Goal: Contribute content: Contribute content

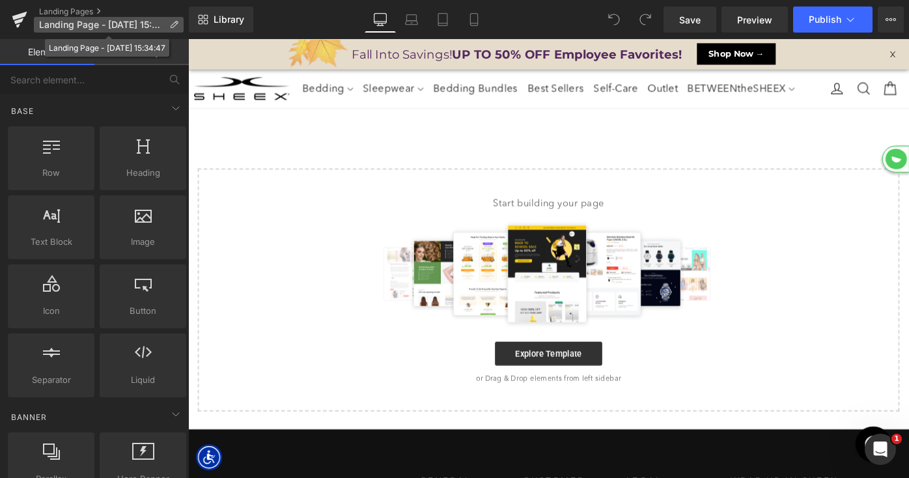
click at [169, 25] on p "Landing Page - Sep 18, 15:34:47" at bounding box center [109, 25] width 150 height 16
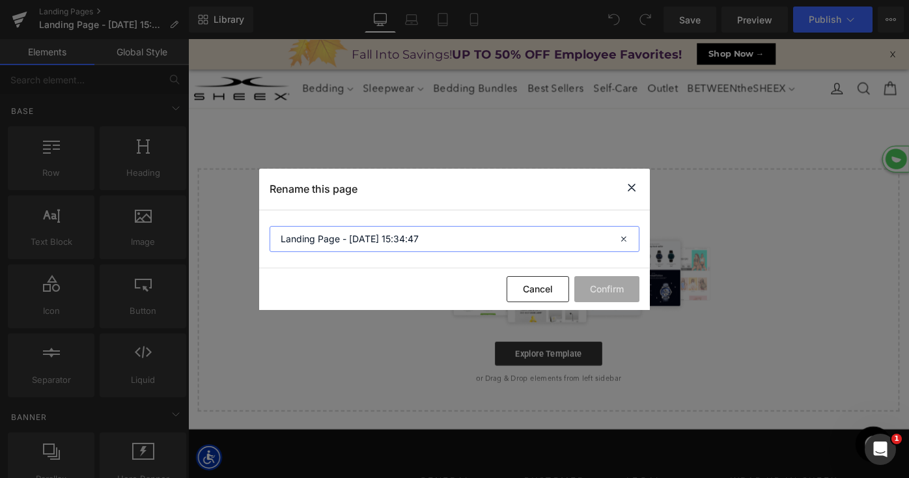
click at [368, 231] on input "Landing Page - Sep 18, 15:34:47" at bounding box center [455, 239] width 370 height 26
type input "End of Summer Warehouse Sale"
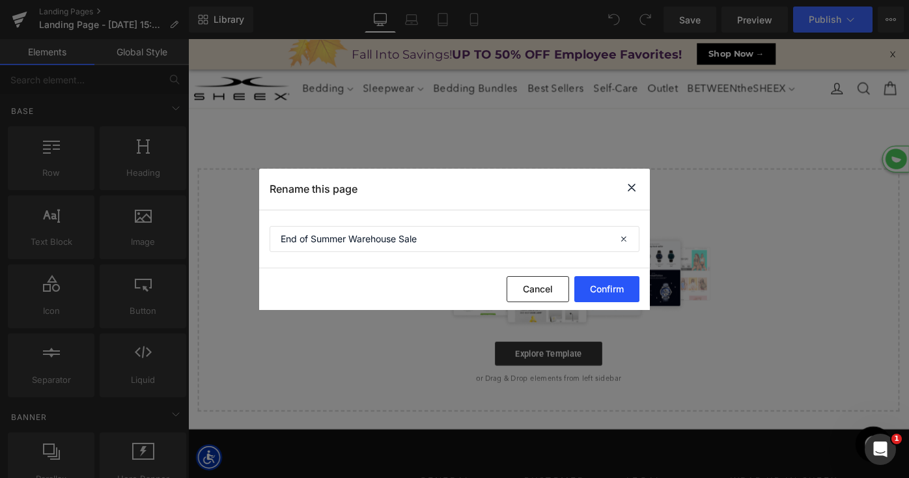
click at [613, 292] on button "Confirm" at bounding box center [606, 289] width 65 height 26
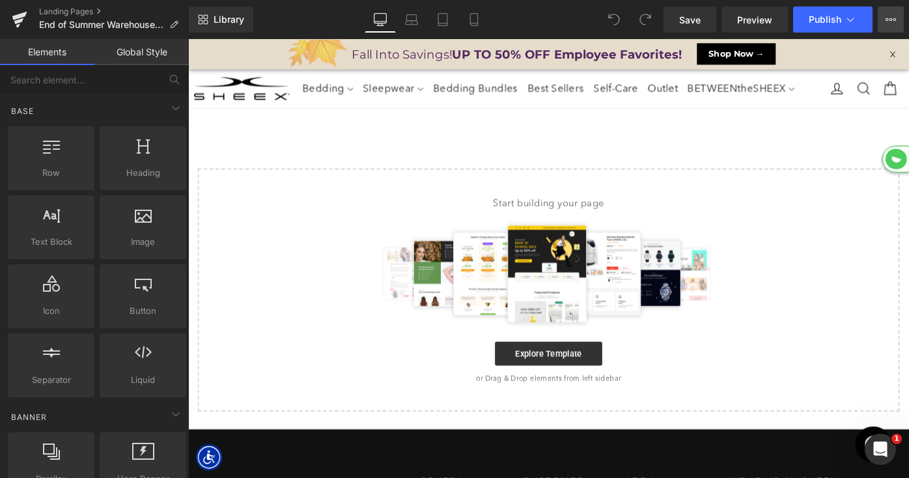
click at [884, 23] on button "View Live Page View with current Template Save Template to Library Schedule Pub…" at bounding box center [891, 20] width 26 height 26
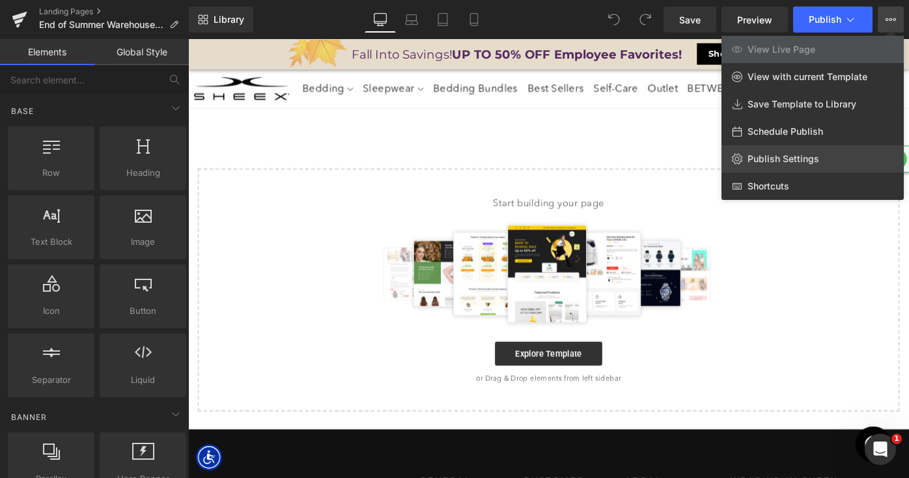
click at [786, 158] on span "Publish Settings" at bounding box center [783, 159] width 72 height 12
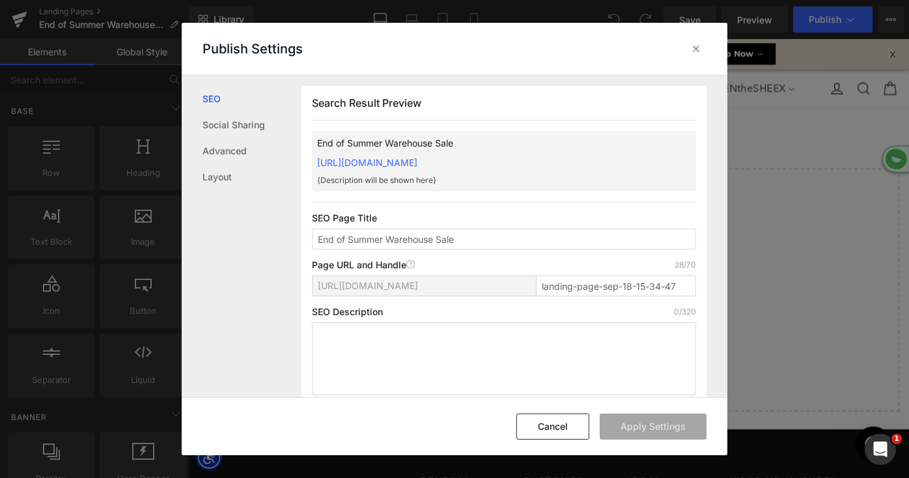
scroll to position [1, 0]
click at [577, 288] on input "landing-page-sep-18-15-34-47" at bounding box center [616, 285] width 160 height 21
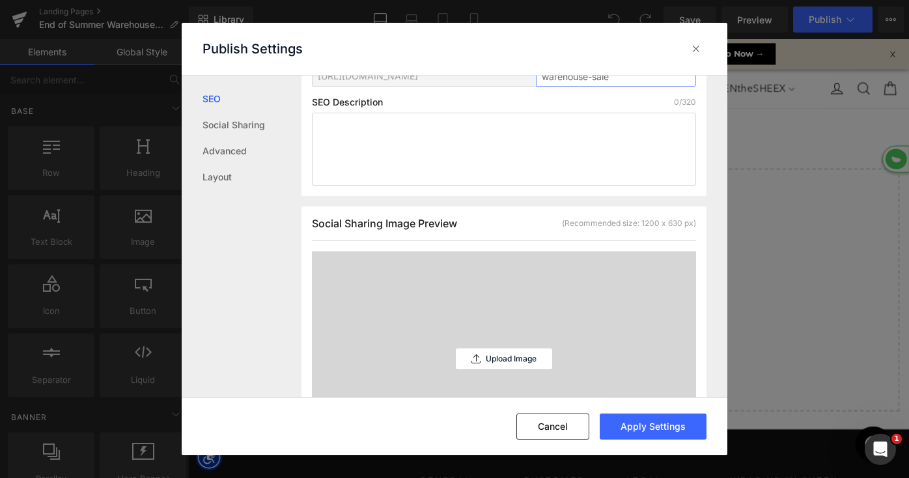
scroll to position [296, 0]
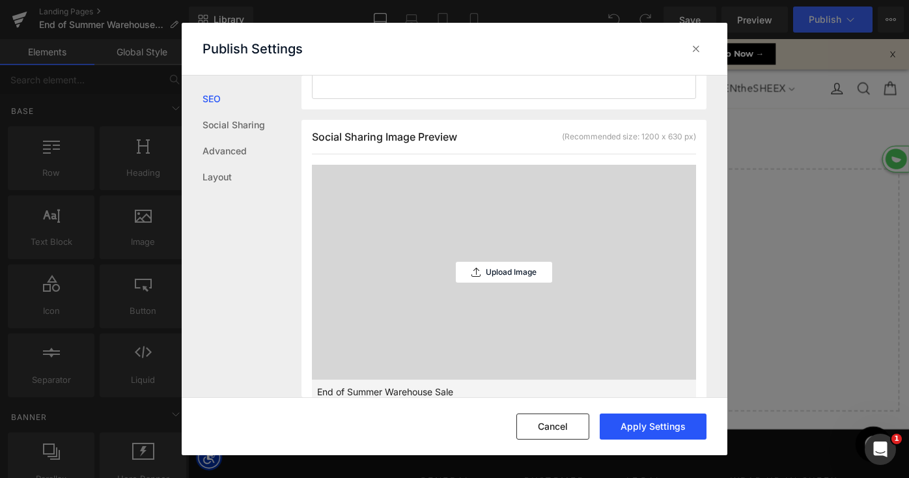
type input "warehouse-sale"
click at [644, 423] on button "Apply Settings" at bounding box center [653, 426] width 107 height 26
click at [693, 46] on icon at bounding box center [695, 48] width 13 height 13
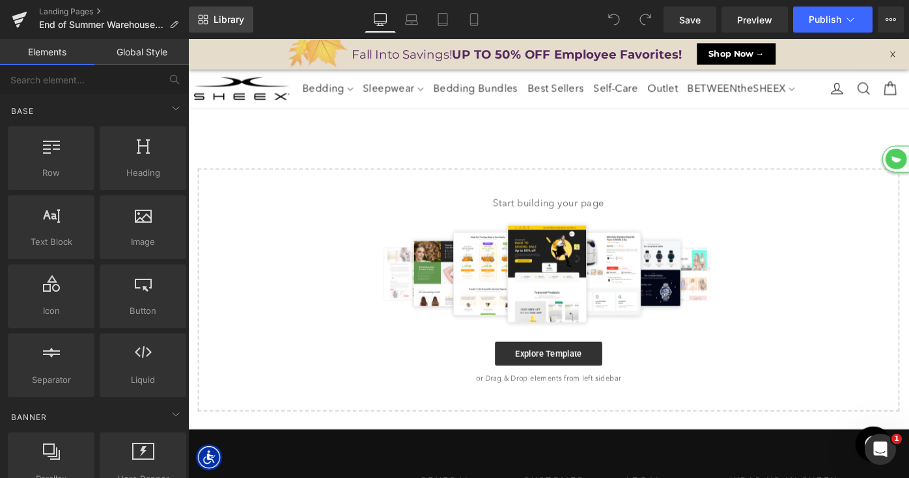
click at [227, 21] on span "Library" at bounding box center [229, 20] width 31 height 12
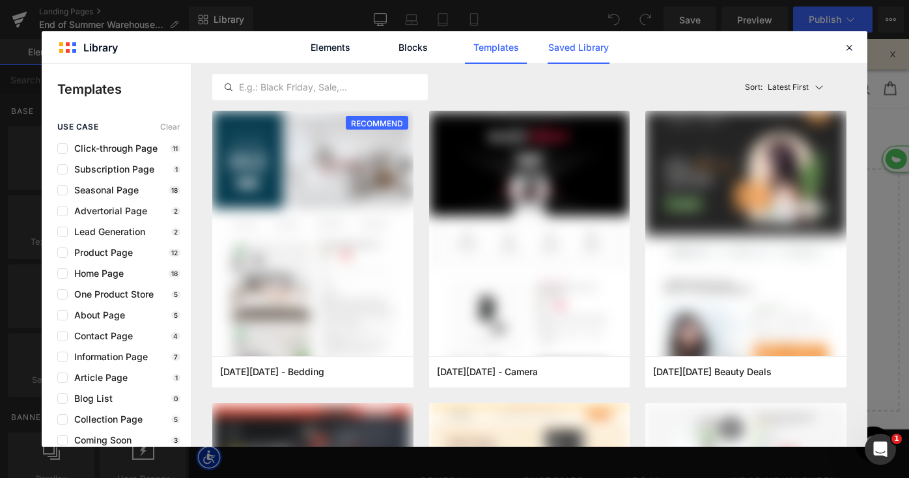
click at [587, 44] on link "Saved Library" at bounding box center [578, 47] width 62 height 33
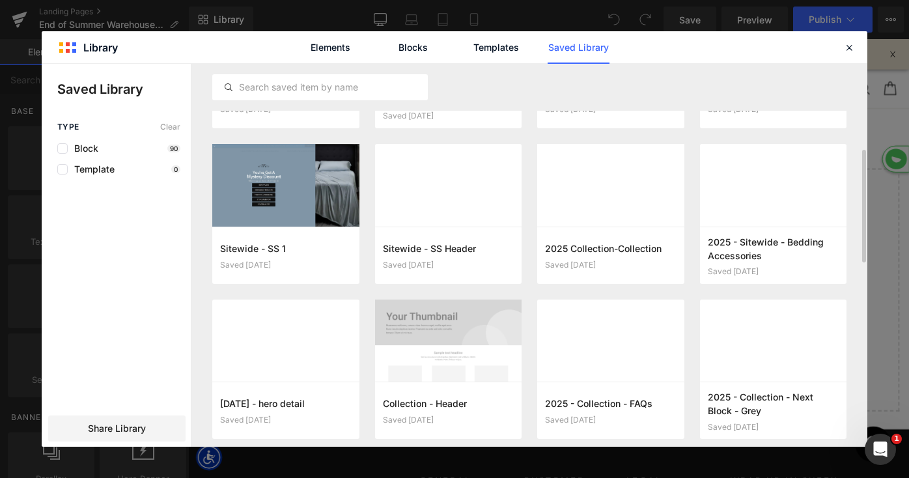
scroll to position [281, 0]
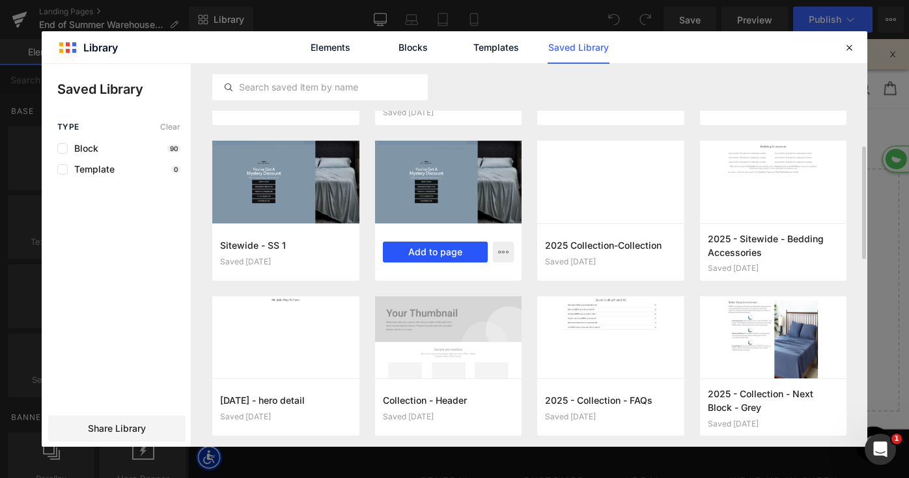
click at [450, 255] on button "Add to page" at bounding box center [435, 252] width 105 height 21
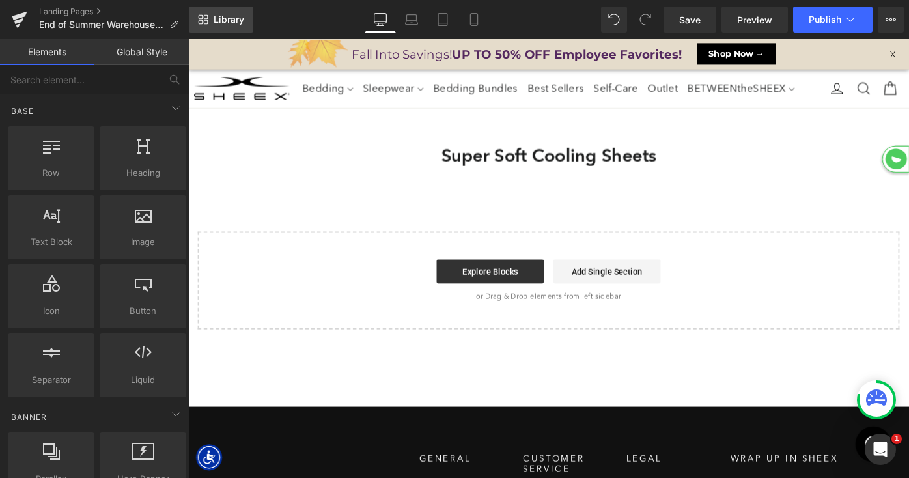
click at [238, 17] on span "Library" at bounding box center [229, 20] width 31 height 12
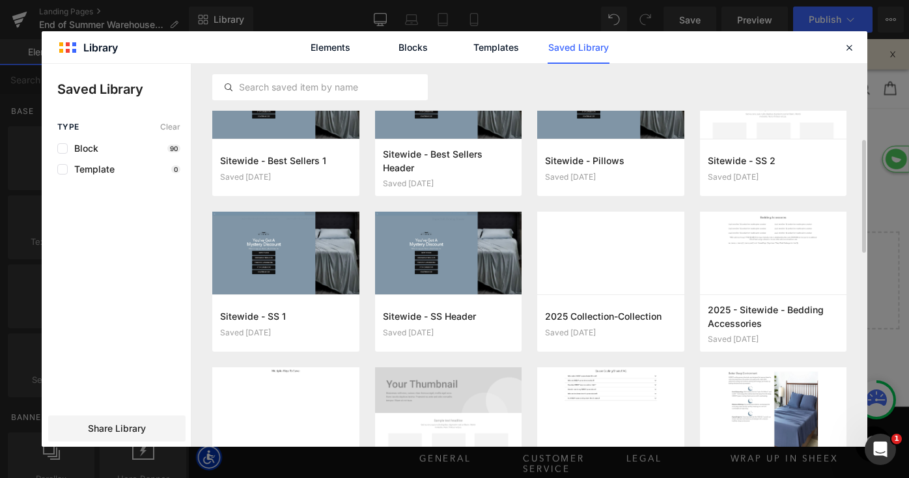
scroll to position [221, 0]
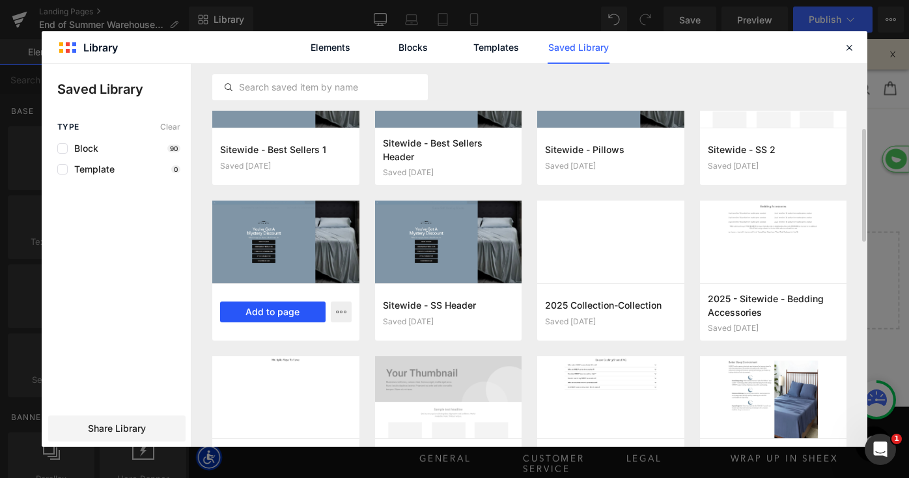
click at [274, 313] on button "Add to page" at bounding box center [272, 311] width 105 height 21
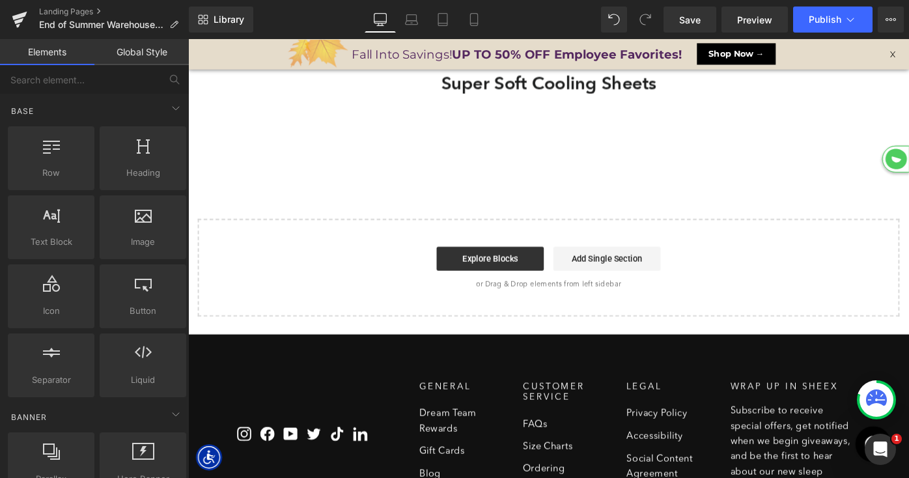
scroll to position [80, 0]
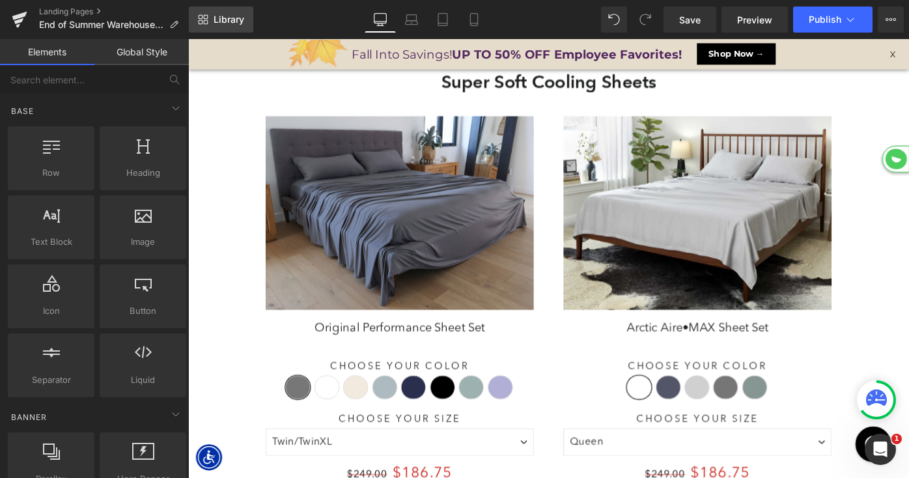
click at [231, 18] on span "Library" at bounding box center [229, 20] width 31 height 12
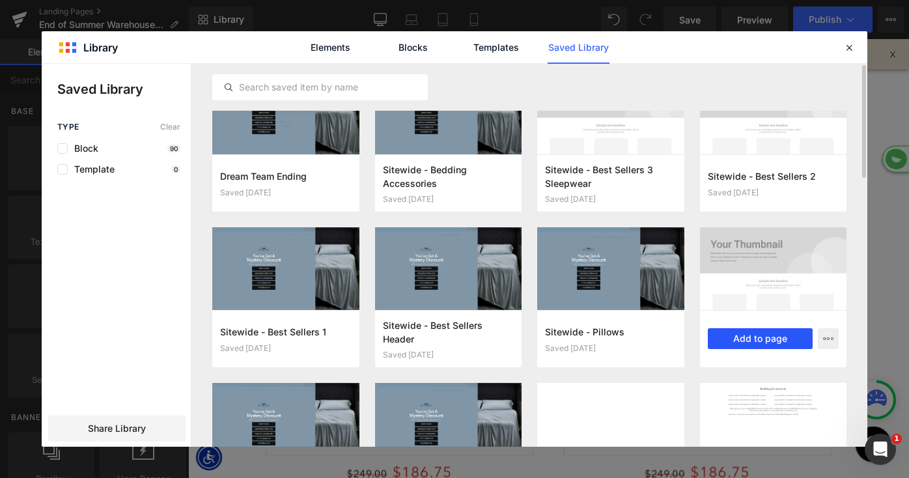
scroll to position [50, 0]
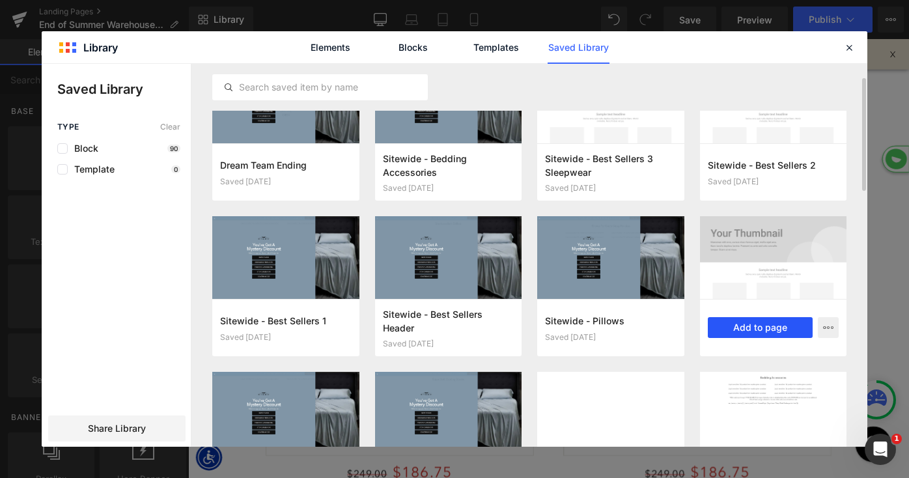
click at [756, 328] on button "Add to page" at bounding box center [760, 327] width 105 height 21
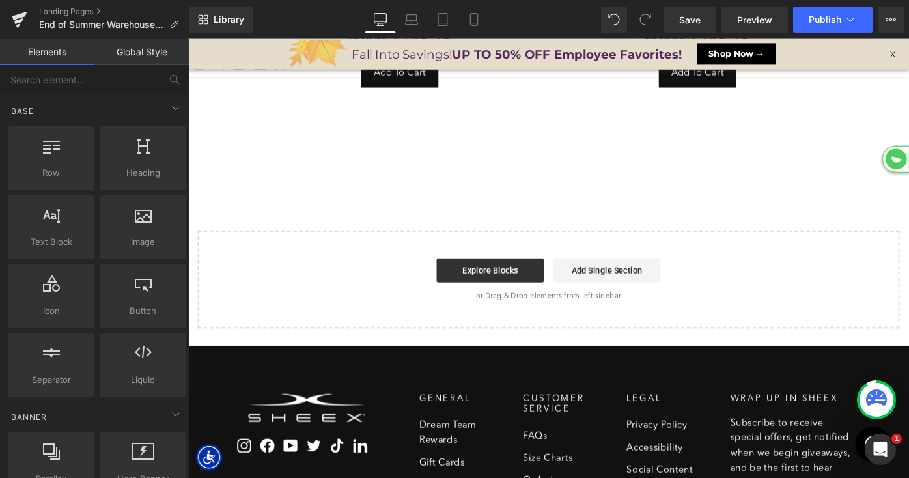
scroll to position [566, 0]
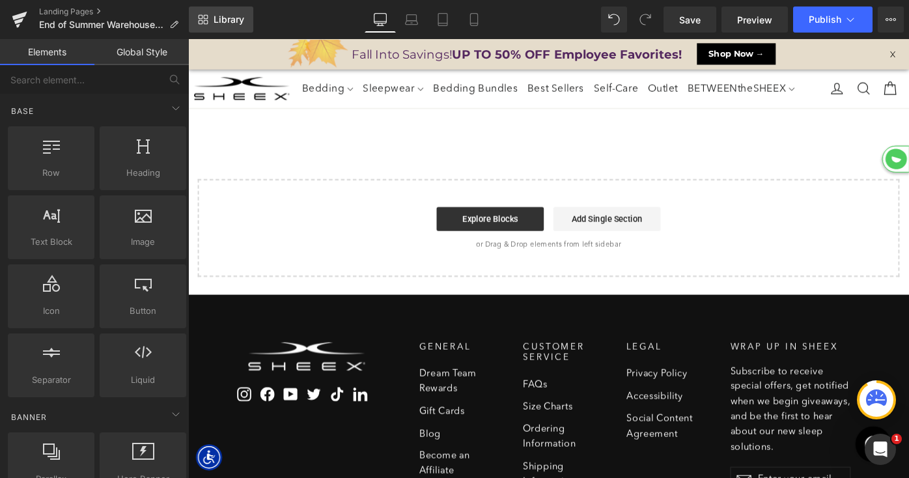
select select "King/[PERSON_NAME]"
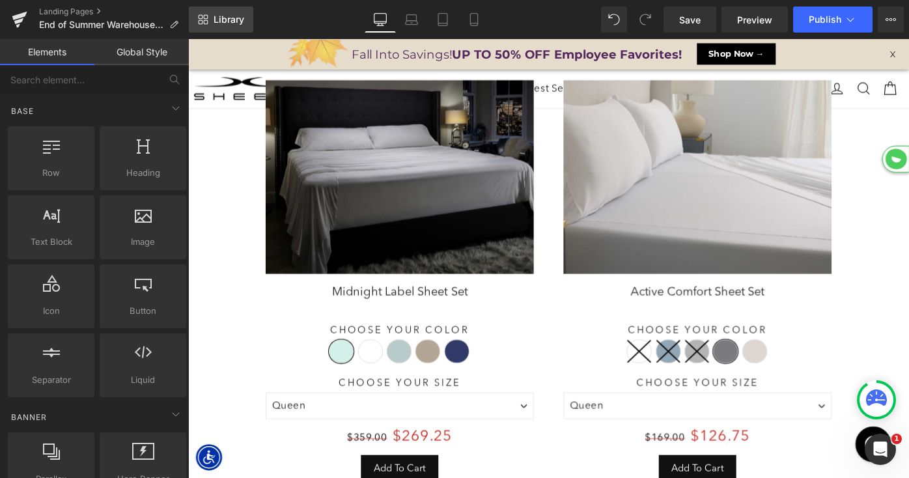
click at [222, 14] on span "Library" at bounding box center [229, 20] width 31 height 12
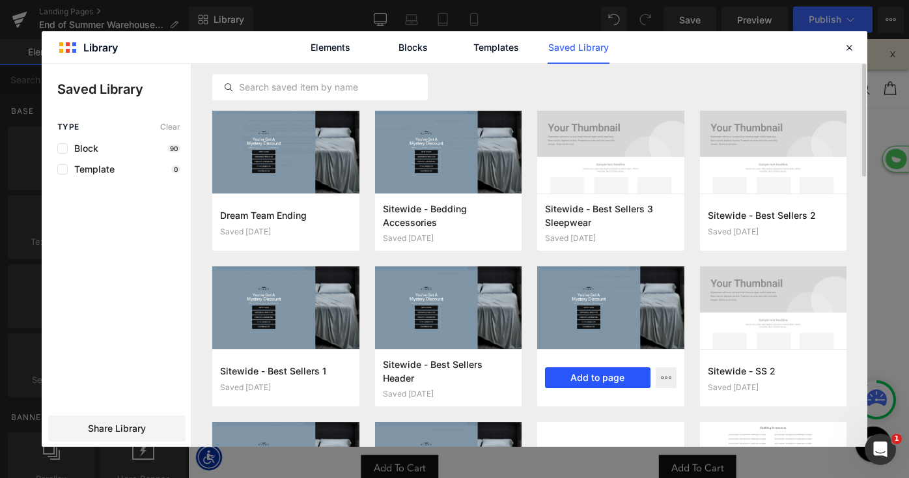
click at [602, 378] on button "Add to page" at bounding box center [597, 377] width 105 height 21
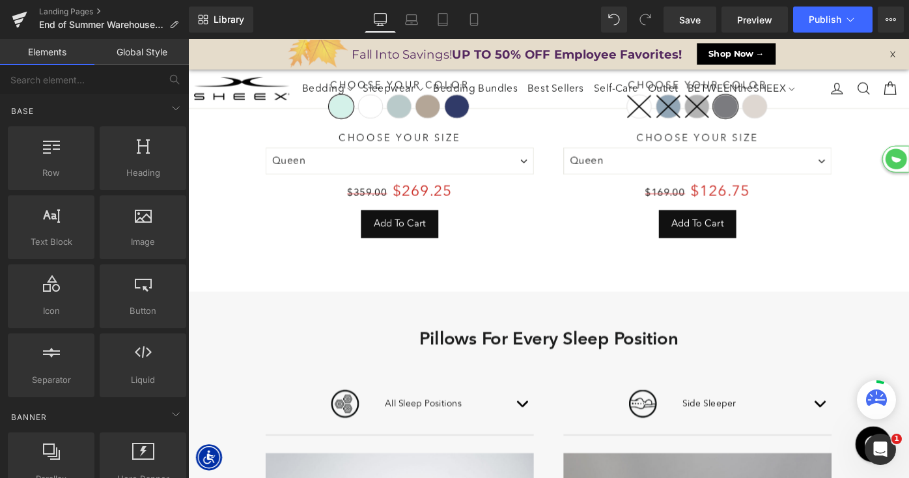
scroll to position [456, 0]
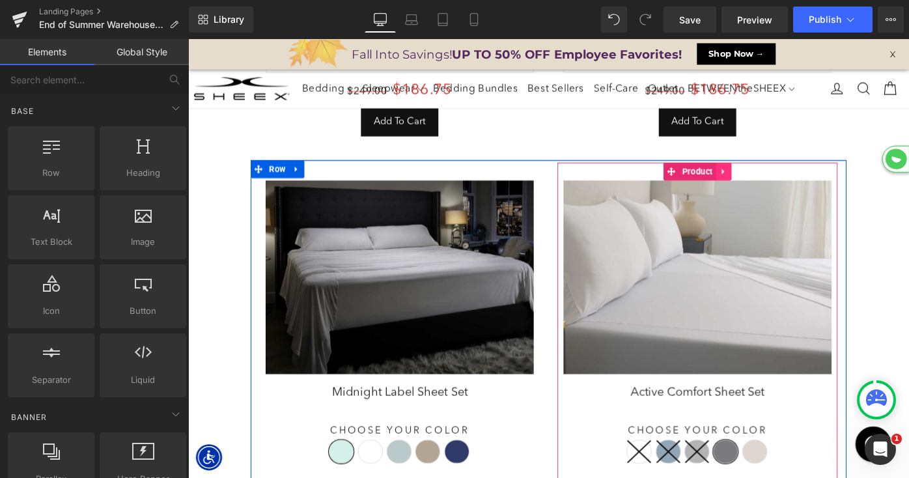
click at [775, 184] on icon at bounding box center [773, 183] width 9 height 10
click at [782, 184] on icon at bounding box center [781, 183] width 9 height 9
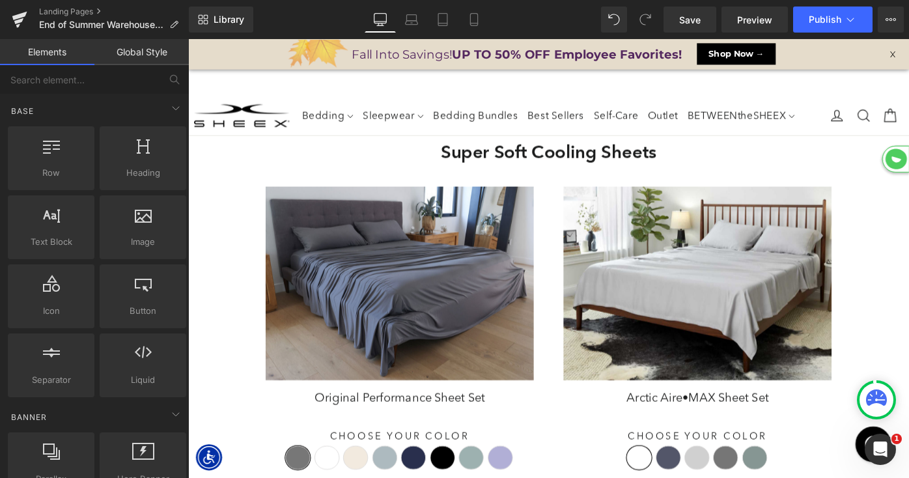
scroll to position [0, 0]
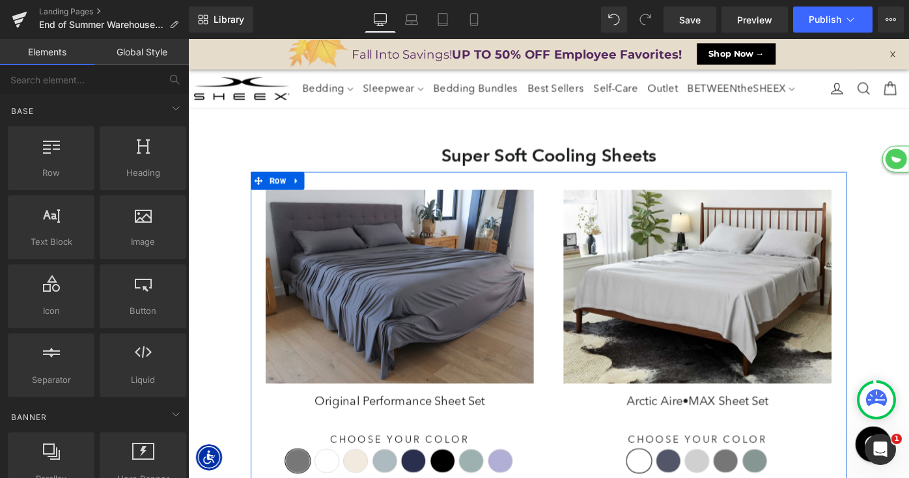
click at [286, 194] on span "Row" at bounding box center [285, 194] width 25 height 20
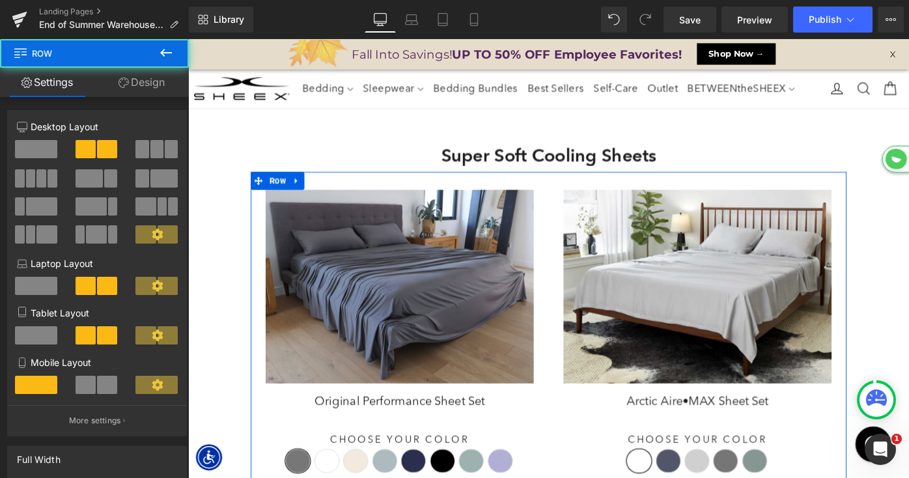
click at [155, 151] on span at bounding box center [156, 149] width 13 height 18
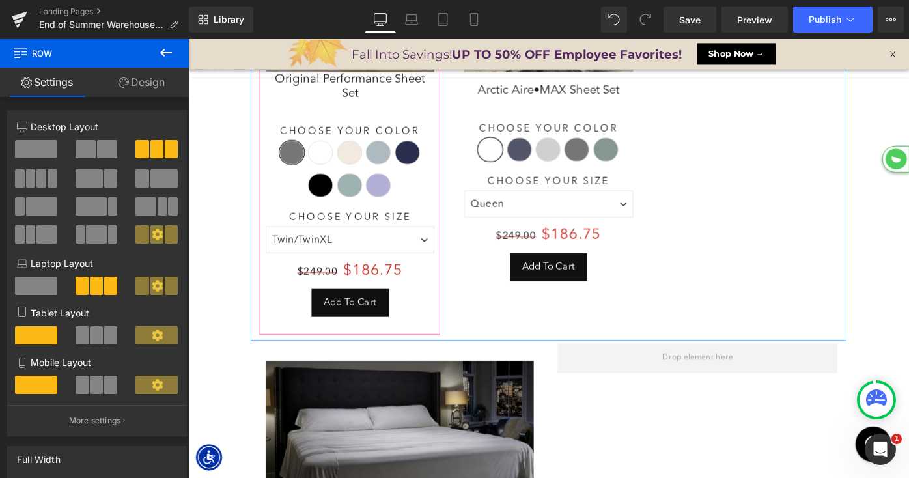
scroll to position [257, 0]
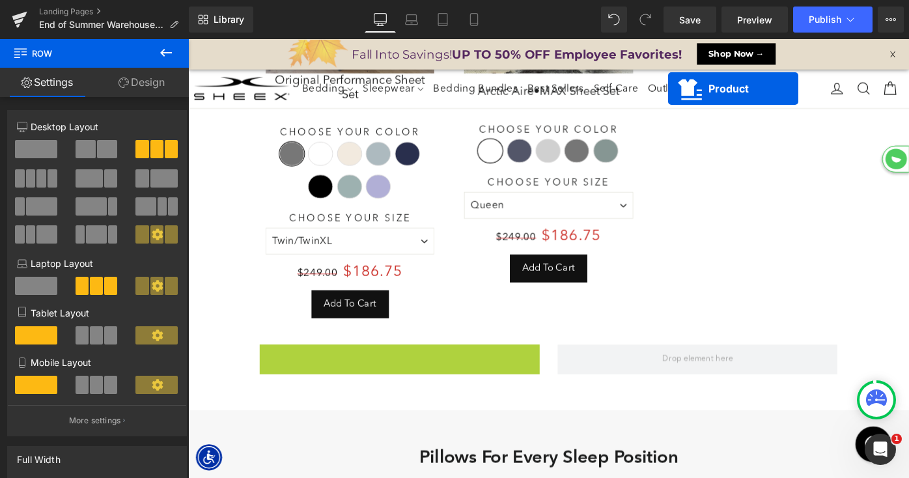
drag, startPoint x: 389, startPoint y: 340, endPoint x: 704, endPoint y: 25, distance: 445.6
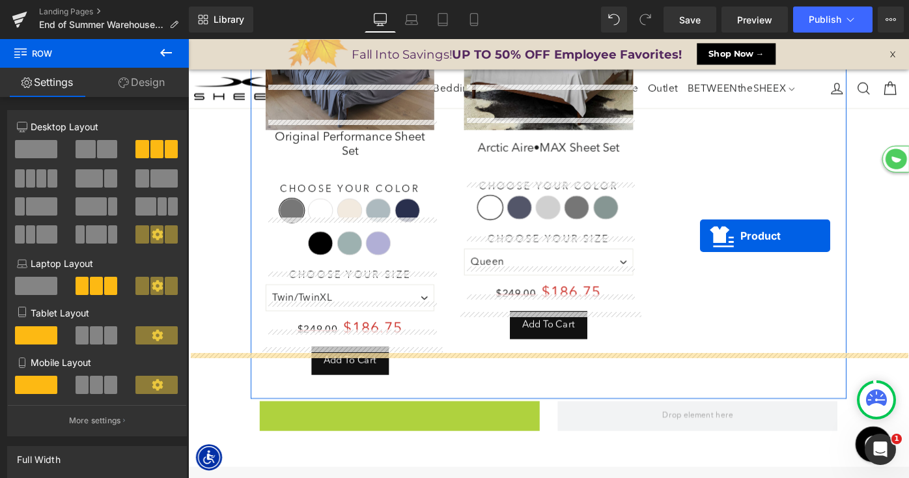
scroll to position [0, 0]
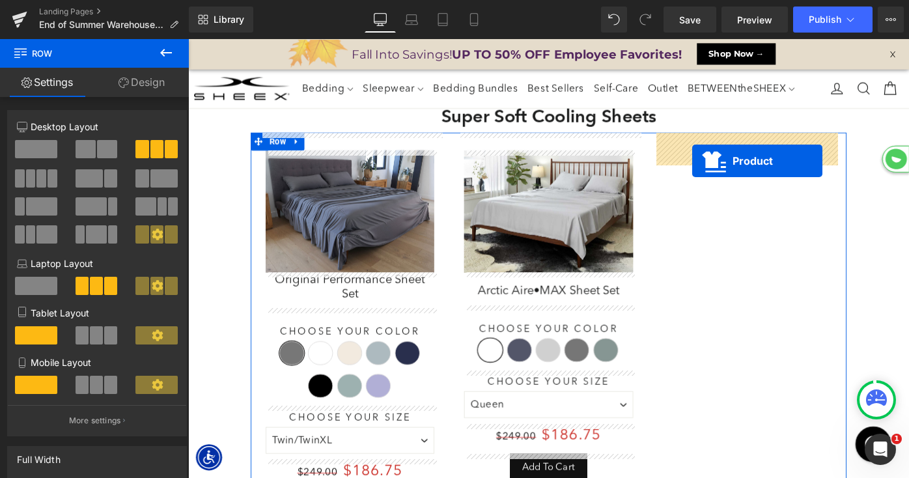
click at [739, 167] on span at bounding box center [798, 157] width 197 height 33
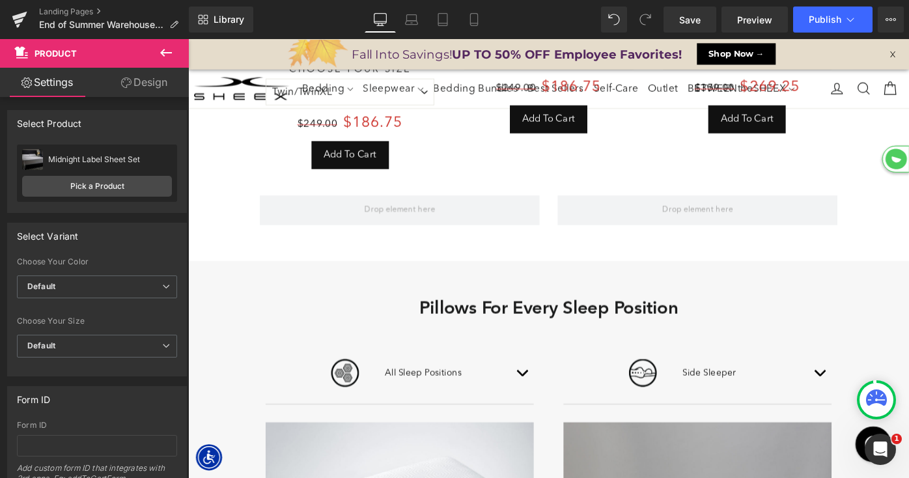
scroll to position [352, 0]
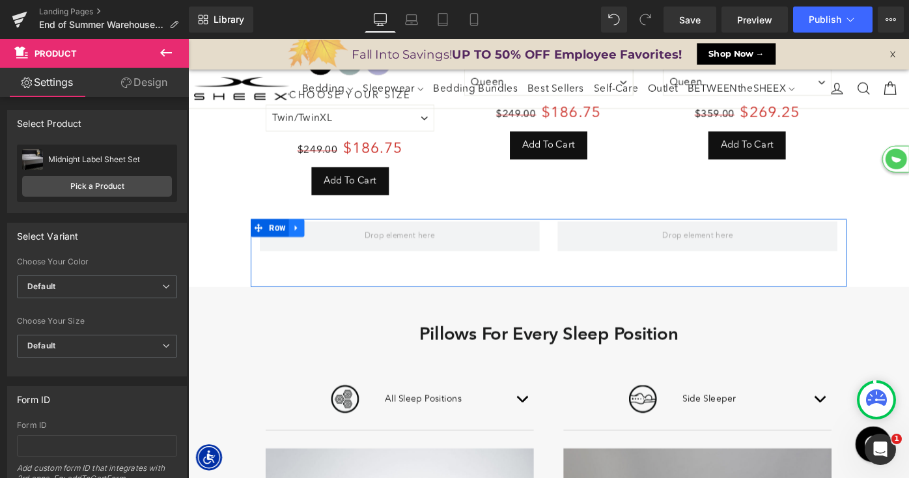
click at [310, 249] on icon at bounding box center [306, 246] width 9 height 10
click at [340, 246] on icon at bounding box center [340, 245] width 9 height 9
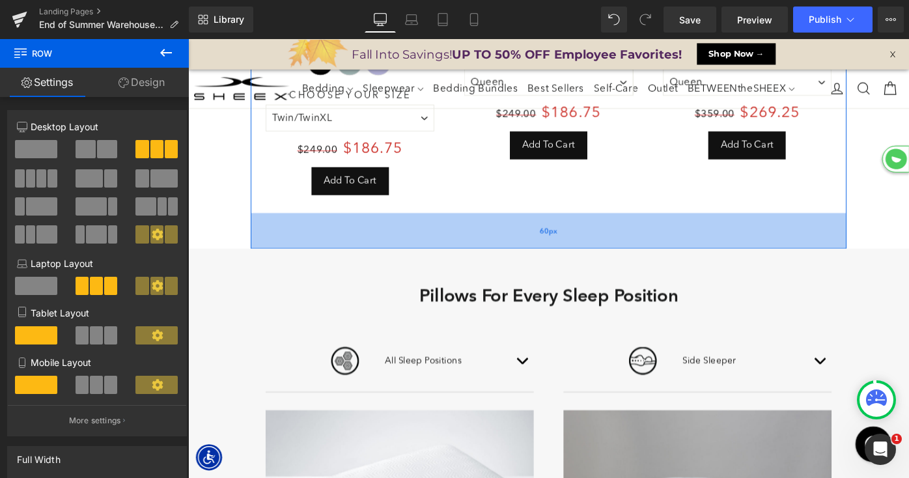
drag, startPoint x: 376, startPoint y: 230, endPoint x: 376, endPoint y: 262, distance: 32.5
click at [376, 262] on div "60px" at bounding box center [581, 248] width 651 height 39
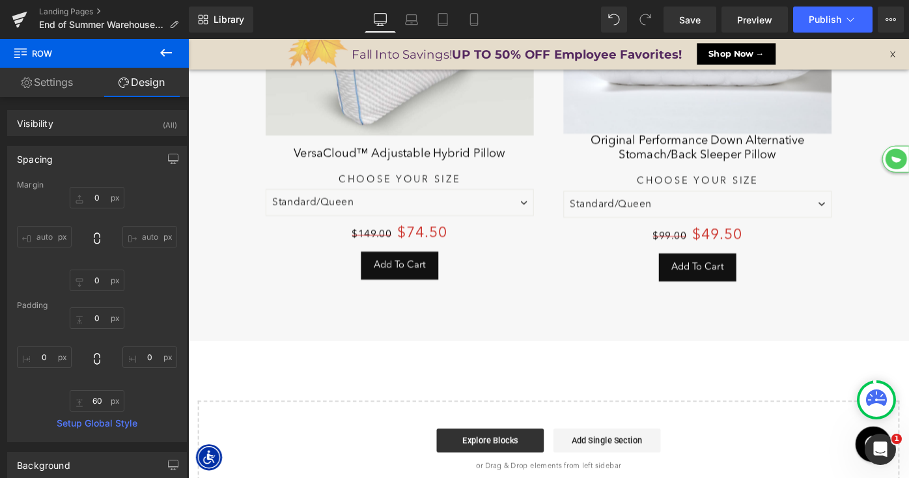
scroll to position [1445, 0]
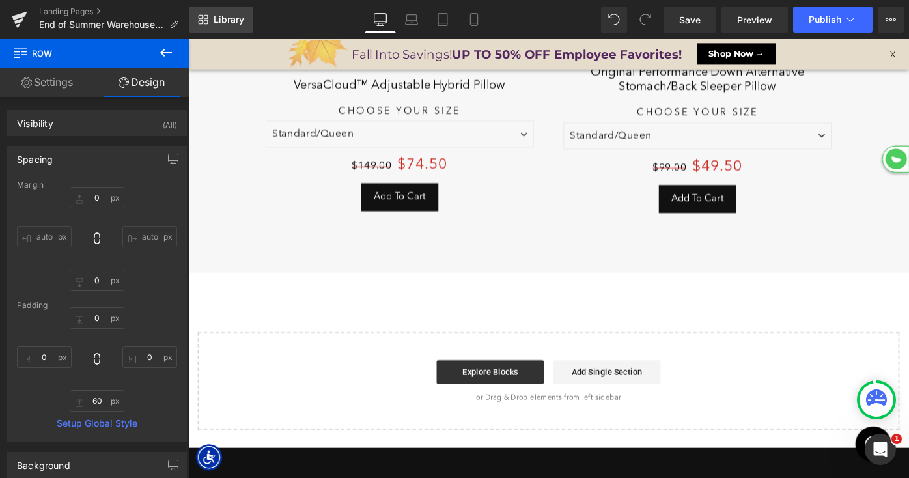
click at [212, 16] on link "Library" at bounding box center [221, 20] width 64 height 26
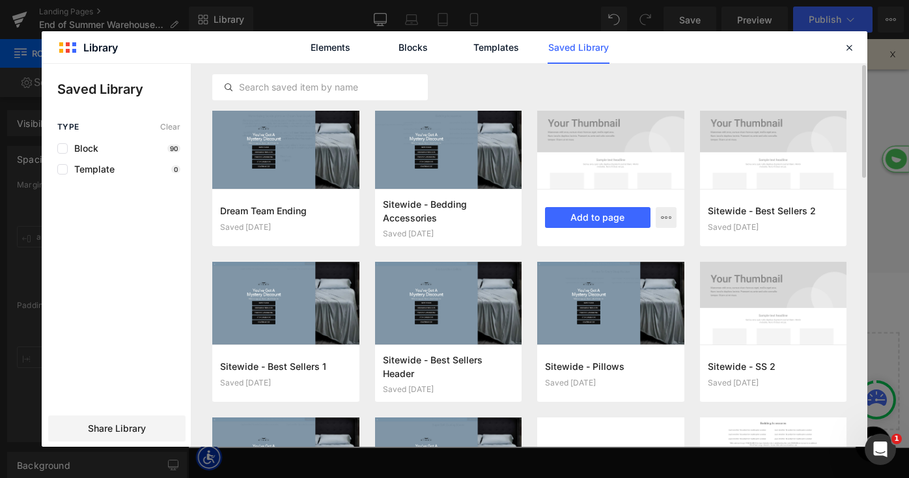
scroll to position [12, 0]
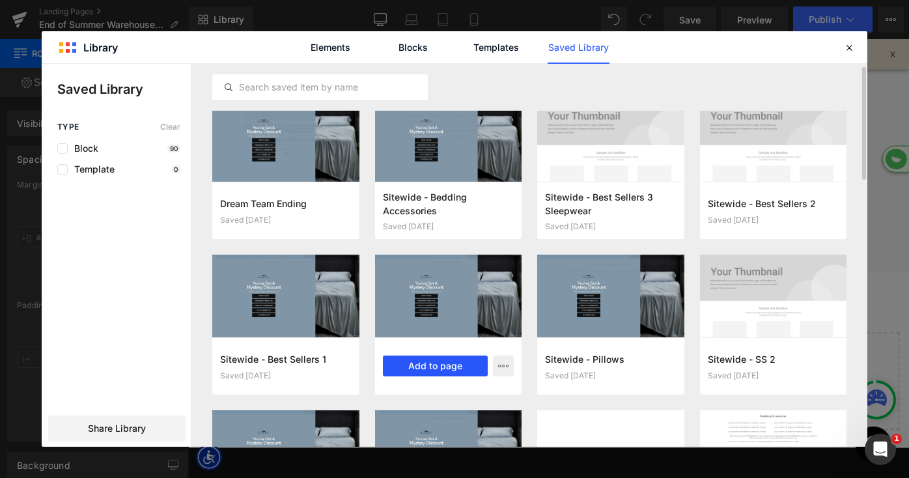
click at [458, 368] on button "Add to page" at bounding box center [435, 365] width 105 height 21
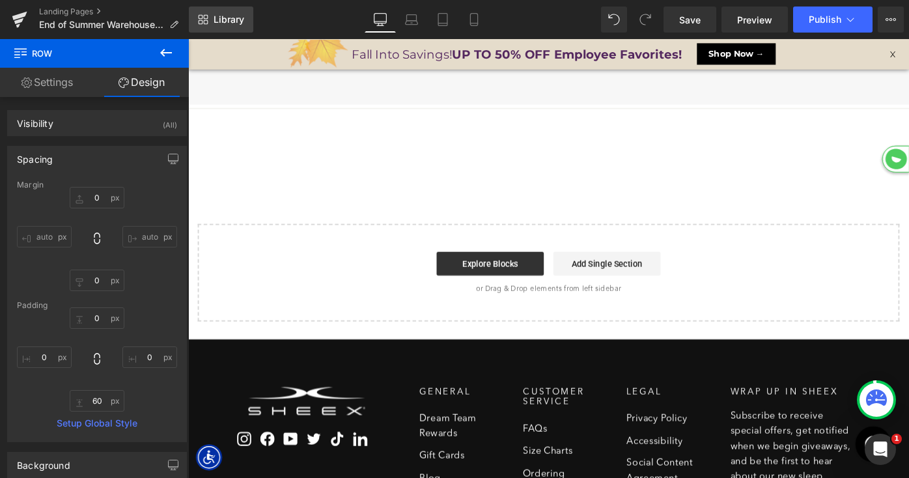
scroll to position [1633, 0]
click at [227, 15] on span "Library" at bounding box center [229, 20] width 31 height 12
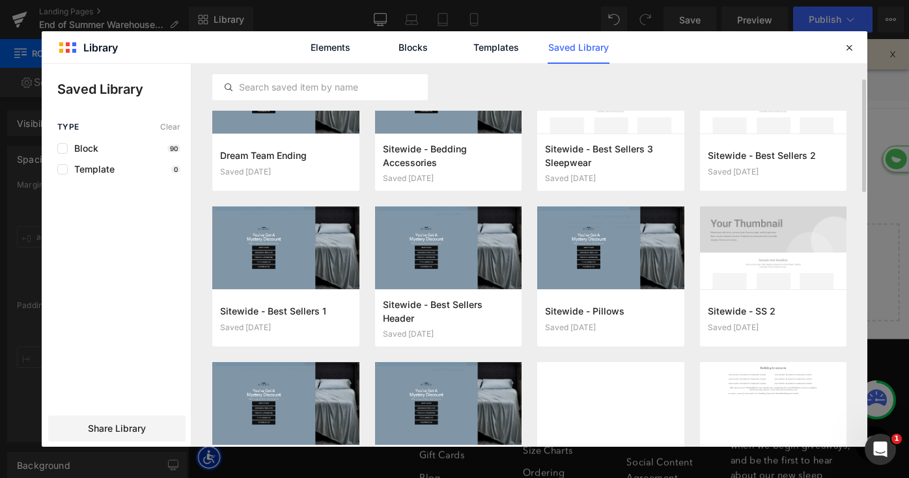
scroll to position [58, 0]
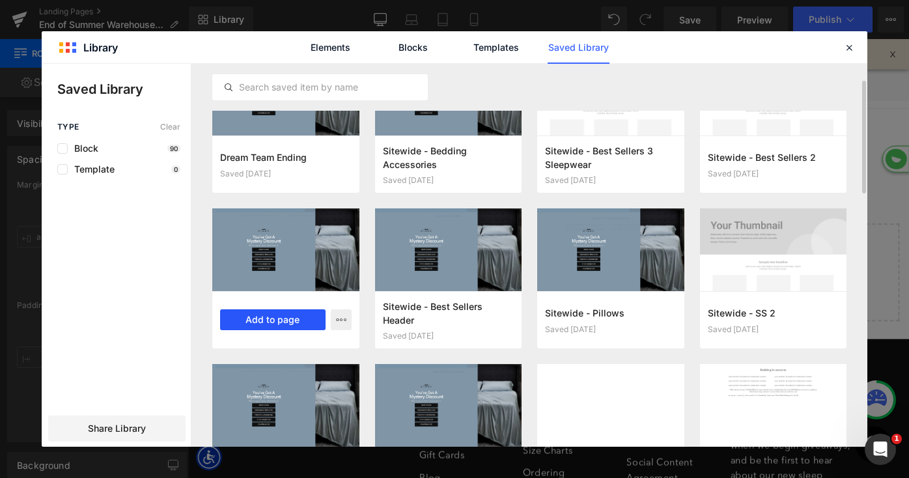
click at [277, 321] on button "Add to page" at bounding box center [272, 319] width 105 height 21
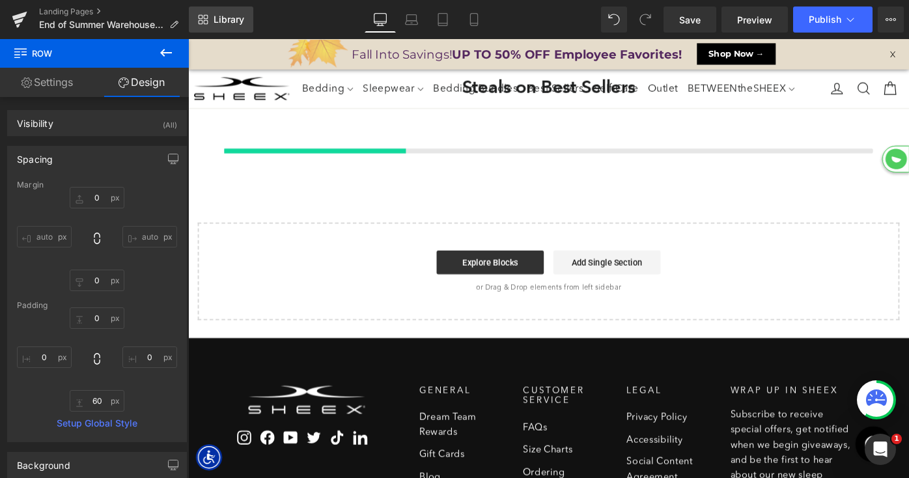
scroll to position [1702, 0]
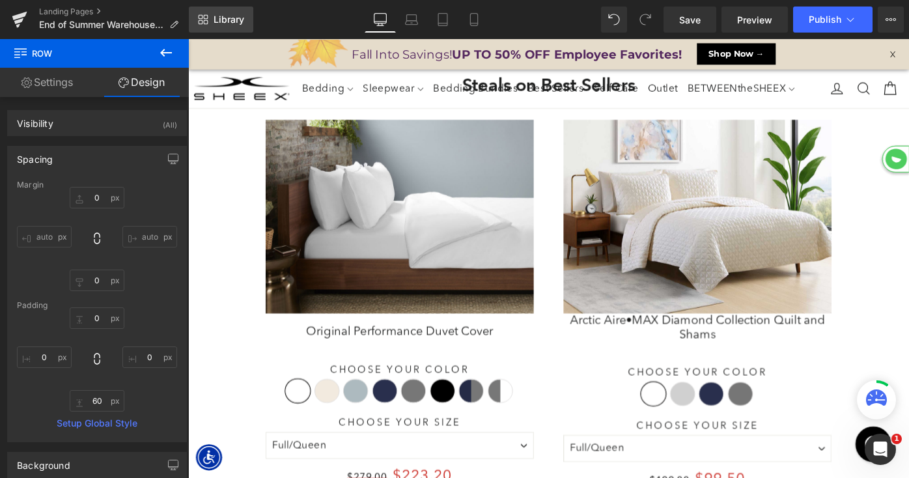
click at [229, 17] on span "Library" at bounding box center [229, 20] width 31 height 12
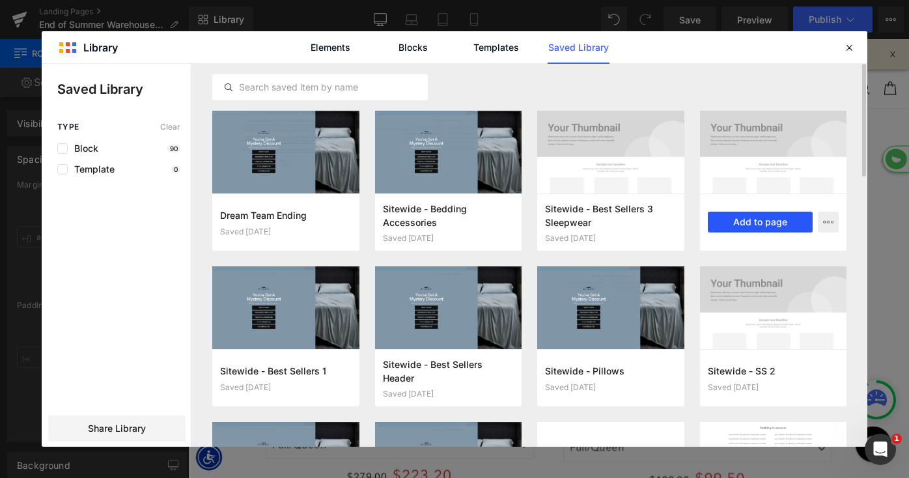
click at [783, 223] on button "Add to page" at bounding box center [760, 222] width 105 height 21
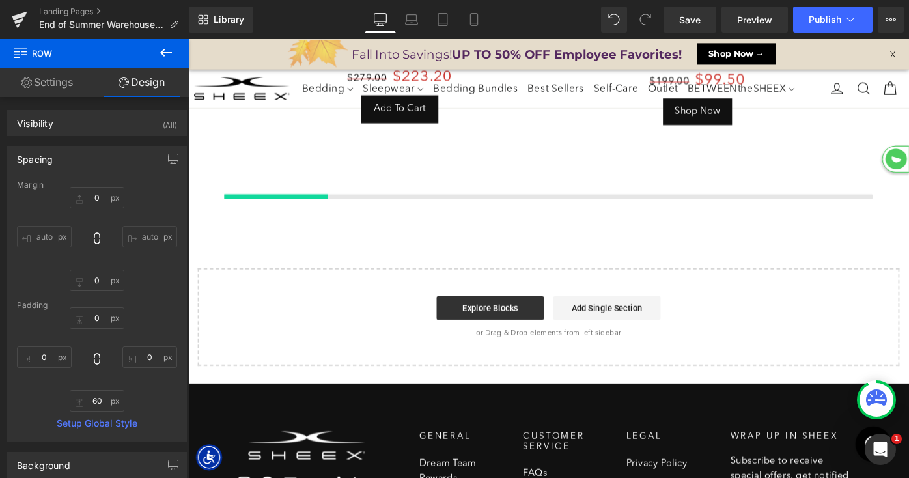
scroll to position [2190, 0]
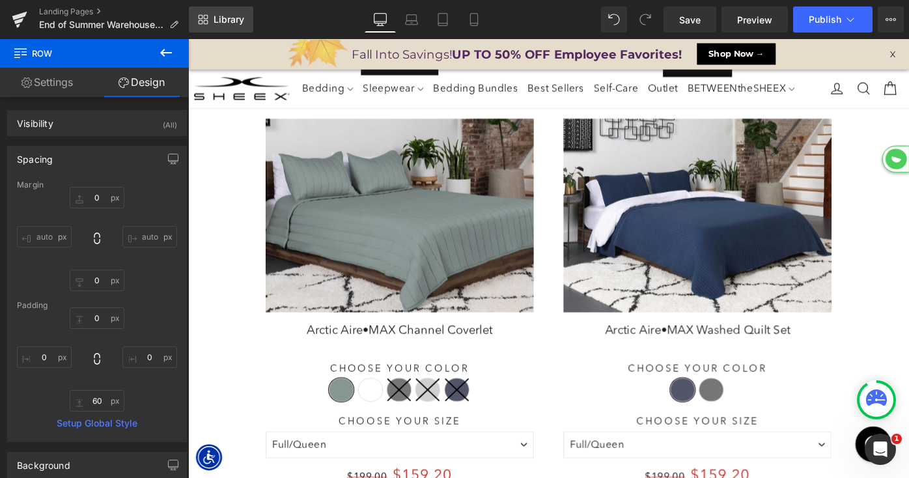
click at [226, 25] on span "Library" at bounding box center [229, 20] width 31 height 12
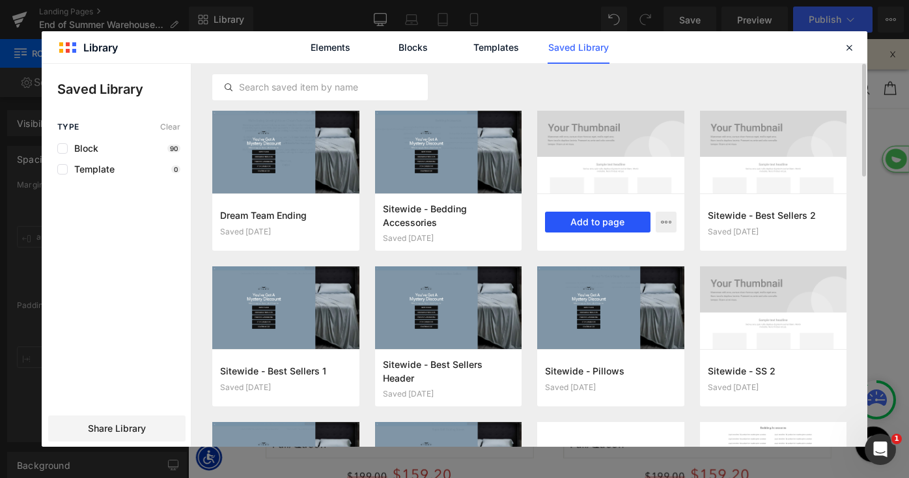
click at [594, 224] on button "Add to page" at bounding box center [597, 222] width 105 height 21
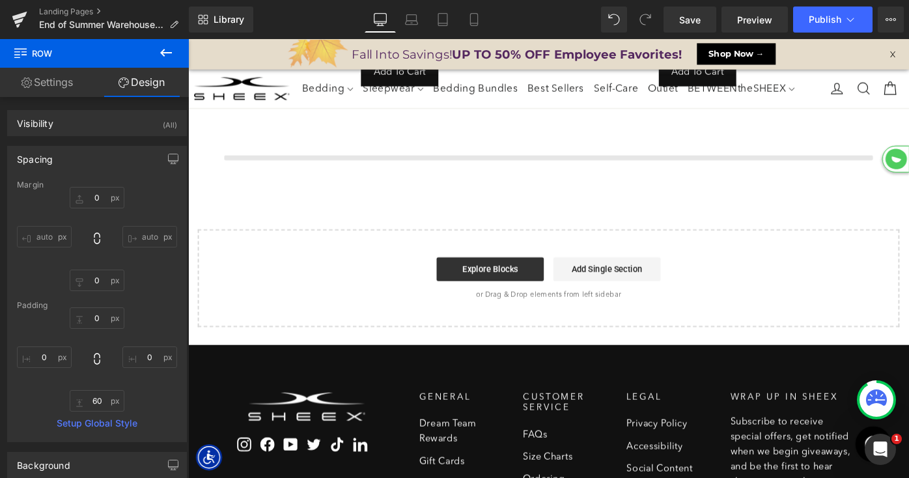
scroll to position [2676, 0]
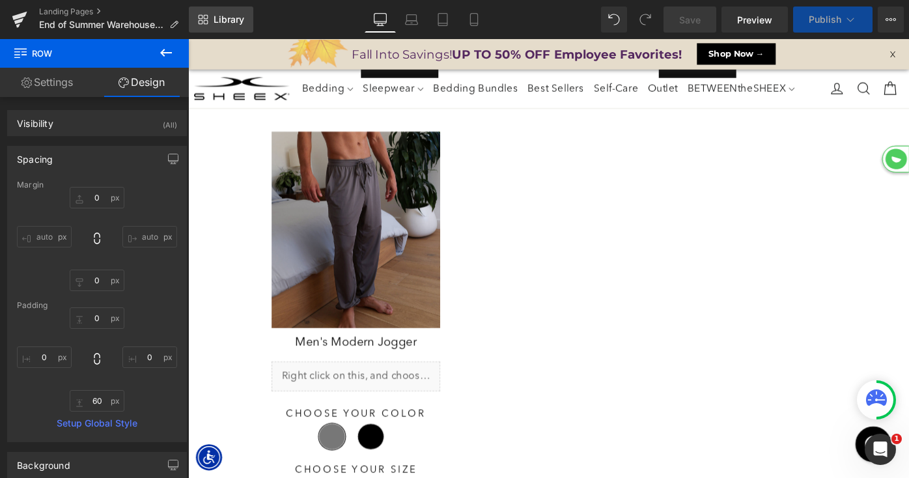
select select "XL"
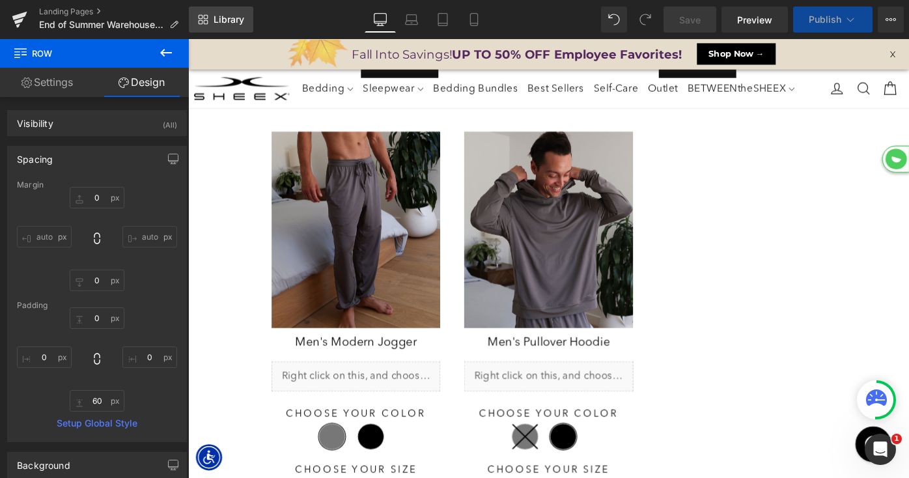
select select "M"
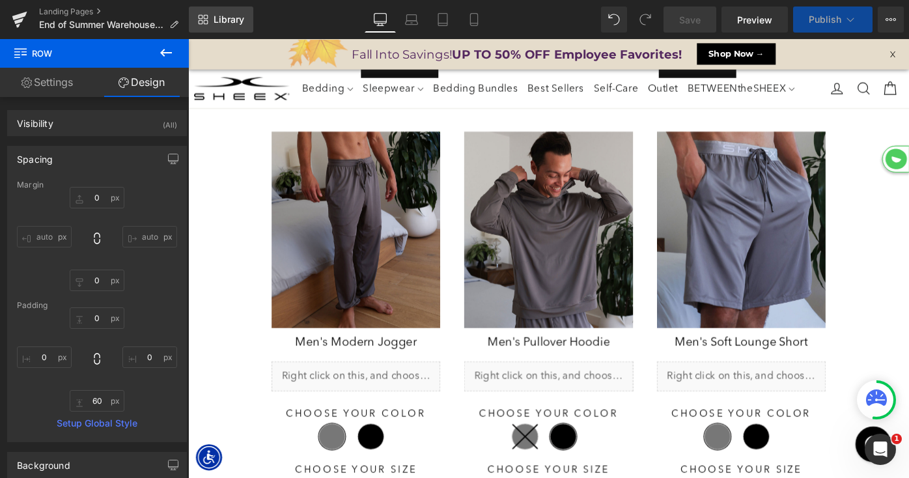
click at [217, 17] on span "Library" at bounding box center [229, 20] width 31 height 12
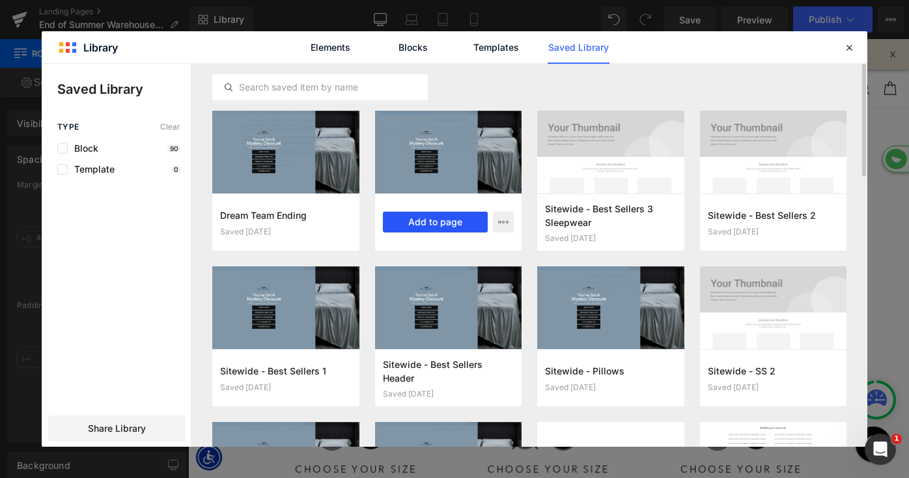
click at [432, 221] on button "Add to page" at bounding box center [435, 222] width 105 height 21
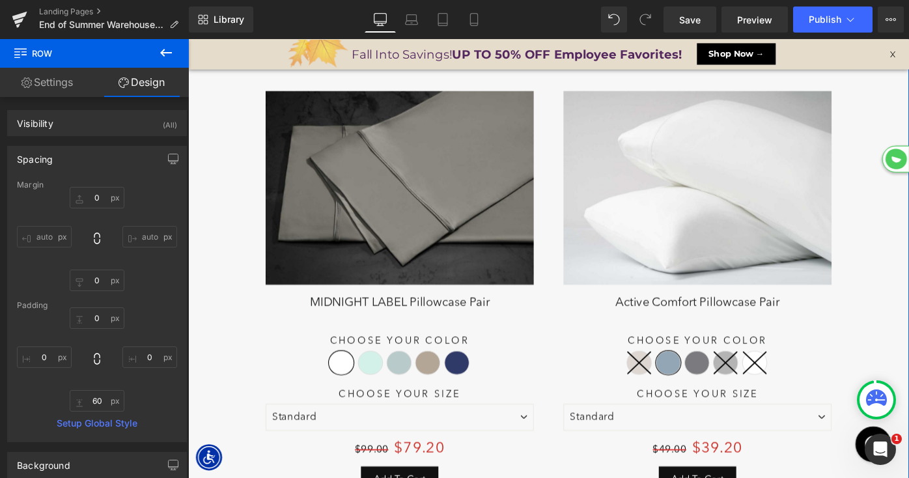
scroll to position [5451, 0]
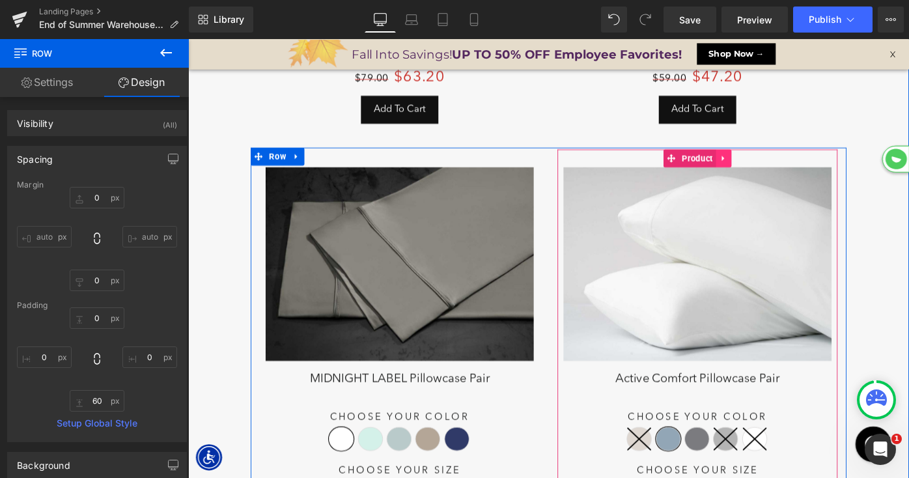
click at [771, 165] on icon at bounding box center [773, 170] width 9 height 10
click at [782, 165] on icon at bounding box center [781, 169] width 9 height 9
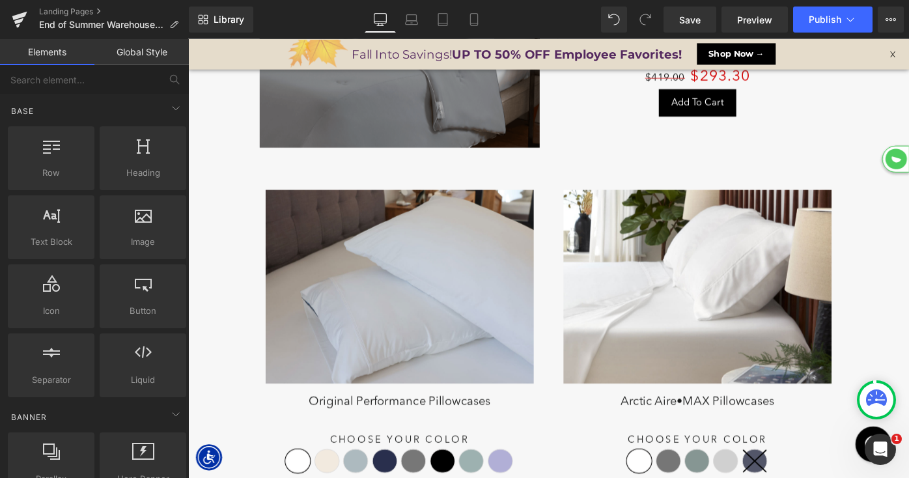
scroll to position [4933, 0]
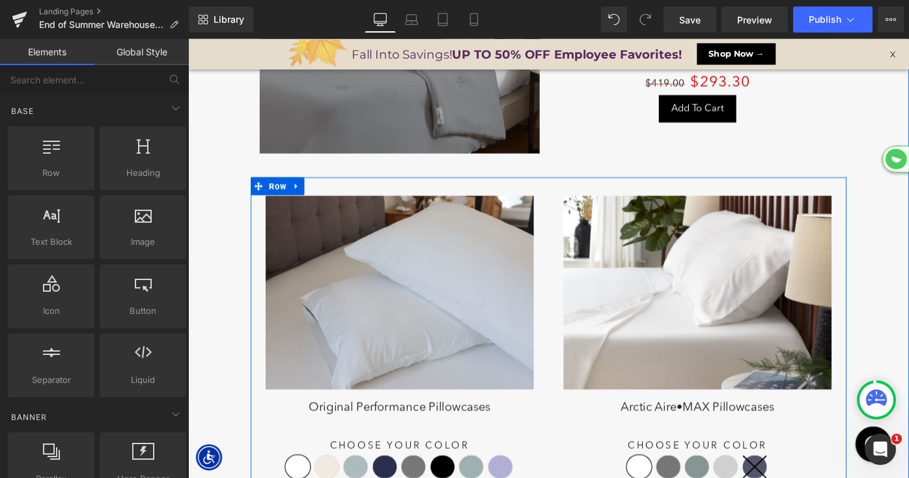
click at [281, 192] on span "Row" at bounding box center [285, 200] width 25 height 20
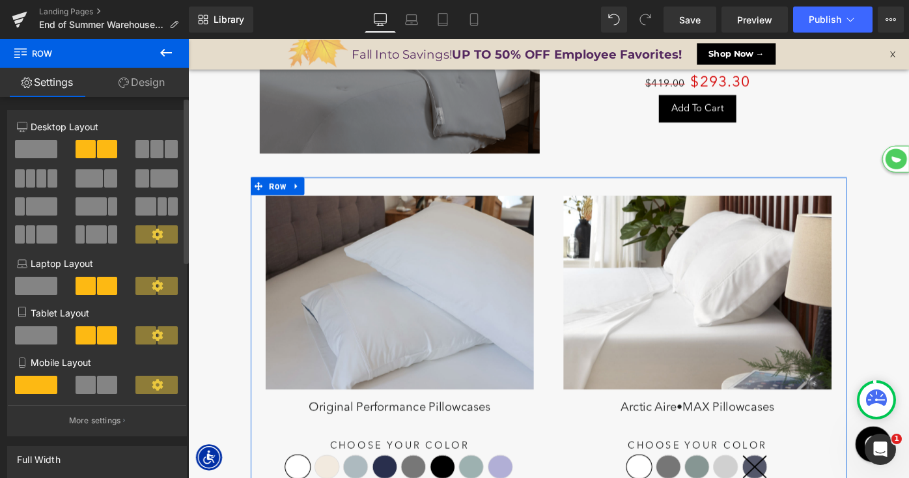
click at [143, 152] on span at bounding box center [141, 149] width 13 height 18
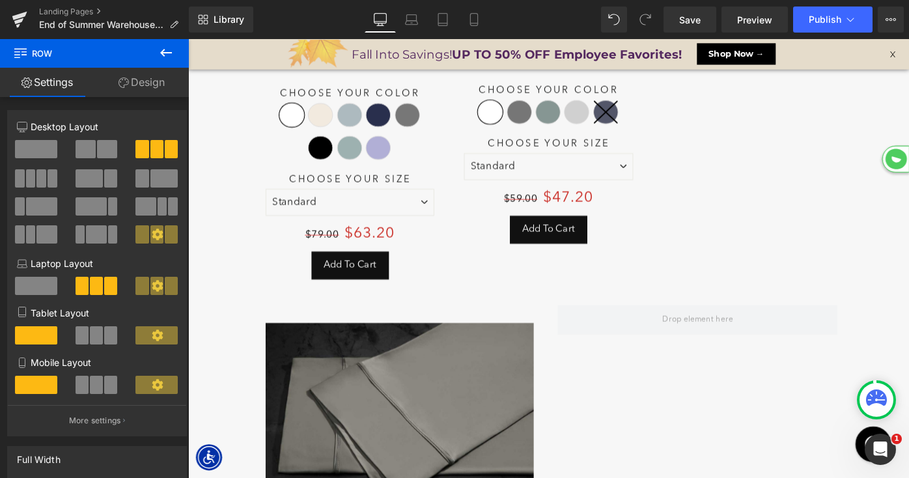
scroll to position [5278, 0]
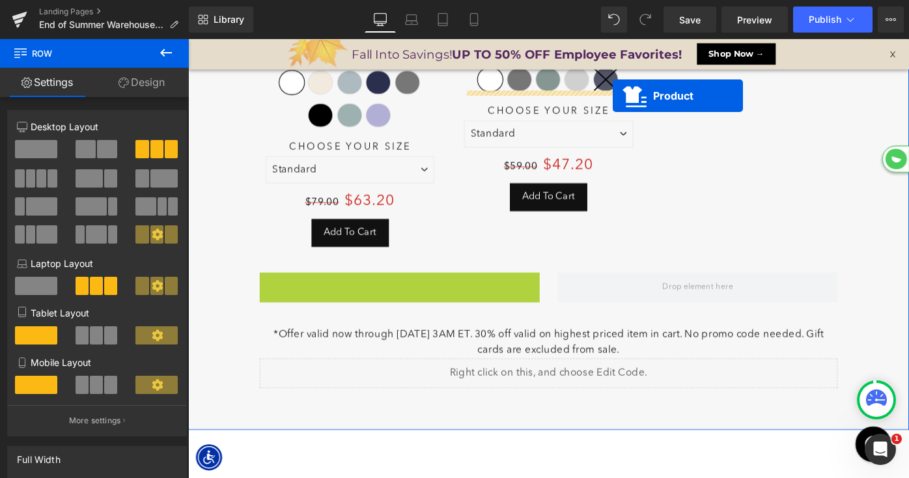
drag, startPoint x: 392, startPoint y: 290, endPoint x: 627, endPoint y: -13, distance: 383.7
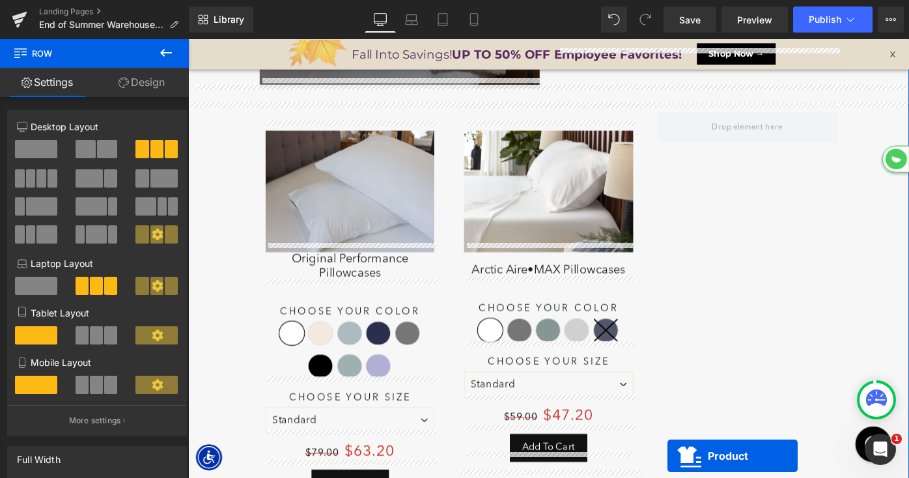
scroll to position [4979, 0]
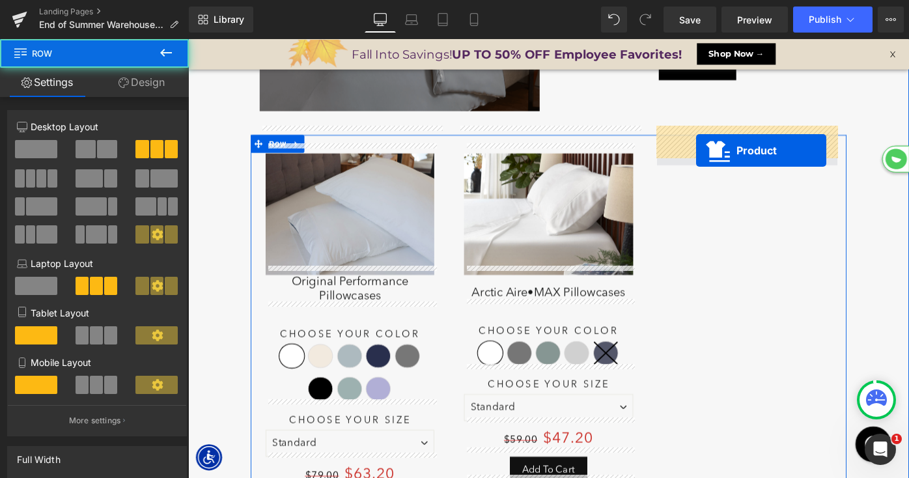
click at [743, 161] on span at bounding box center [798, 161] width 197 height 33
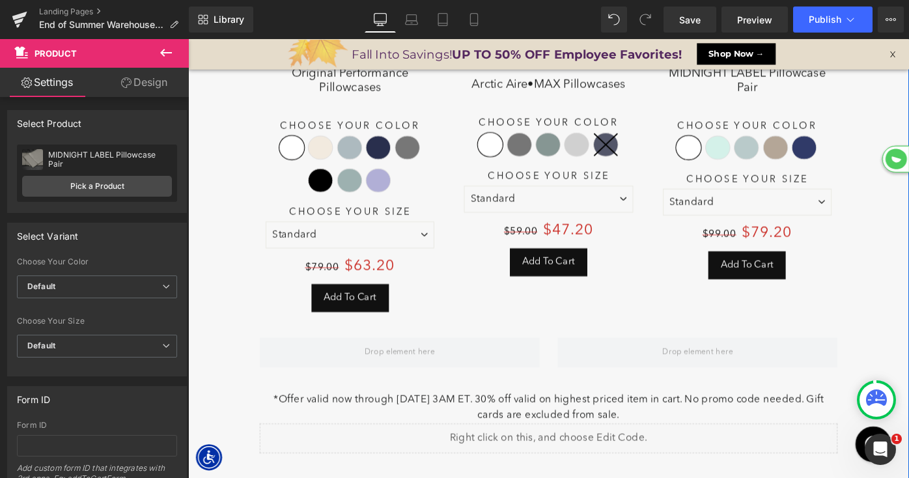
scroll to position [5230, 0]
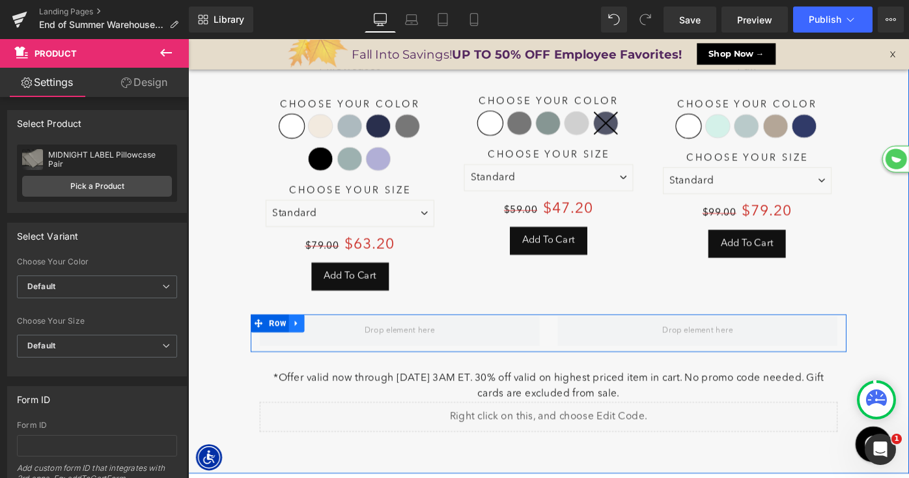
click at [311, 344] on icon at bounding box center [306, 349] width 9 height 10
click at [340, 345] on icon at bounding box center [340, 349] width 9 height 9
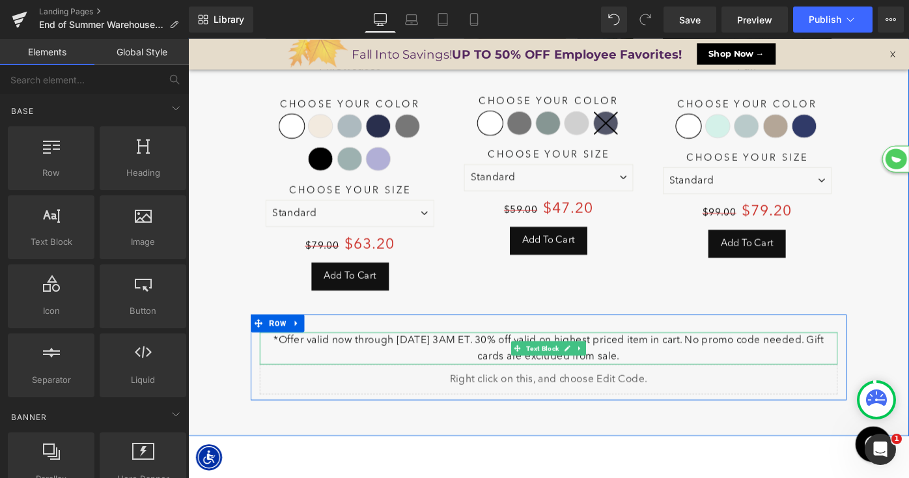
click at [400, 359] on p "*Offer valid now through 8/13/25 @ 3AM ET. 30% off valid on highest priced item…" at bounding box center [581, 376] width 631 height 35
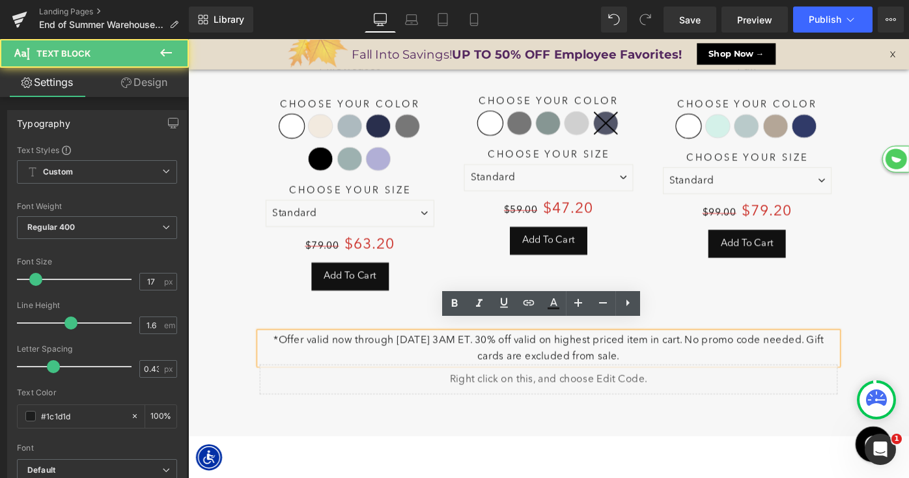
click at [426, 359] on p "*Offer valid now through 8/13/25 @ 3AM ET. 30% off valid on highest priced item…" at bounding box center [581, 376] width 631 height 35
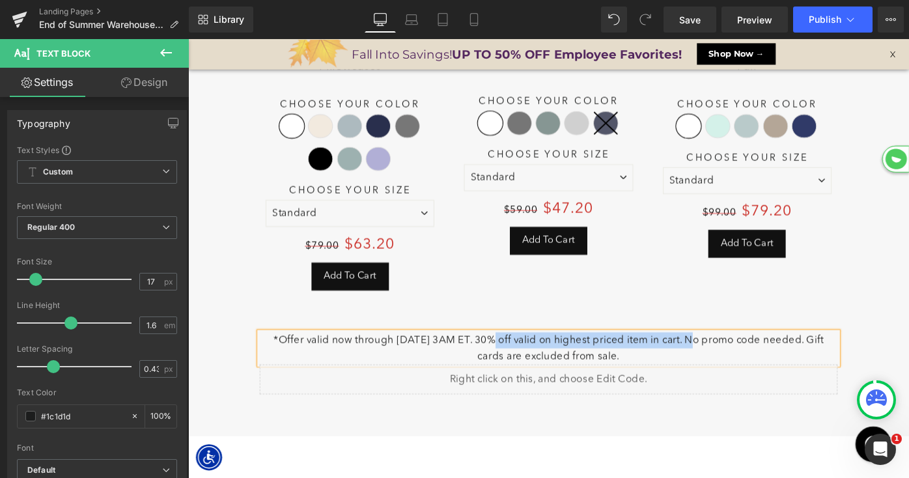
drag, startPoint x: 509, startPoint y: 356, endPoint x: 735, endPoint y: 352, distance: 225.9
click at [735, 359] on p "*Offer valid now through 8/22/25 @ 3AM ET. 30% off valid on highest priced item…" at bounding box center [581, 376] width 631 height 35
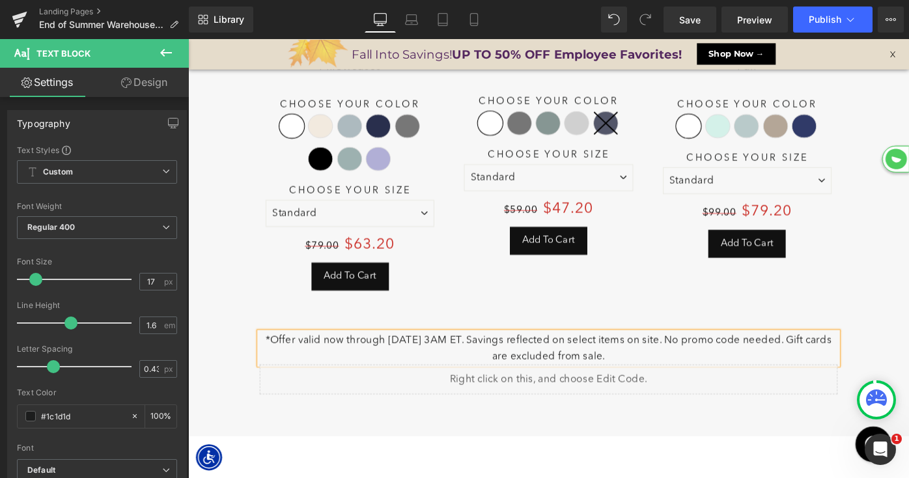
drag, startPoint x: 680, startPoint y: 374, endPoint x: 254, endPoint y: 352, distance: 426.3
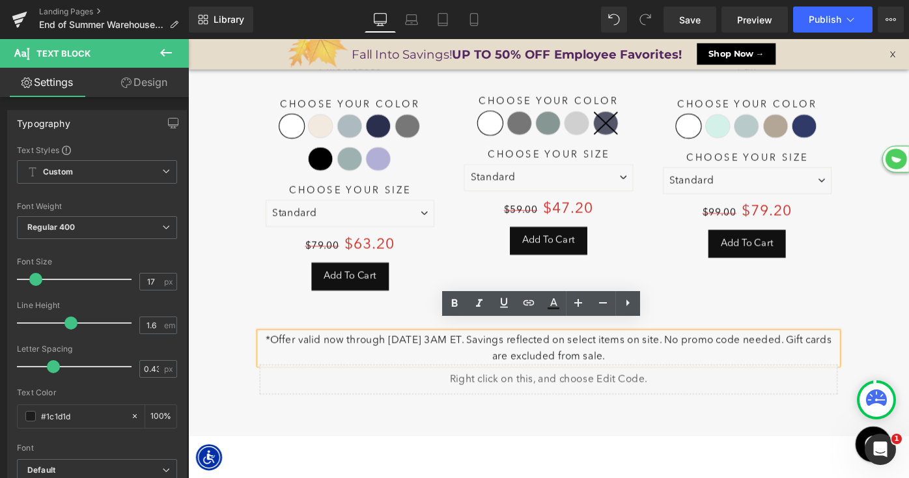
copy p "*Offer valid now through 8/22/25 @ 3AM ET. Savings reflected on select items on…"
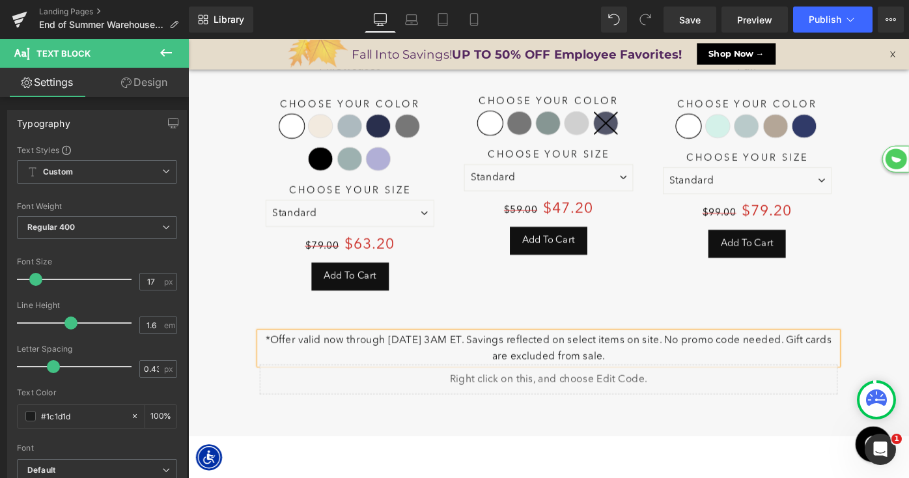
click at [416, 359] on p "*Offer valid now through 8/22/25 @ 3AM ET. Savings reflected on select items on…" at bounding box center [581, 376] width 631 height 35
copy p "*Offer valid now through [DATE] 3AM ET. Savings reflected on select items on si…"
click at [752, 365] on p "*Offer valid now through [DATE] 3AM ET. Savings reflected on select items on si…" at bounding box center [581, 376] width 631 height 35
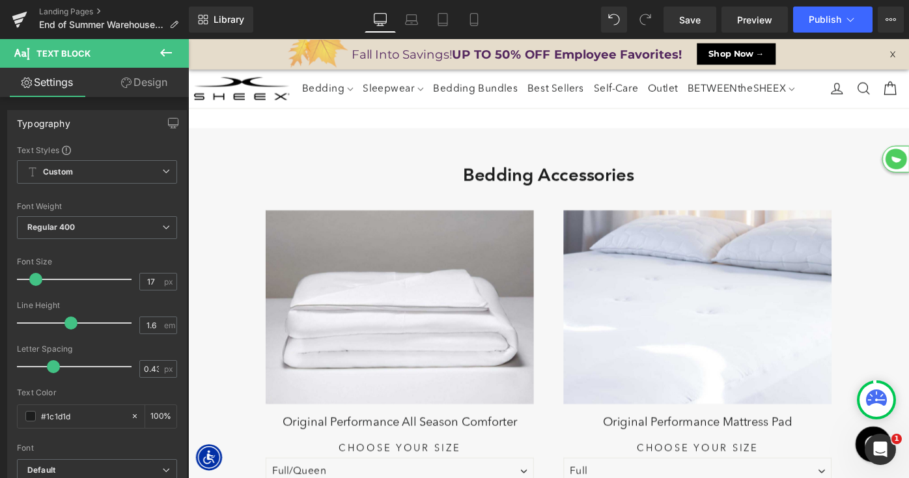
scroll to position [4239, 0]
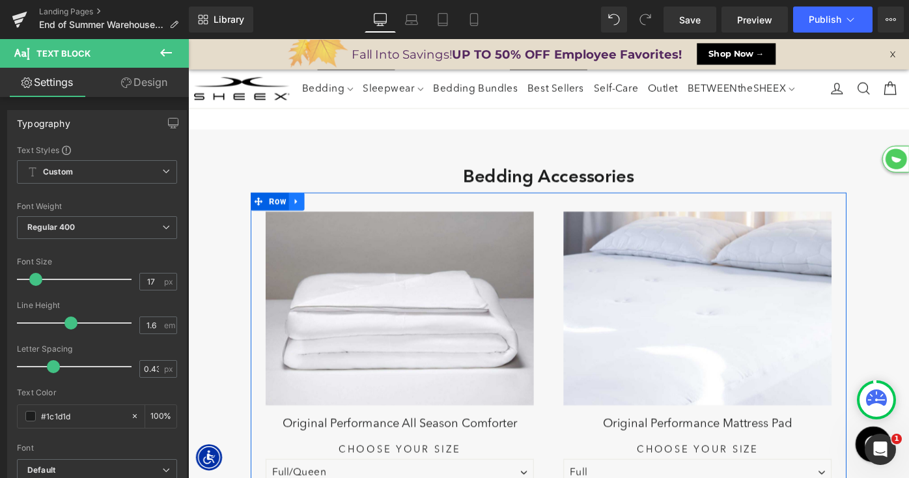
click at [308, 212] on icon at bounding box center [306, 217] width 9 height 10
click at [320, 212] on icon at bounding box center [323, 216] width 9 height 9
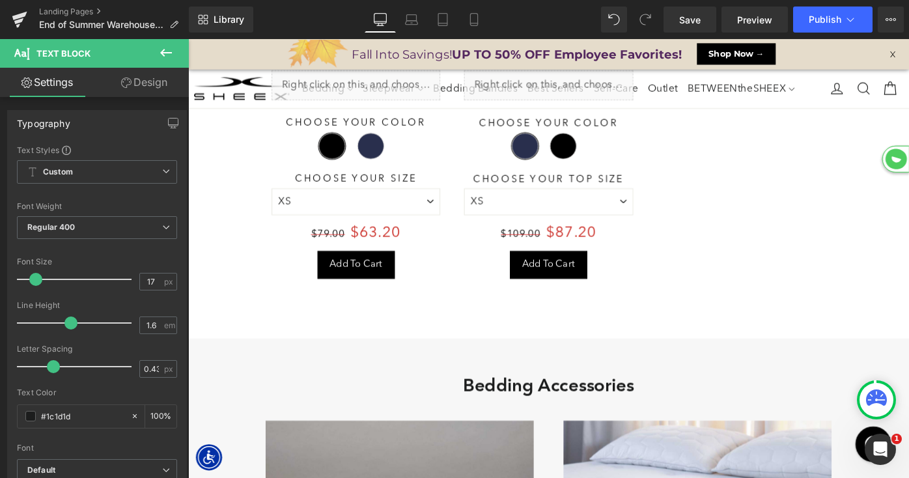
scroll to position [4176, 0]
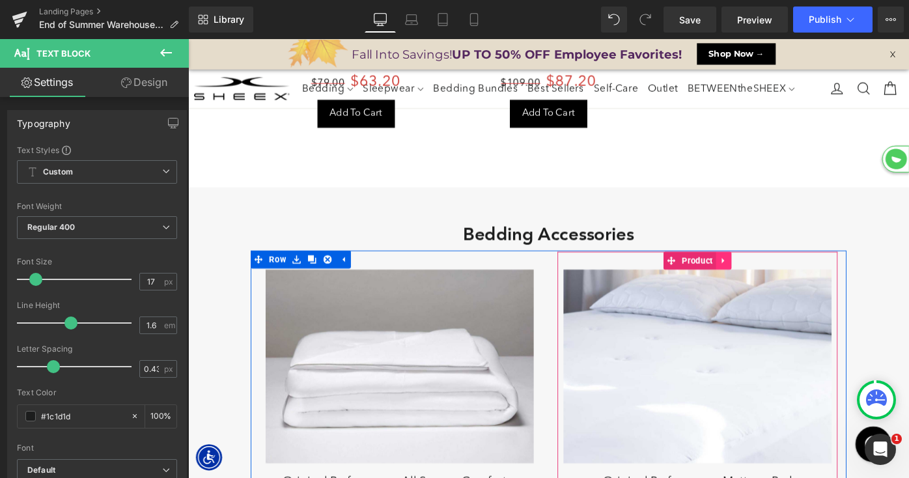
click at [775, 276] on icon at bounding box center [773, 281] width 9 height 10
click at [781, 277] on icon at bounding box center [781, 281] width 9 height 9
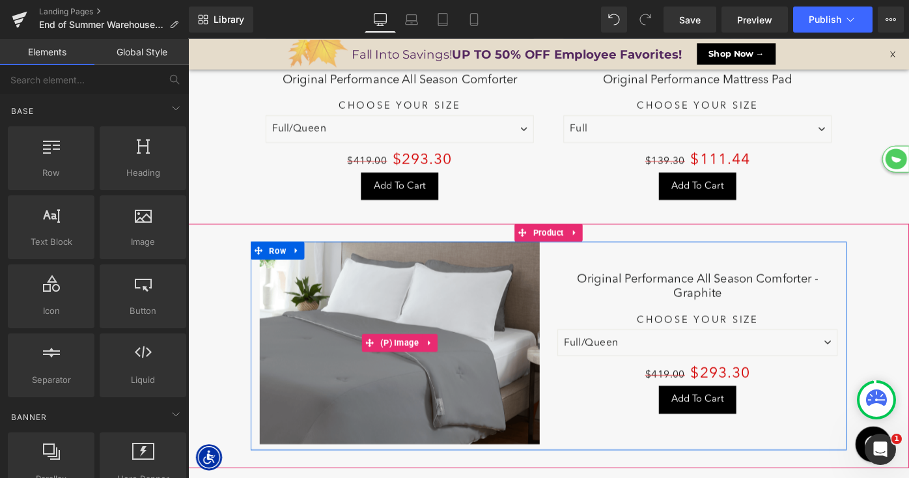
scroll to position [5032, 0]
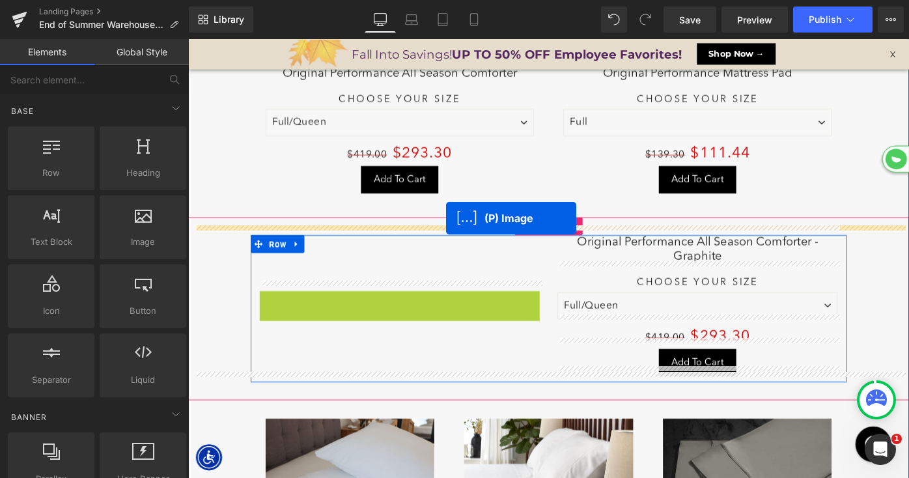
drag, startPoint x: 383, startPoint y: 352, endPoint x: 470, endPoint y: 235, distance: 145.2
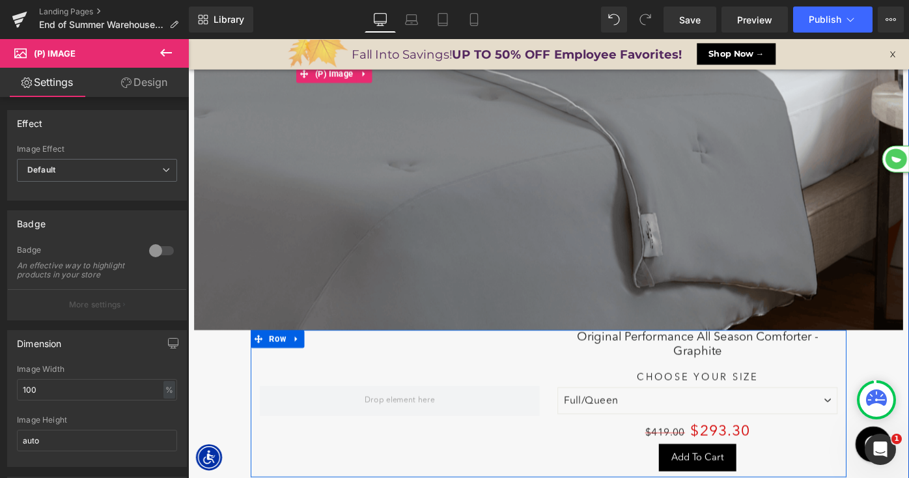
scroll to position [5650, 0]
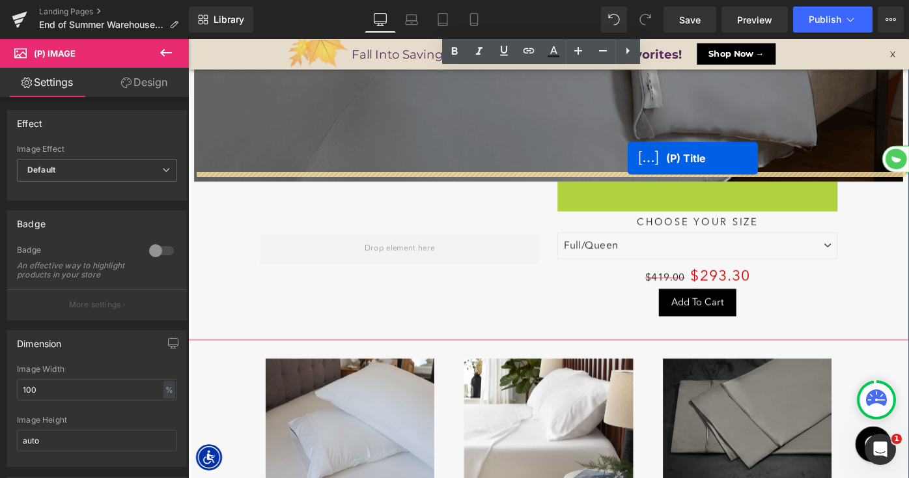
drag, startPoint x: 711, startPoint y: 202, endPoint x: 666, endPoint y: 165, distance: 58.3
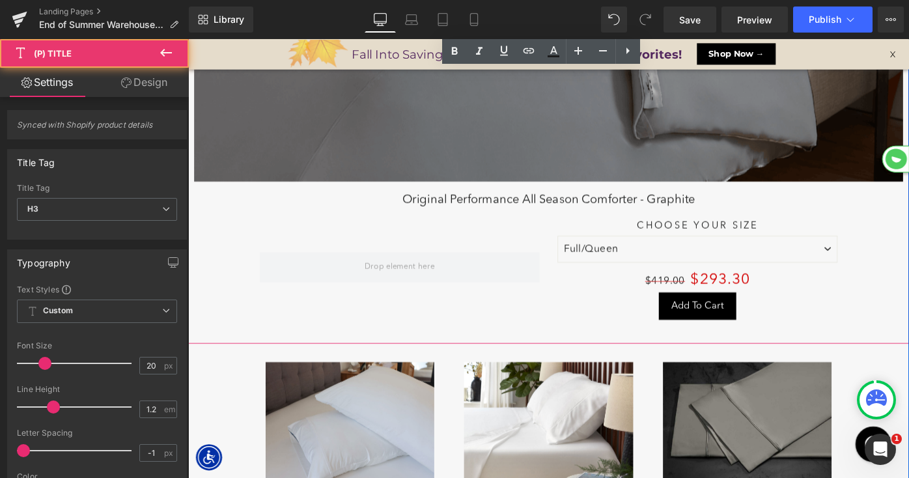
scroll to position [5670, 0]
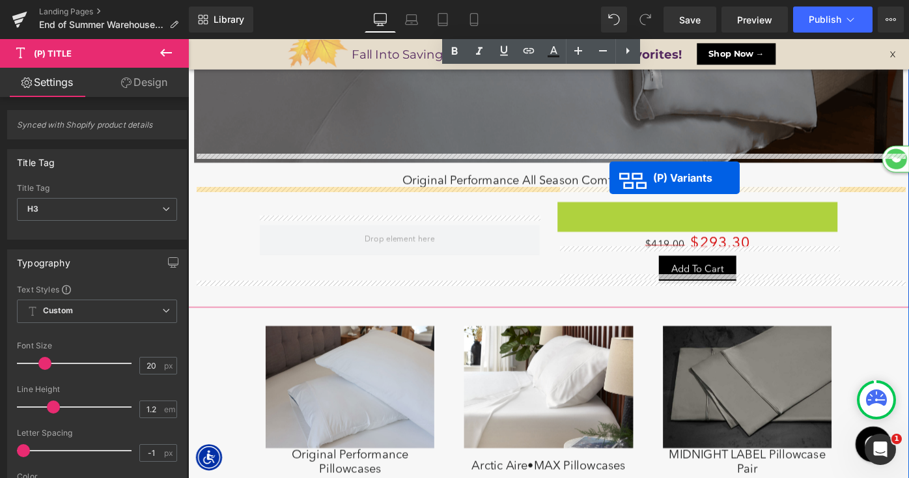
drag, startPoint x: 705, startPoint y: 234, endPoint x: 648, endPoint y: 189, distance: 71.9
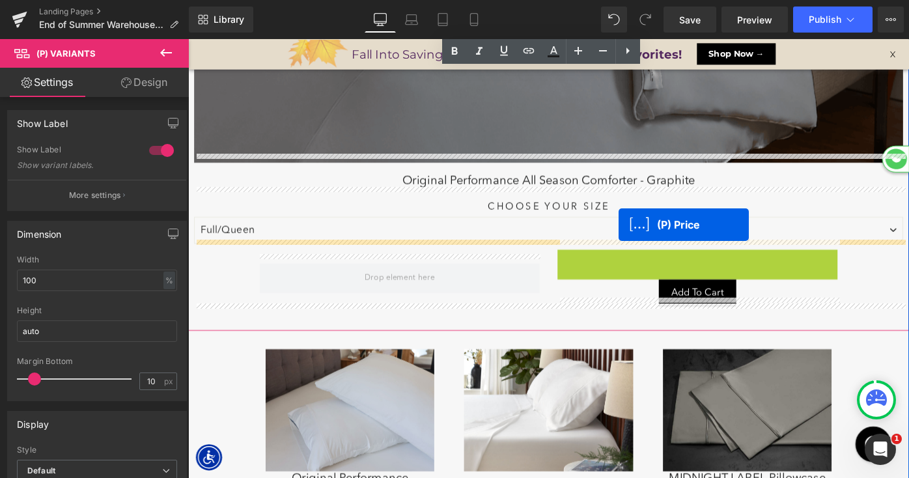
drag, startPoint x: 684, startPoint y: 240, endPoint x: 658, endPoint y: 242, distance: 25.5
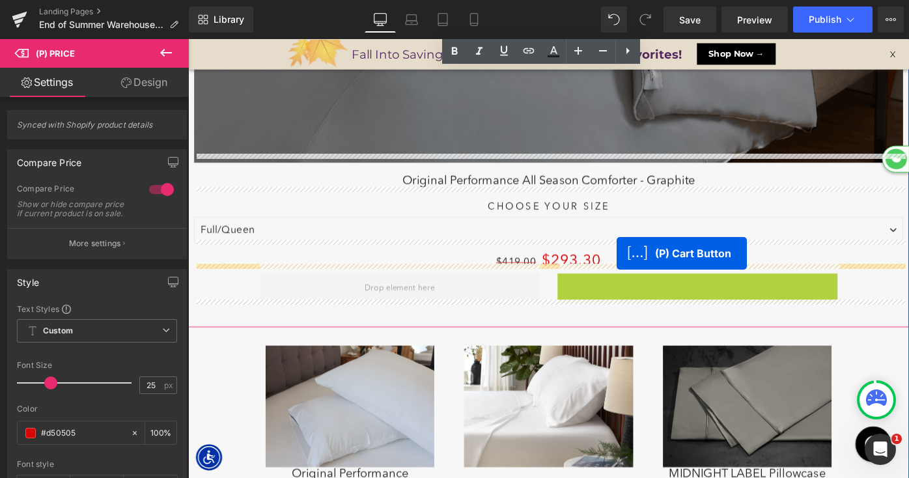
drag, startPoint x: 702, startPoint y: 299, endPoint x: 656, endPoint y: 273, distance: 52.5
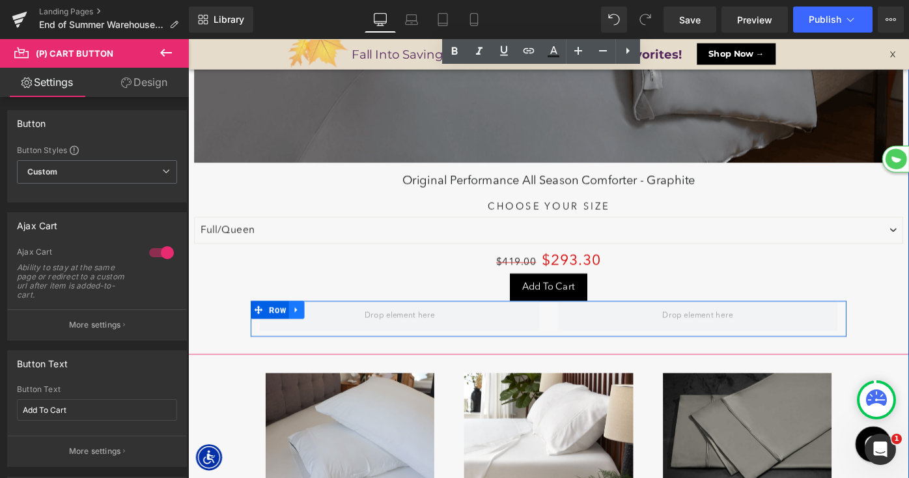
click at [311, 325] on link at bounding box center [306, 335] width 17 height 20
click at [339, 331] on icon at bounding box center [340, 335] width 9 height 9
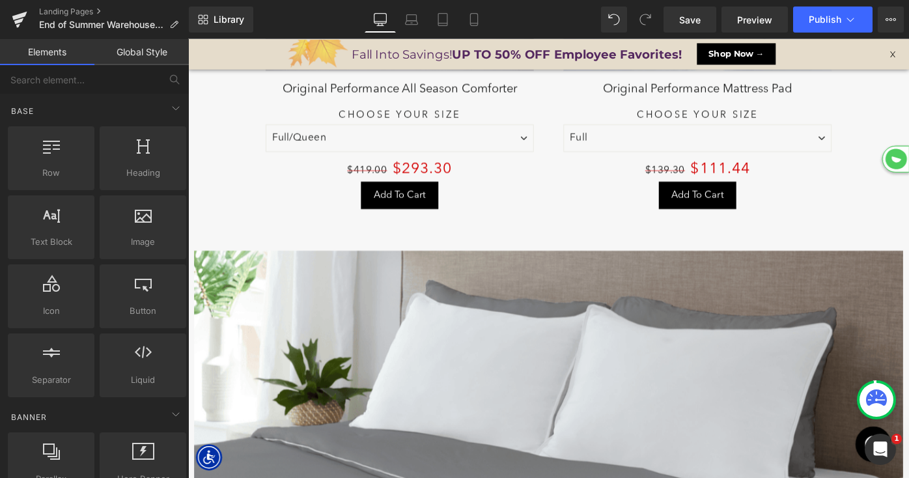
scroll to position [5000, 0]
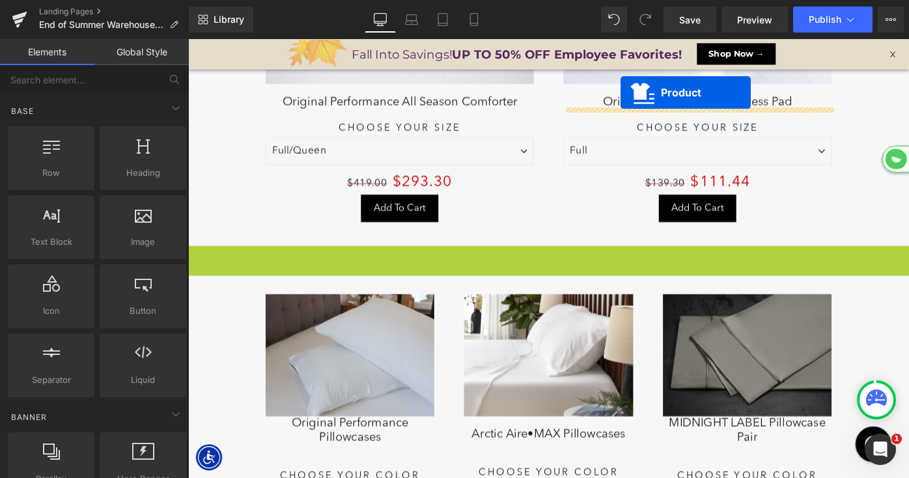
drag, startPoint x: 551, startPoint y: 261, endPoint x: 630, endPoint y: -25, distance: 296.3
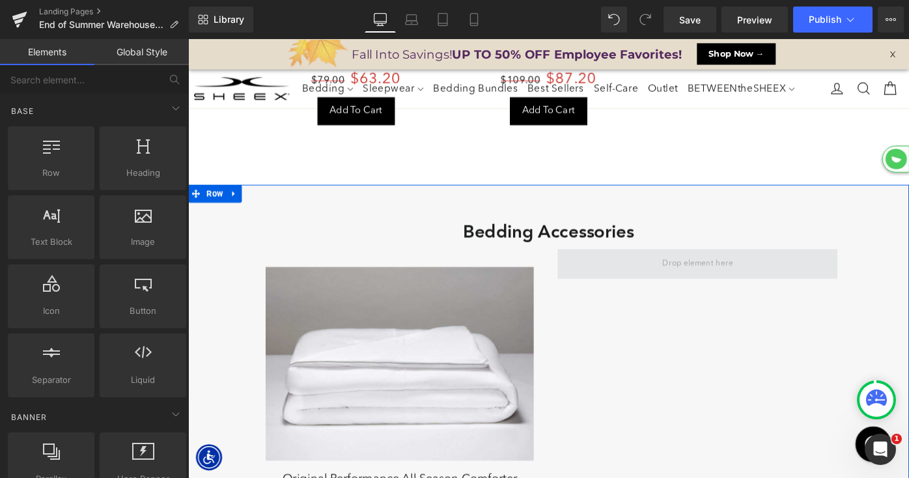
scroll to position [4222, 0]
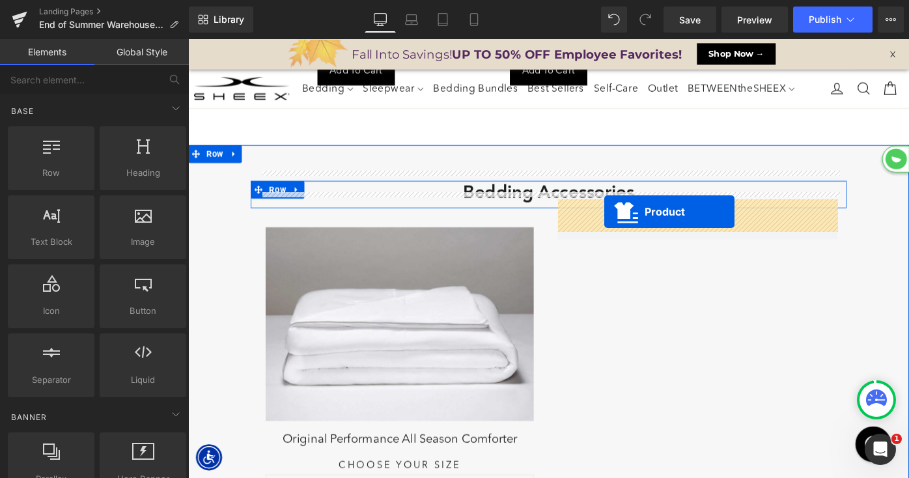
drag, startPoint x: 643, startPoint y: 229, endPoint x: 544, endPoint y: 329, distance: 141.3
click at [643, 229] on span at bounding box center [745, 241] width 306 height 33
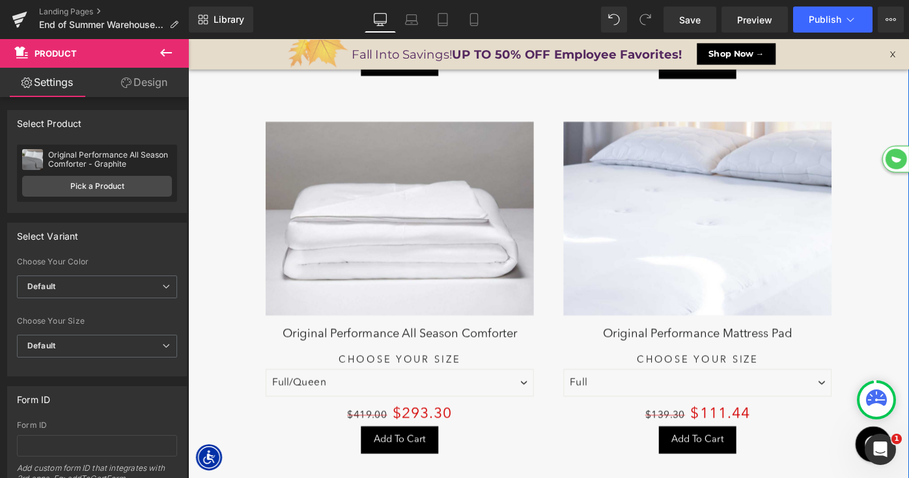
scroll to position [4658, 0]
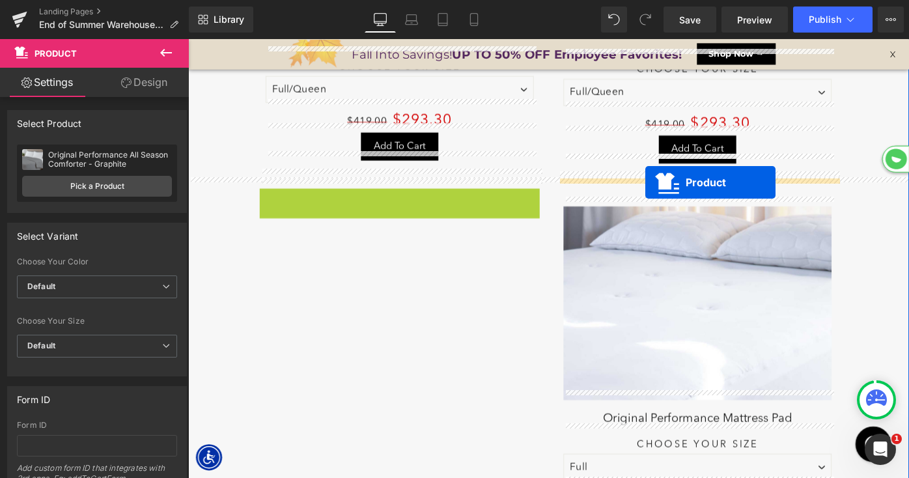
drag, startPoint x: 392, startPoint y: 202, endPoint x: 687, endPoint y: 196, distance: 295.6
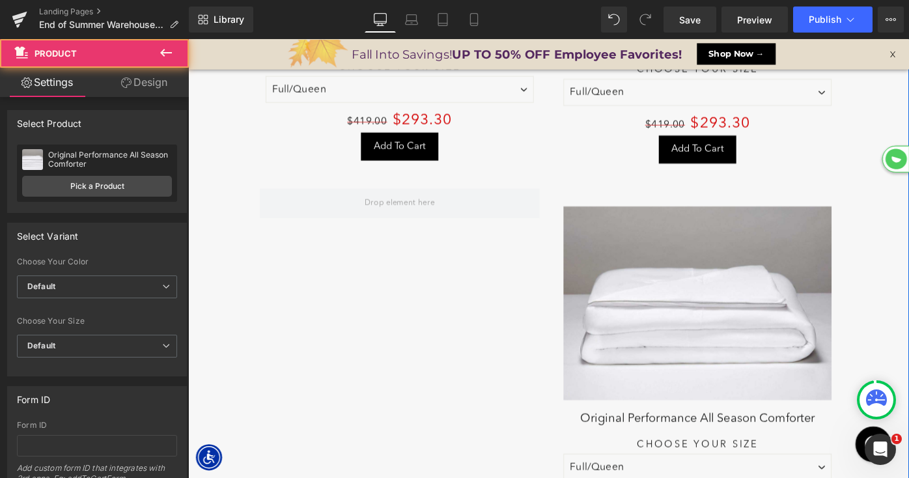
scroll to position [4966, 0]
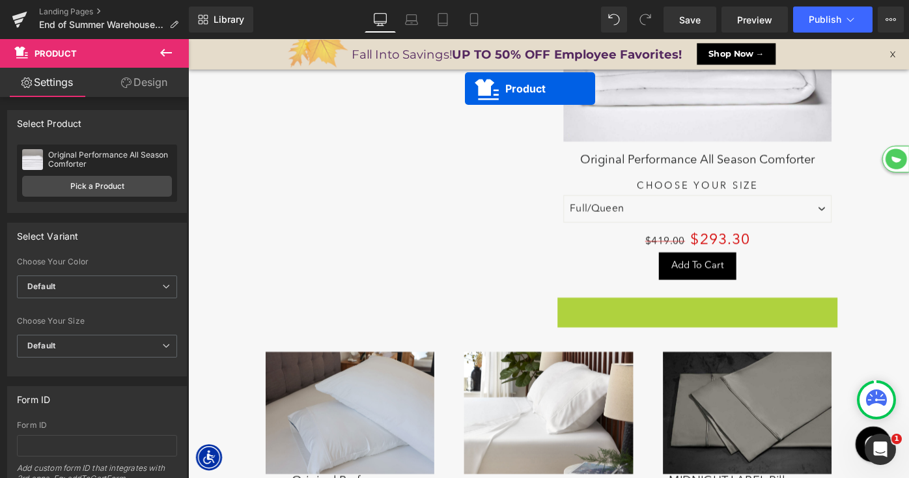
drag, startPoint x: 721, startPoint y: 298, endPoint x: 424, endPoint y: 10, distance: 413.4
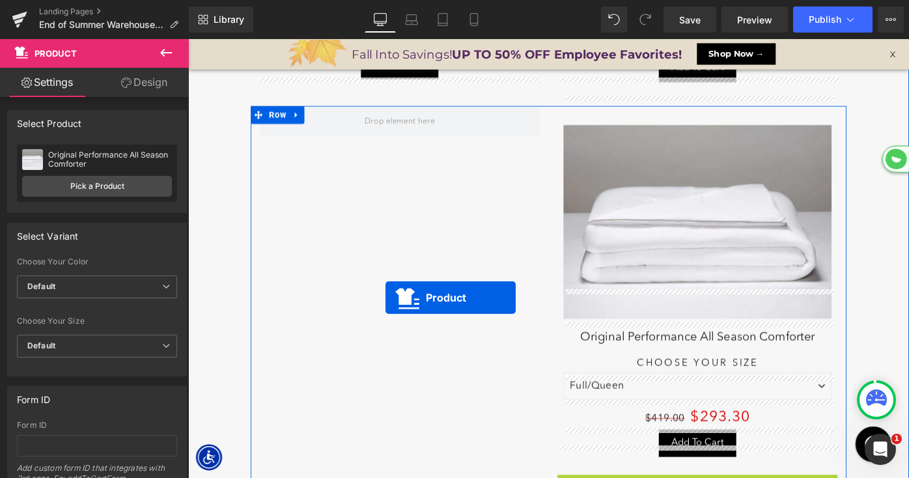
scroll to position [4742, 0]
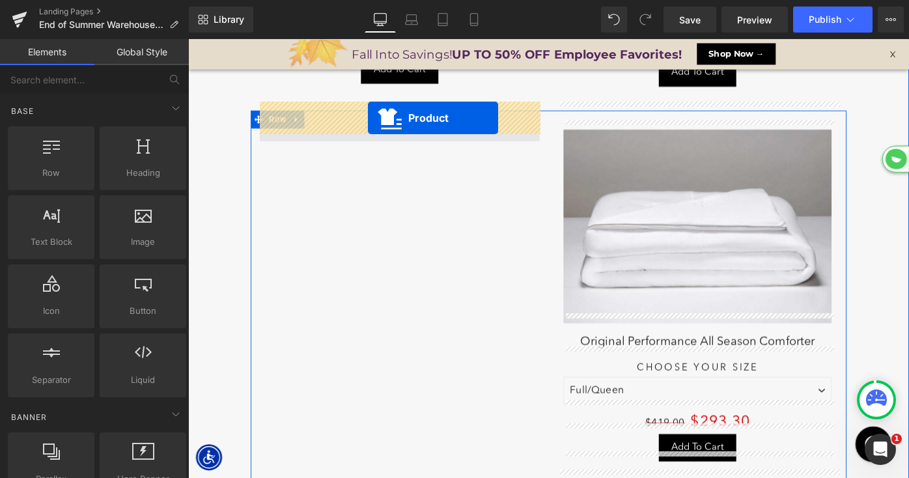
click at [385, 125] on span at bounding box center [419, 135] width 86 height 20
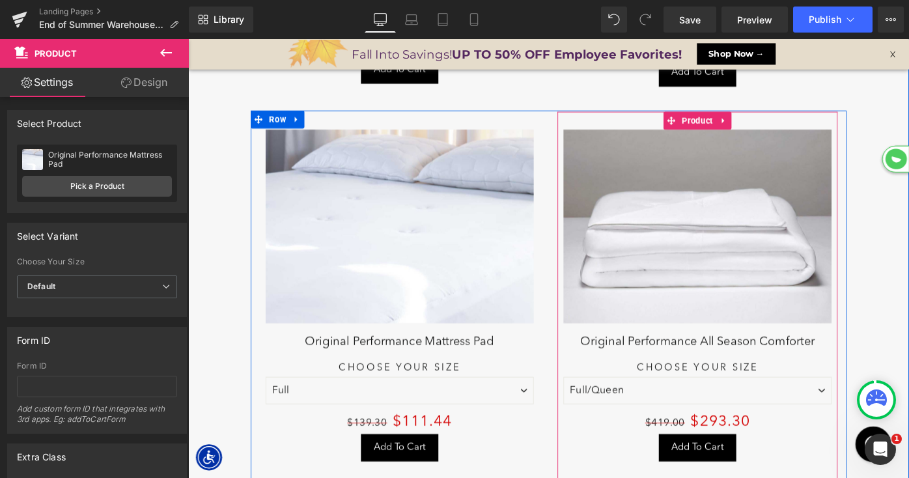
click at [749, 118] on span "Product" at bounding box center [745, 128] width 40 height 20
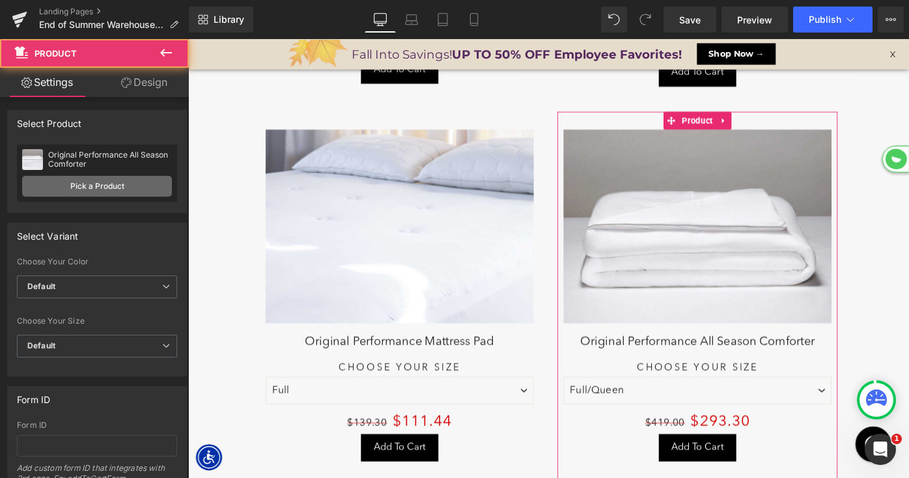
click at [104, 190] on link "Pick a Product" at bounding box center [97, 186] width 150 height 21
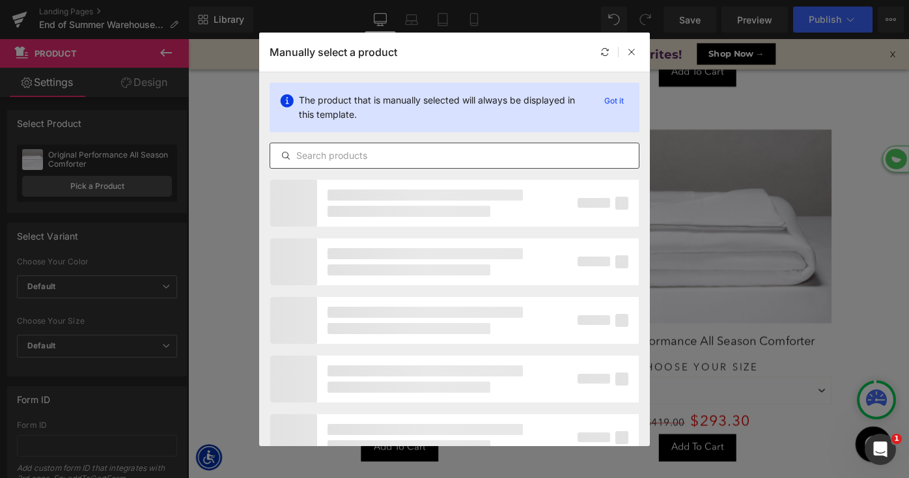
click at [320, 149] on input "text" at bounding box center [454, 156] width 368 height 16
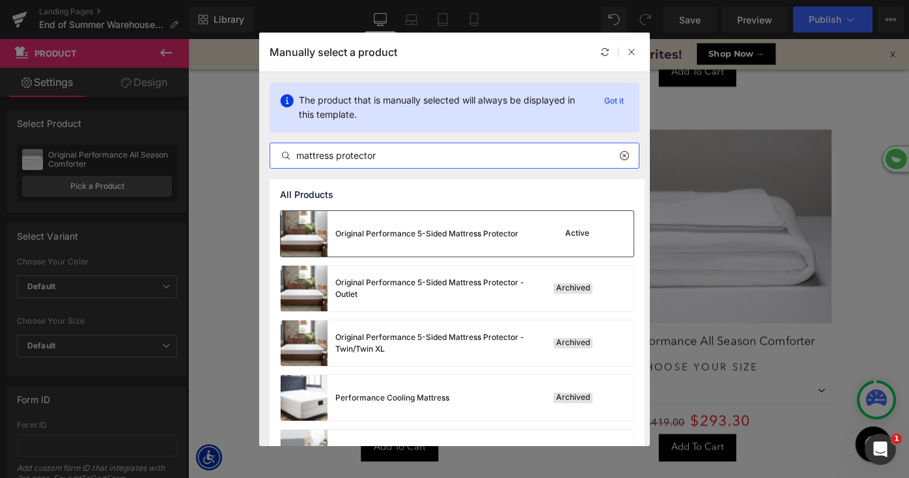
type input "mattress protector"
click at [391, 229] on div "Original Performance 5-Sided Mattress Protector" at bounding box center [426, 234] width 183 height 12
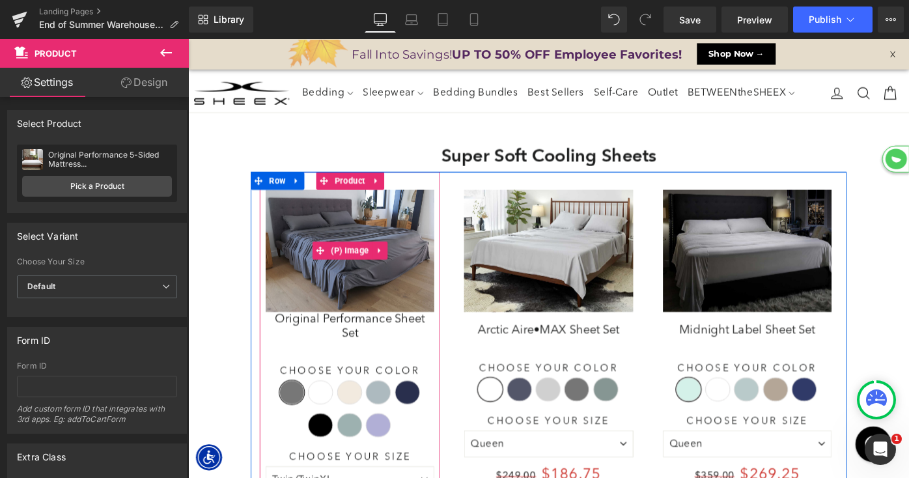
click at [343, 281] on img at bounding box center [365, 270] width 184 height 133
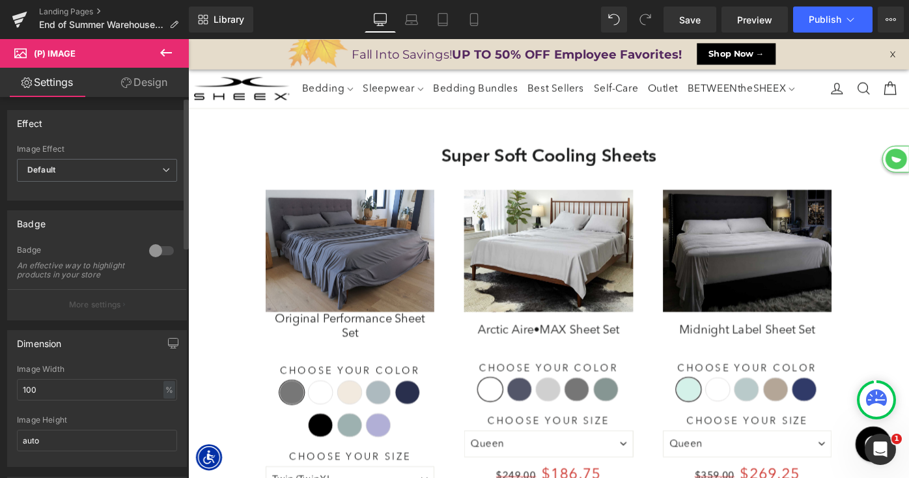
click at [157, 248] on div at bounding box center [161, 250] width 31 height 21
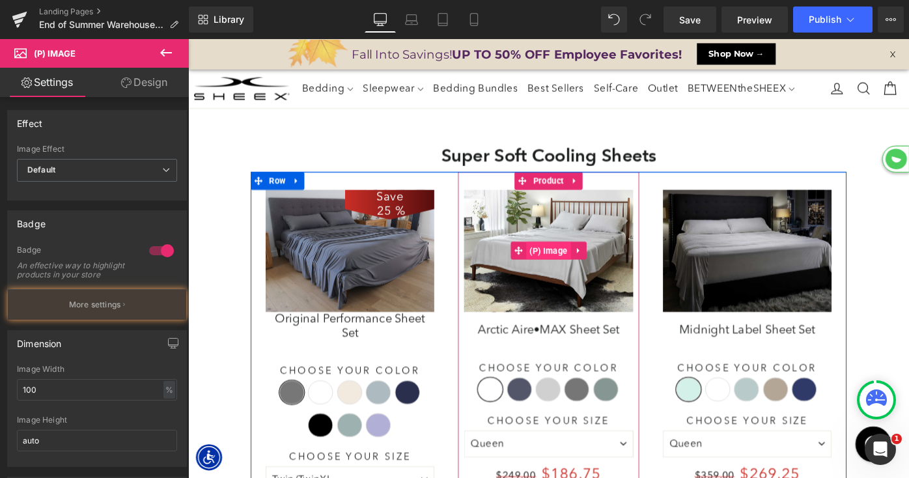
click at [575, 269] on span "(P) Image" at bounding box center [582, 270] width 49 height 20
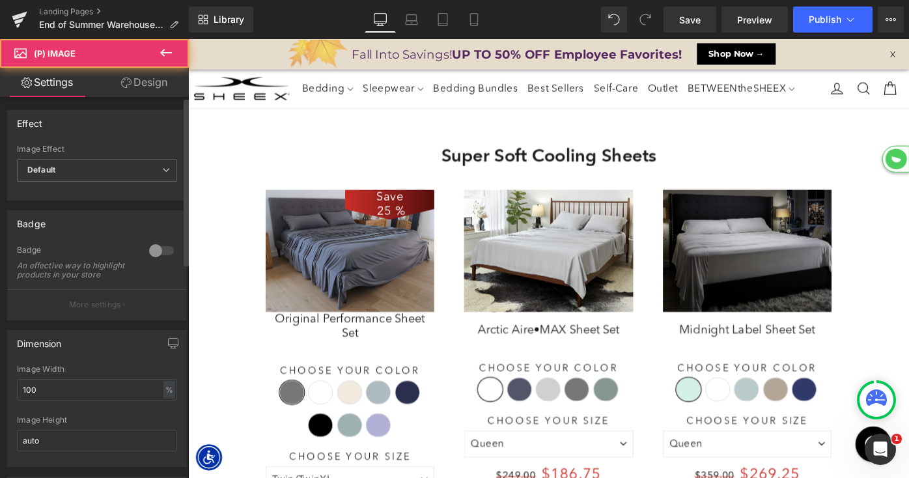
click at [149, 247] on div at bounding box center [161, 250] width 31 height 21
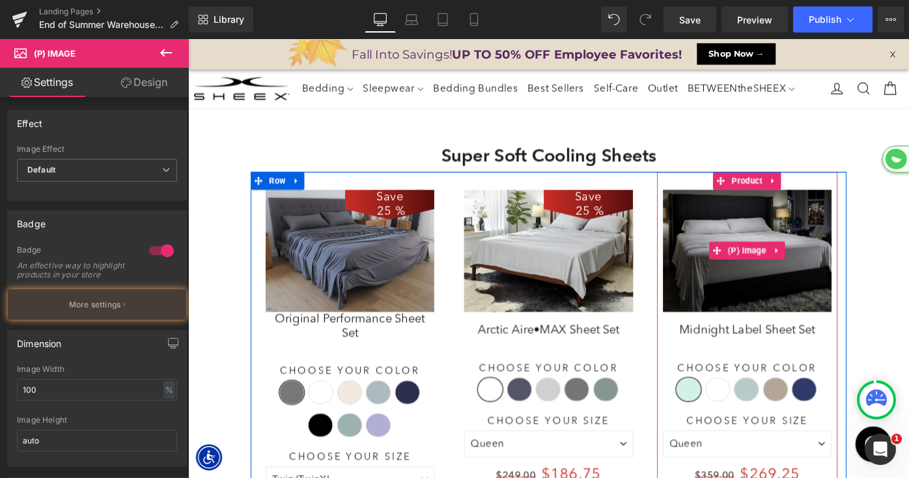
drag, startPoint x: 799, startPoint y: 256, endPoint x: 262, endPoint y: 281, distance: 537.7
click at [799, 256] on img at bounding box center [799, 270] width 184 height 133
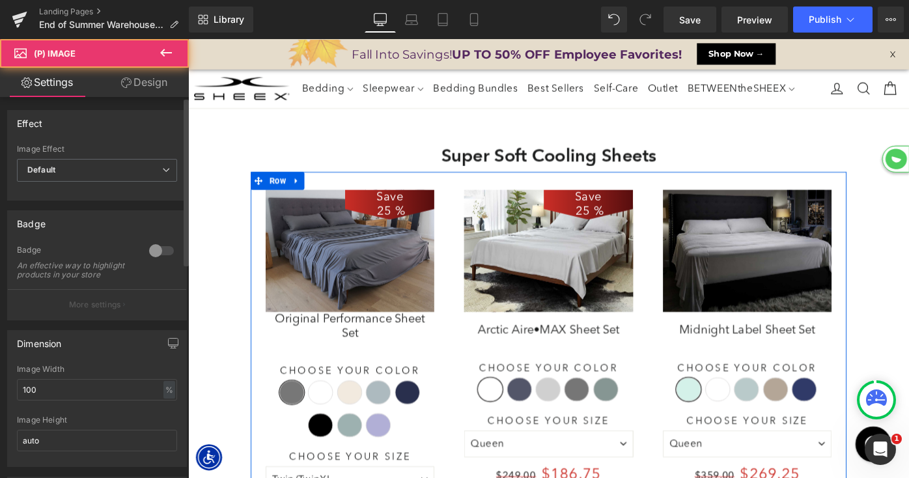
click at [158, 251] on div at bounding box center [161, 250] width 31 height 21
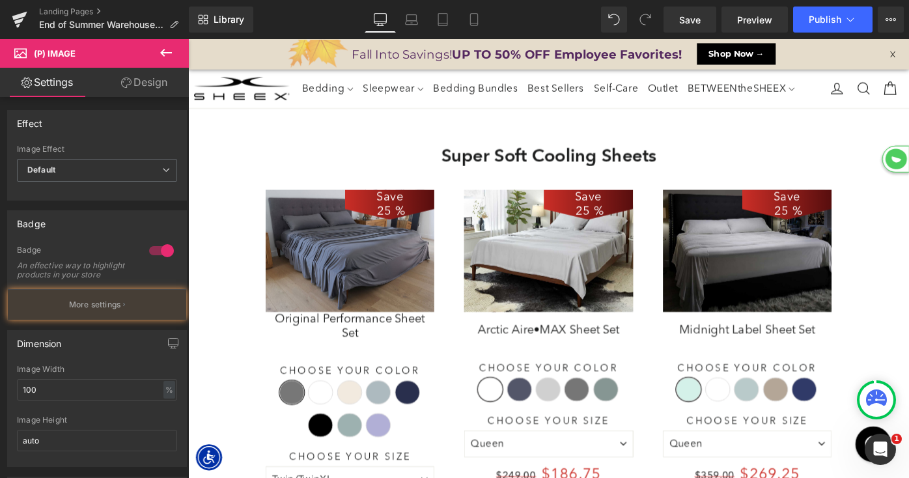
click at [171, 52] on icon at bounding box center [166, 53] width 12 height 8
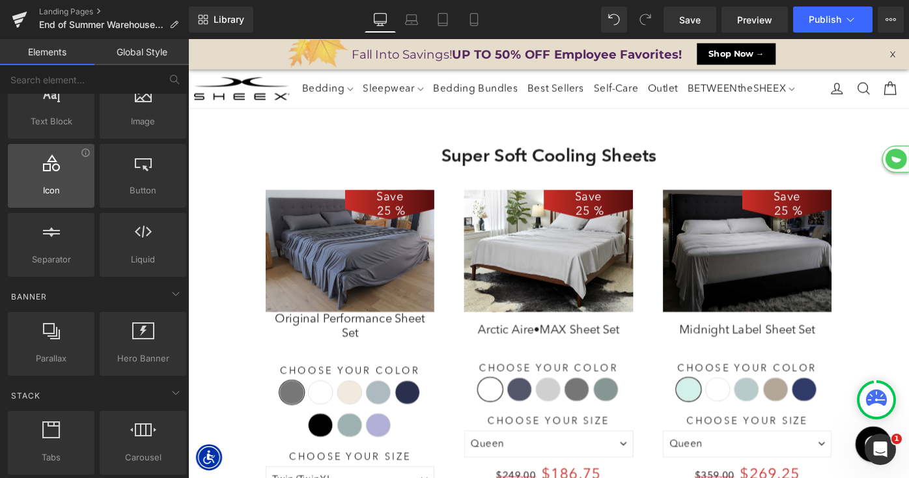
scroll to position [122, 0]
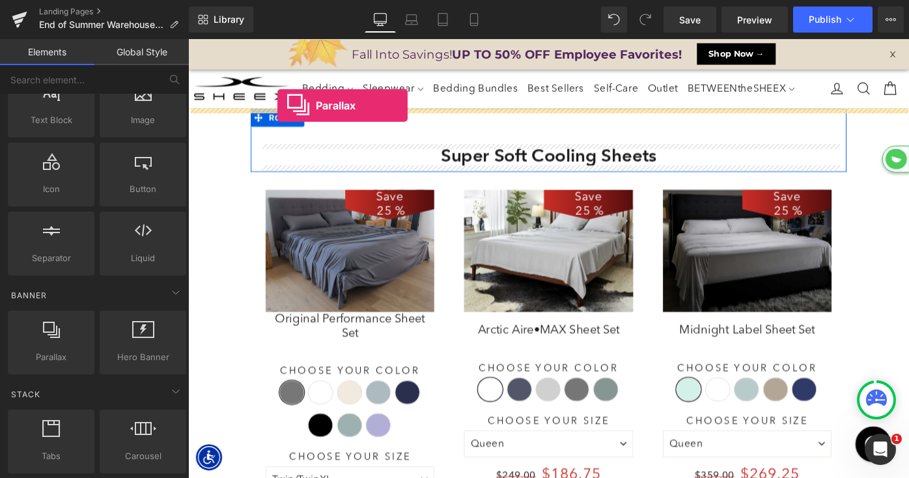
drag, startPoint x: 254, startPoint y: 378, endPoint x: 286, endPoint y: 111, distance: 268.8
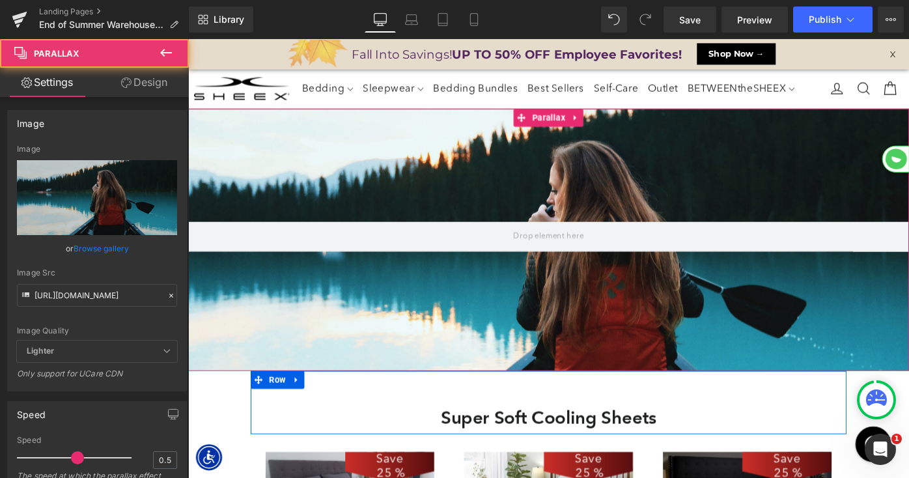
scroll to position [6712, 788]
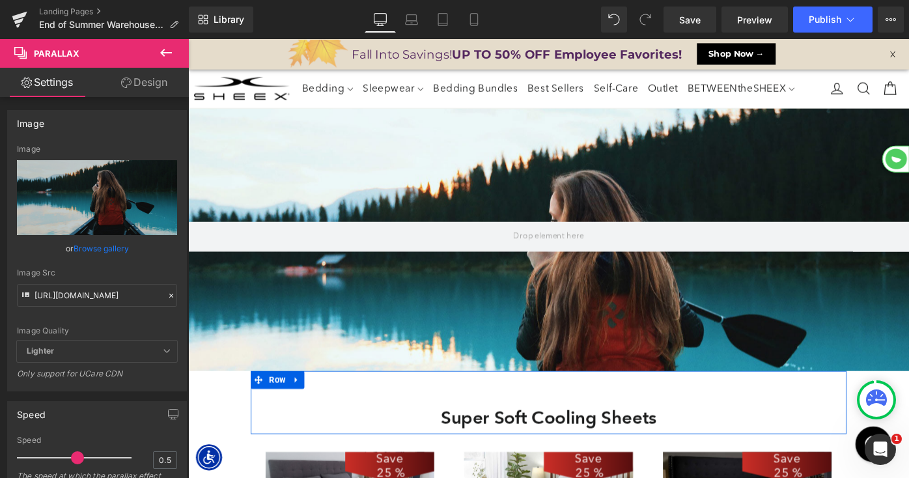
click at [161, 53] on icon at bounding box center [166, 53] width 12 height 8
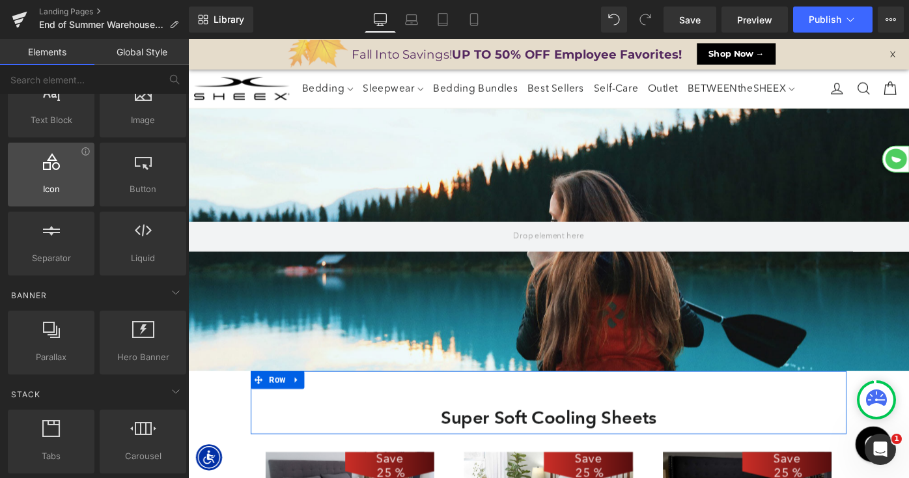
scroll to position [0, 0]
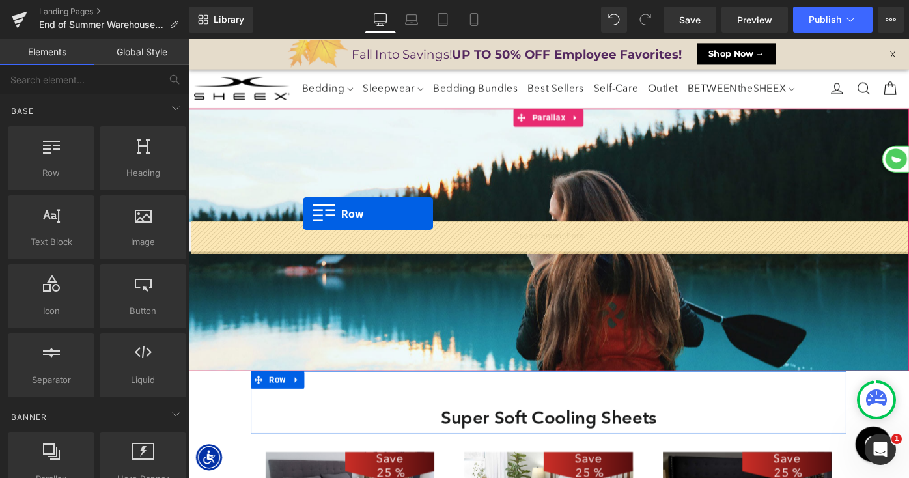
drag, startPoint x: 327, startPoint y: 211, endPoint x: 318, endPoint y: 233, distance: 23.9
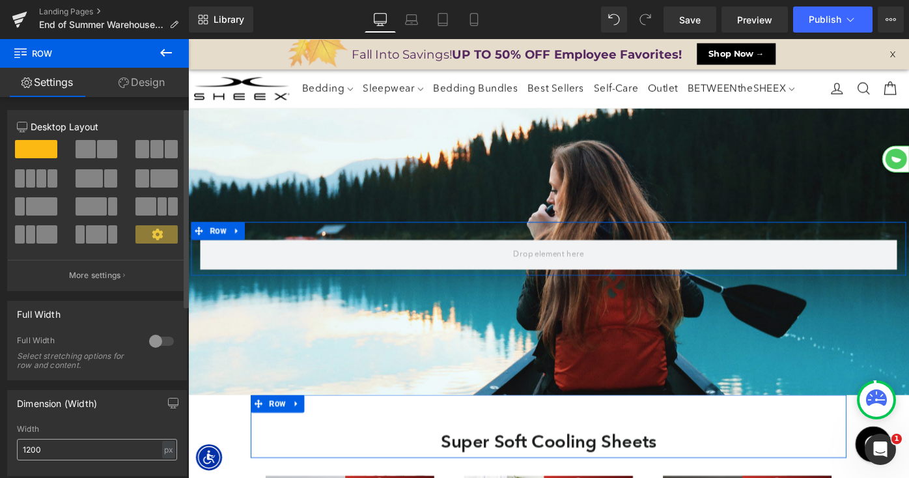
scroll to position [70, 0]
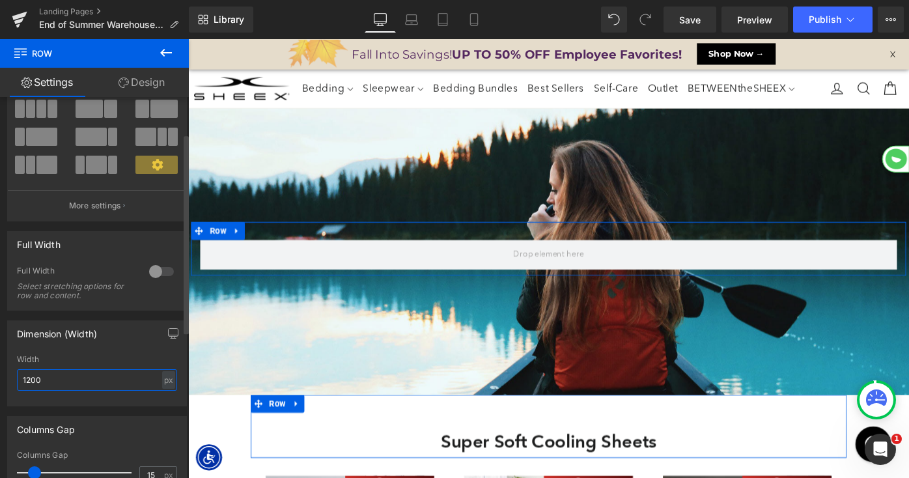
click at [68, 381] on input "1200" at bounding box center [97, 379] width 160 height 21
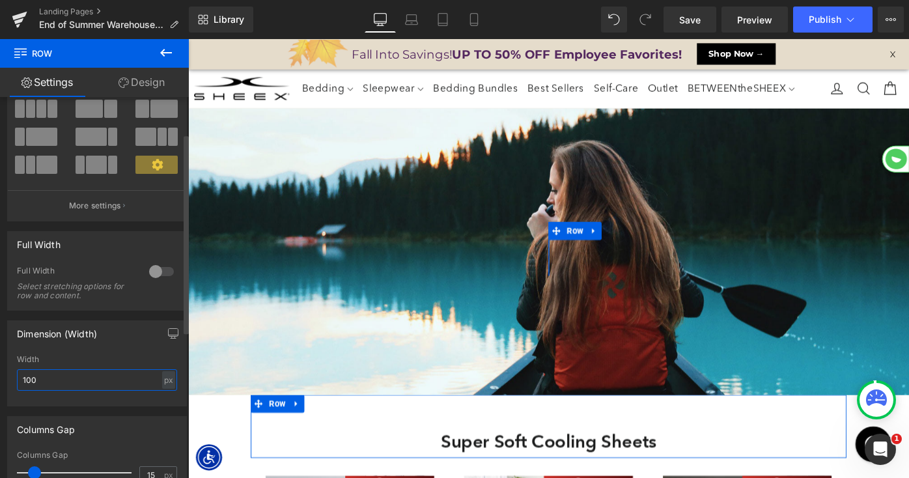
type input "1000"
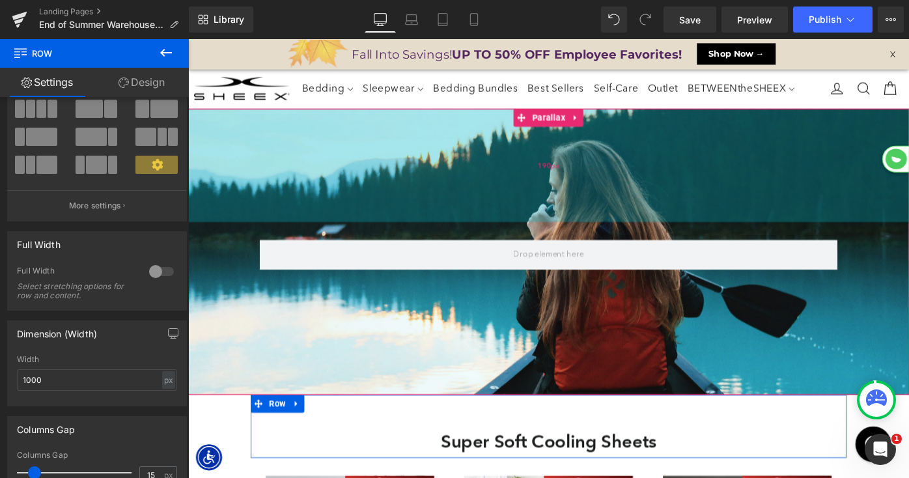
drag, startPoint x: 516, startPoint y: 173, endPoint x: 299, endPoint y: 151, distance: 218.5
click at [516, 173] on div "190px" at bounding box center [582, 177] width 788 height 124
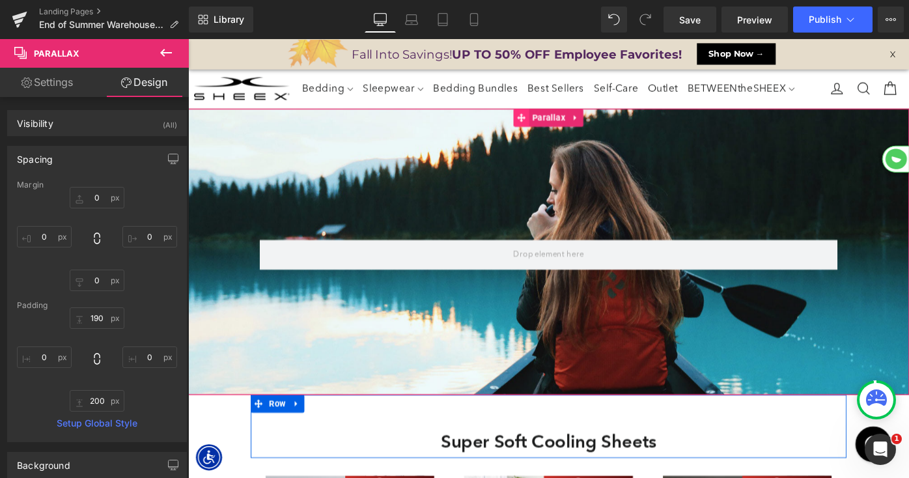
drag, startPoint x: 579, startPoint y: 130, endPoint x: 546, endPoint y: 130, distance: 33.2
click at [579, 130] on span "Parallax" at bounding box center [582, 125] width 42 height 20
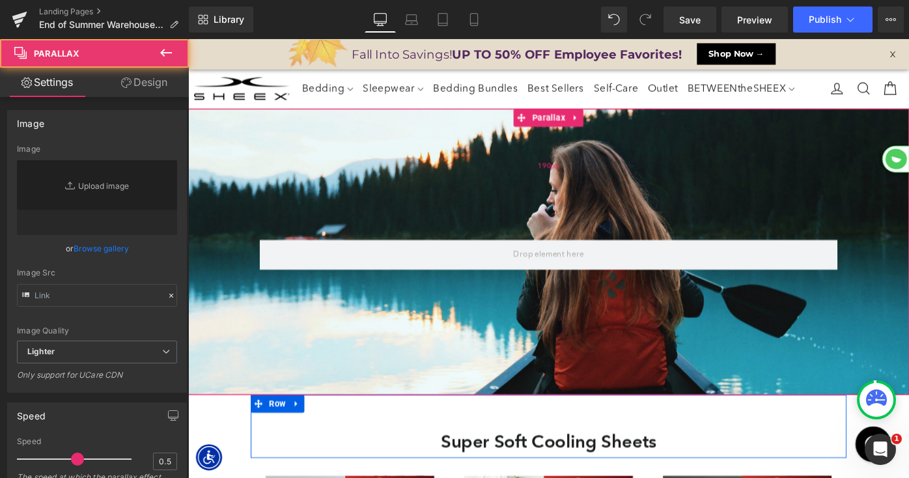
type input "https://cdn.shopify.com/s/files/1/0657/0813/files/slide-girl_2048x.jpg"
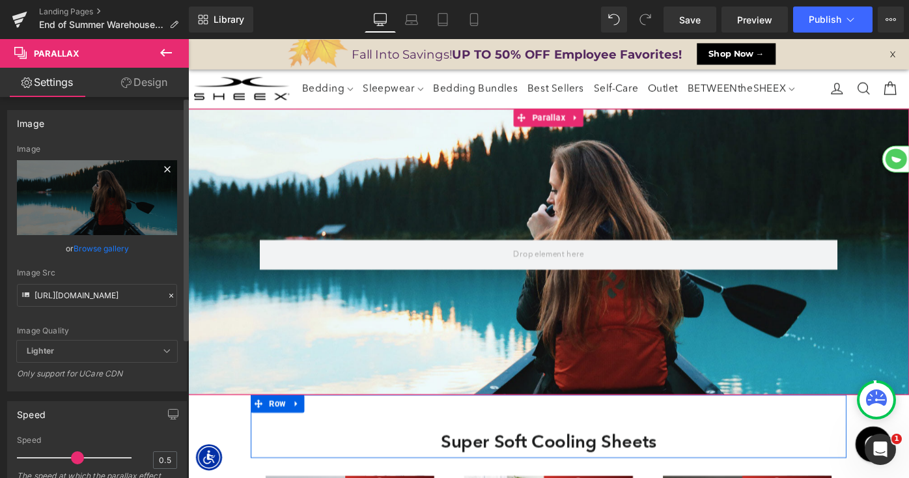
click at [163, 174] on icon at bounding box center [167, 169] width 16 height 16
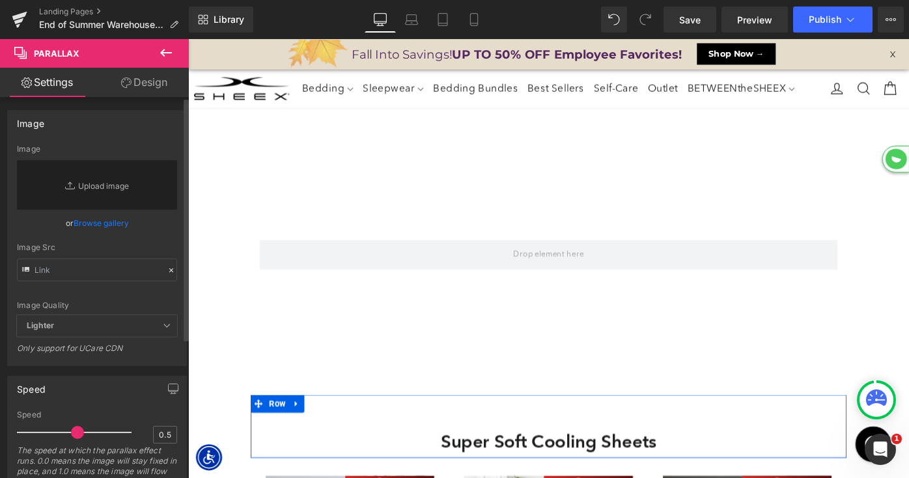
click at [109, 222] on link "Browse gallery" at bounding box center [101, 223] width 55 height 23
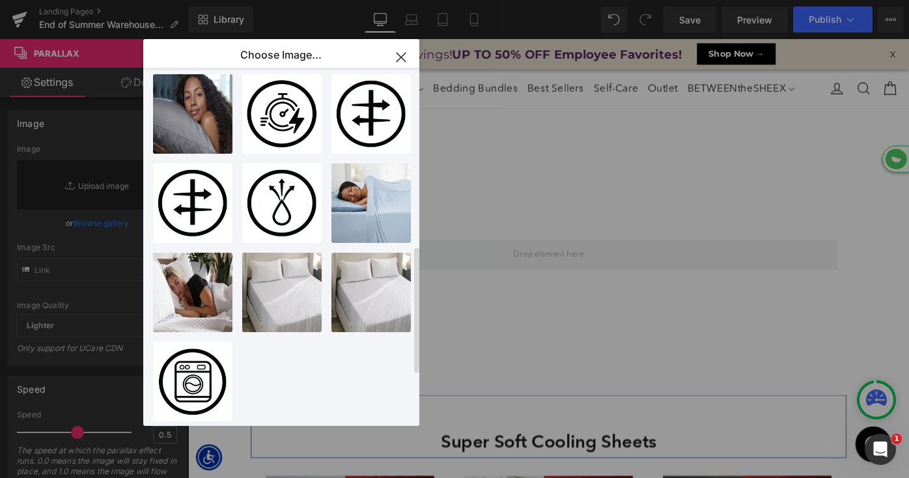
scroll to position [0, 0]
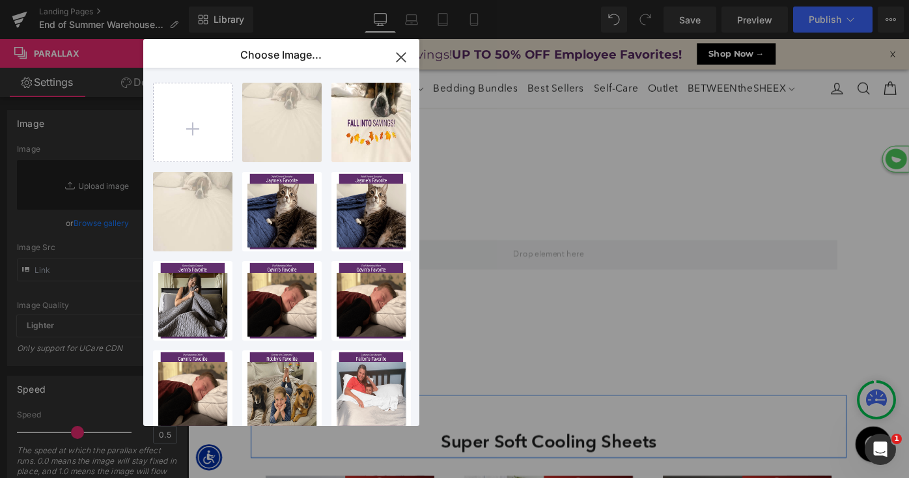
click at [400, 58] on icon "button" at bounding box center [400, 57] width 8 height 8
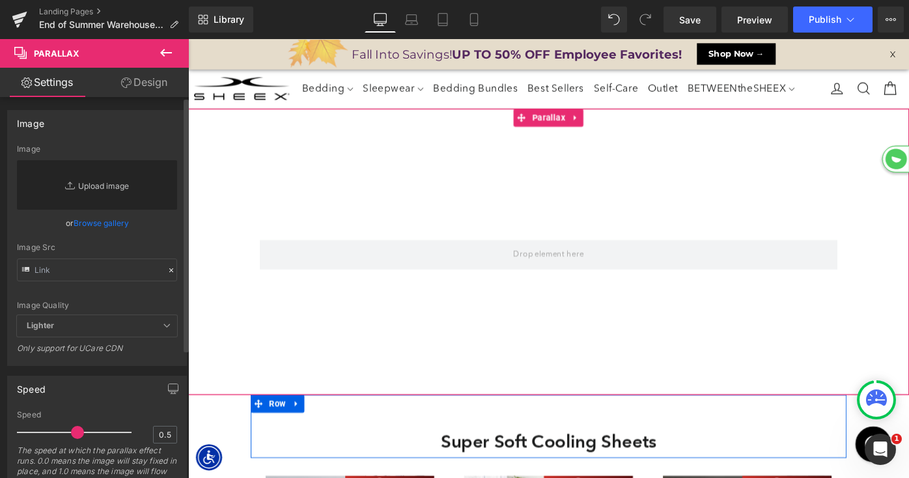
click at [94, 186] on link "Replace Image" at bounding box center [97, 184] width 160 height 49
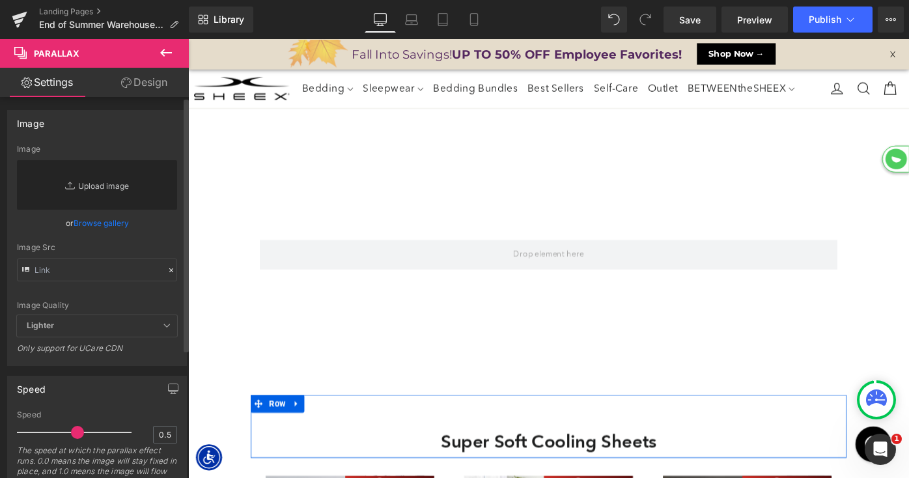
type input "C:\fakepath\LP-Warehouse-HeroBG.jpg"
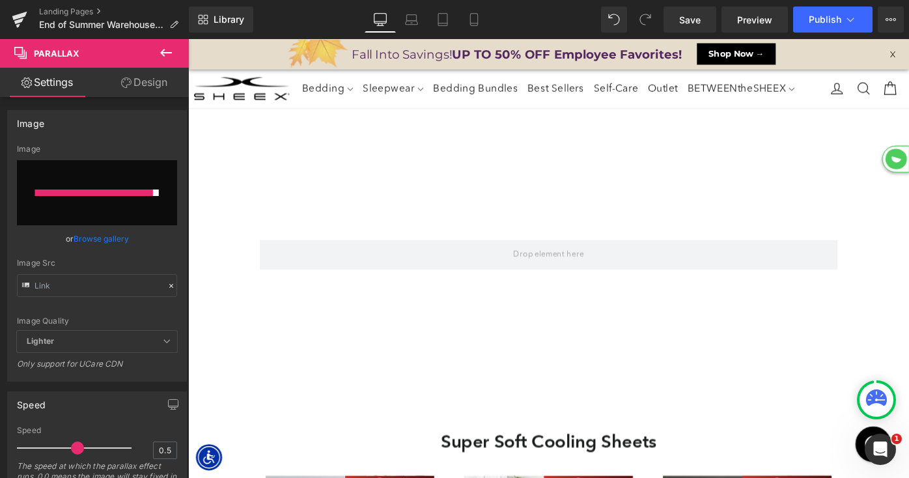
click at [446, 424] on div "Loading Product" at bounding box center [454, 426] width 71 height 14
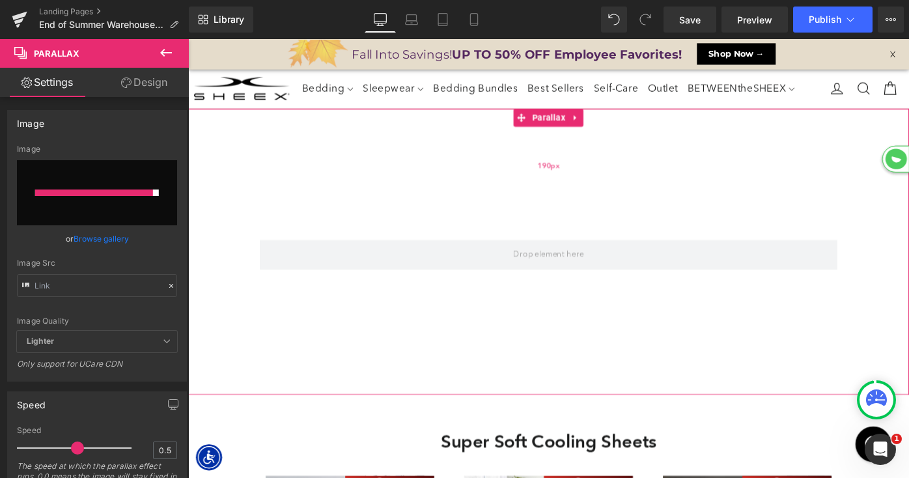
click at [572, 123] on span "Parallax" at bounding box center [582, 125] width 42 height 20
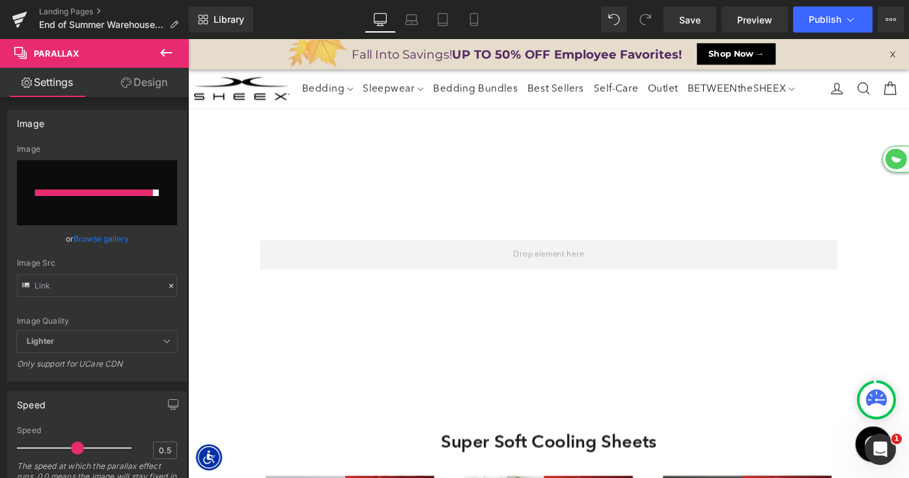
click at [169, 50] on icon at bounding box center [166, 53] width 16 height 16
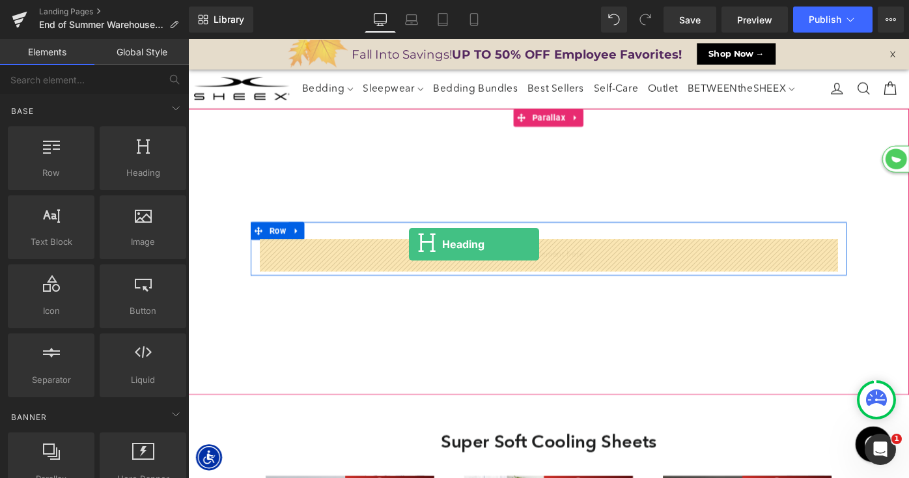
drag, startPoint x: 318, startPoint y: 206, endPoint x: 431, endPoint y: 264, distance: 126.7
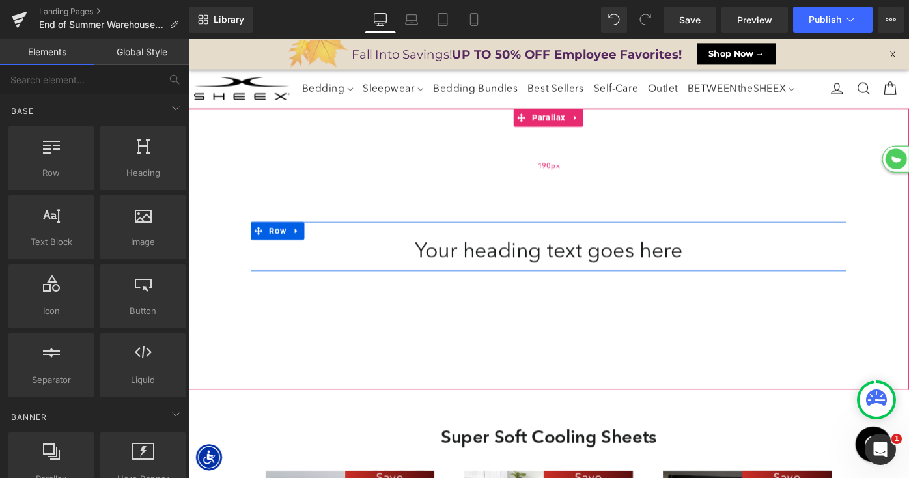
click at [283, 253] on span "Row" at bounding box center [285, 249] width 25 height 20
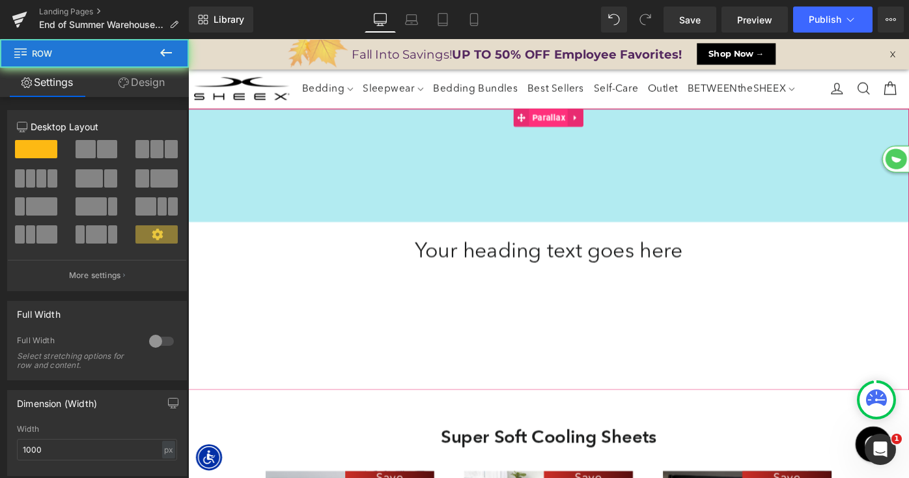
click at [586, 128] on span "Parallax" at bounding box center [582, 125] width 42 height 20
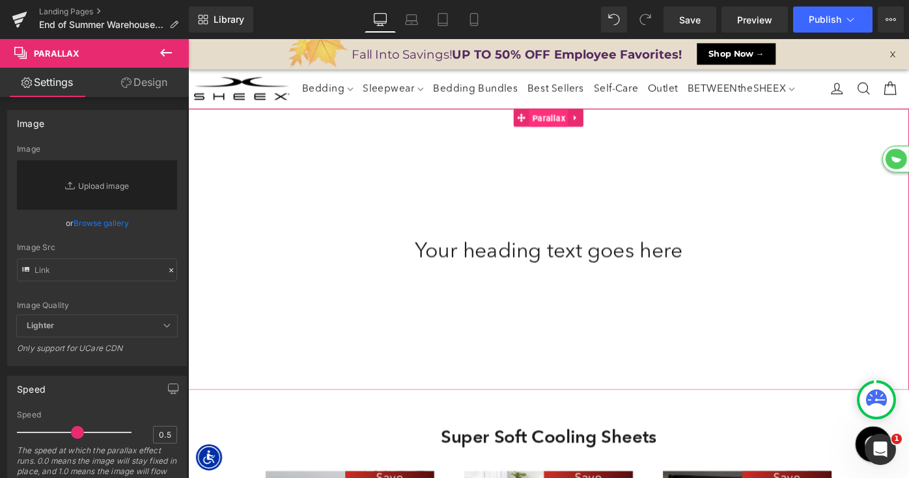
scroll to position [6733, 788]
click at [102, 221] on link "Browse gallery" at bounding box center [101, 223] width 55 height 23
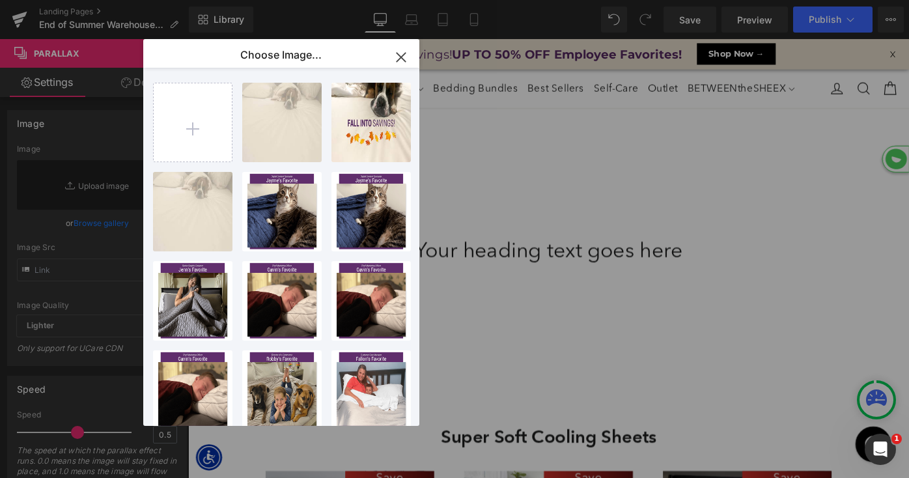
click at [402, 58] on icon "button" at bounding box center [400, 57] width 8 height 8
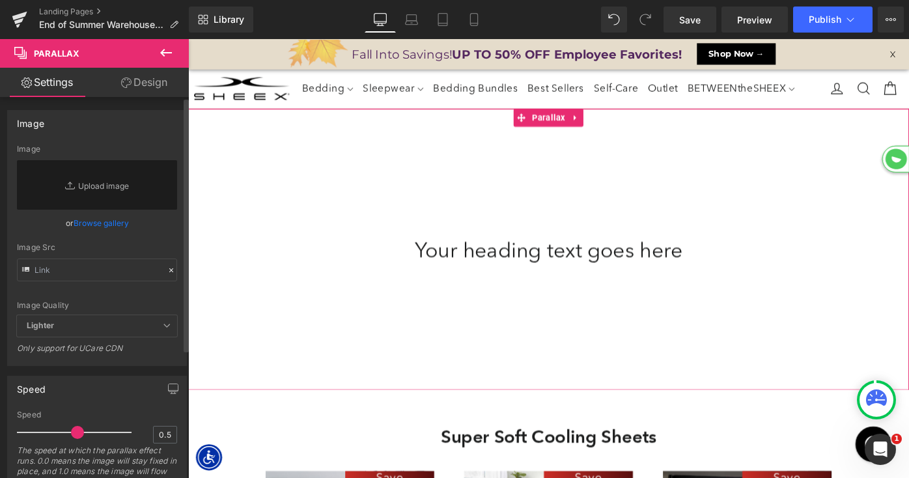
click at [72, 190] on icon at bounding box center [71, 185] width 13 height 13
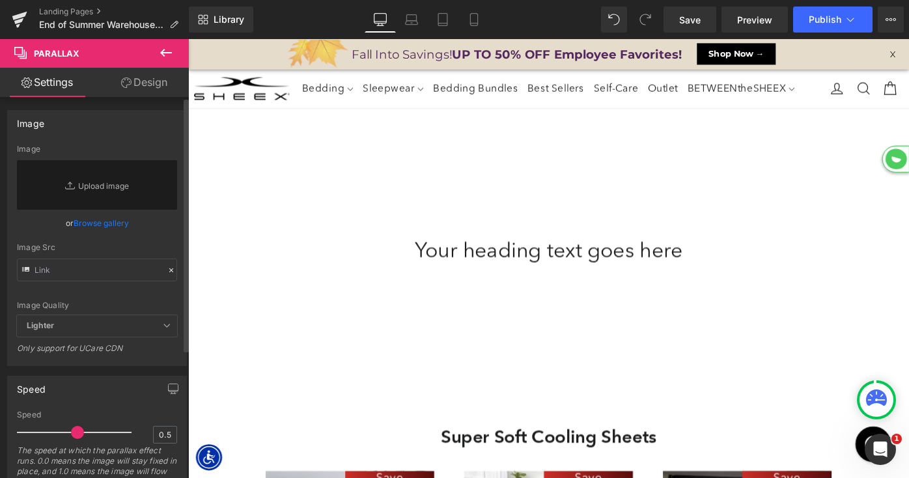
type input "C:\fakepath\LP-Warehouse-HeroBG.jpg"
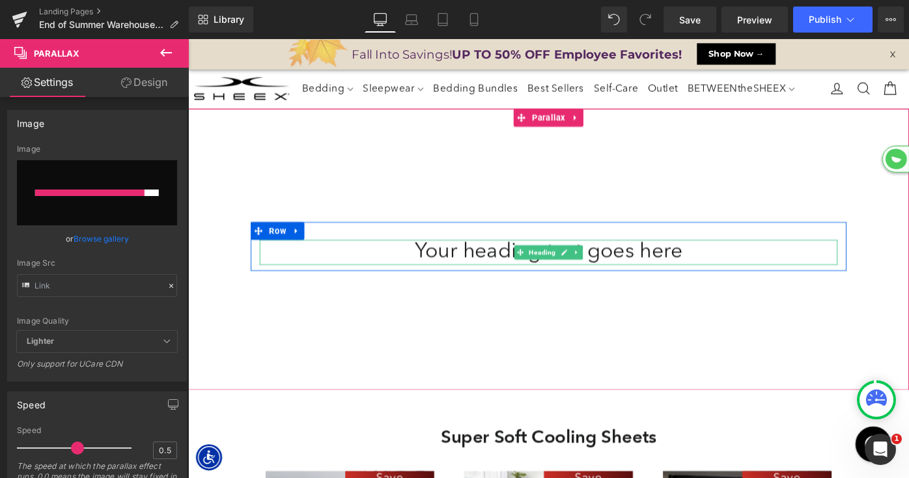
click at [484, 272] on h1 "Your heading text goes here" at bounding box center [581, 271] width 631 height 27
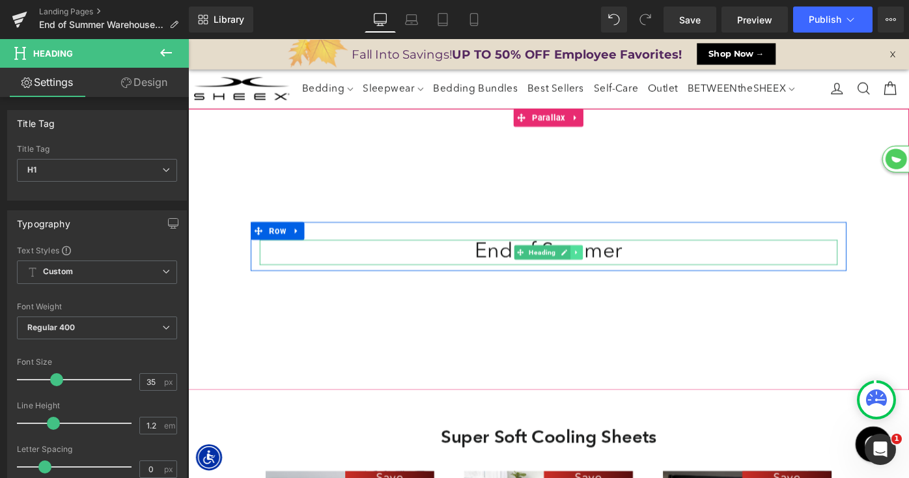
click at [609, 271] on icon at bounding box center [612, 272] width 7 height 8
click at [603, 271] on icon at bounding box center [605, 271] width 7 height 7
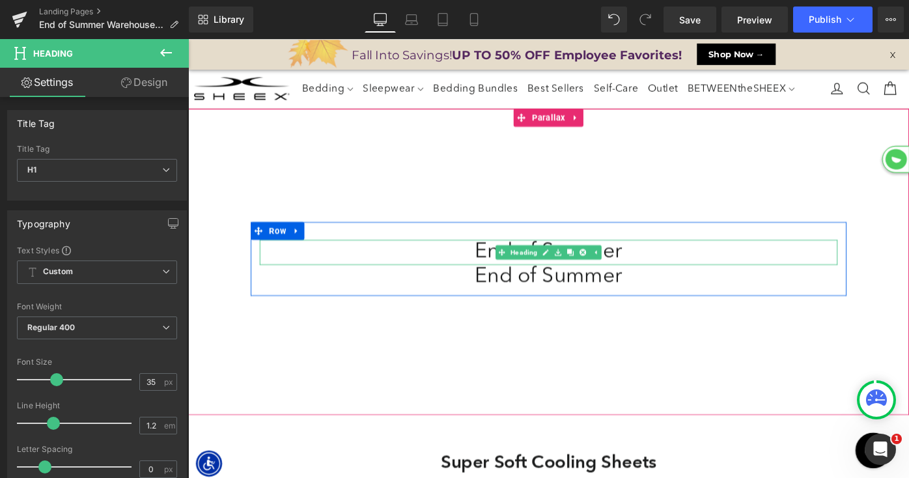
scroll to position [6760, 788]
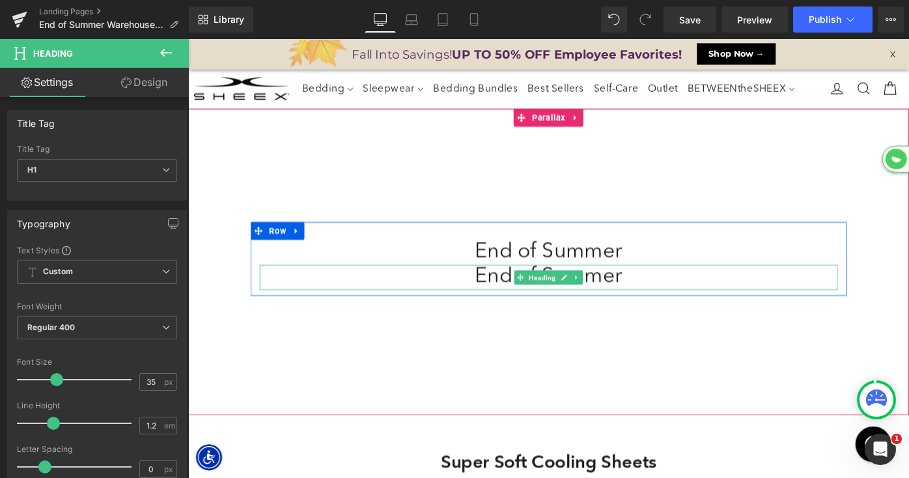
click at [504, 294] on h1 "End of Summer" at bounding box center [581, 299] width 631 height 27
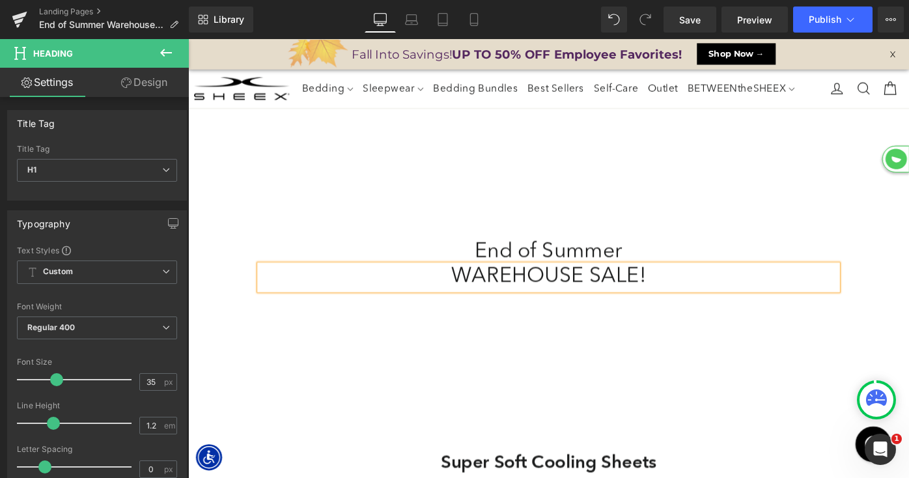
click at [506, 301] on h1 "WAREHOUSE SALE!" at bounding box center [581, 299] width 631 height 27
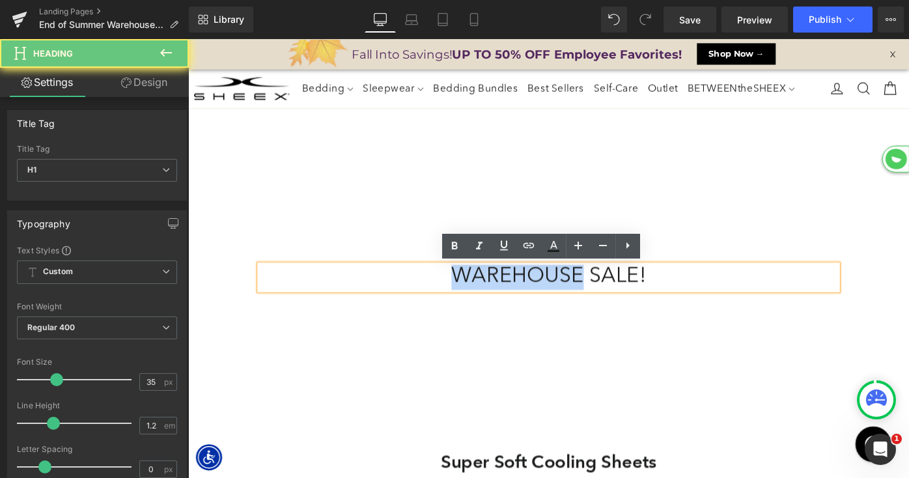
click at [506, 301] on h1 "WAREHOUSE SALE!" at bounding box center [581, 299] width 631 height 27
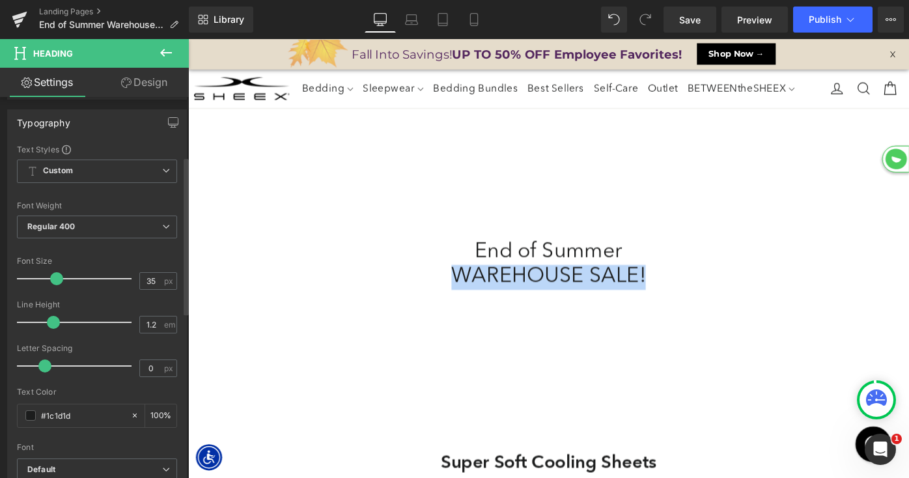
scroll to position [160, 0]
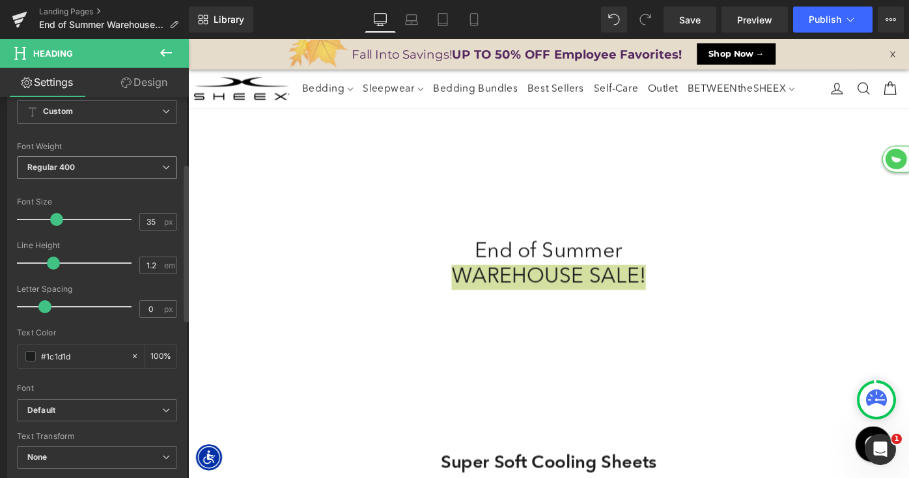
drag, startPoint x: 106, startPoint y: 164, endPoint x: 92, endPoint y: 213, distance: 50.7
click at [106, 164] on span "Regular 400" at bounding box center [97, 167] width 160 height 23
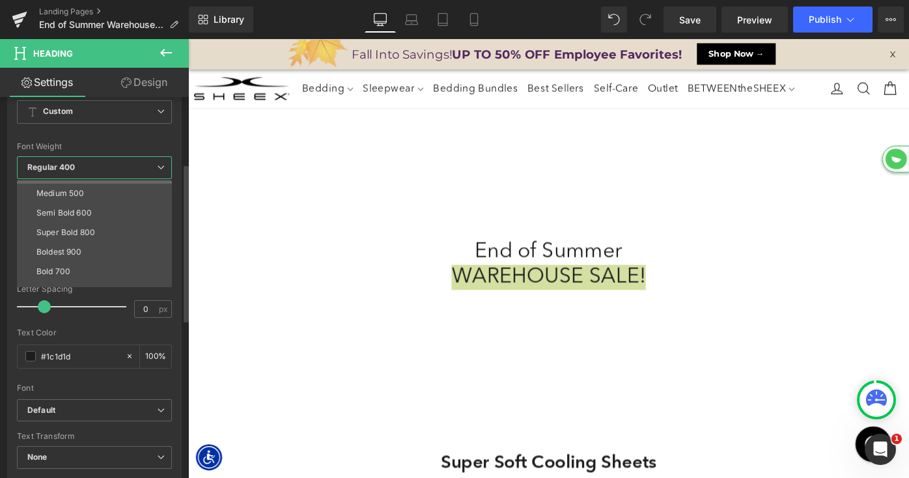
scroll to position [81, 0]
click at [81, 260] on li "Bold 700" at bounding box center [97, 266] width 161 height 20
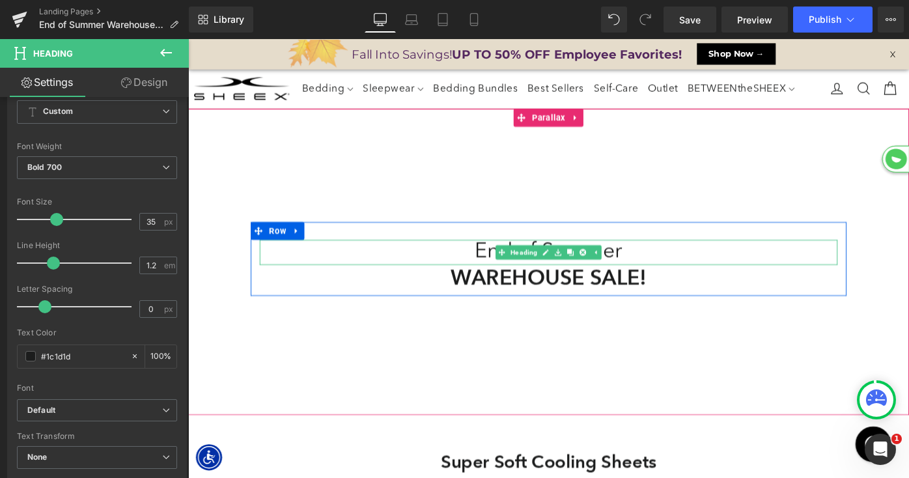
click at [512, 270] on h1 "End of Summer" at bounding box center [581, 271] width 631 height 27
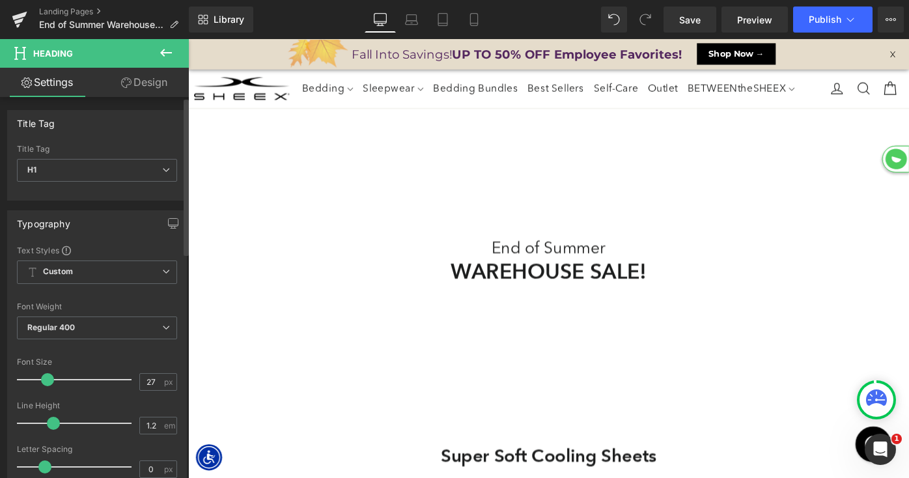
scroll to position [7, 7]
type input "26"
drag, startPoint x: 51, startPoint y: 377, endPoint x: 42, endPoint y: 379, distance: 10.0
click at [42, 379] on span at bounding box center [46, 379] width 13 height 13
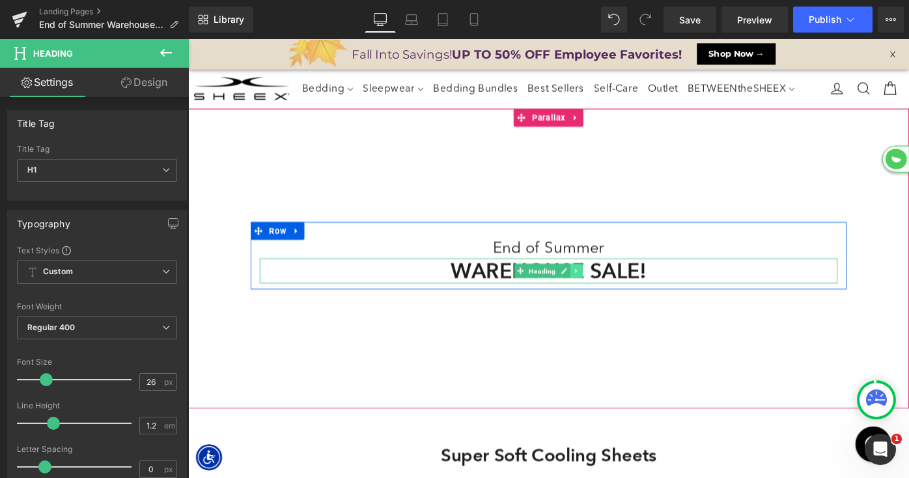
click at [609, 292] on icon at bounding box center [612, 292] width 7 height 8
click at [605, 292] on icon at bounding box center [605, 291] width 7 height 7
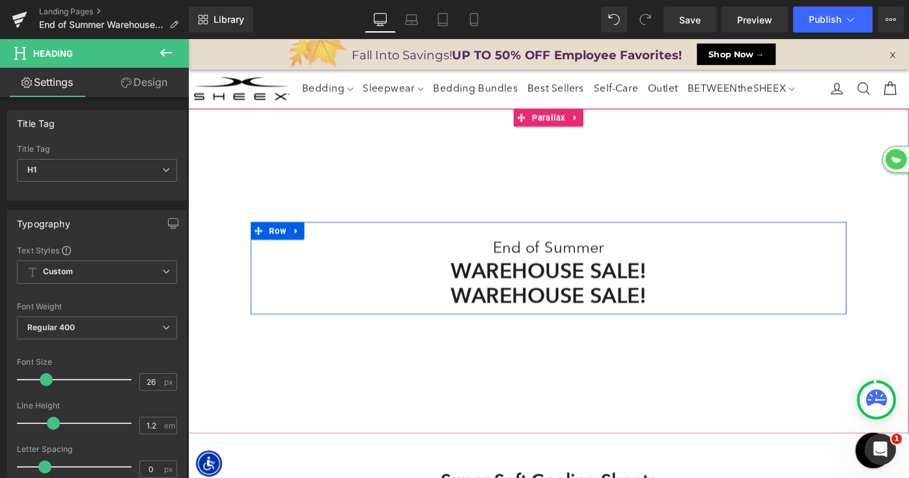
scroll to position [6781, 788]
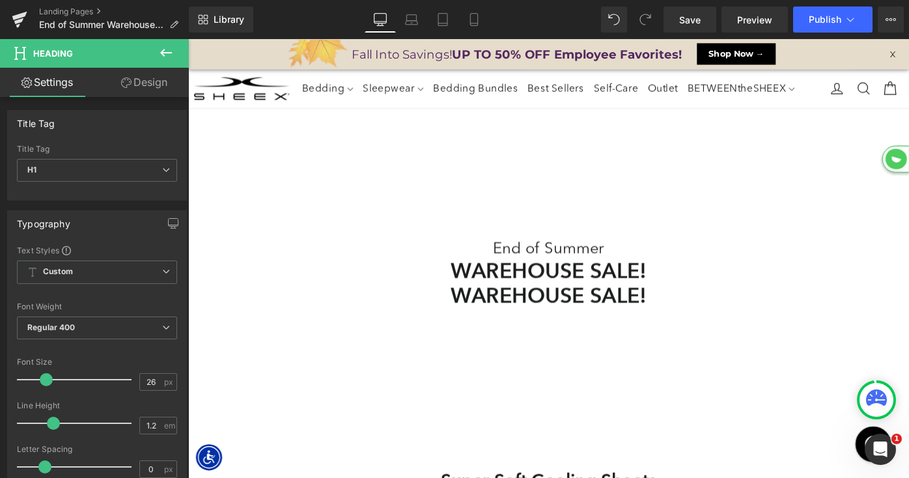
click at [501, 325] on h1 "WAREHOUSE SALE!" at bounding box center [581, 319] width 631 height 27
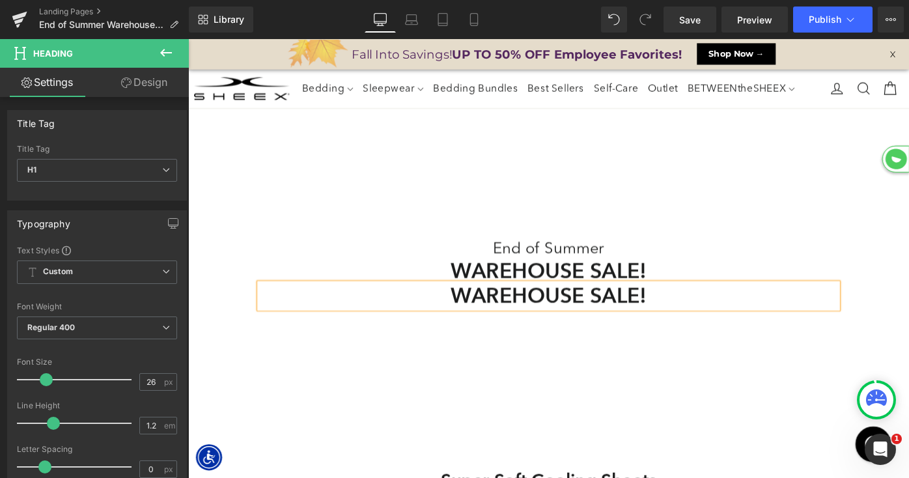
click at [501, 325] on h1 "WAREHOUSE SALE!" at bounding box center [581, 319] width 631 height 27
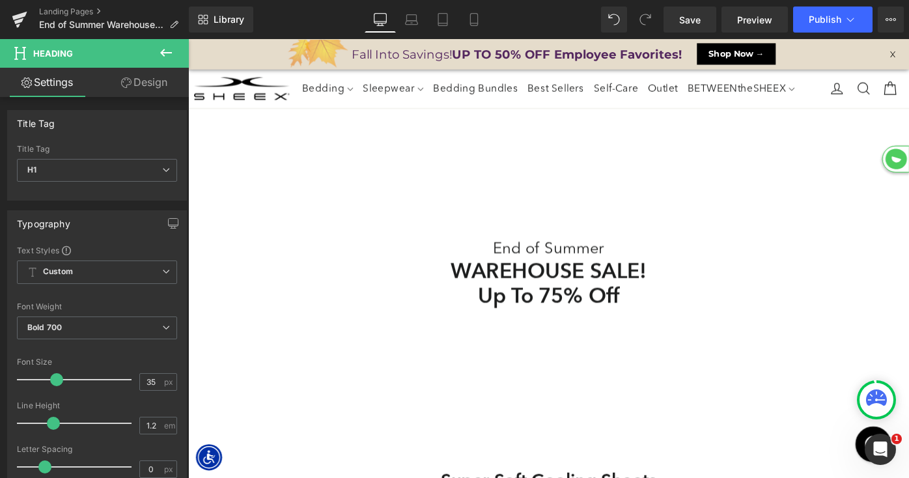
click at [158, 77] on link "Design" at bounding box center [144, 82] width 94 height 29
click at [0, 0] on div "Spacing" at bounding box center [0, 0] width 0 height 0
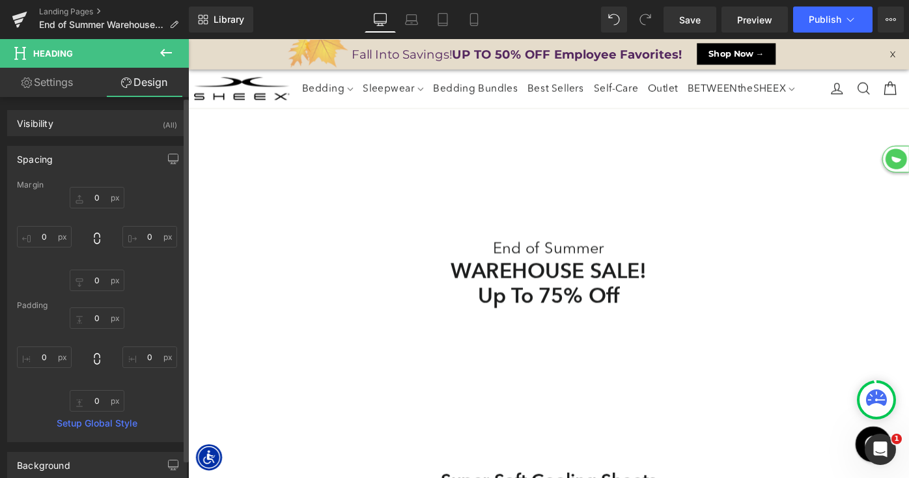
type input "0"
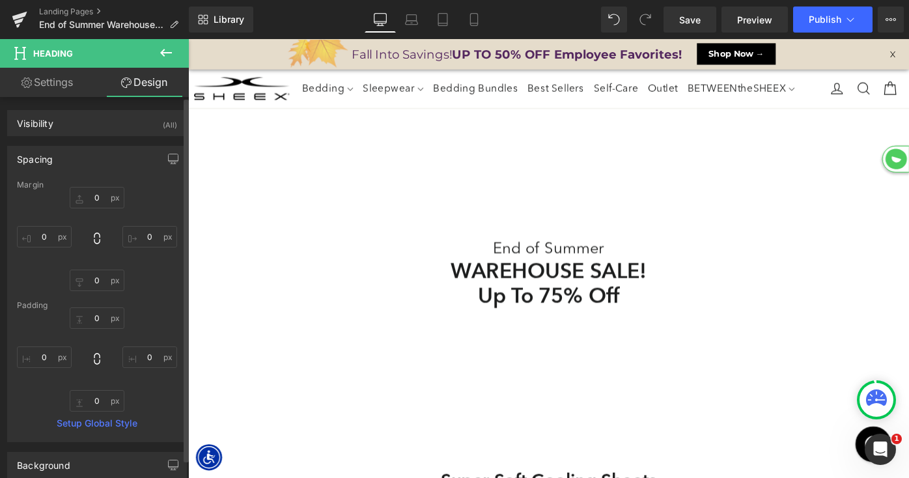
type input "0"
click at [87, 316] on input "0" at bounding box center [97, 317] width 55 height 21
type input "20"
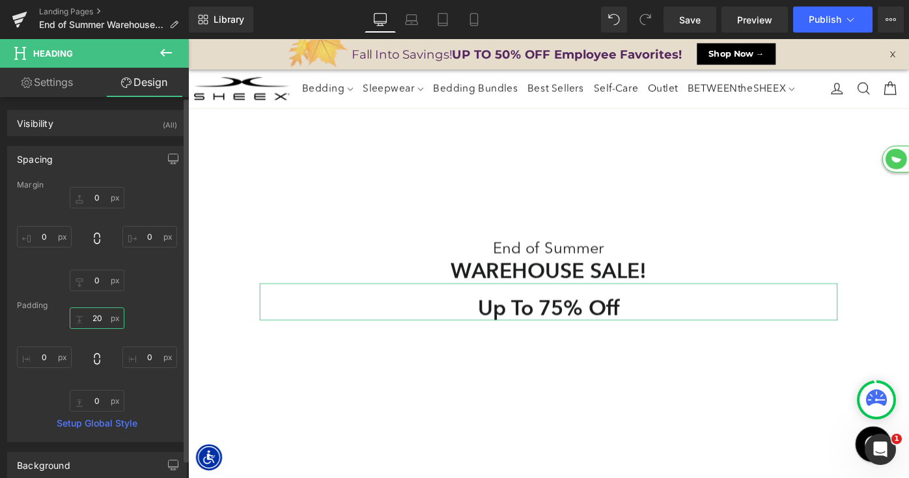
scroll to position [6794, 788]
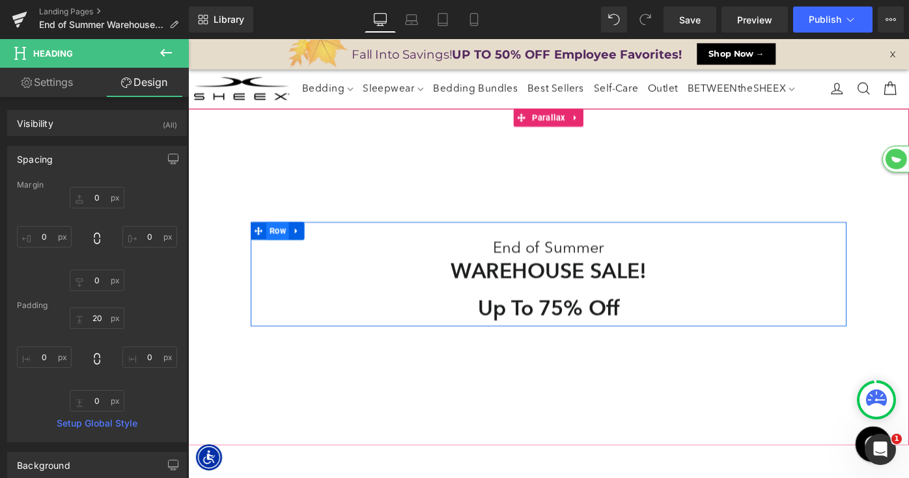
click at [288, 253] on span "Row" at bounding box center [285, 249] width 25 height 20
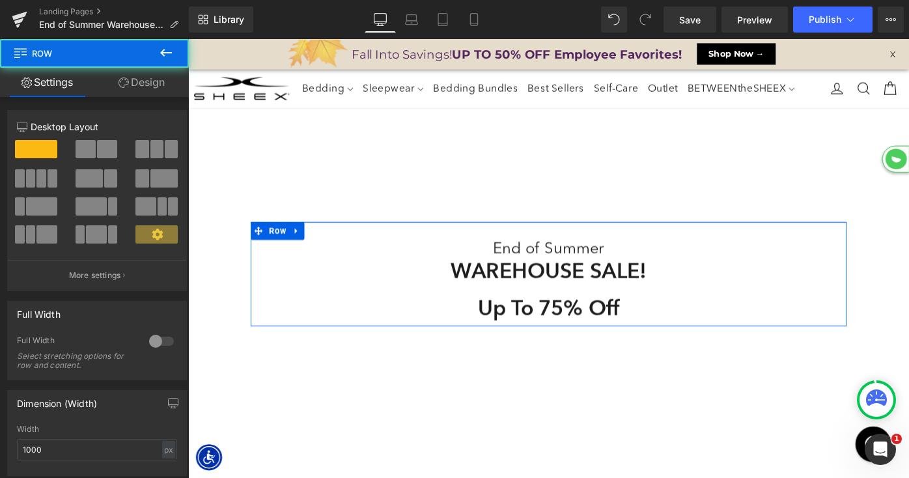
click at [161, 87] on link "Design" at bounding box center [141, 82] width 94 height 29
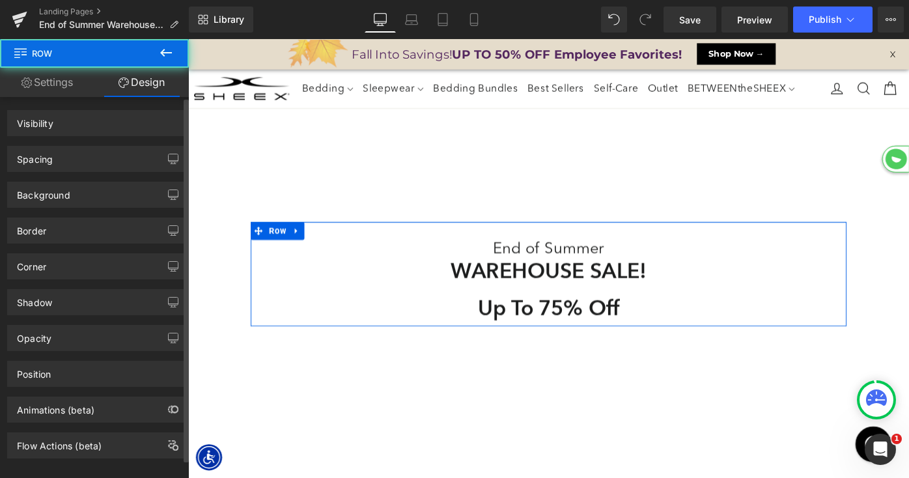
click at [105, 158] on div "Spacing" at bounding box center [97, 158] width 178 height 25
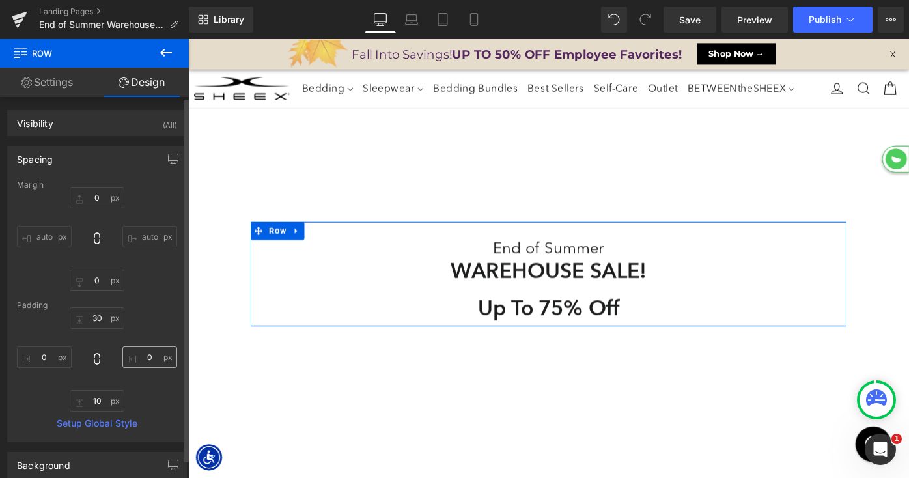
type input "0"
type input "30"
type input "0"
type input "10"
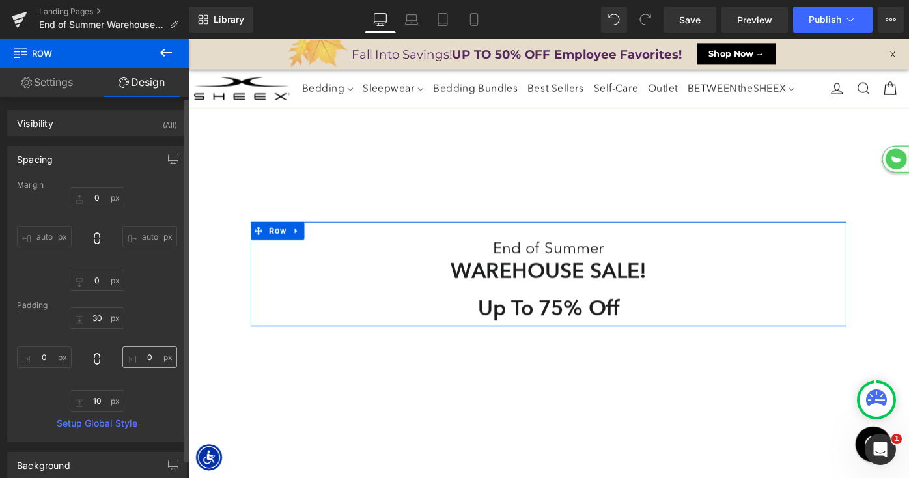
type input "0"
click at [96, 317] on input "30" at bounding box center [97, 317] width 55 height 21
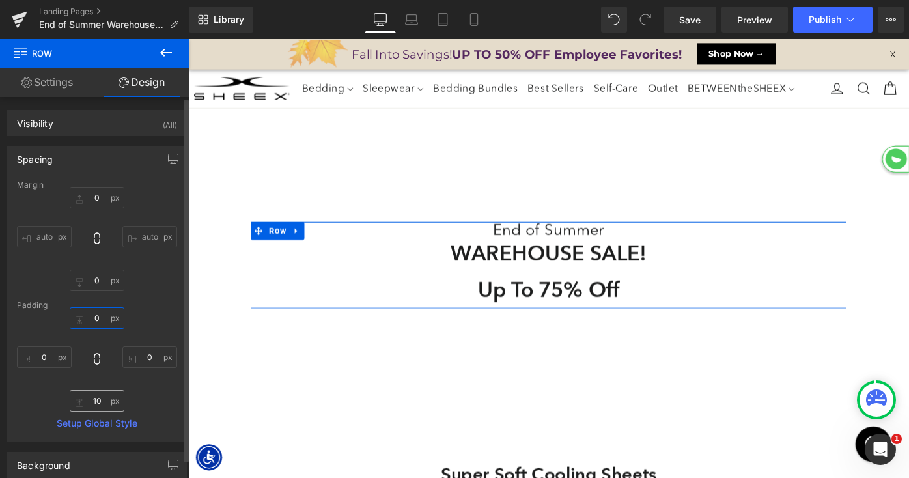
scroll to position [6774, 788]
type input "0"
click at [93, 396] on input "10" at bounding box center [97, 400] width 55 height 21
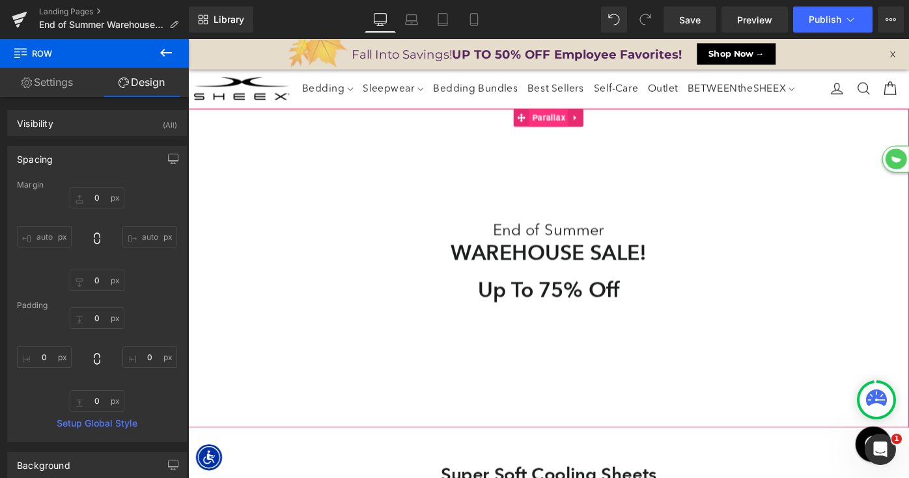
click at [595, 119] on span "Parallax" at bounding box center [582, 125] width 42 height 20
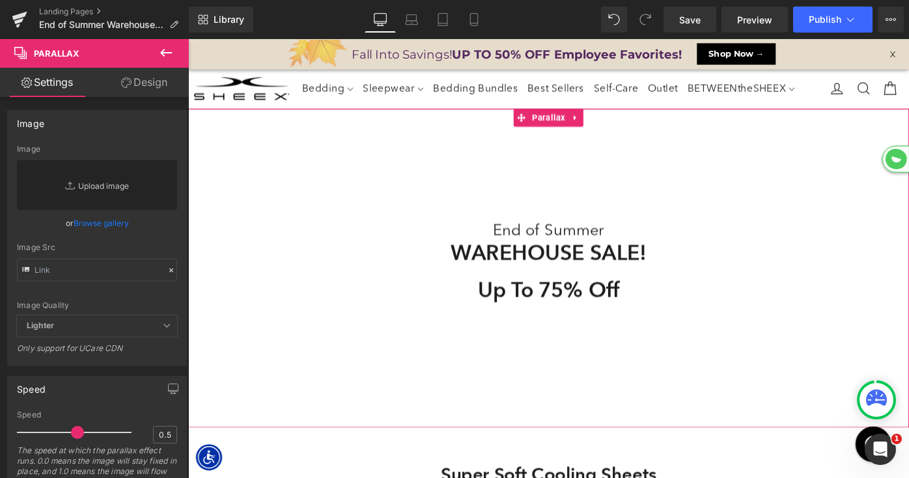
click at [115, 187] on link "Replace Image" at bounding box center [97, 184] width 160 height 49
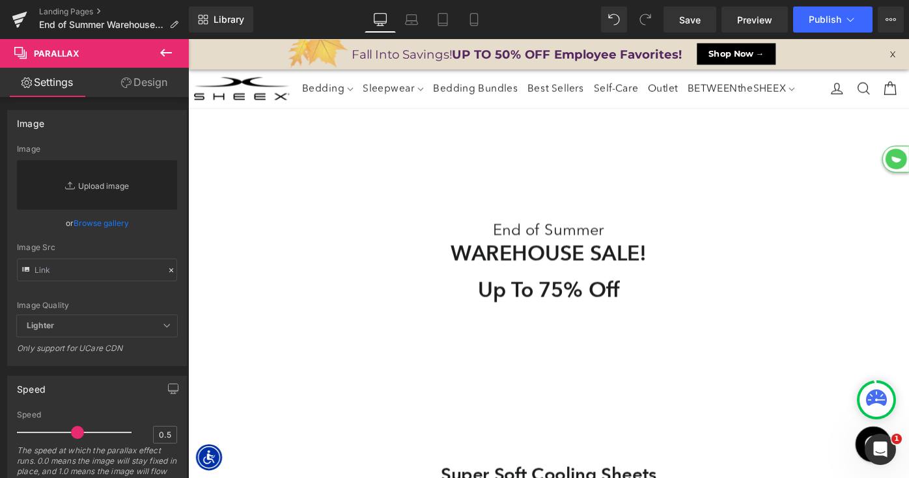
type input "C:\fakepath\LP-Warehouse-HeroBG.jpg"
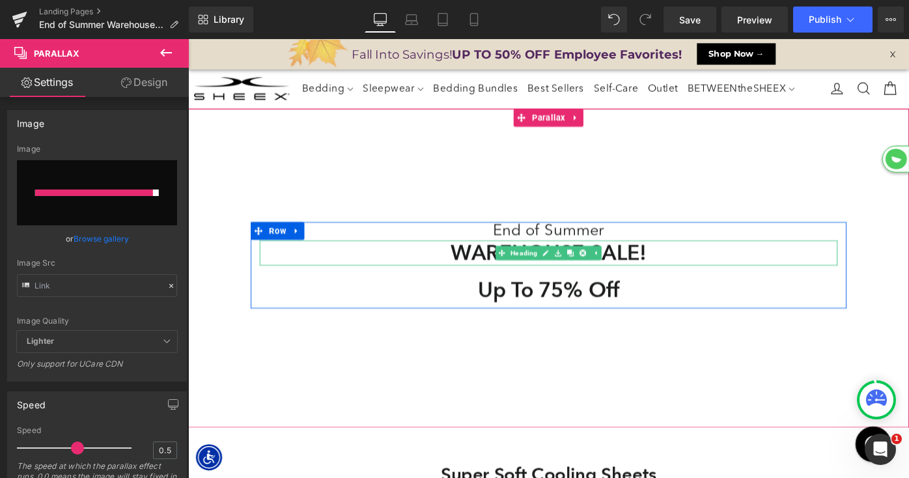
click at [568, 277] on span "Heading" at bounding box center [555, 273] width 35 height 16
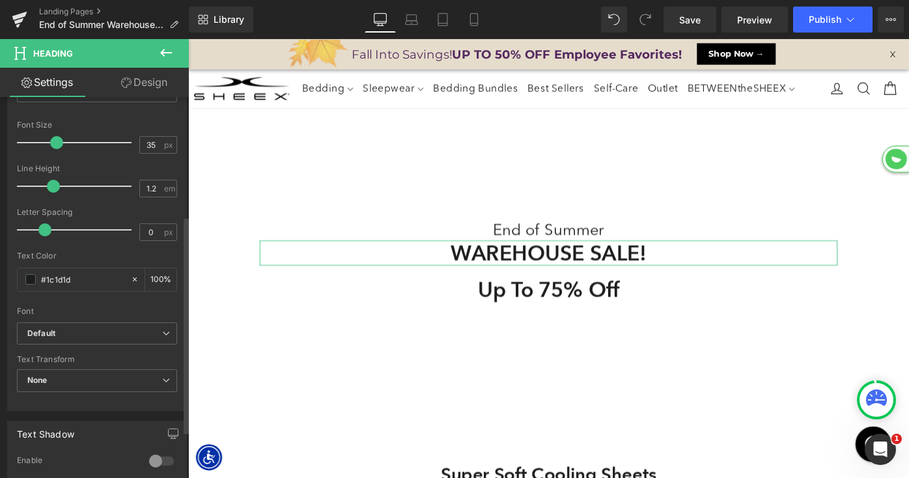
scroll to position [201, 0]
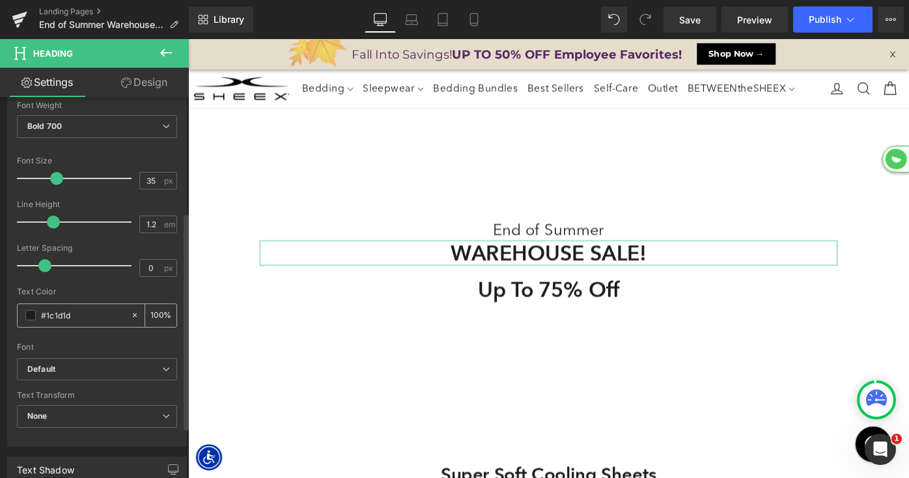
click at [68, 310] on input "#1c1d1d" at bounding box center [82, 315] width 83 height 14
paste input "d71826"
type input "#d71826"
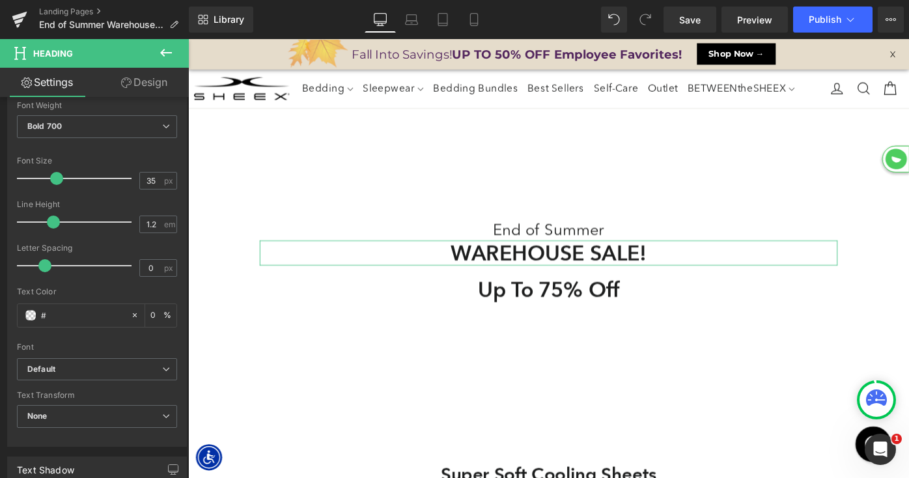
type input "0"
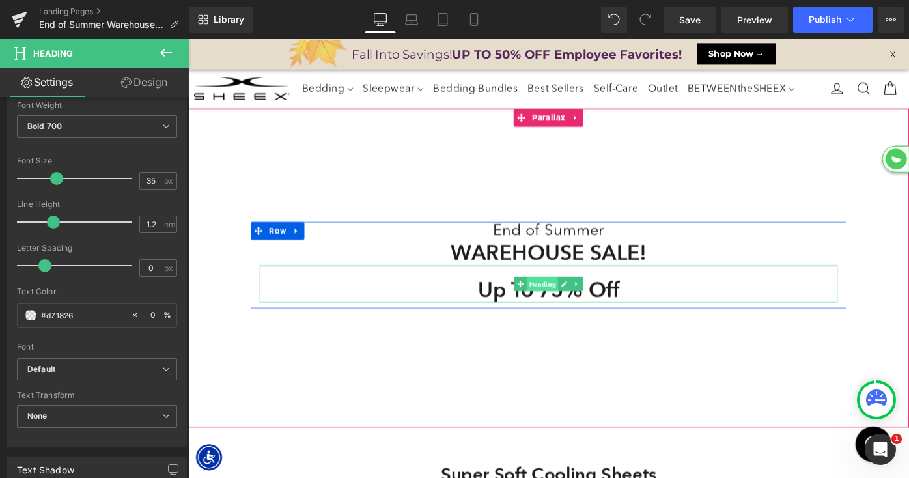
type input "#d71826"
type input "100"
click at [568, 307] on span "Heading" at bounding box center [575, 307] width 35 height 16
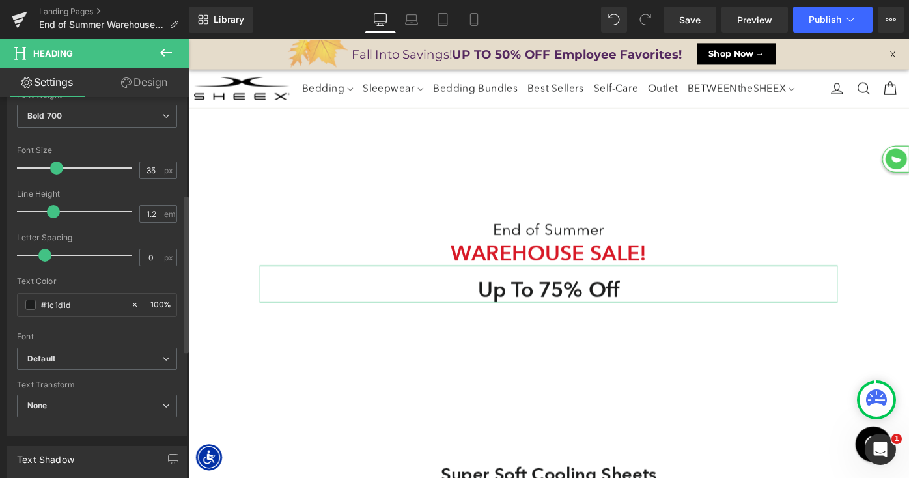
scroll to position [231, 0]
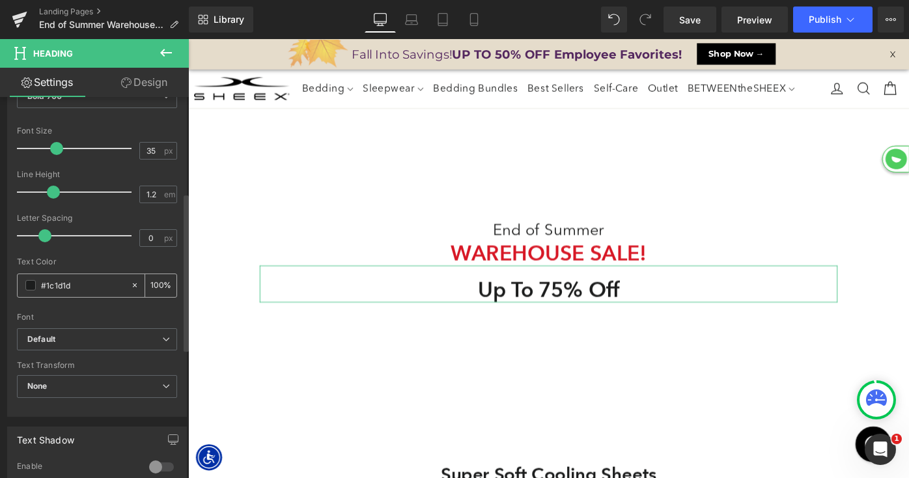
click at [61, 282] on input "#1c1d1d" at bounding box center [82, 285] width 83 height 14
paste input "d71826"
type input "#d71826"
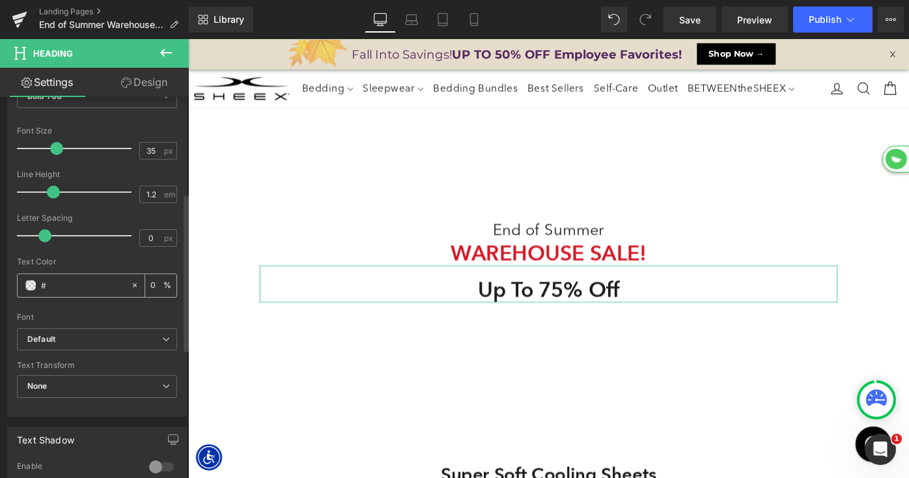
type input "0"
type input "#d71826"
type input "100"
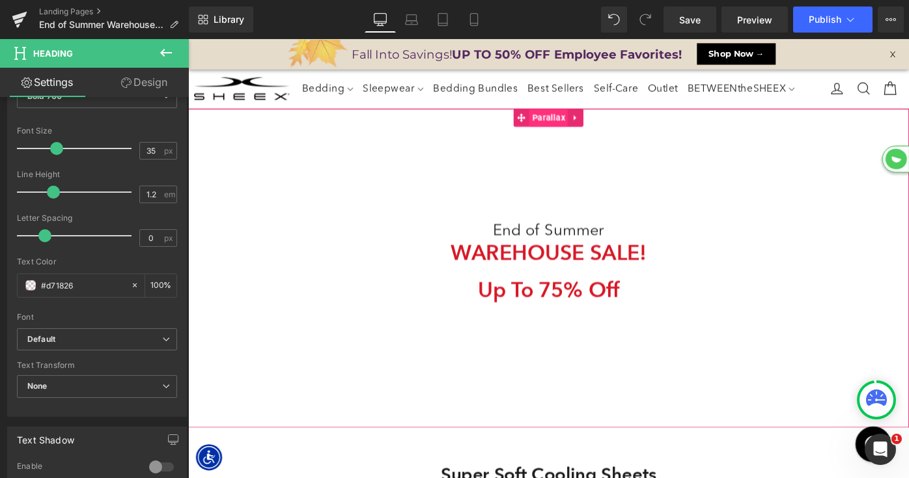
click at [573, 128] on span "Parallax" at bounding box center [582, 125] width 42 height 20
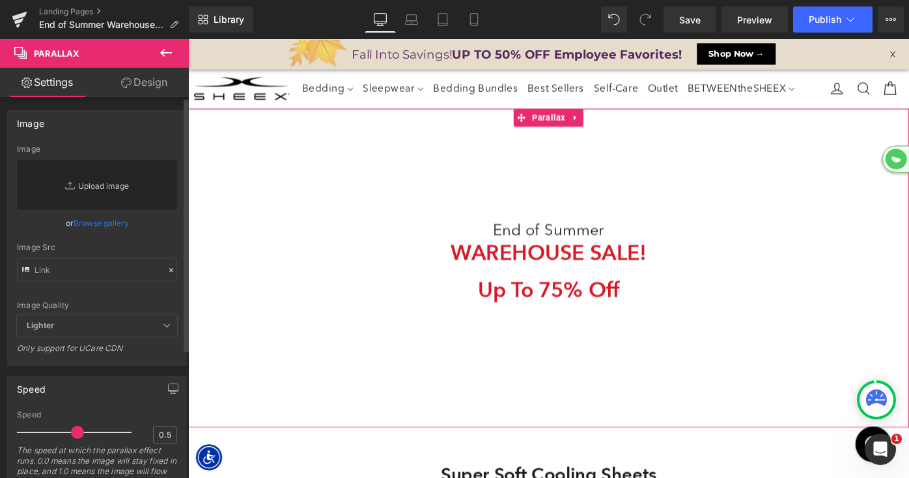
click at [117, 186] on link "Replace Image" at bounding box center [97, 184] width 160 height 49
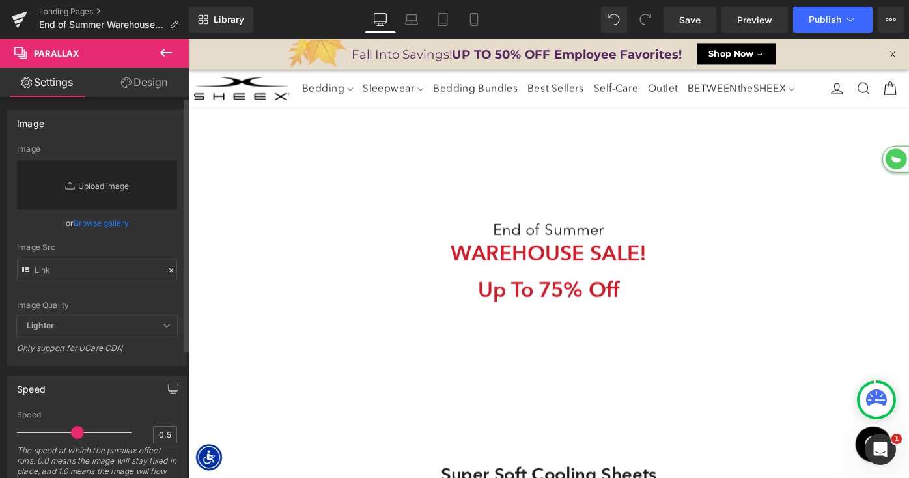
type input "C:\fakepath\LP-Warehouse-HeroBG.jpg"
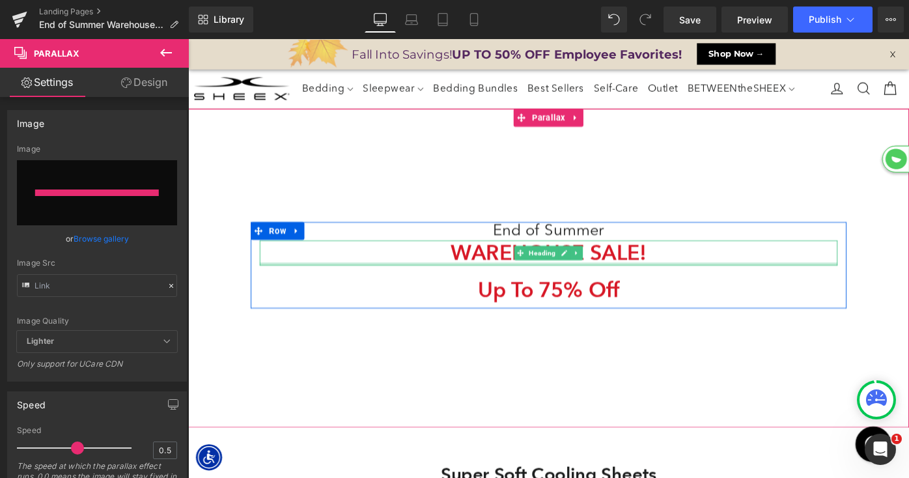
type input "https://ucarecdn.com/541b9146-8655-417e-b528-9c3c92591b8d/-/format/auto/-/previ…"
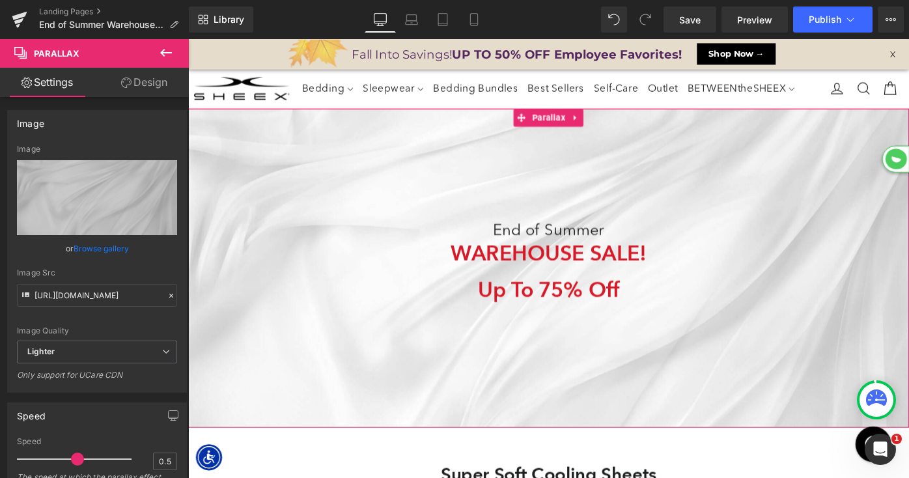
click at [140, 81] on link "Design" at bounding box center [144, 82] width 94 height 29
click at [0, 0] on div "Spacing" at bounding box center [0, 0] width 0 height 0
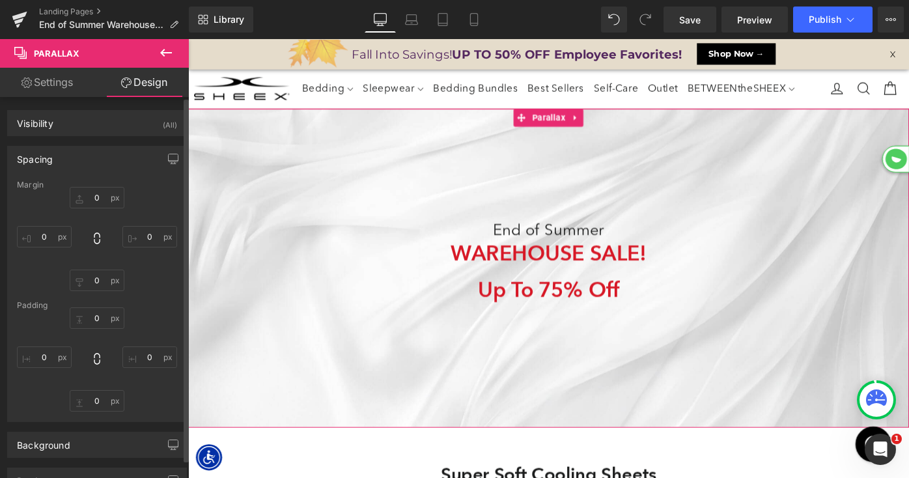
type input "0"
type input "190"
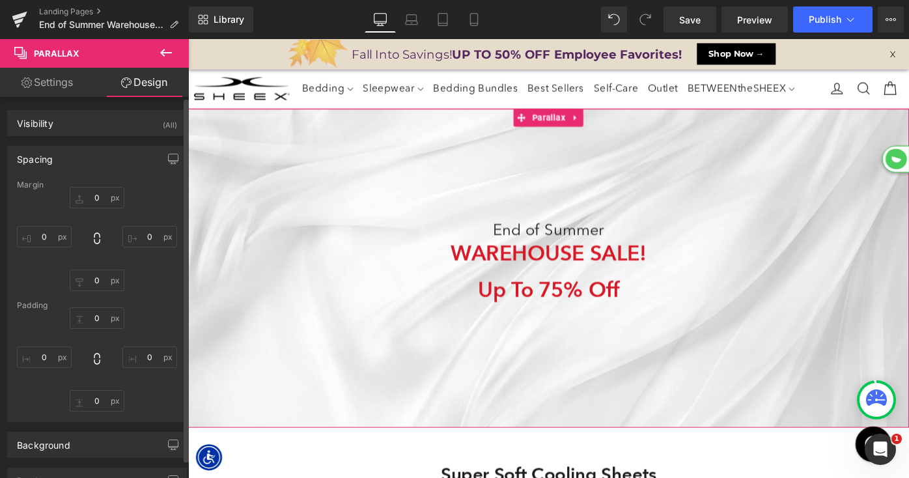
type input "0"
type input "200"
type input "0"
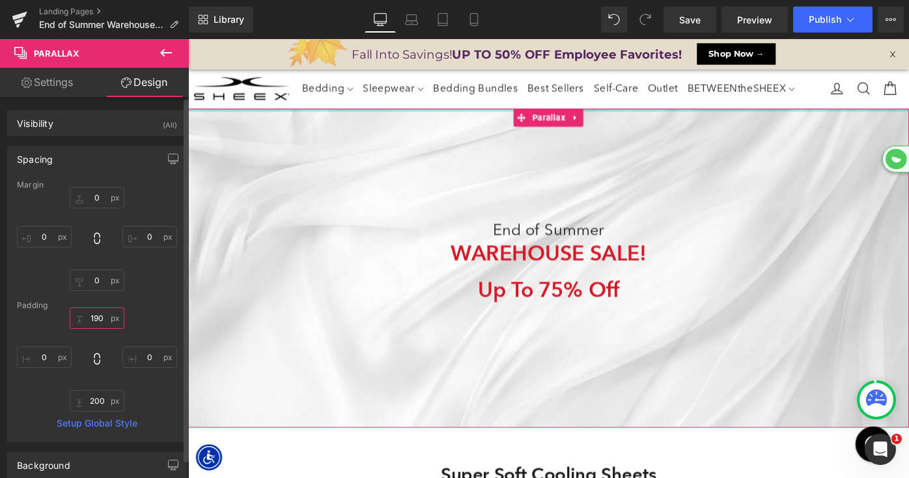
click at [96, 319] on input "190" at bounding box center [97, 317] width 55 height 21
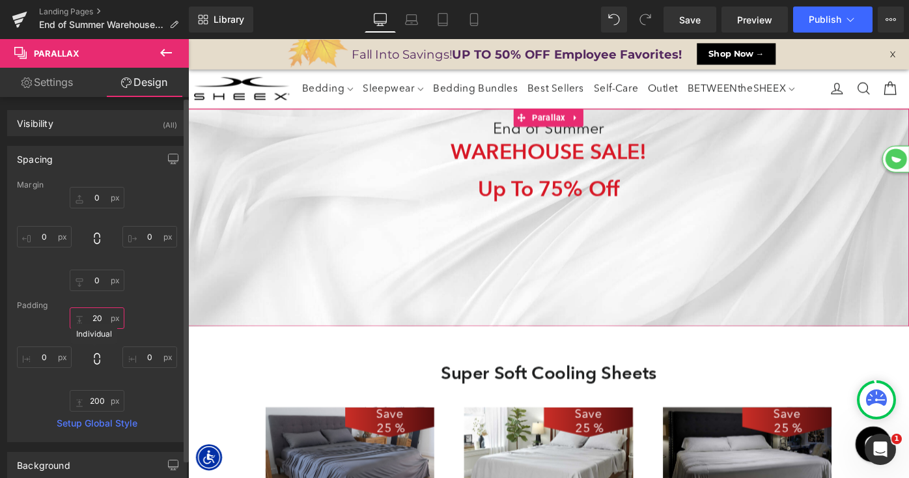
scroll to position [6664, 788]
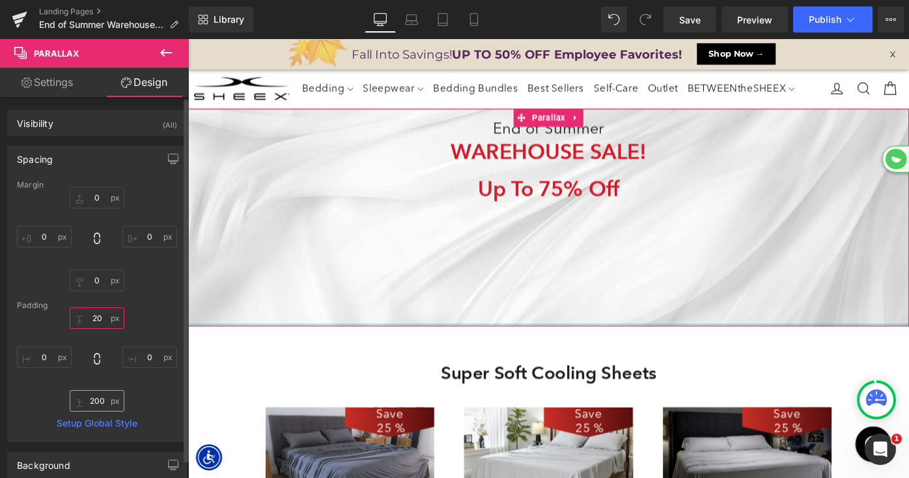
type input "20"
click at [96, 402] on input "200" at bounding box center [97, 400] width 55 height 21
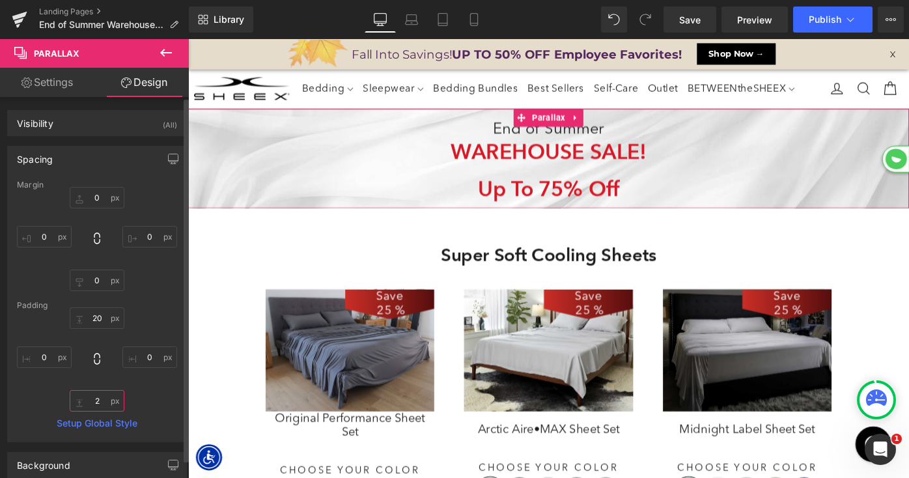
scroll to position [6535, 788]
type input "20"
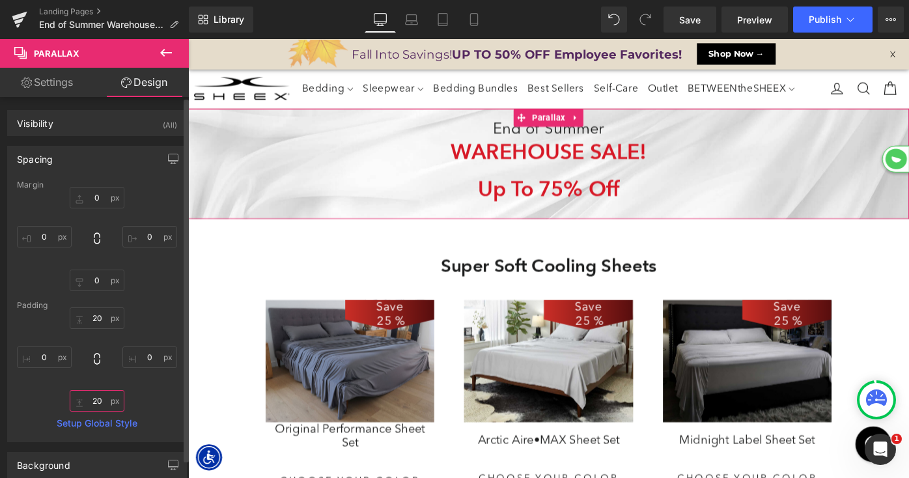
scroll to position [6546, 788]
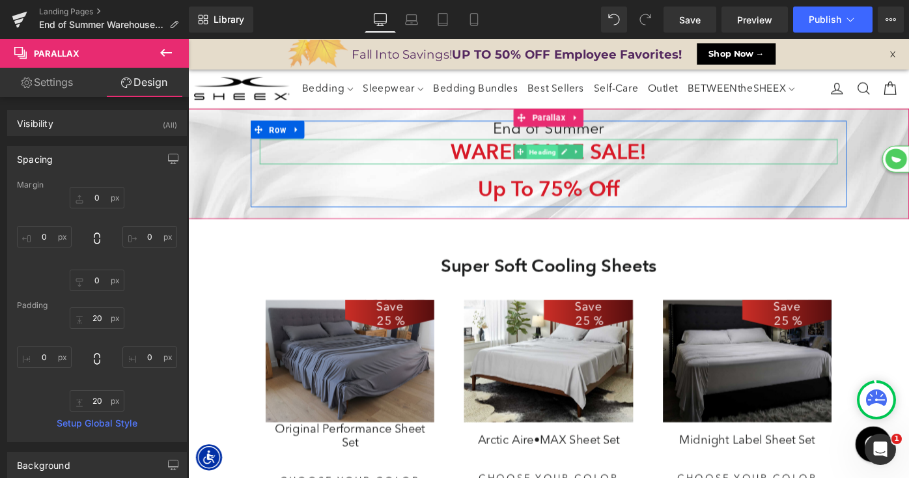
click at [568, 163] on span "Heading" at bounding box center [575, 163] width 35 height 16
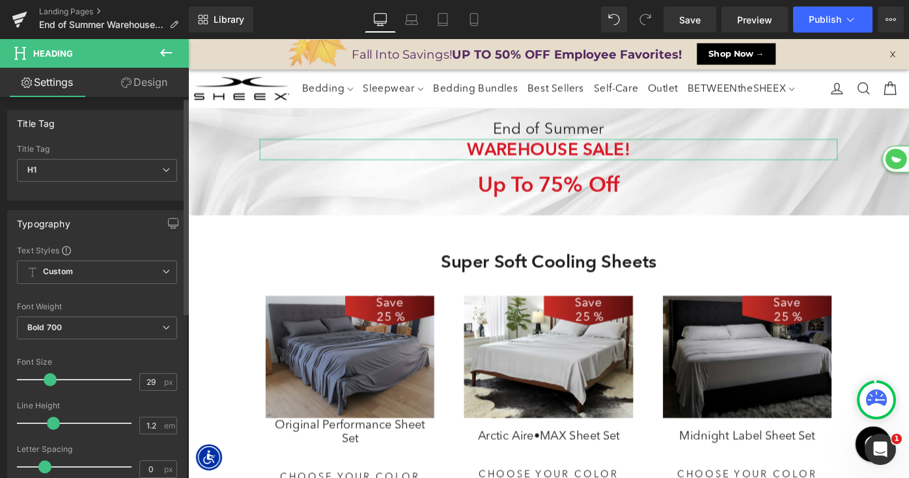
scroll to position [6, 7]
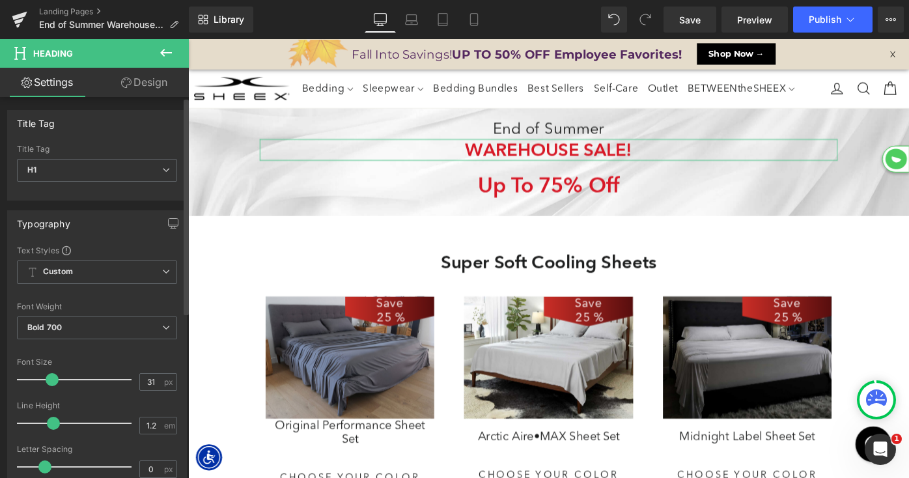
click at [49, 378] on span at bounding box center [52, 379] width 13 height 13
type input "30"
click at [50, 381] on span at bounding box center [50, 379] width 13 height 13
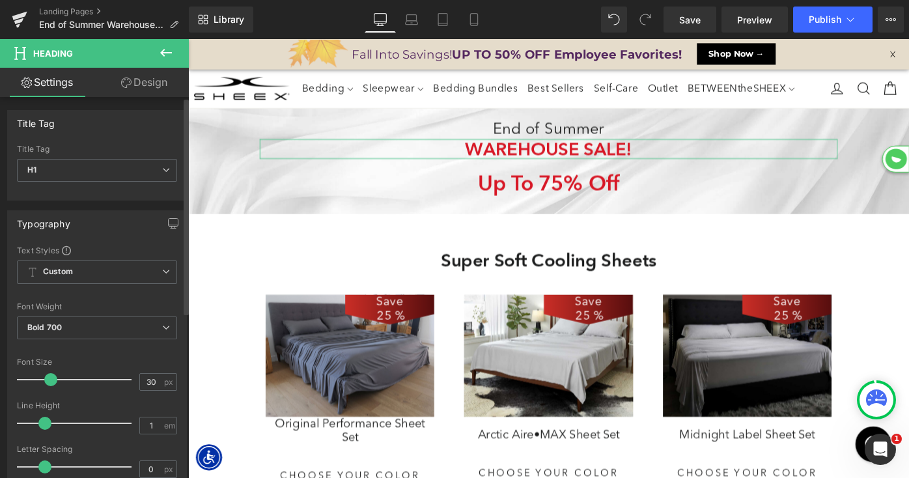
type input "0.9"
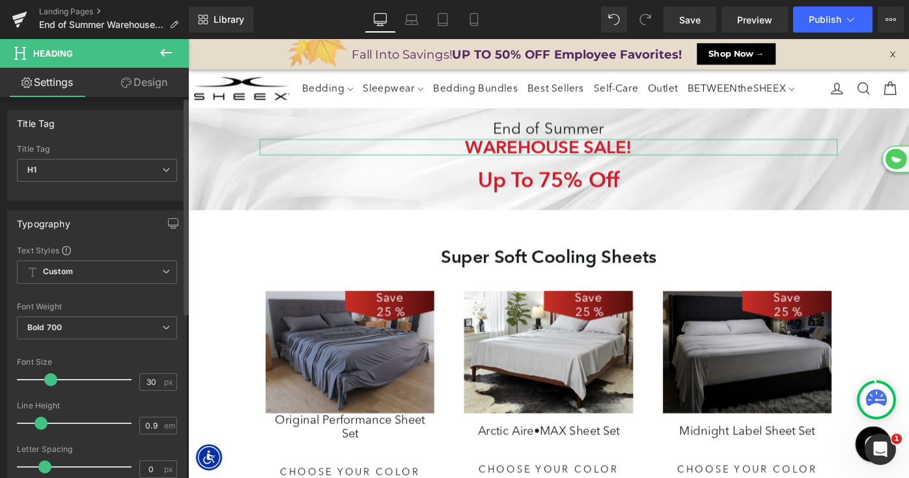
scroll to position [6537, 788]
drag, startPoint x: 49, startPoint y: 424, endPoint x: 37, endPoint y: 424, distance: 12.4
click at [37, 424] on span at bounding box center [41, 423] width 13 height 13
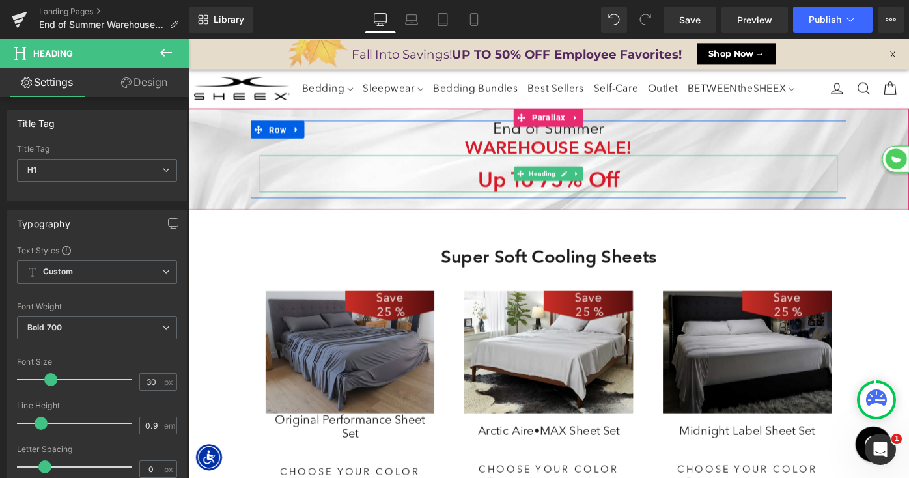
click at [515, 191] on h1 "Up To 75% Off" at bounding box center [581, 192] width 631 height 27
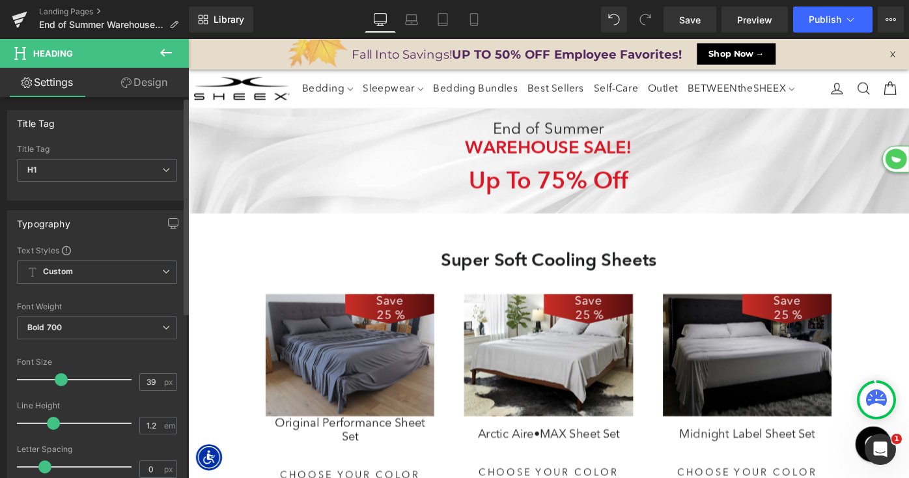
scroll to position [6539, 788]
type input "40"
drag, startPoint x: 53, startPoint y: 382, endPoint x: 57, endPoint y: 394, distance: 12.2
click at [59, 382] on span at bounding box center [61, 379] width 13 height 13
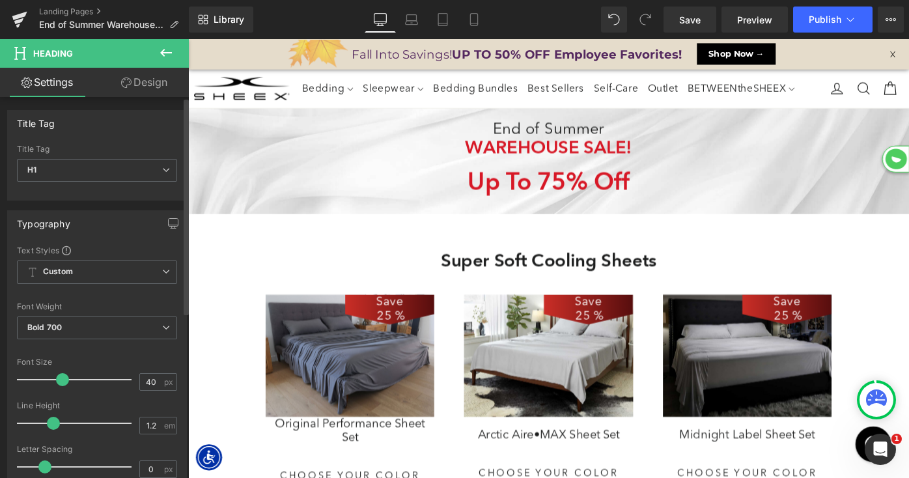
scroll to position [7, 7]
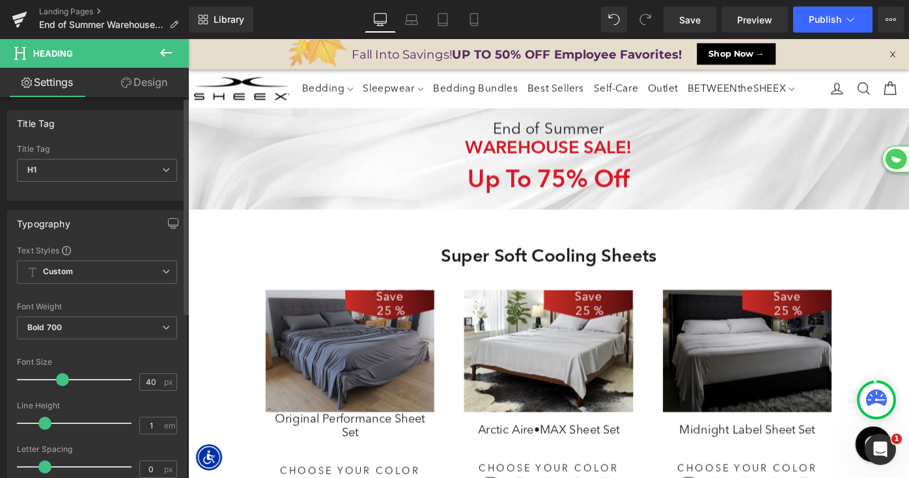
drag, startPoint x: 51, startPoint y: 426, endPoint x: 39, endPoint y: 425, distance: 11.8
click at [39, 425] on span at bounding box center [44, 423] width 13 height 13
type input "0.9"
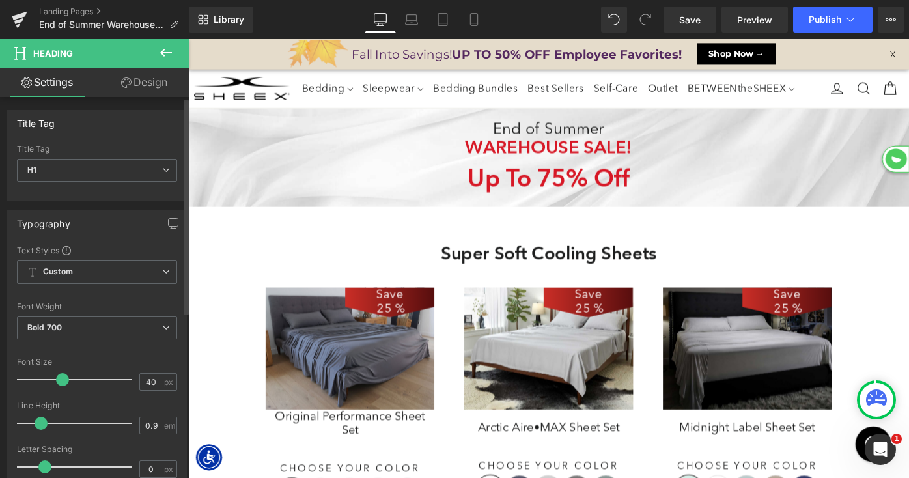
scroll to position [6533, 788]
click at [166, 50] on icon at bounding box center [166, 53] width 16 height 16
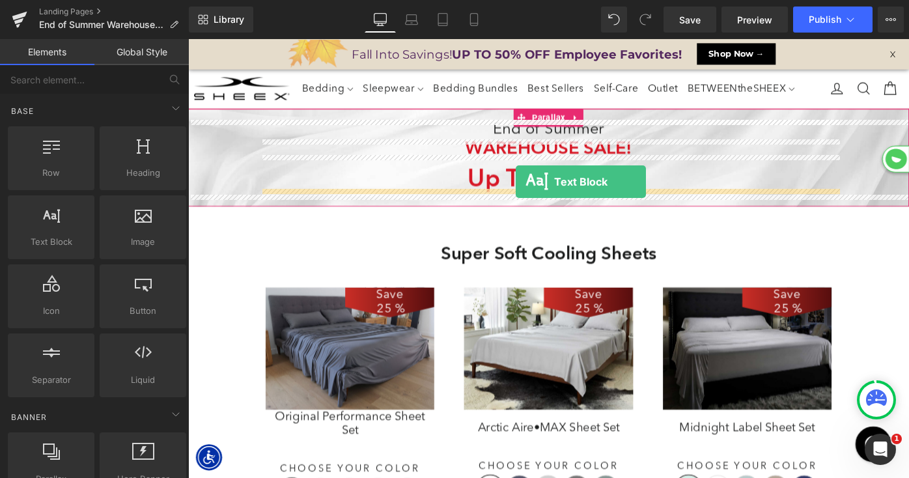
drag, startPoint x: 330, startPoint y: 271, endPoint x: 546, endPoint y: 195, distance: 229.2
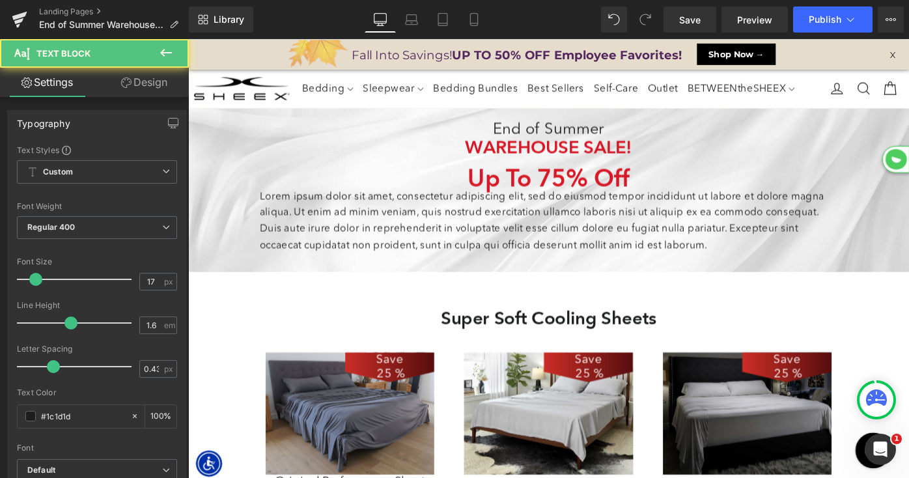
scroll to position [6603, 788]
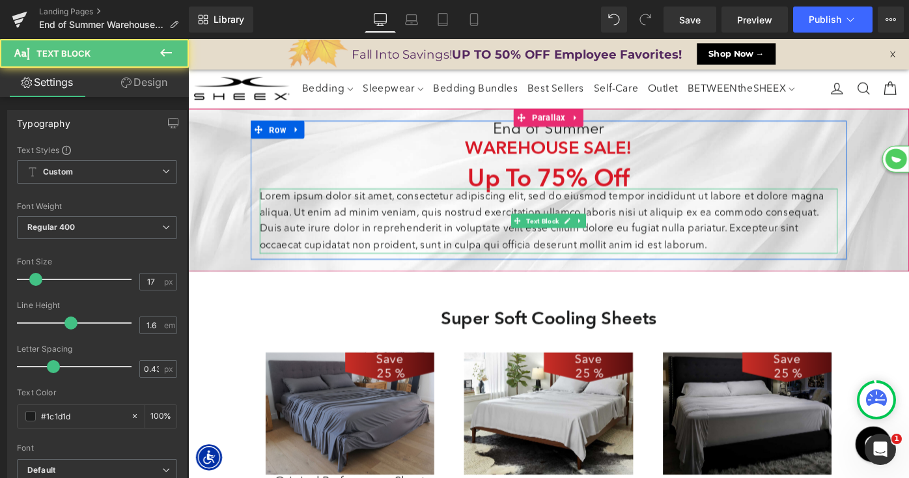
click at [438, 238] on p "Lorem ipsum dolor sit amet, consectetur adipiscing elit, sed do eiusmod tempor …" at bounding box center [581, 237] width 631 height 71
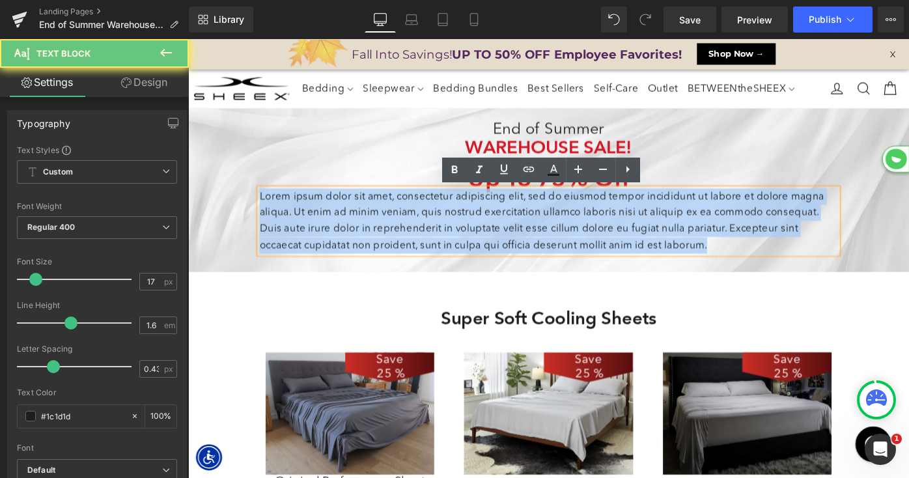
click at [438, 238] on p "Lorem ipsum dolor sit amet, consectetur adipiscing elit, sed do eiusmod tempor …" at bounding box center [581, 237] width 631 height 71
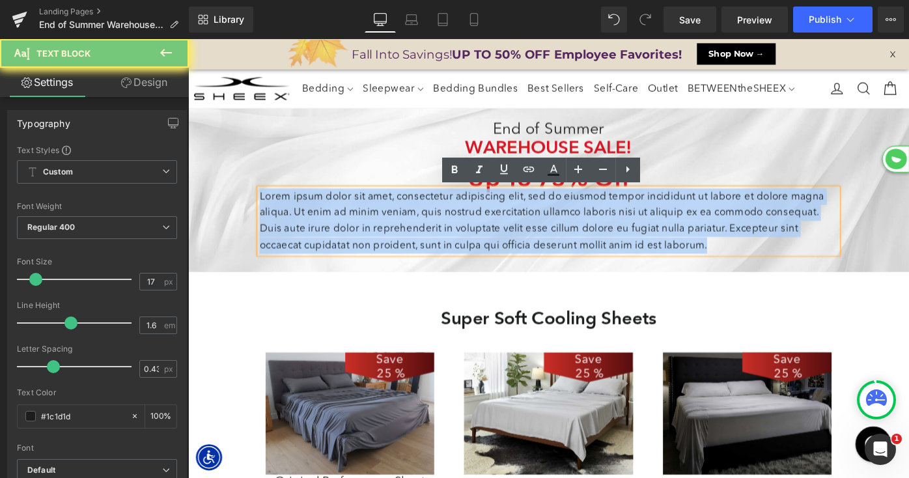
paste div
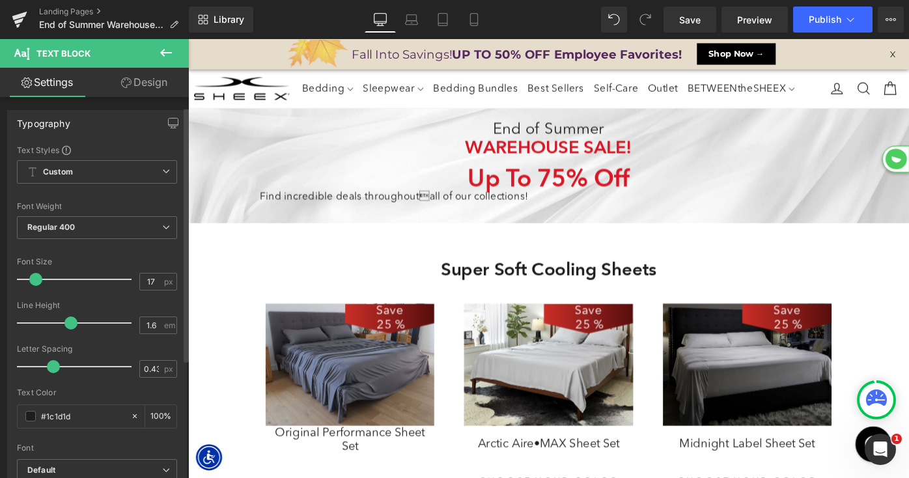
scroll to position [443, 0]
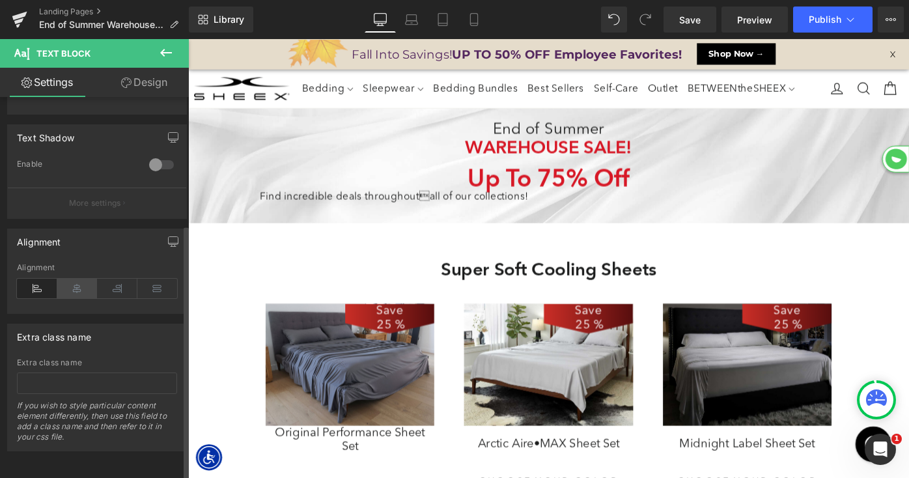
click at [73, 285] on icon at bounding box center [77, 289] width 40 height 20
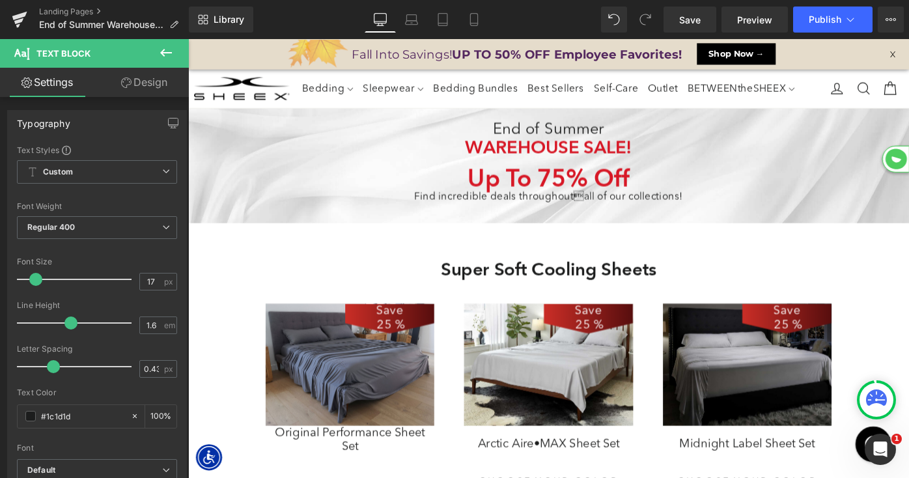
click at [154, 92] on link "Design" at bounding box center [144, 82] width 94 height 29
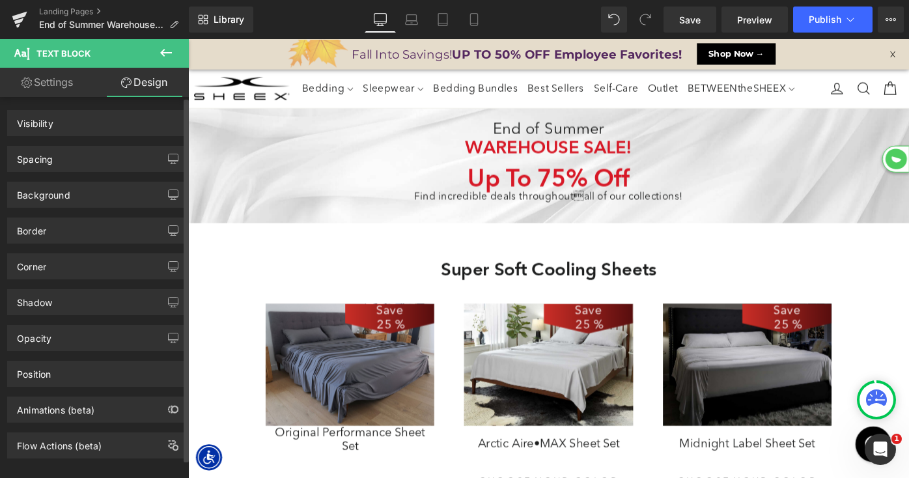
click at [92, 159] on div "Spacing" at bounding box center [97, 158] width 178 height 25
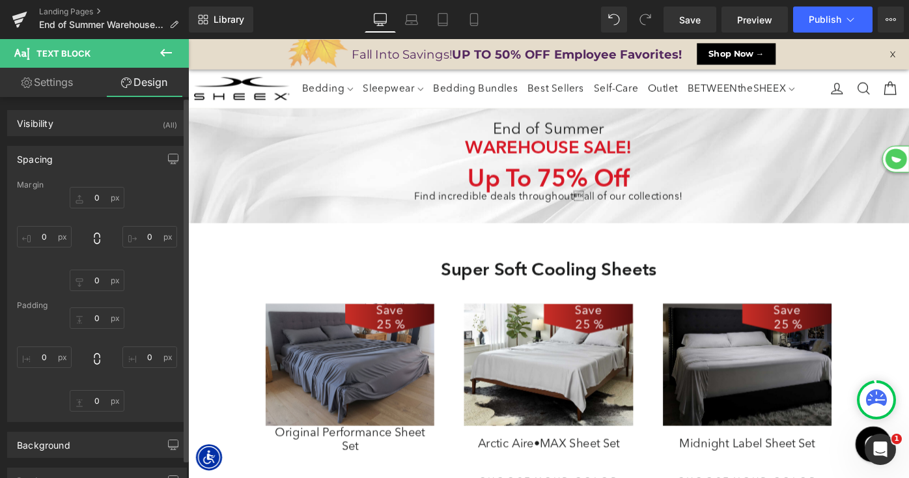
type input "0"
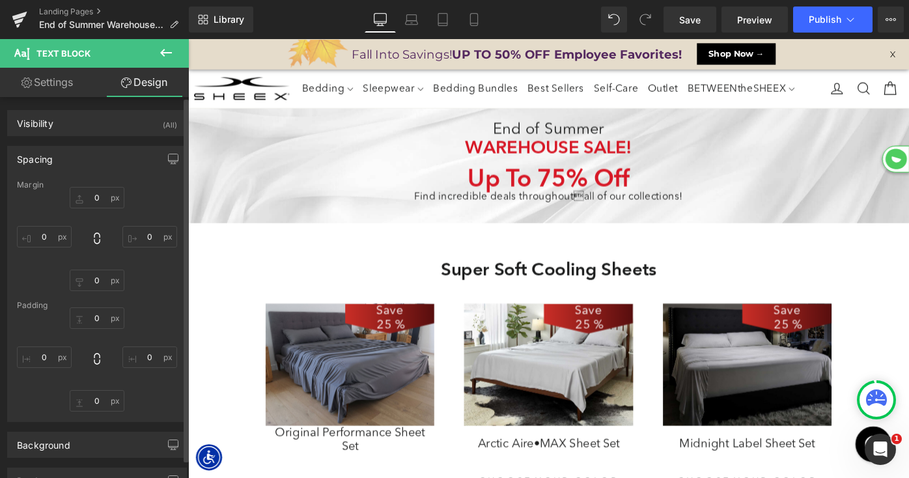
type input "0"
click at [90, 318] on input "0" at bounding box center [97, 317] width 55 height 21
type input "10"
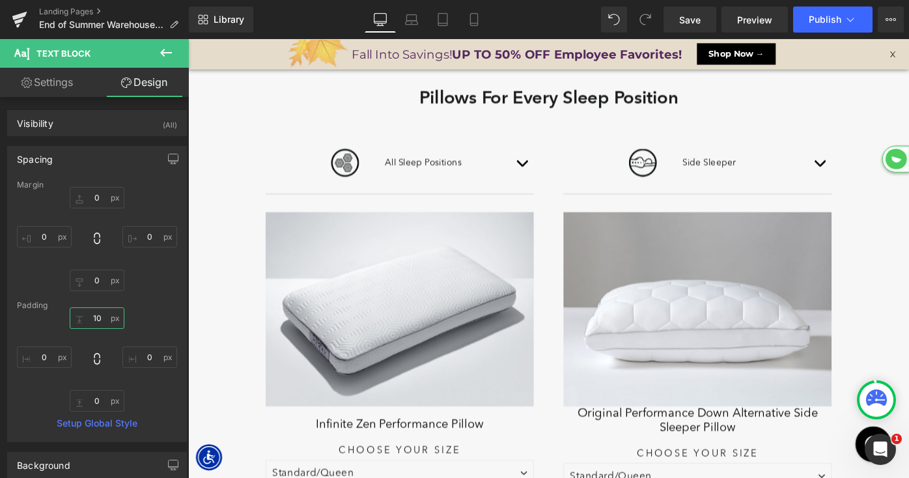
scroll to position [806, 0]
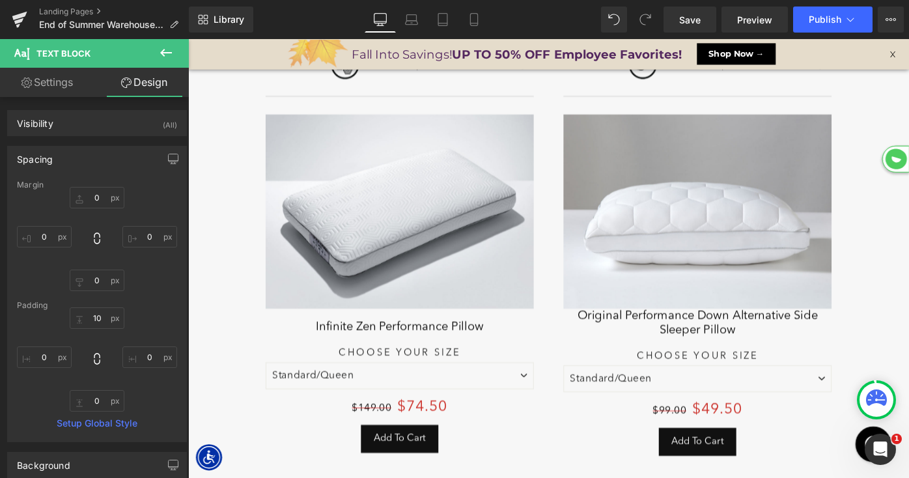
click at [404, 234] on div "Save 50 % (P) Image" at bounding box center [419, 228] width 293 height 212
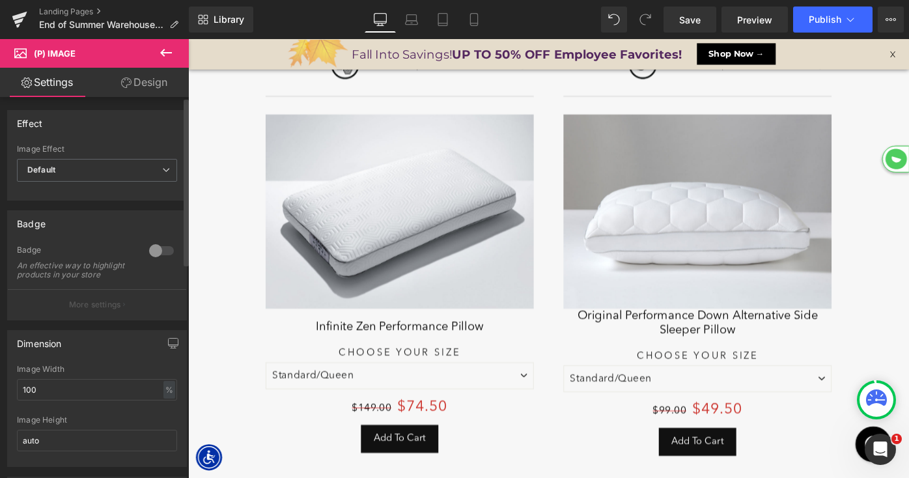
click at [146, 252] on div at bounding box center [161, 250] width 31 height 21
click at [713, 203] on img at bounding box center [744, 228] width 293 height 212
drag, startPoint x: 150, startPoint y: 251, endPoint x: 233, endPoint y: 218, distance: 89.5
click at [150, 251] on div at bounding box center [161, 250] width 31 height 21
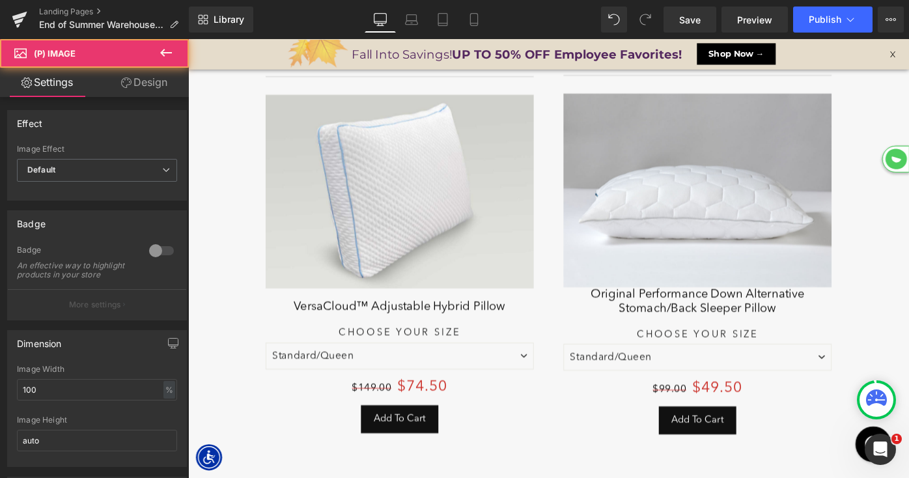
click at [158, 251] on div at bounding box center [161, 250] width 31 height 21
click at [797, 187] on img at bounding box center [744, 204] width 293 height 212
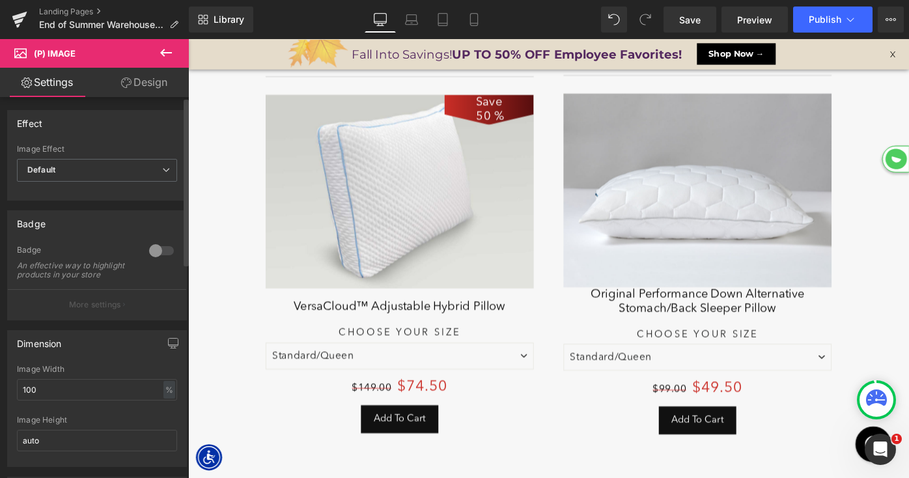
drag, startPoint x: 159, startPoint y: 253, endPoint x: 333, endPoint y: 211, distance: 178.7
click at [159, 253] on div at bounding box center [161, 250] width 31 height 21
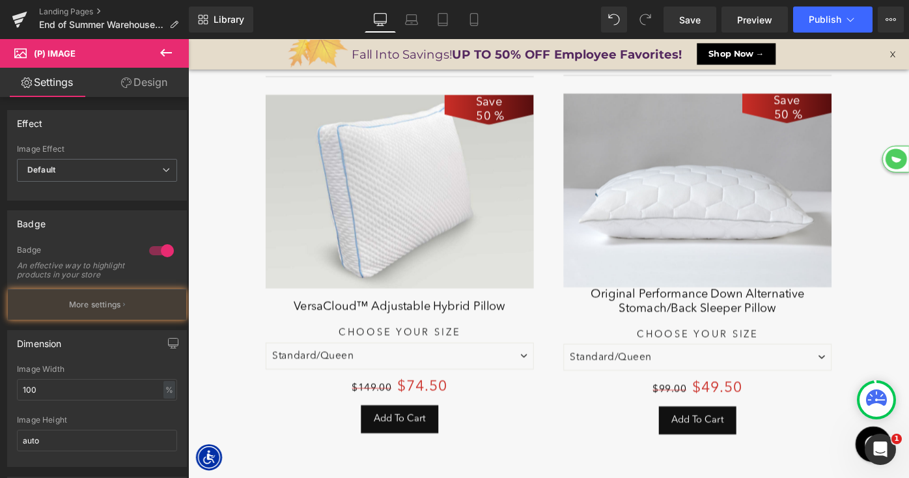
scroll to position [1649, 0]
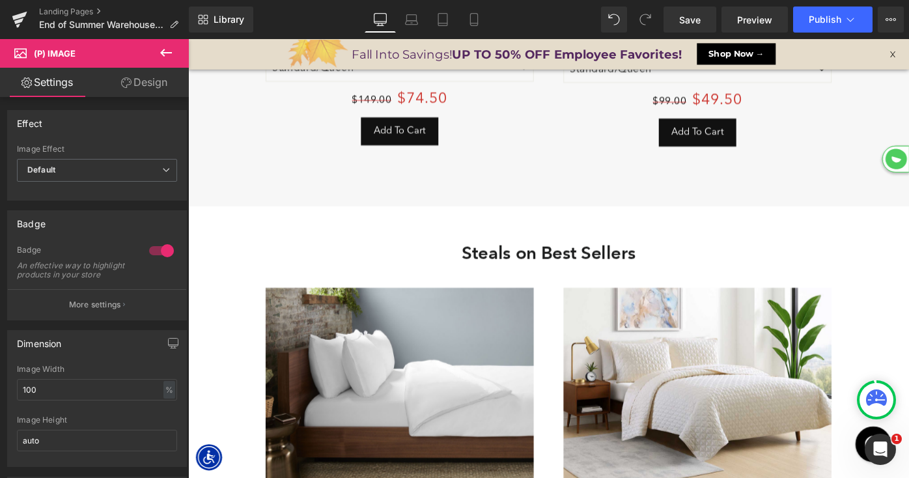
click at [402, 409] on span "(P) Image" at bounding box center [419, 417] width 39 height 16
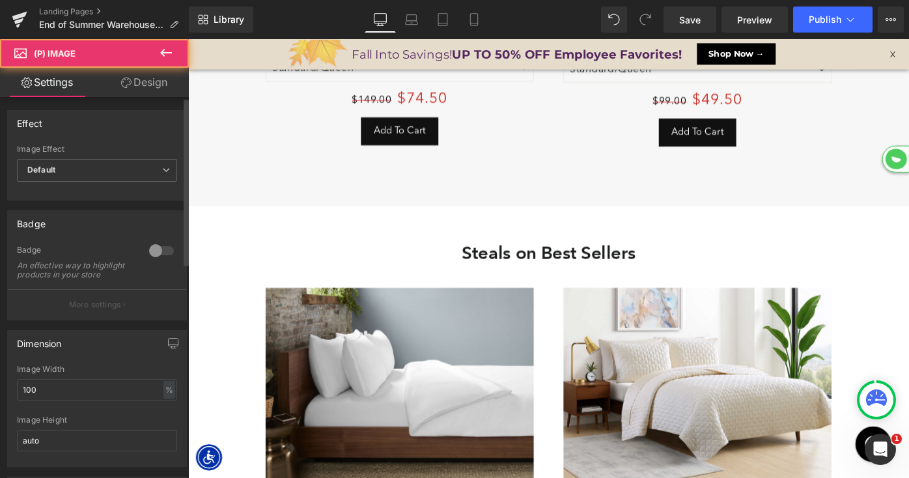
click at [156, 249] on div at bounding box center [161, 250] width 31 height 21
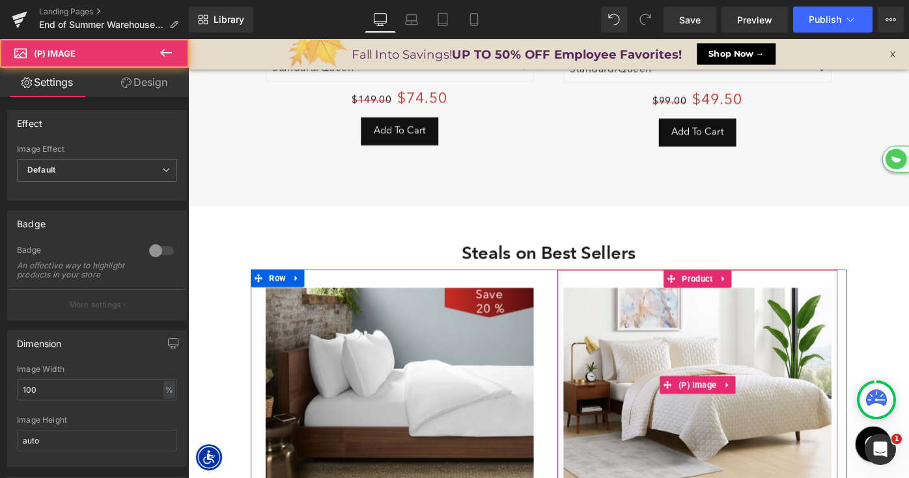
drag, startPoint x: 706, startPoint y: 436, endPoint x: 337, endPoint y: 300, distance: 393.2
click at [706, 436] on img at bounding box center [744, 417] width 293 height 212
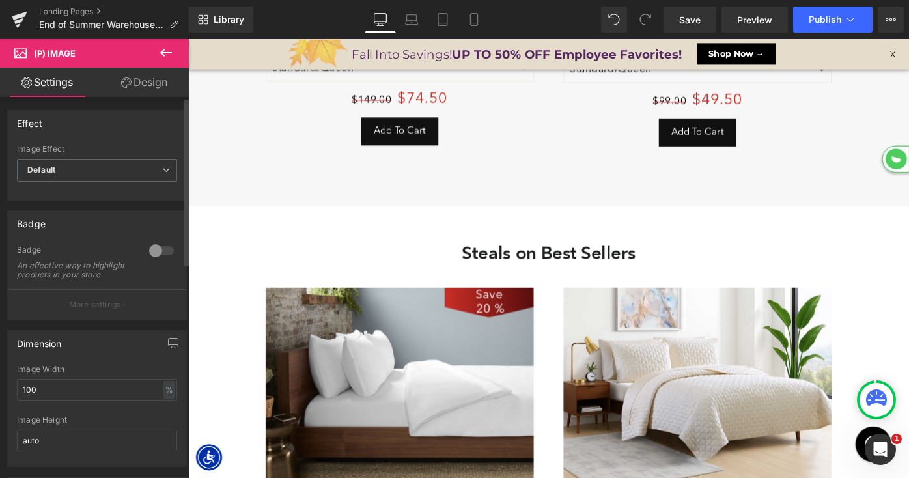
click at [152, 249] on div at bounding box center [161, 250] width 31 height 21
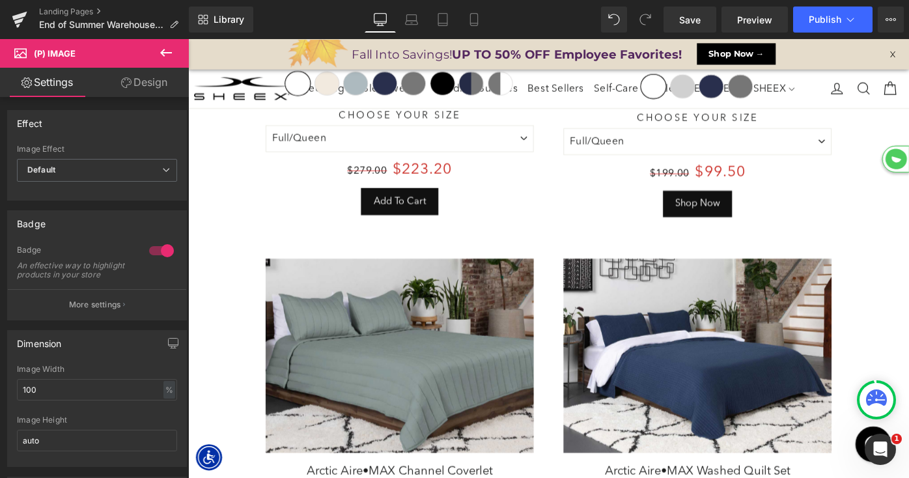
scroll to position [2194, 0]
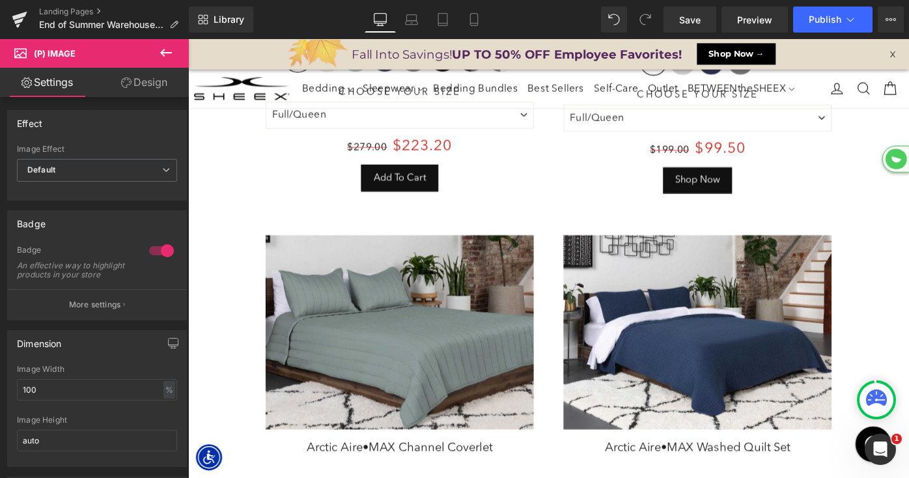
click at [426, 373] on img at bounding box center [419, 359] width 293 height 212
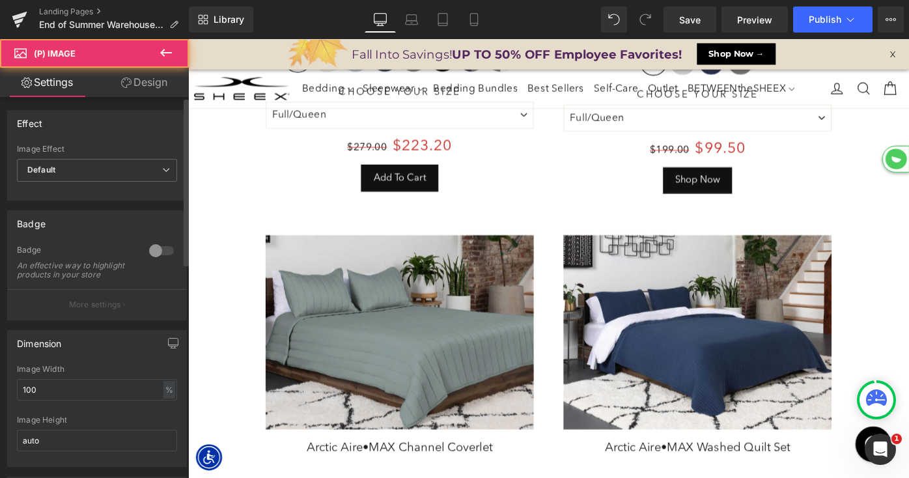
click at [154, 254] on div at bounding box center [161, 250] width 31 height 21
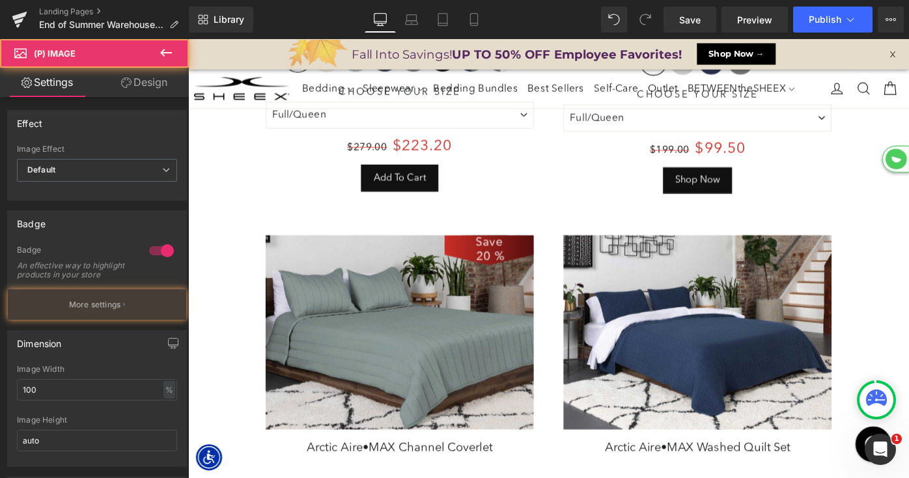
click at [756, 324] on img at bounding box center [744, 359] width 293 height 212
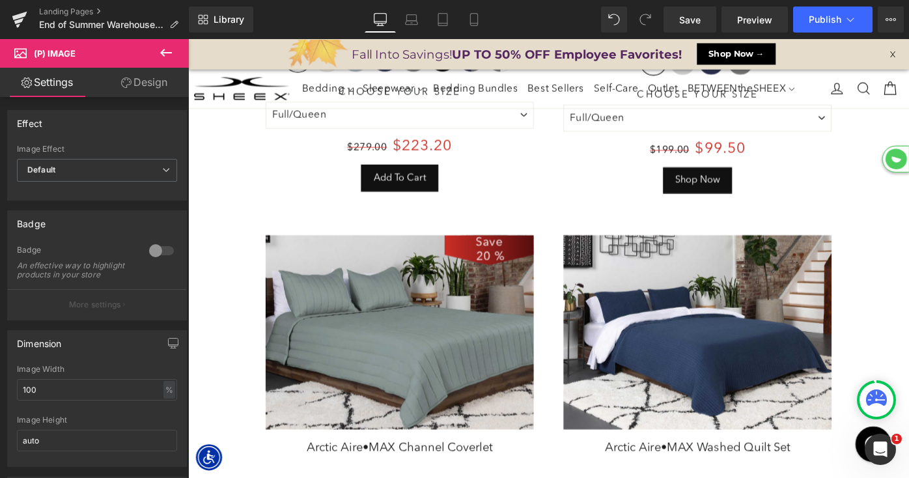
click at [155, 252] on div at bounding box center [161, 250] width 31 height 21
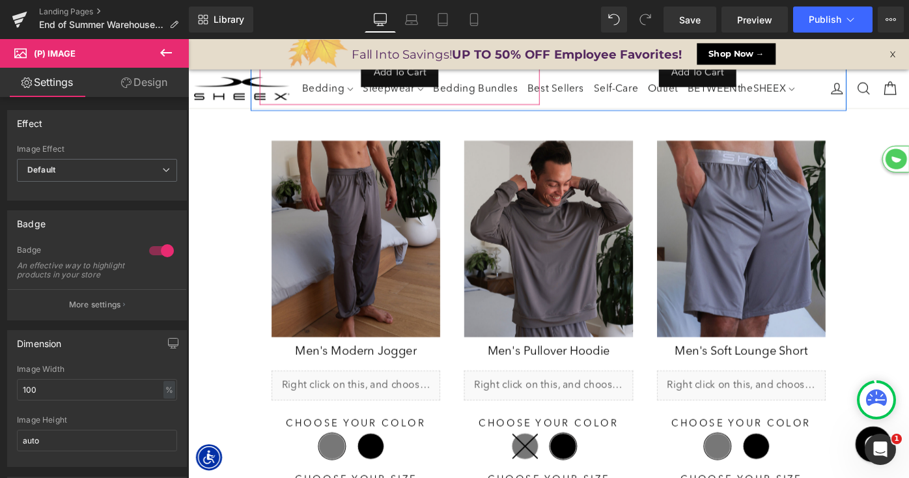
scroll to position [2875, 0]
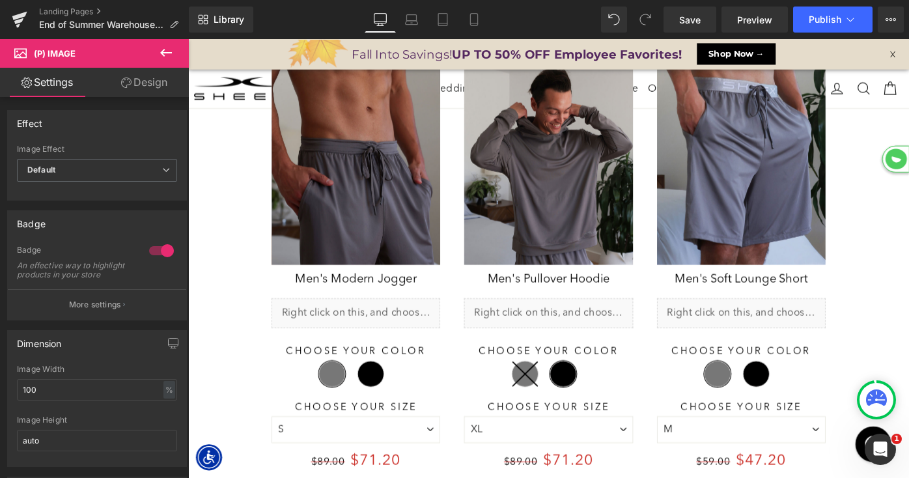
click at [385, 202] on img at bounding box center [371, 178] width 184 height 215
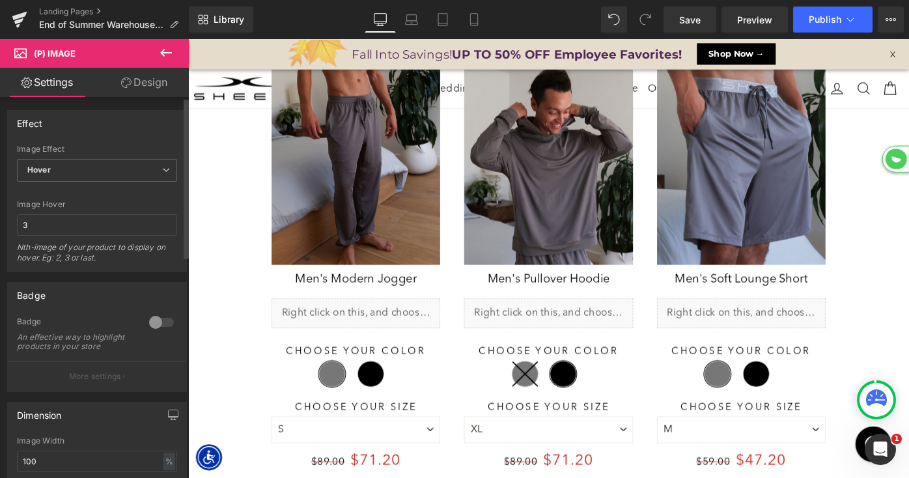
click at [151, 250] on div "Nth-image of your product to display on hover. Eg: 2, 3 or last." at bounding box center [97, 256] width 160 height 29
click at [158, 305] on div "Badge" at bounding box center [97, 295] width 178 height 25
drag, startPoint x: 158, startPoint y: 321, endPoint x: 91, endPoint y: 292, distance: 72.6
click at [158, 321] on div at bounding box center [161, 322] width 31 height 21
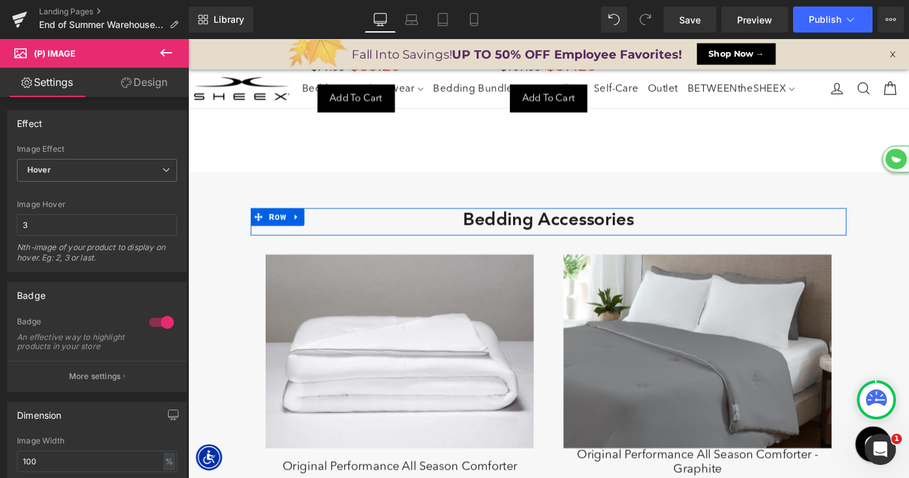
scroll to position [4418, 0]
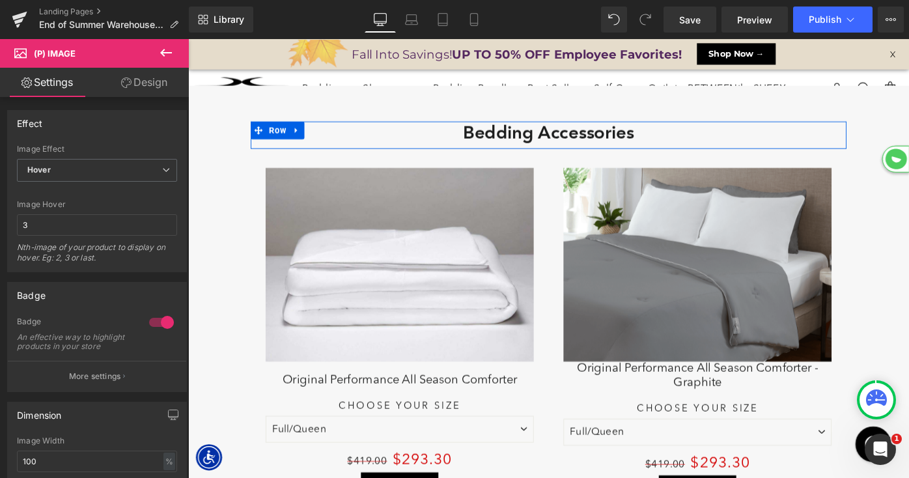
click at [392, 305] on img at bounding box center [419, 286] width 293 height 212
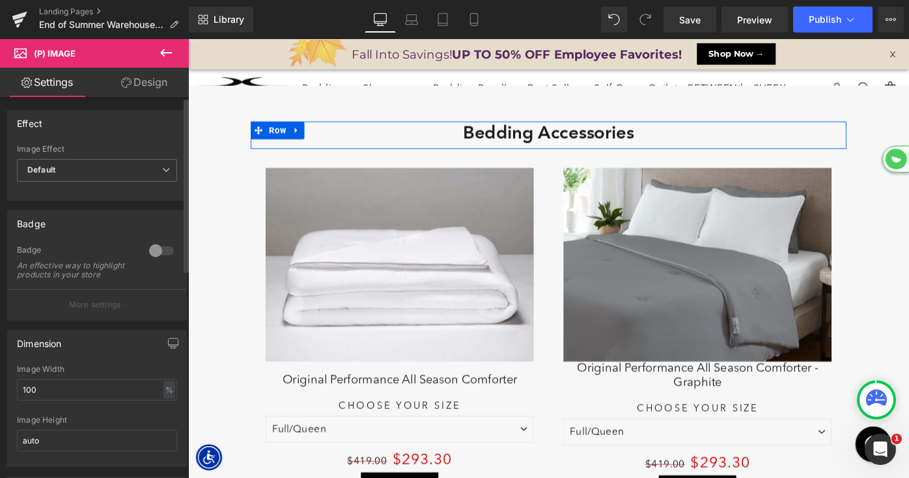
click at [154, 249] on div at bounding box center [161, 250] width 31 height 21
drag, startPoint x: 154, startPoint y: 252, endPoint x: 74, endPoint y: 187, distance: 103.3
click at [154, 252] on div at bounding box center [161, 250] width 31 height 21
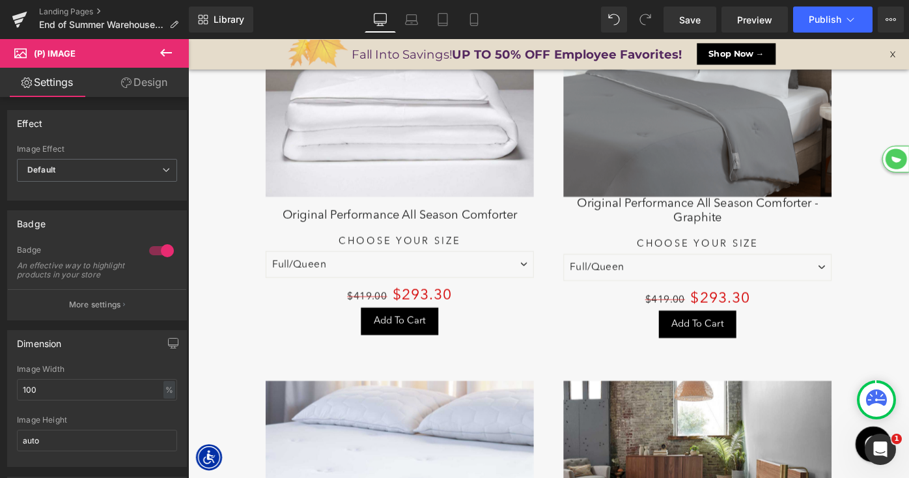
scroll to position [4732, 0]
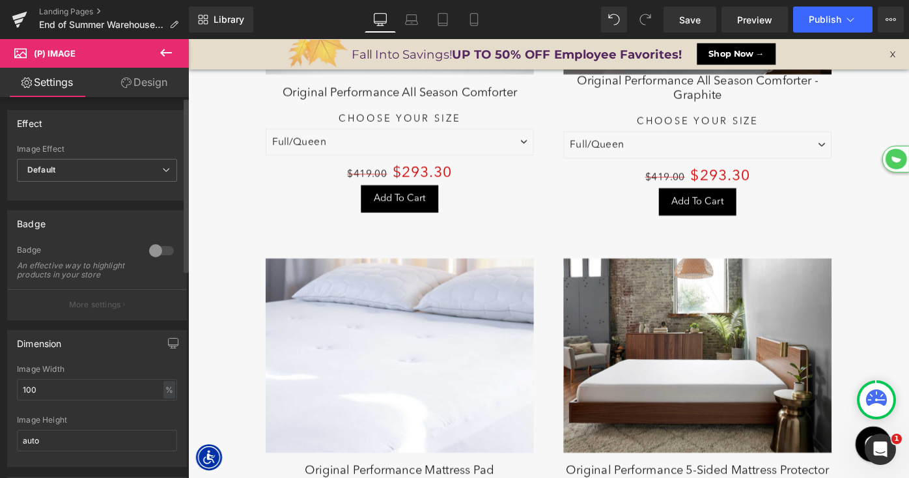
click at [157, 256] on div at bounding box center [161, 250] width 31 height 21
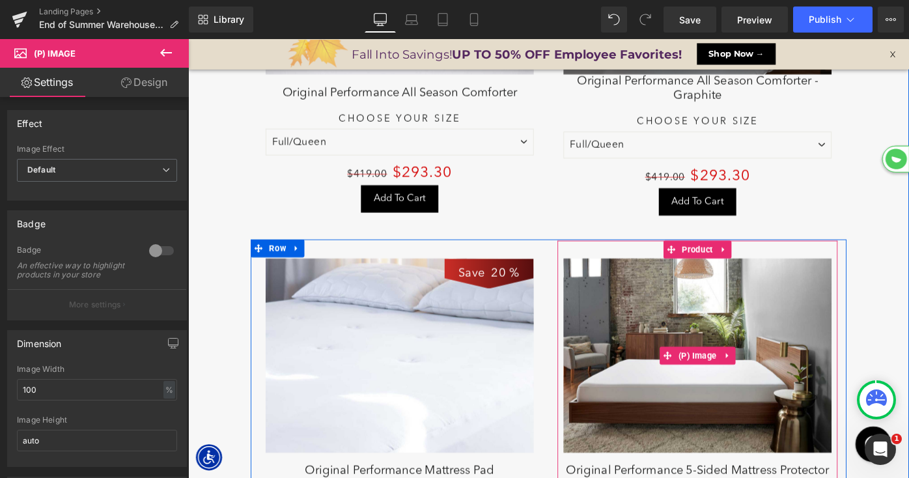
click at [769, 345] on img at bounding box center [744, 385] width 293 height 212
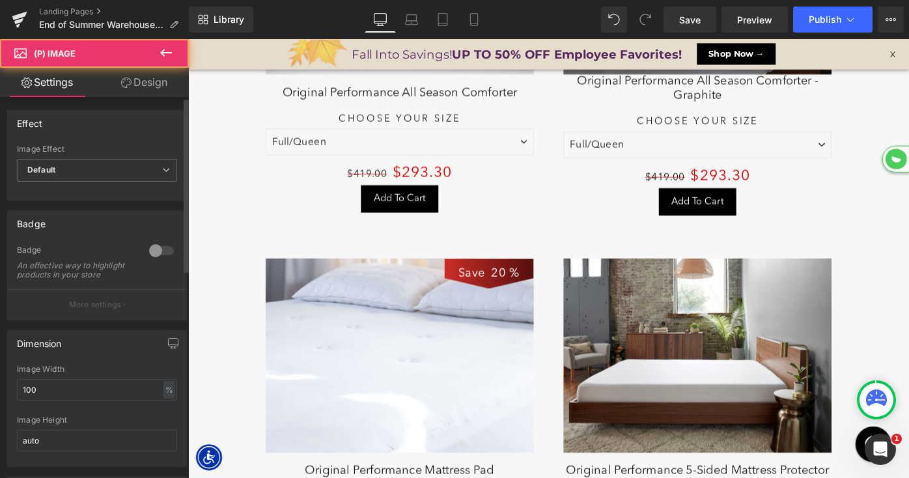
scroll to position [7, 7]
click at [148, 250] on div at bounding box center [161, 250] width 31 height 21
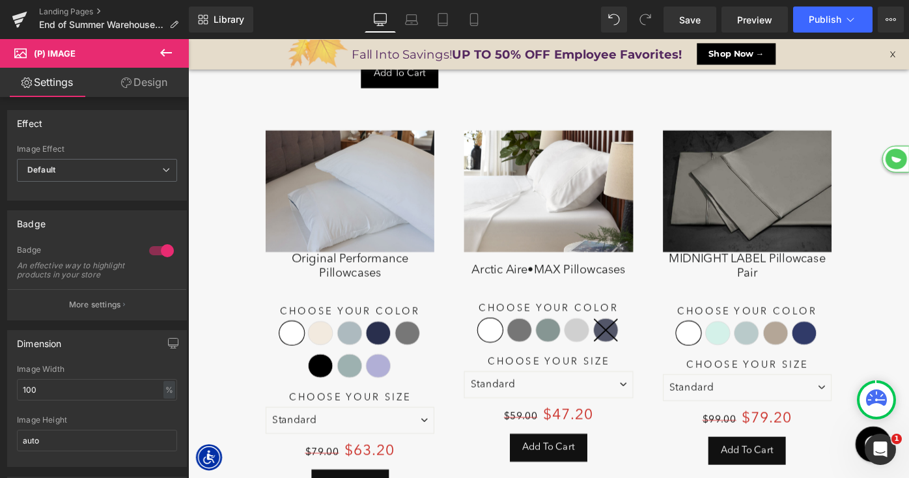
scroll to position [5304, 0]
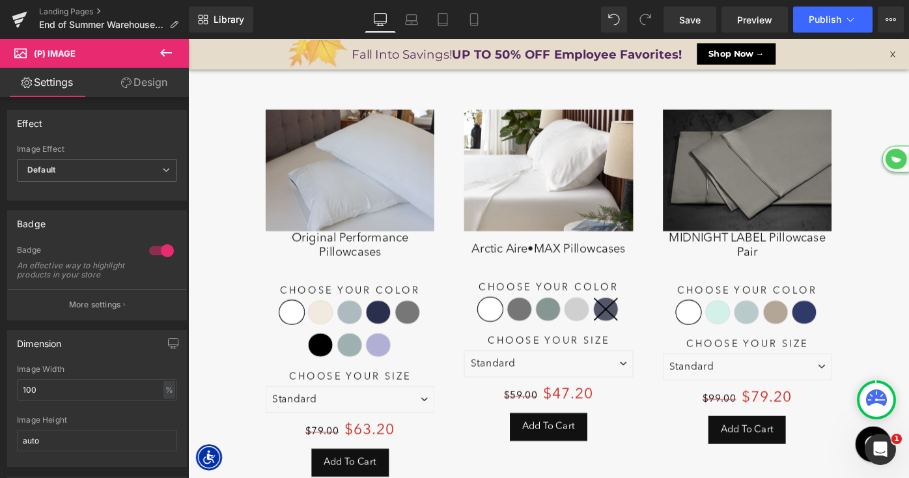
click at [387, 165] on div "Save 20 % (P) Image" at bounding box center [365, 182] width 184 height 133
click at [156, 253] on div at bounding box center [161, 250] width 31 height 21
click at [625, 180] on img at bounding box center [582, 182] width 184 height 133
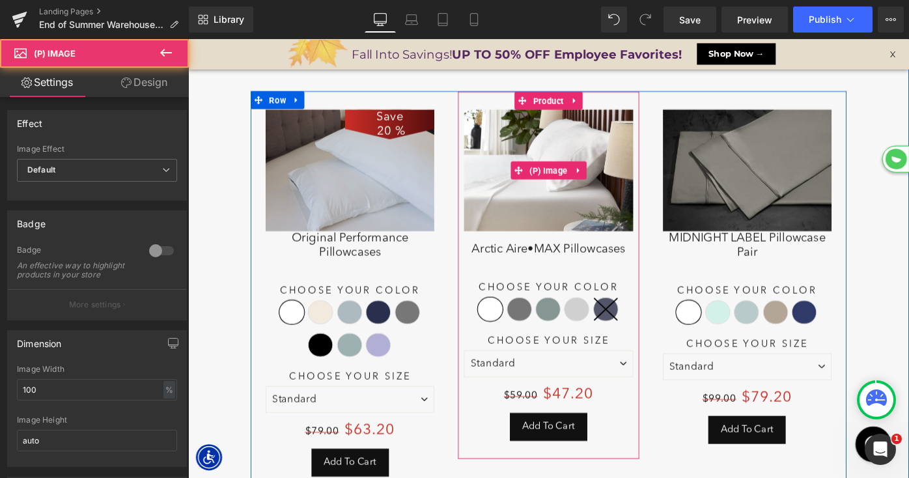
scroll to position [7, 7]
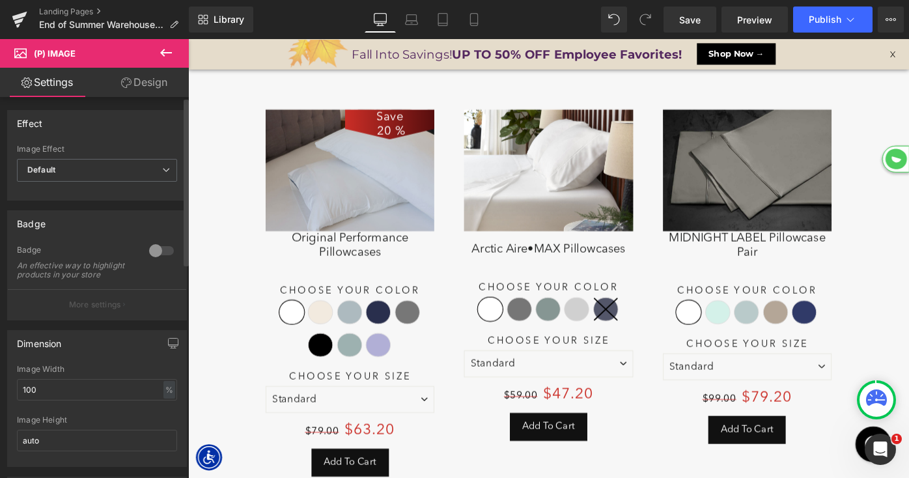
click at [173, 251] on div "0 Badge An effective way to highlight products in your store More settings" at bounding box center [97, 282] width 178 height 75
click at [152, 251] on div at bounding box center [161, 250] width 31 height 21
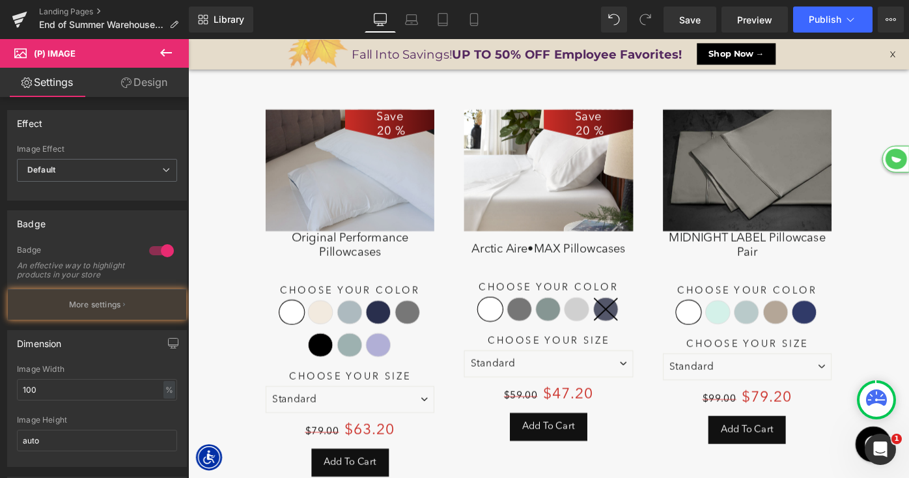
click at [806, 174] on span "(P) Image" at bounding box center [798, 182] width 39 height 16
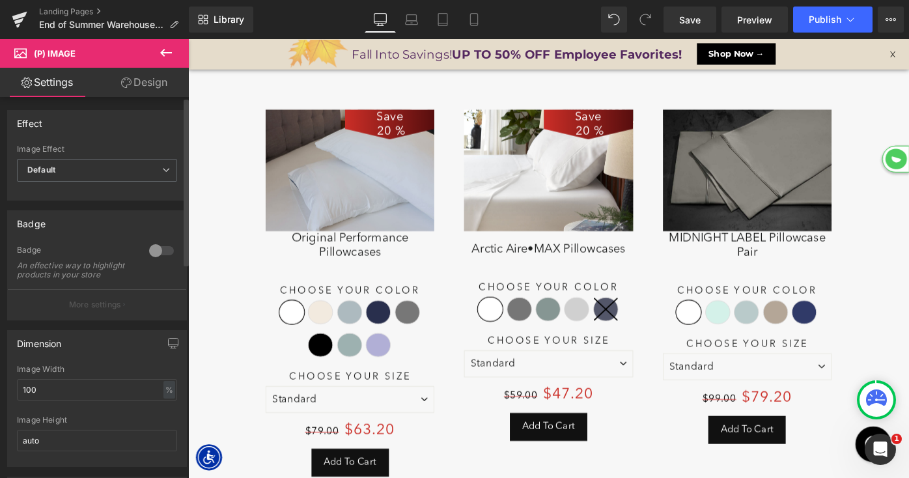
drag, startPoint x: 150, startPoint y: 247, endPoint x: 437, endPoint y: 204, distance: 290.4
click at [150, 247] on div at bounding box center [161, 250] width 31 height 21
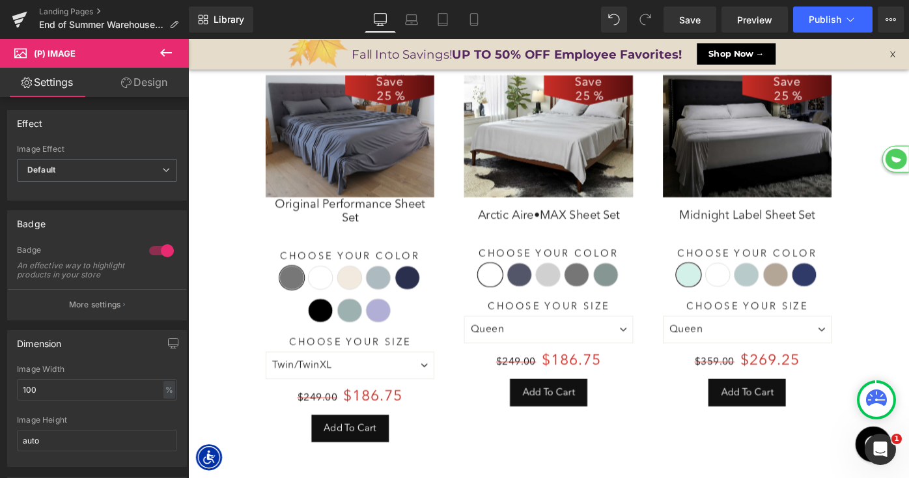
scroll to position [6556, 788]
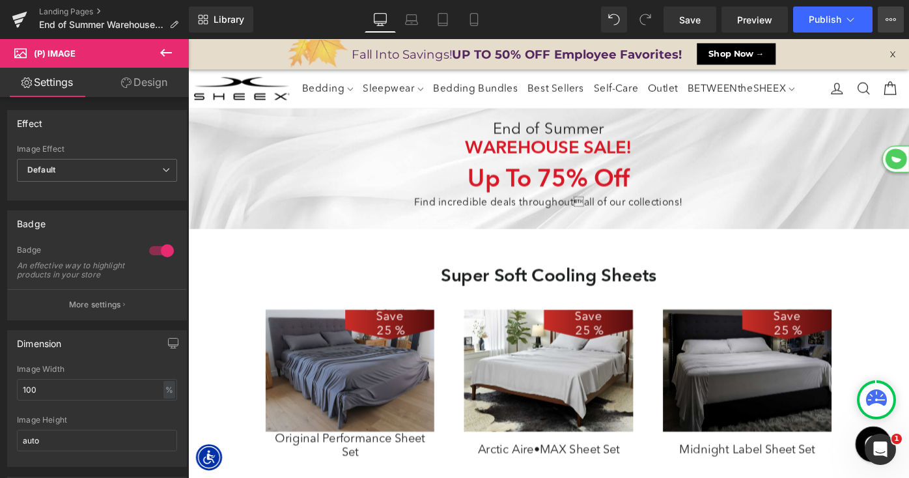
click at [900, 21] on button "View Live Page View with current Template Save Template to Library Schedule Pub…" at bounding box center [891, 20] width 26 height 26
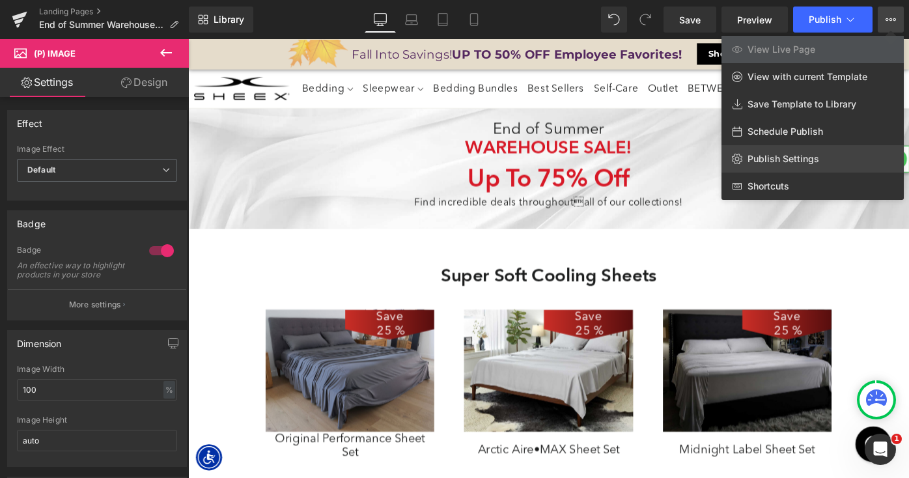
click at [792, 156] on span "Publish Settings" at bounding box center [783, 159] width 72 height 12
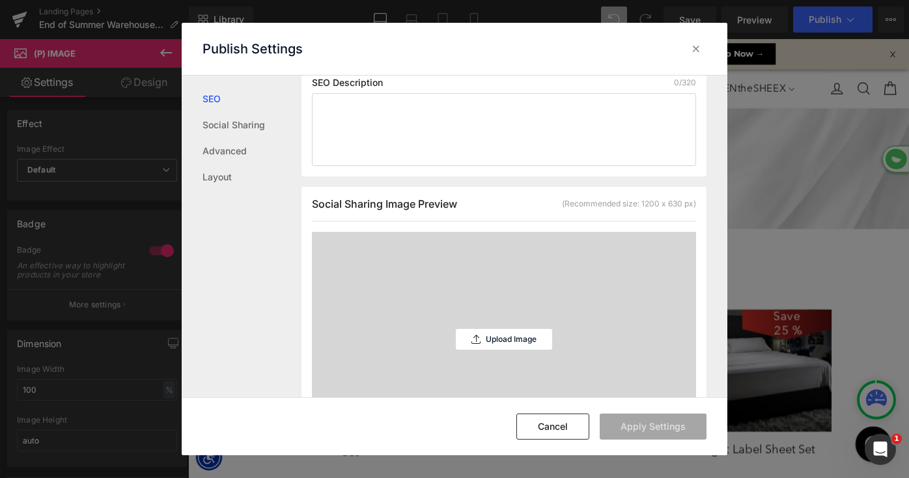
scroll to position [245, 0]
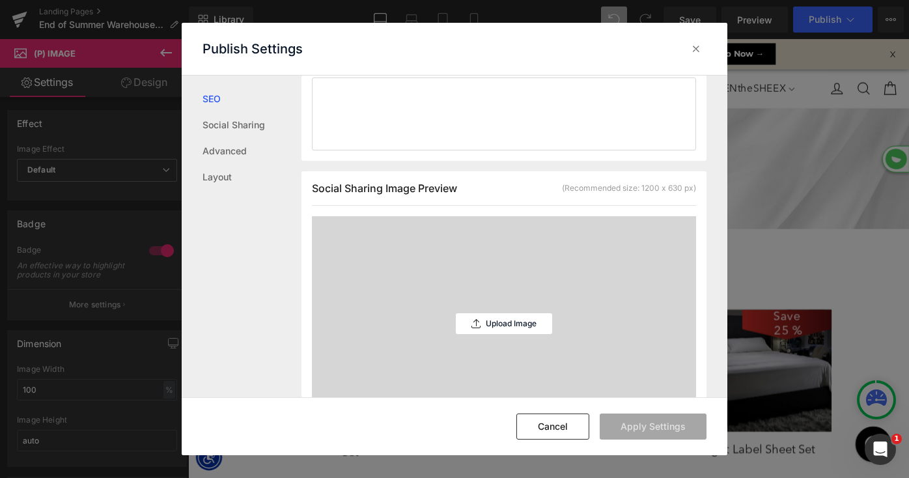
click at [497, 337] on div "Upload Image" at bounding box center [504, 323] width 96 height 215
click at [506, 325] on p "Upload Image" at bounding box center [511, 323] width 51 height 9
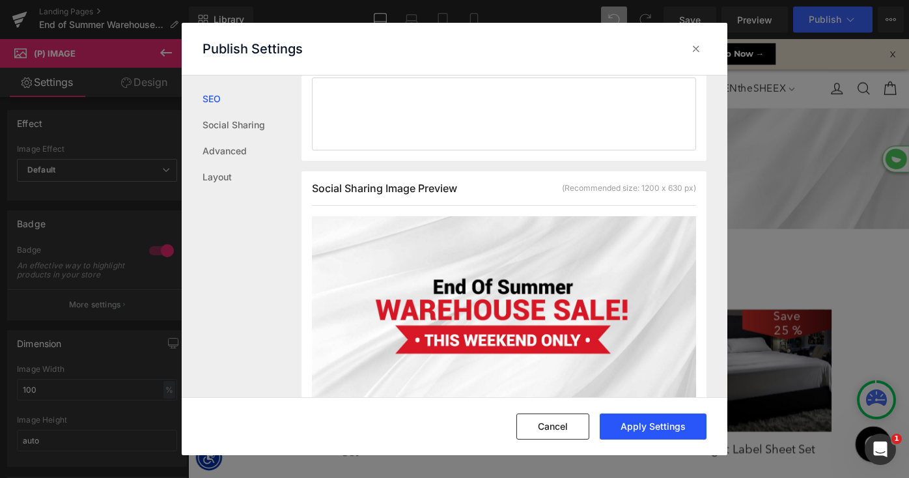
click at [635, 426] on button "Apply Settings" at bounding box center [653, 426] width 107 height 26
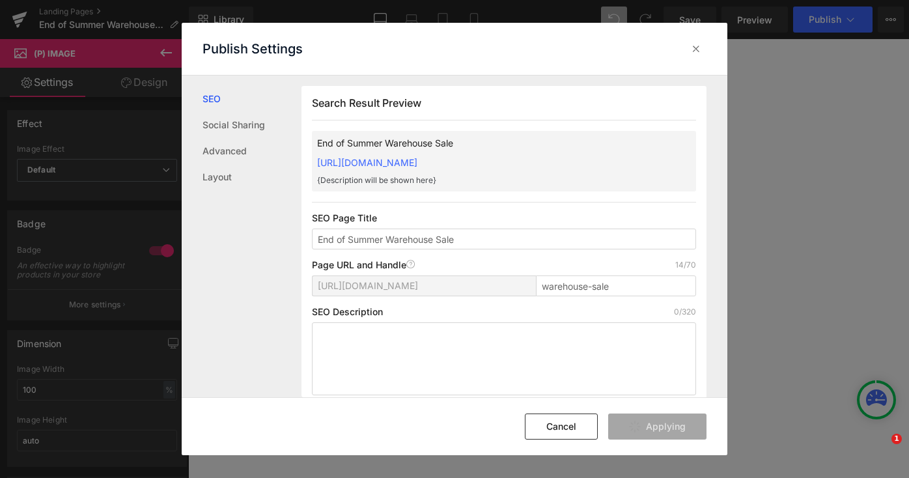
select select "XL"
select select "M"
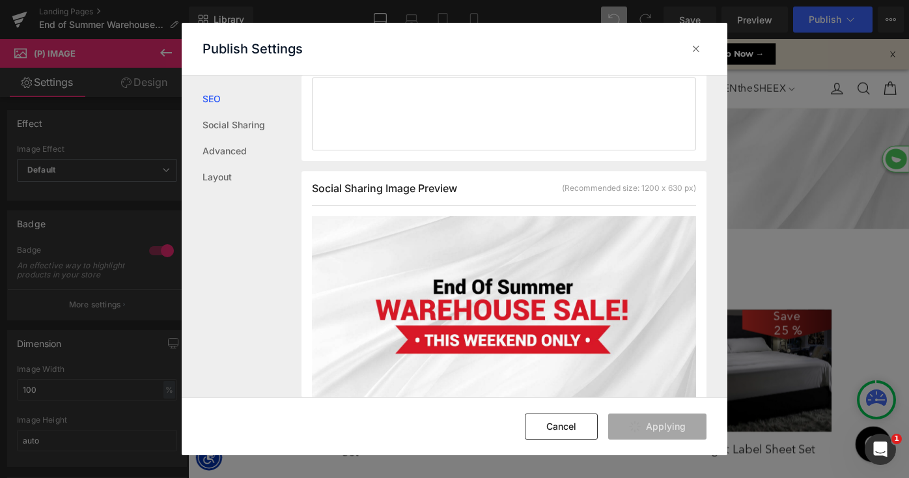
scroll to position [6556, 788]
click at [687, 50] on div at bounding box center [696, 48] width 21 height 21
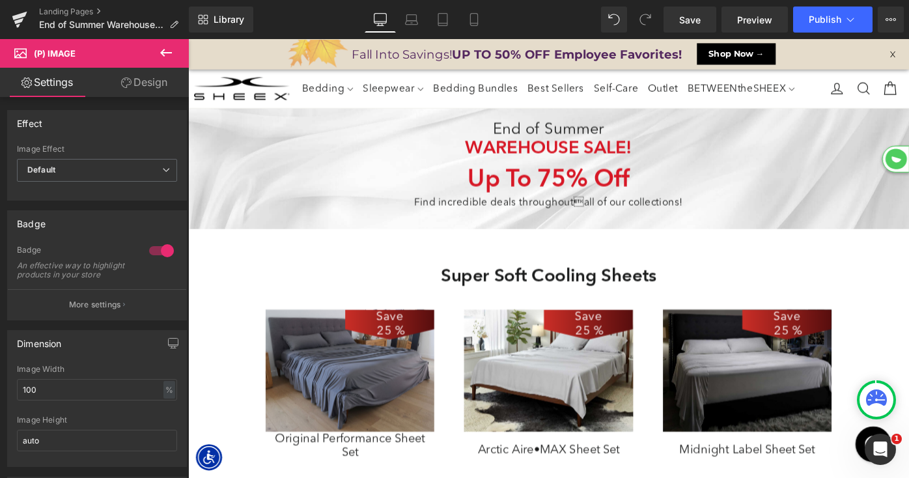
click at [164, 53] on icon at bounding box center [166, 53] width 16 height 16
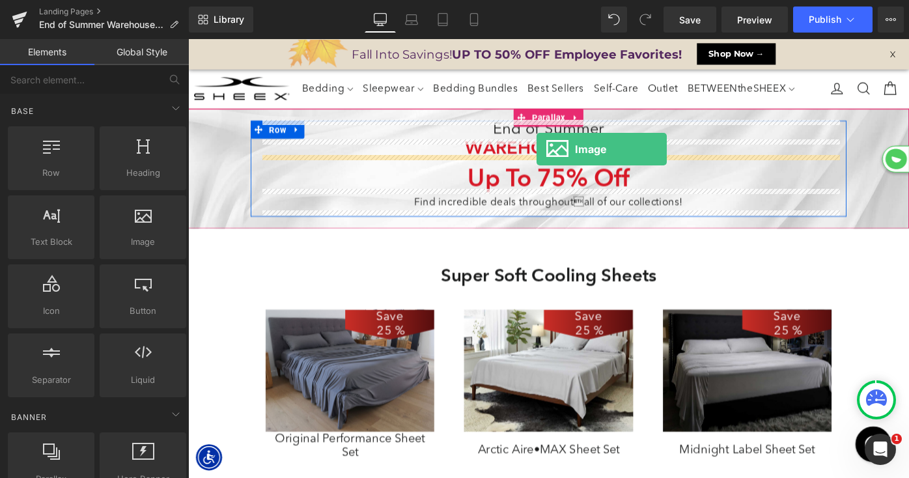
drag, startPoint x: 369, startPoint y: 251, endPoint x: 569, endPoint y: 159, distance: 219.9
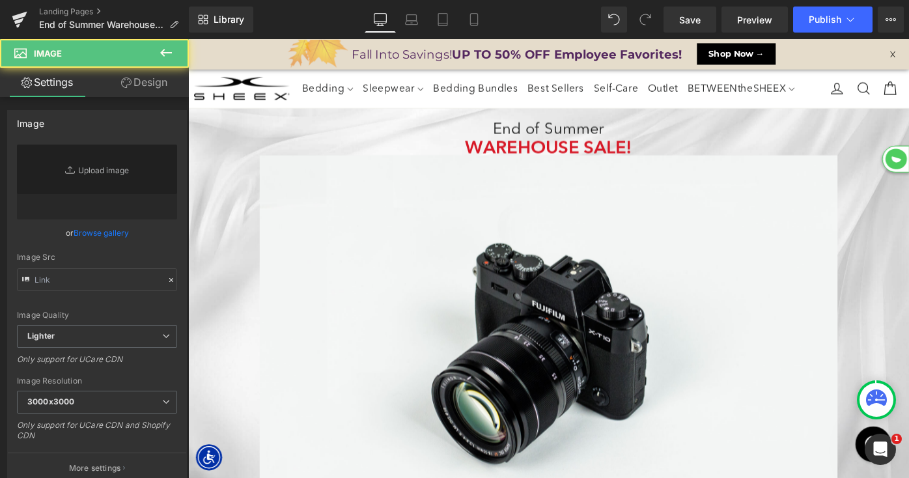
type input "//[DOMAIN_NAME][URL]"
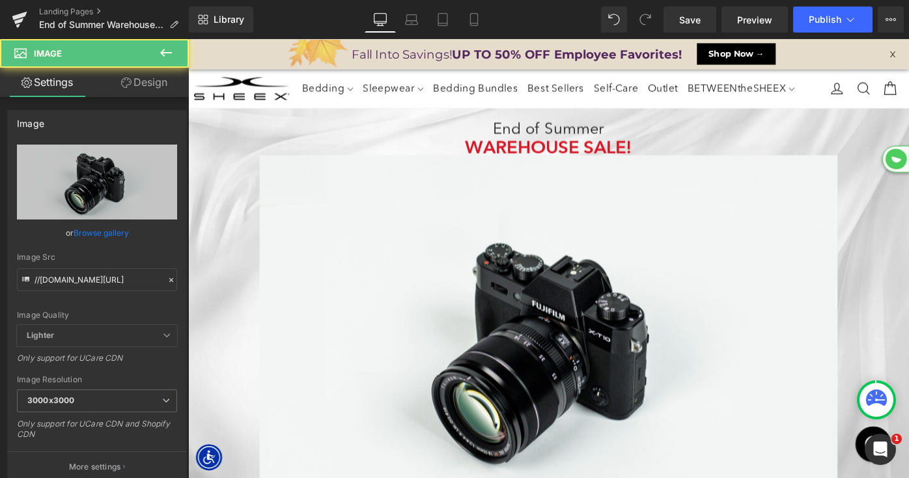
scroll to position [6975, 788]
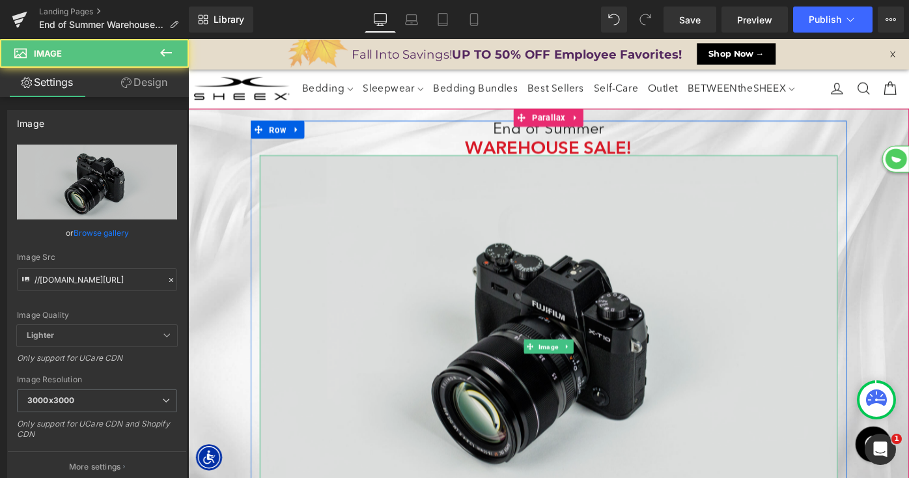
click at [432, 309] on img at bounding box center [581, 375] width 631 height 419
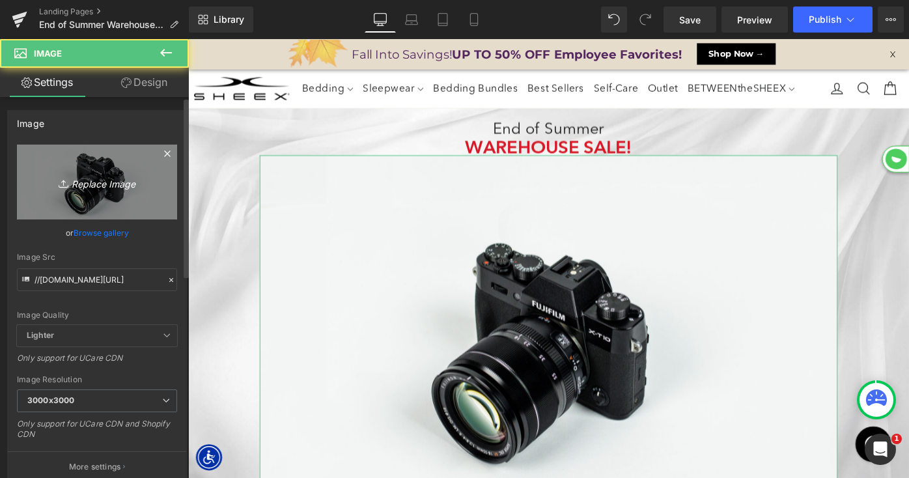
click at [159, 153] on icon at bounding box center [167, 154] width 16 height 16
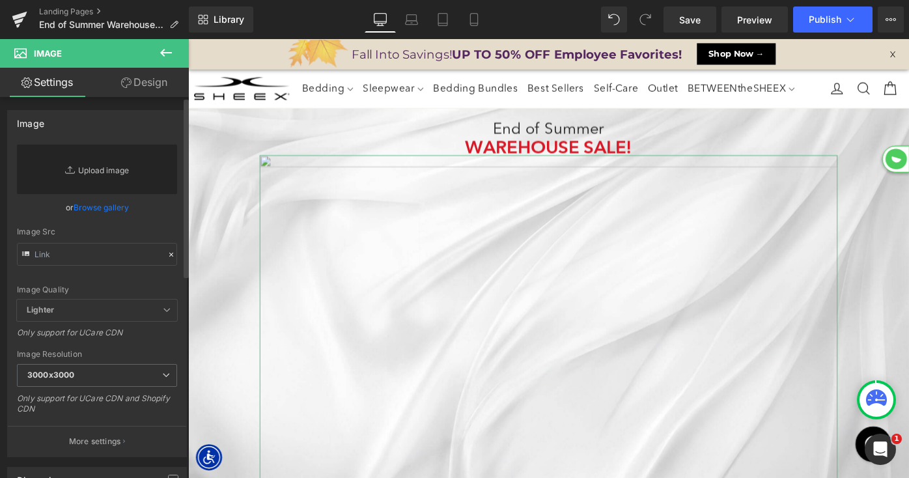
click at [104, 178] on link "Replace Image" at bounding box center [97, 169] width 160 height 49
type input "C:\fakepath\LP-EndofSummerWarehouse-Banner.png"
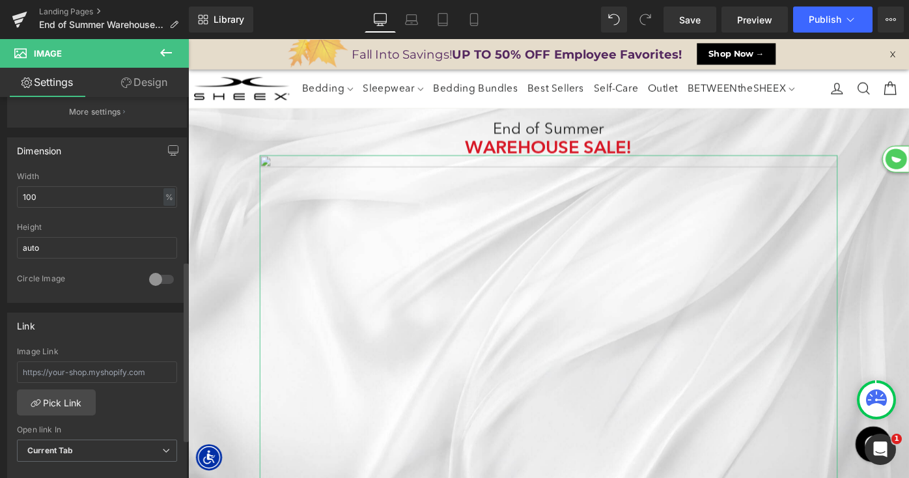
scroll to position [397, 0]
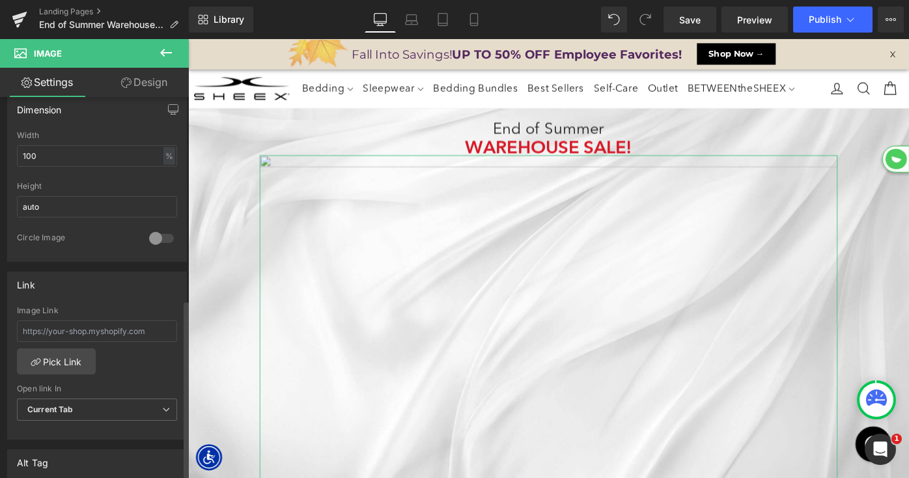
type input "[URL][DOMAIN_NAME]"
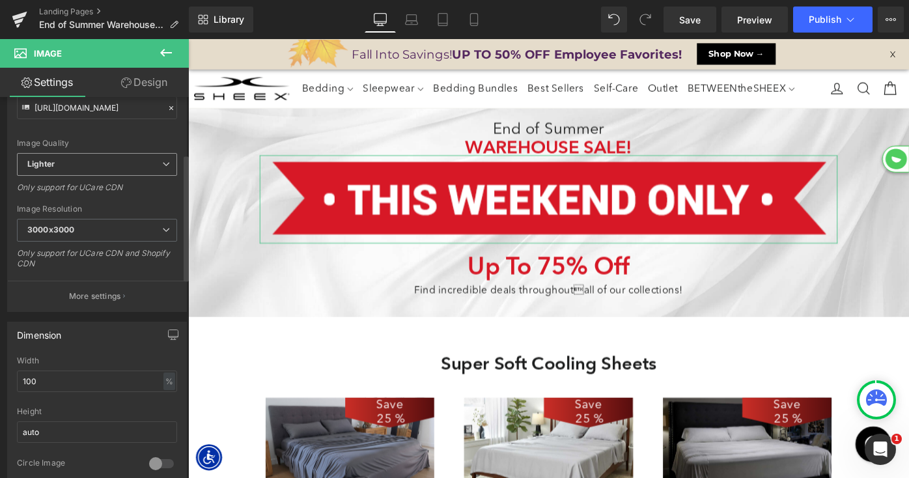
scroll to position [204, 0]
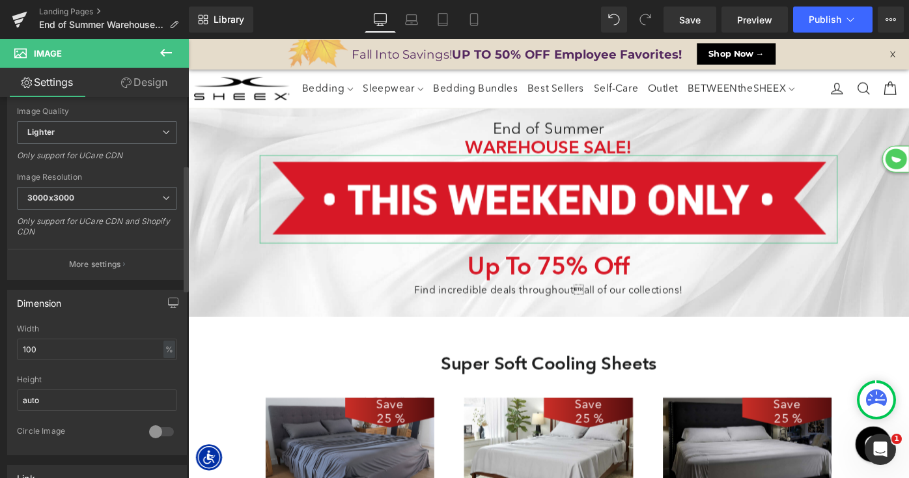
type input "This Weekend Only!"
click at [166, 352] on div "%" at bounding box center [169, 349] width 12 height 18
click at [163, 386] on li "px" at bounding box center [168, 388] width 16 height 19
click at [98, 343] on input "970" at bounding box center [97, 349] width 160 height 21
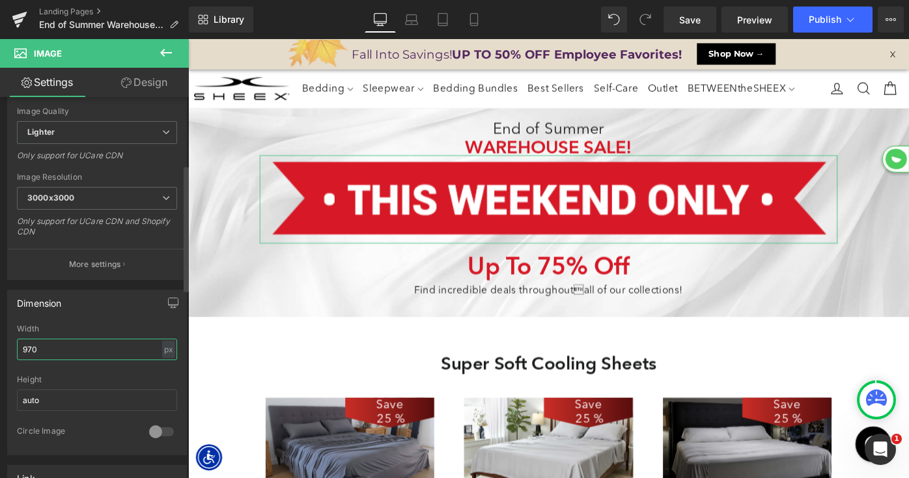
click at [98, 343] on input "970" at bounding box center [97, 349] width 160 height 21
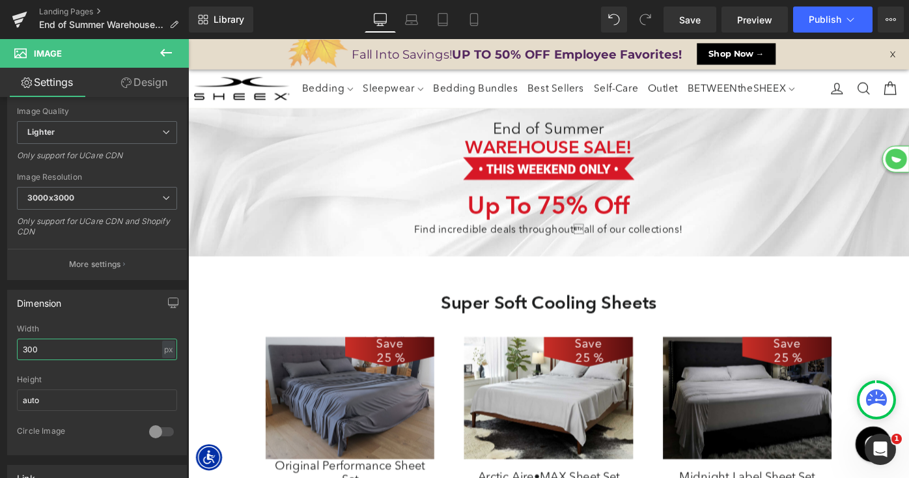
scroll to position [6586, 788]
type input "300"
click at [163, 51] on icon at bounding box center [166, 53] width 12 height 8
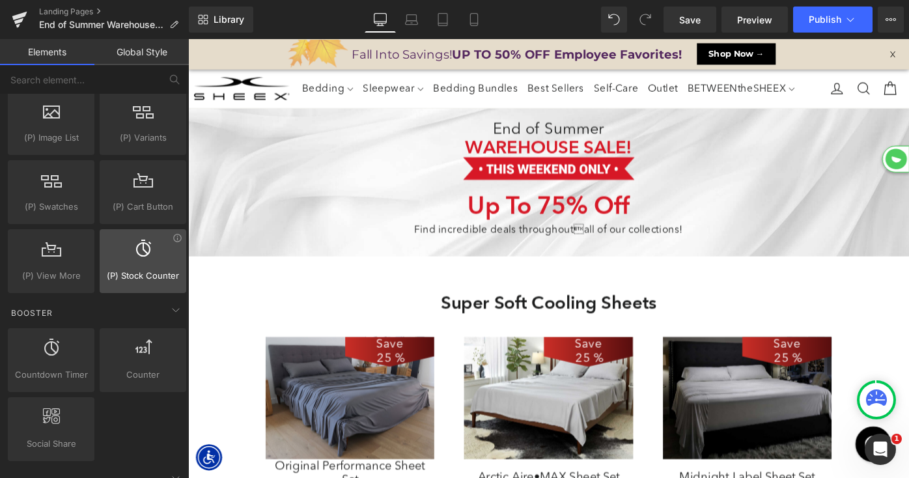
scroll to position [1514, 0]
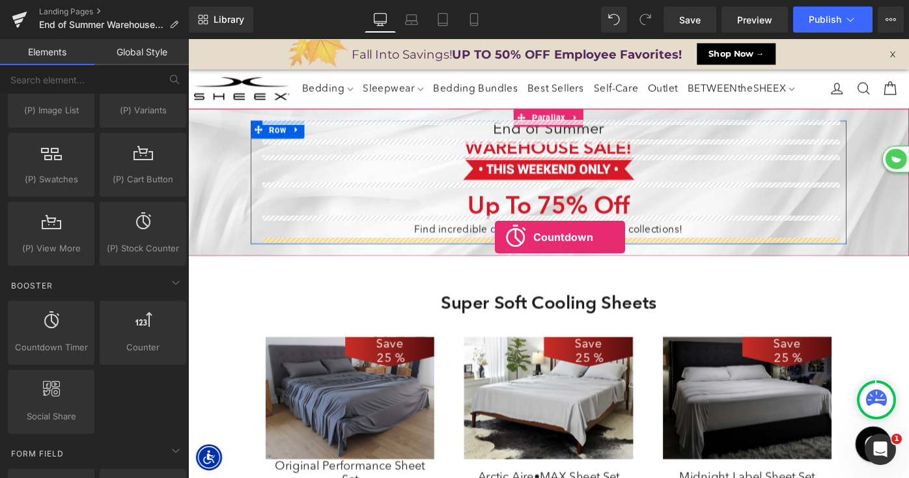
drag, startPoint x: 420, startPoint y: 243, endPoint x: 523, endPoint y: 255, distance: 104.2
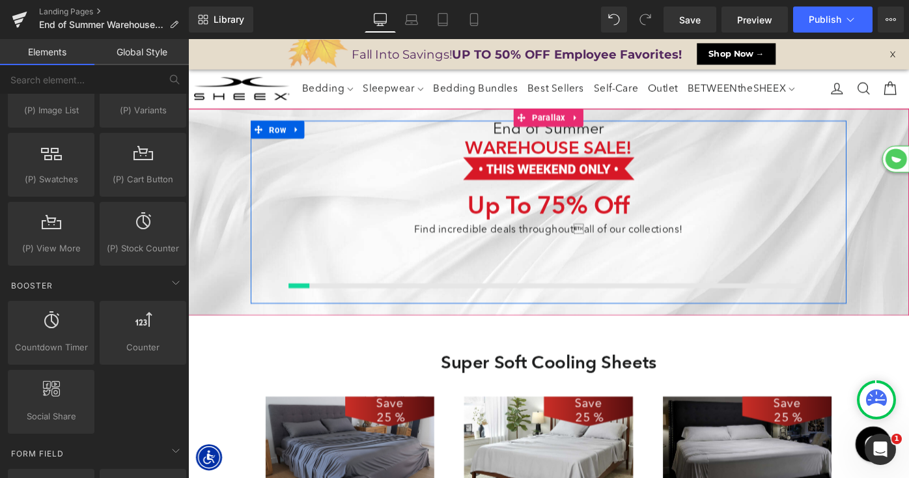
scroll to position [6651, 788]
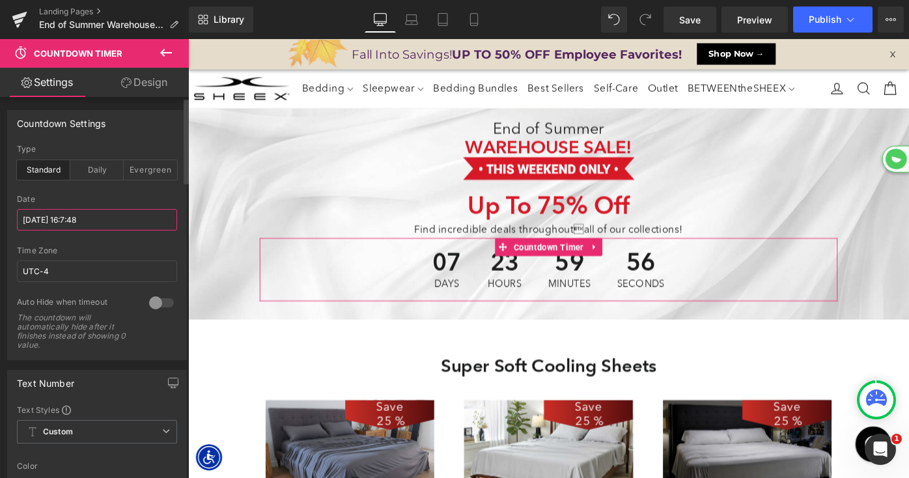
click at [117, 221] on input "[DATE] 16:7:48" at bounding box center [97, 219] width 160 height 21
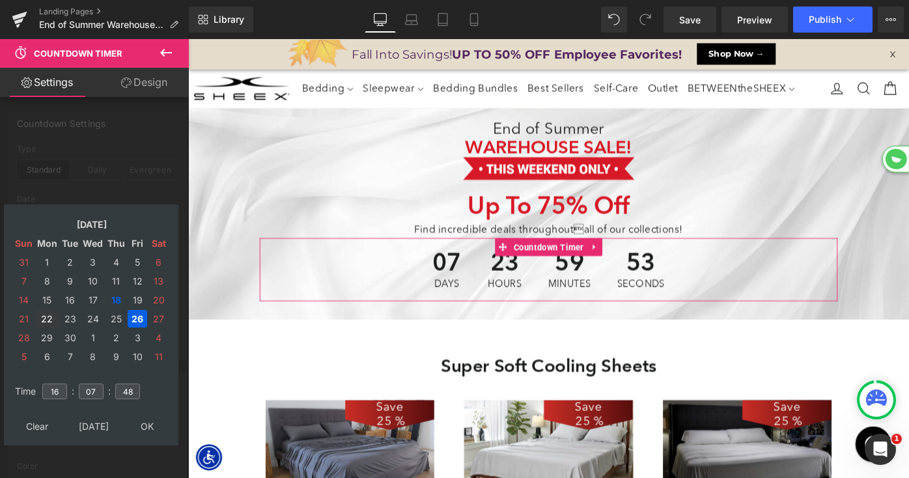
click at [46, 318] on td "22" at bounding box center [47, 319] width 23 height 18
click at [55, 395] on input "16" at bounding box center [54, 391] width 25 height 16
type input "03"
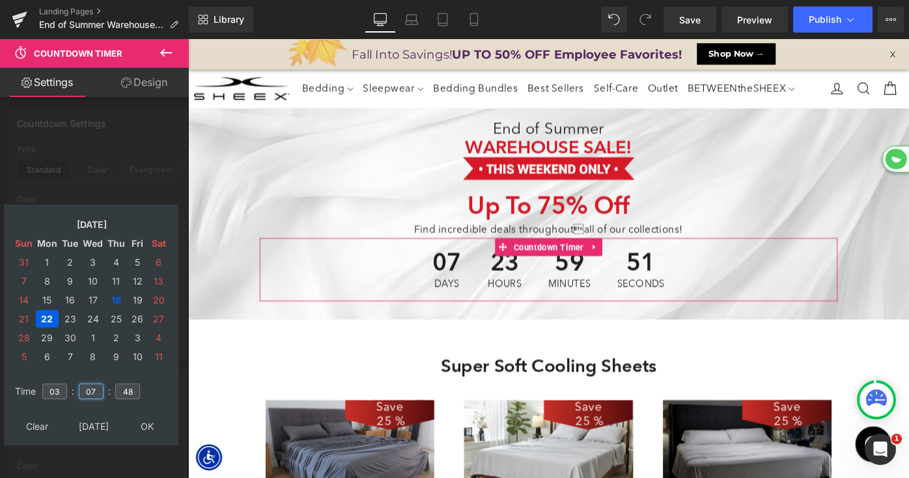
click at [100, 387] on input "07" at bounding box center [91, 391] width 25 height 16
type input "00"
click at [139, 387] on input "48" at bounding box center [127, 391] width 25 height 16
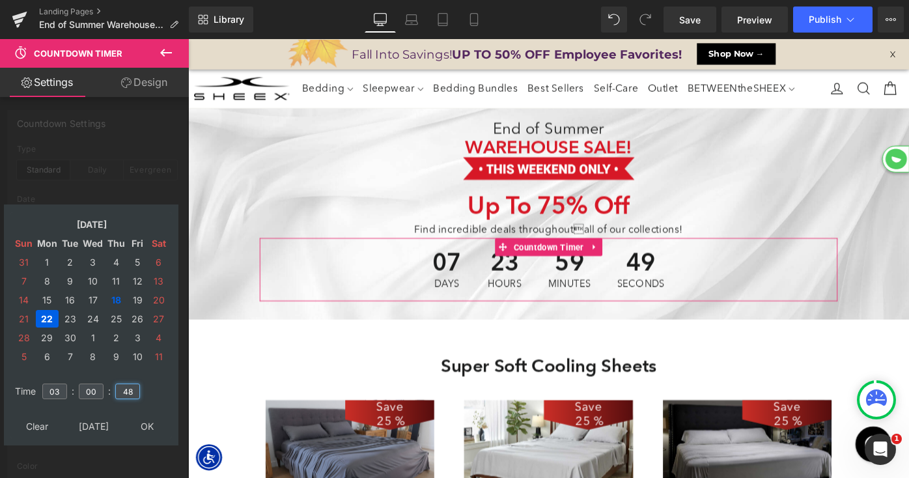
click at [139, 387] on input "48" at bounding box center [127, 391] width 25 height 16
type input "00"
drag, startPoint x: 146, startPoint y: 424, endPoint x: 165, endPoint y: 342, distance: 84.0
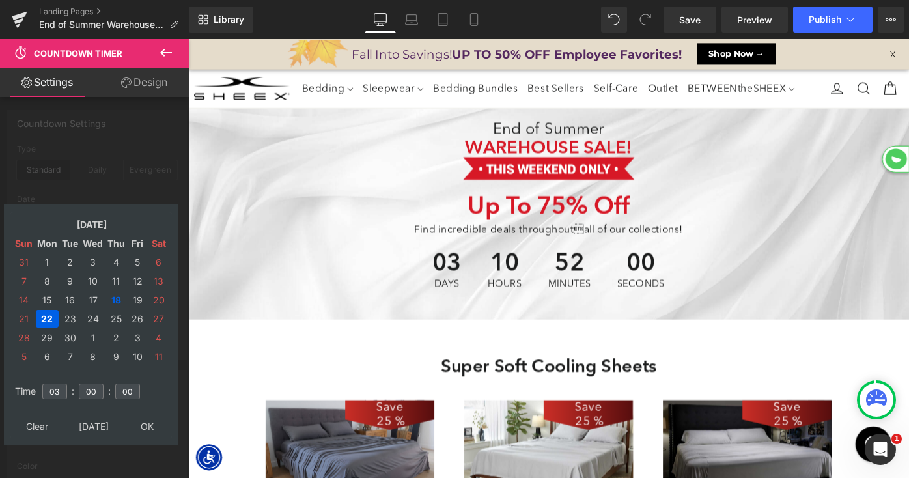
type input "[DATE] 03:00:00"
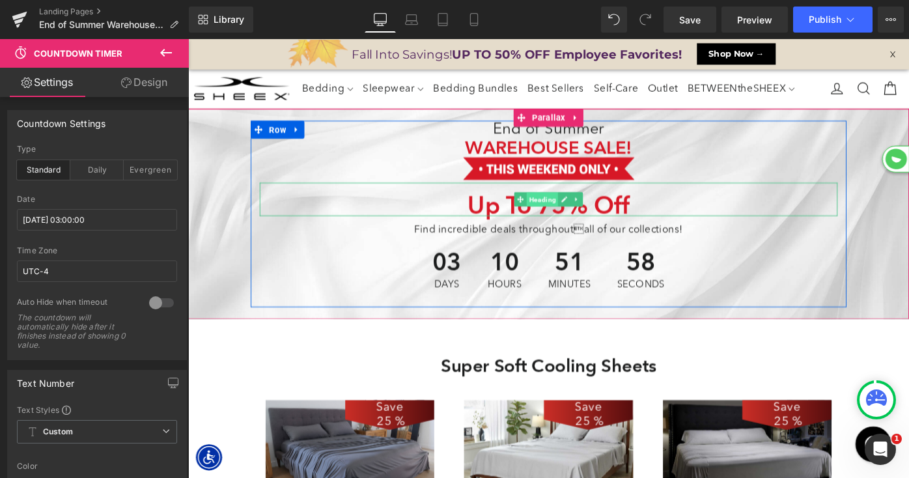
click at [577, 215] on span "Heading" at bounding box center [575, 214] width 35 height 16
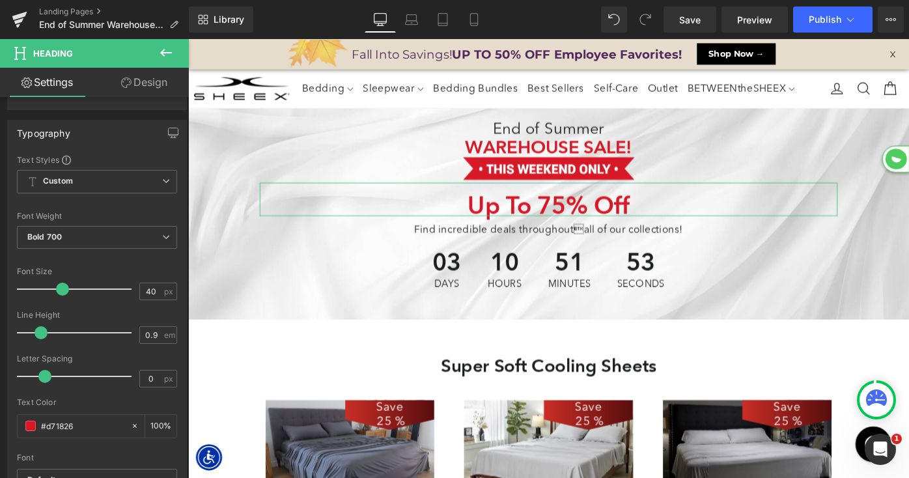
scroll to position [104, 0]
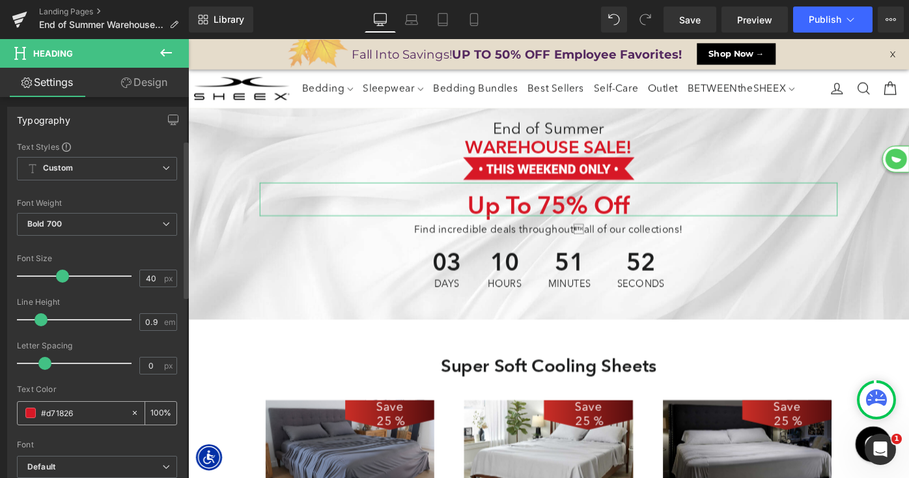
click at [65, 412] on input "#d71826" at bounding box center [82, 413] width 83 height 14
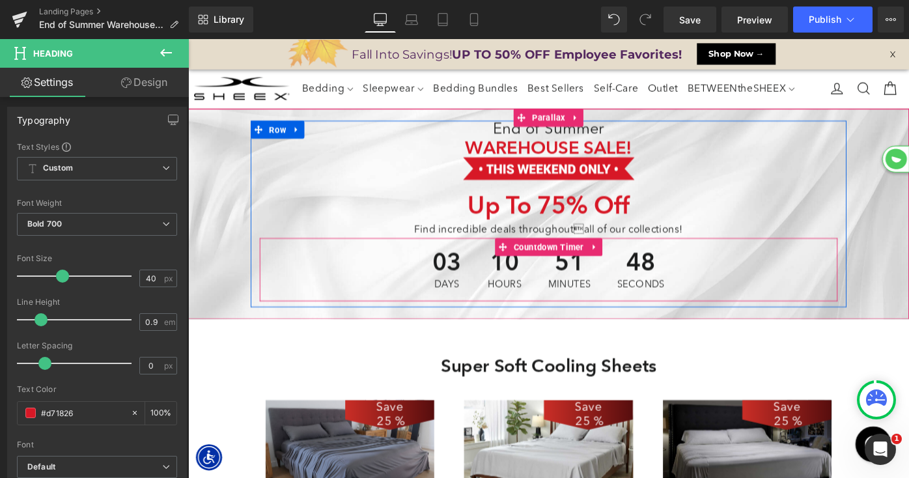
click at [559, 273] on span "Countdown Timer" at bounding box center [581, 266] width 83 height 20
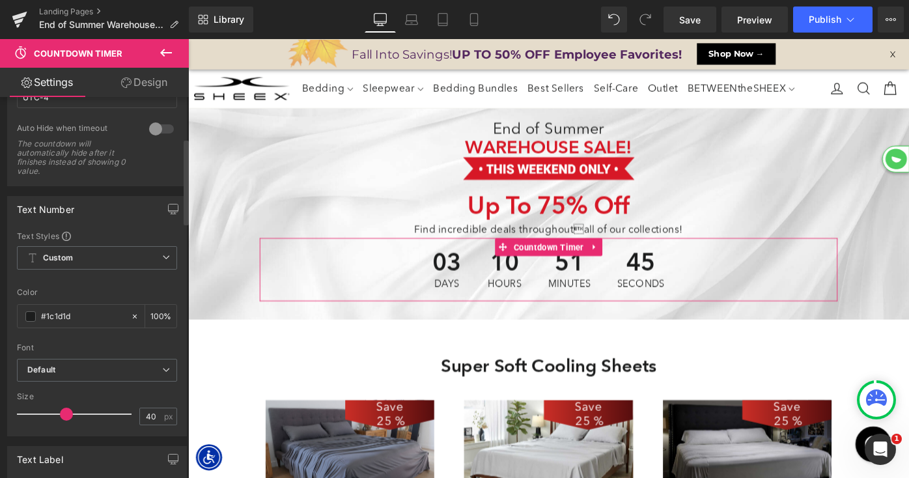
scroll to position [187, 0]
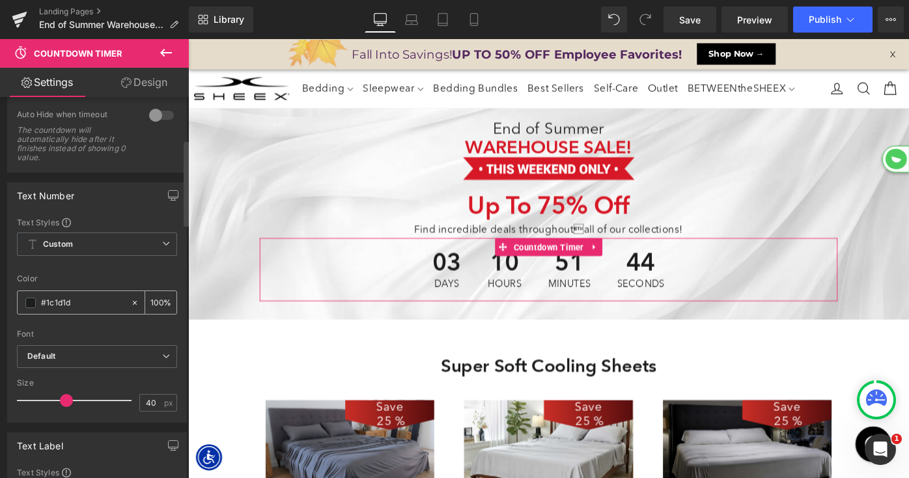
click at [79, 298] on input "#1c1d1d" at bounding box center [82, 303] width 83 height 14
paste input "d71826"
type input "#d71826"
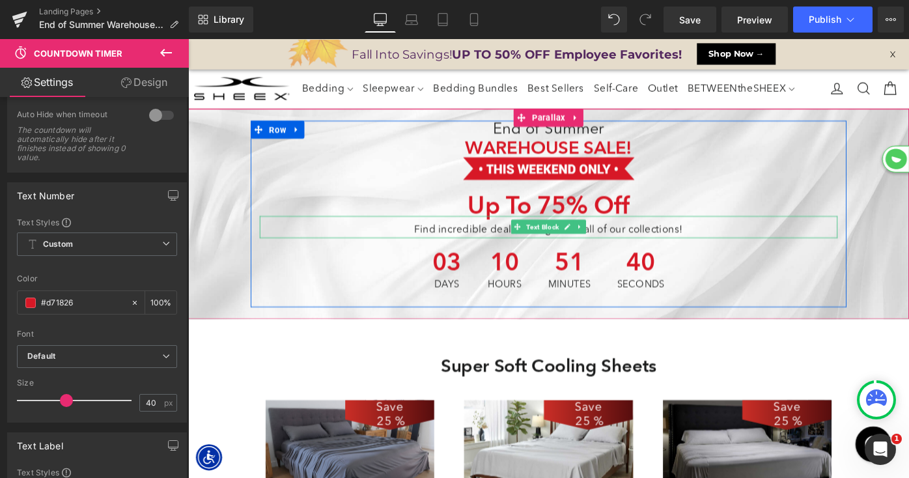
click at [533, 247] on p "Find incredible deals throughoutall of our collections!" at bounding box center [581, 248] width 631 height 18
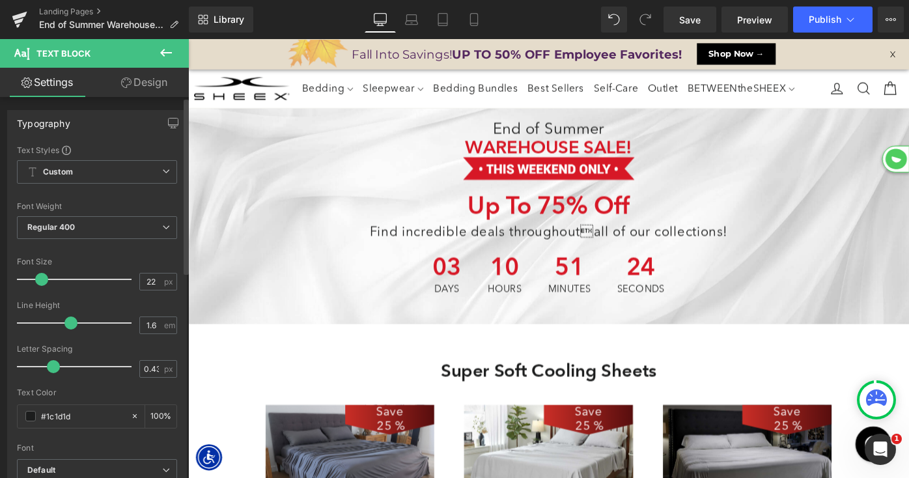
scroll to position [7, 7]
type input "21"
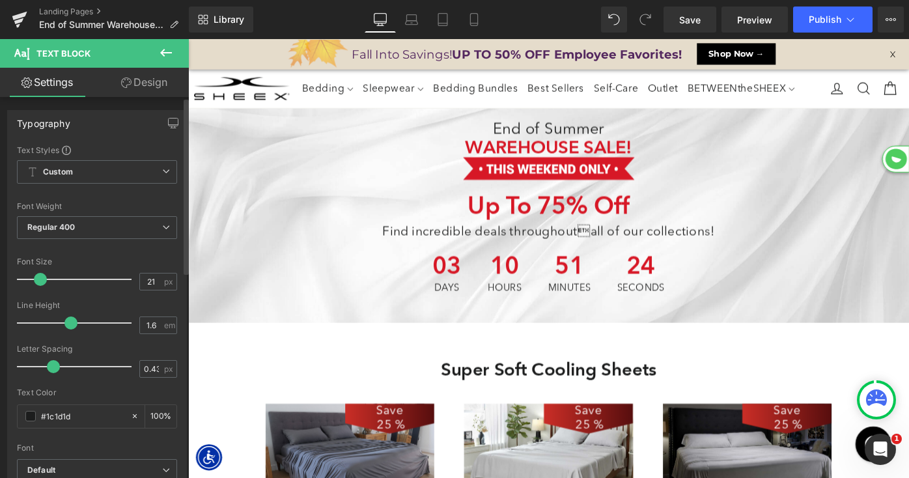
click at [38, 279] on span at bounding box center [40, 279] width 13 height 13
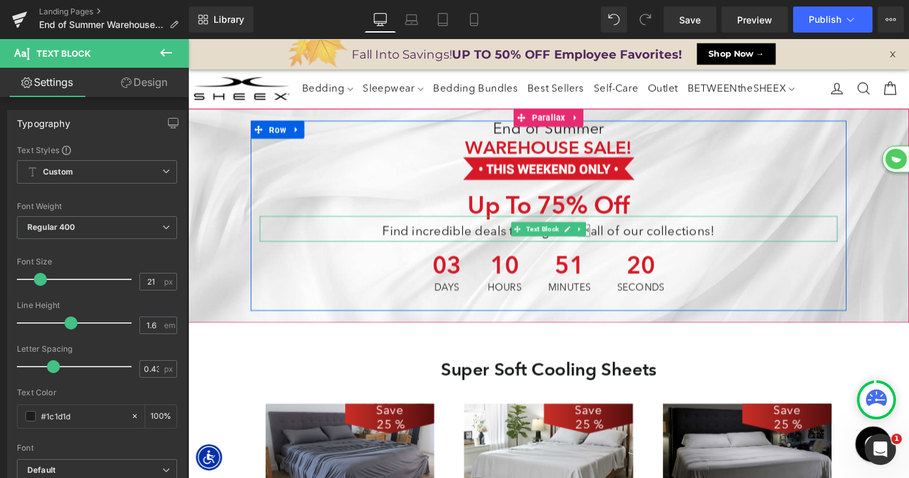
click at [756, 249] on p "Find incredible deals throughoutall of our collections!" at bounding box center [581, 250] width 631 height 22
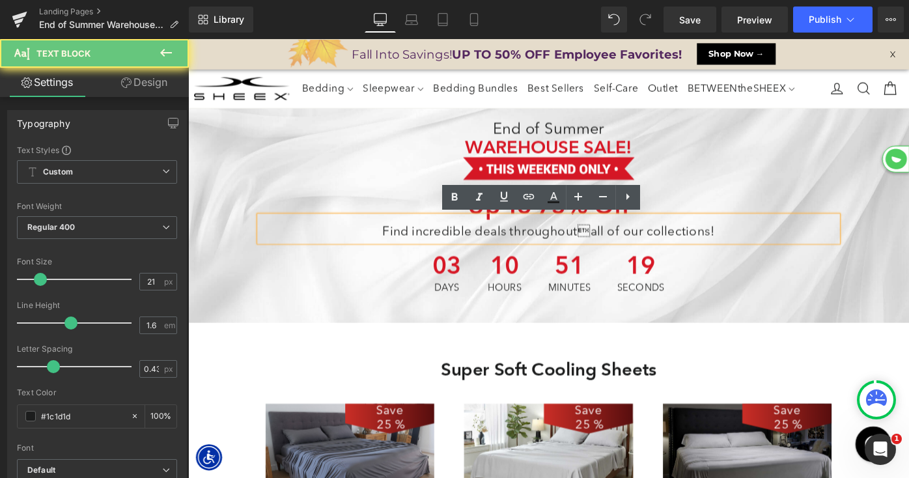
click at [764, 247] on p "Find incredible deals throughoutall of our collections!" at bounding box center [581, 250] width 631 height 22
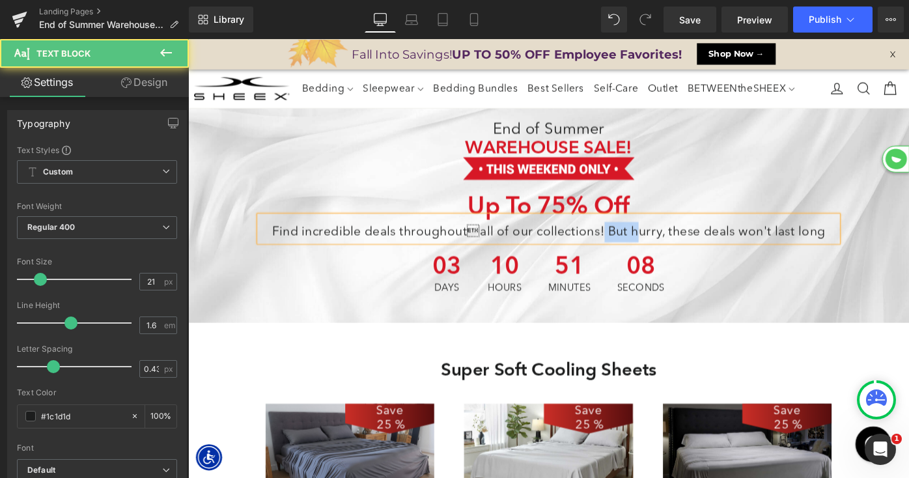
drag, startPoint x: 673, startPoint y: 247, endPoint x: 640, endPoint y: 249, distance: 33.3
click at [640, 249] on p "Find incredible deals throughoutall of our collections! But hurry, these deals…" at bounding box center [581, 250] width 631 height 22
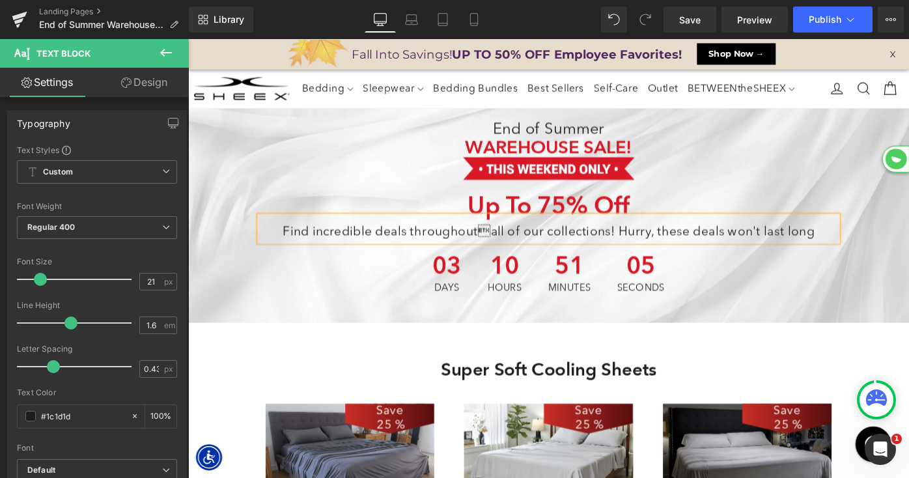
click at [881, 249] on p "Find incredible deals throughoutall of our collections! Hurry, these deals won…" at bounding box center [581, 250] width 631 height 22
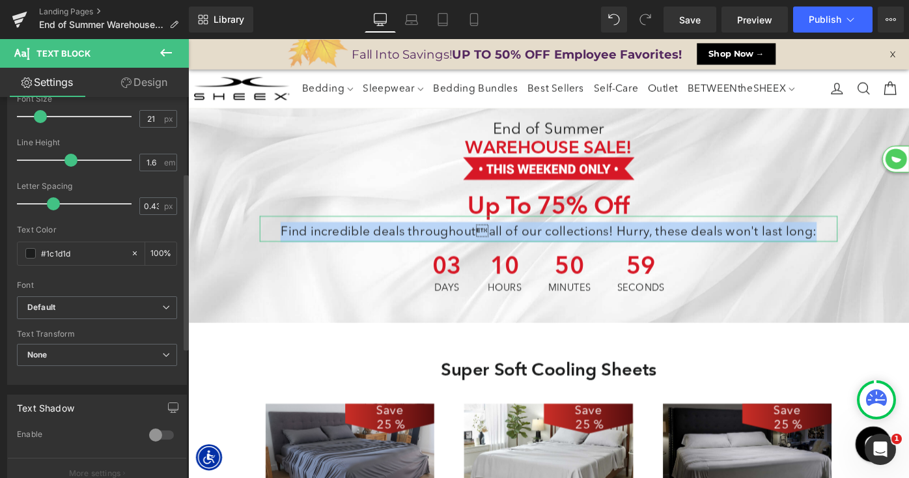
scroll to position [88, 0]
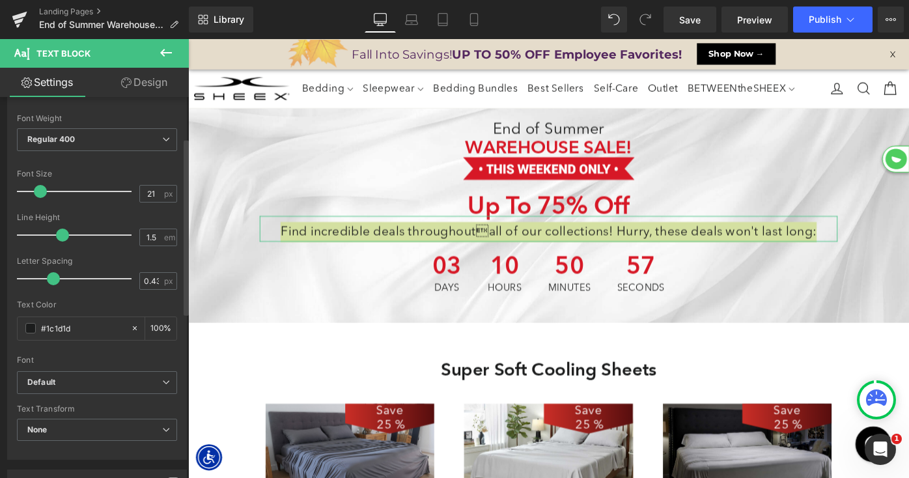
type input "1.4"
drag, startPoint x: 67, startPoint y: 238, endPoint x: 58, endPoint y: 238, distance: 9.1
click at [58, 238] on span at bounding box center [62, 235] width 13 height 13
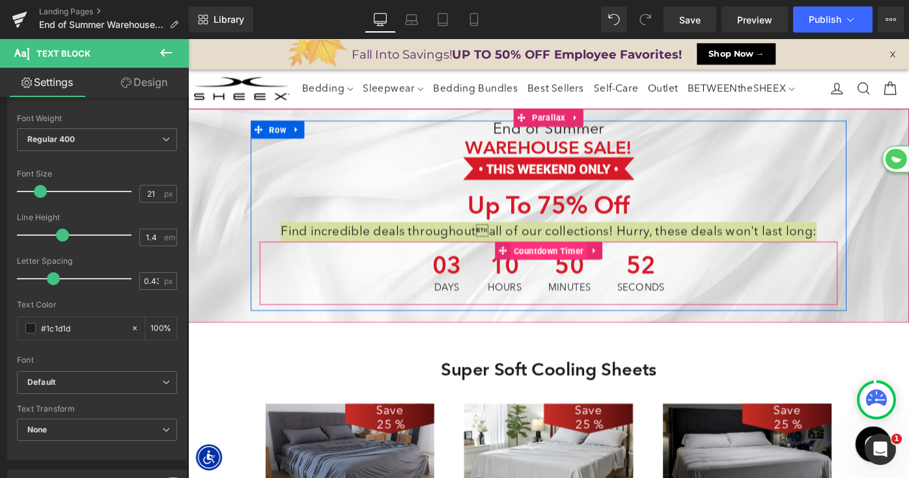
click at [583, 269] on span "Countdown Timer" at bounding box center [581, 271] width 83 height 20
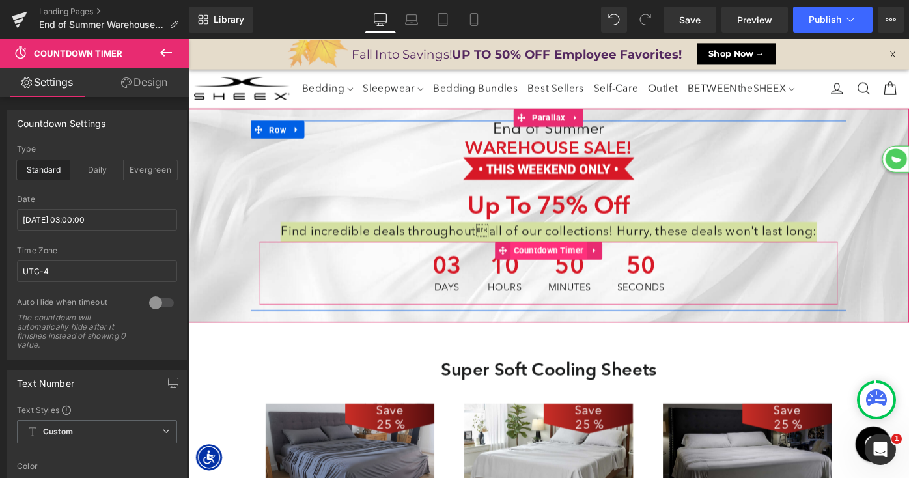
click at [568, 271] on span "Countdown Timer" at bounding box center [581, 270] width 83 height 20
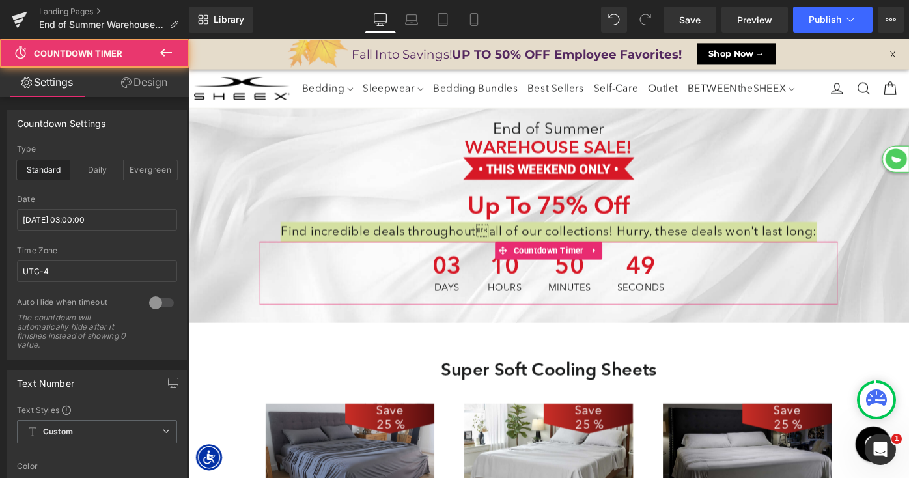
click at [147, 89] on link "Design" at bounding box center [144, 82] width 94 height 29
click at [0, 0] on div "Spacing" at bounding box center [0, 0] width 0 height 0
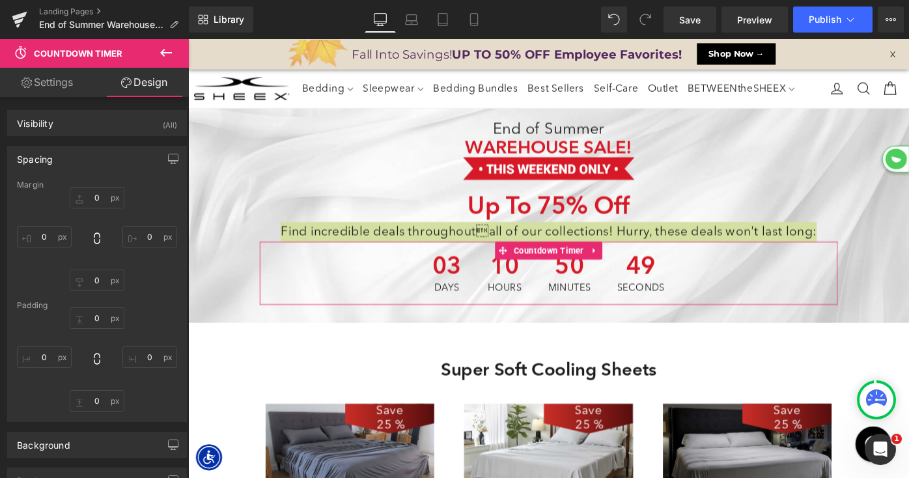
type input "0"
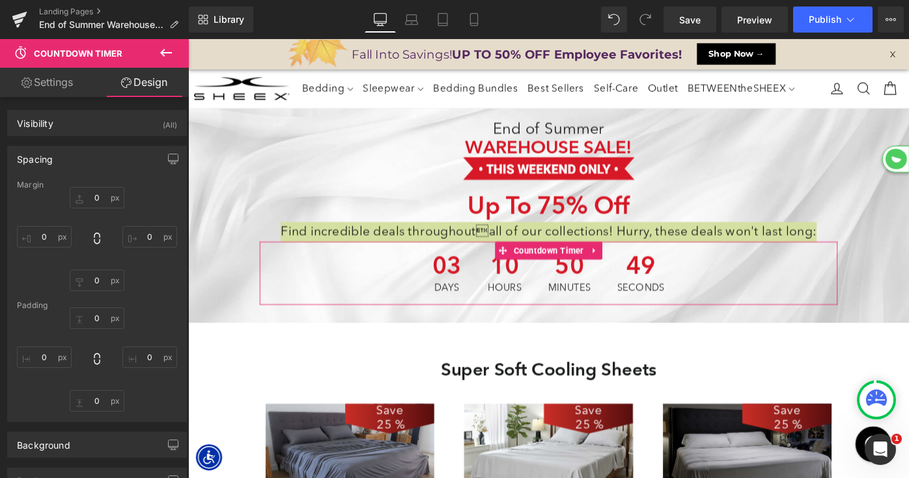
type input "0"
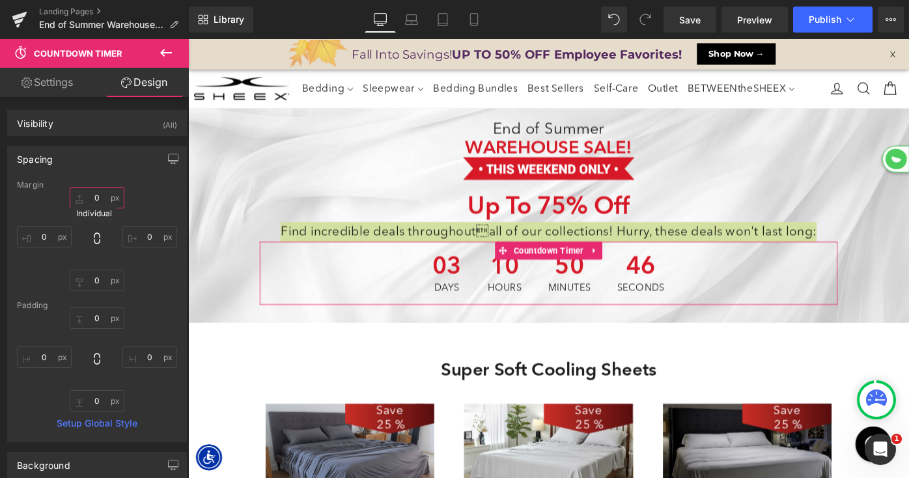
click at [85, 196] on input "0" at bounding box center [97, 197] width 55 height 21
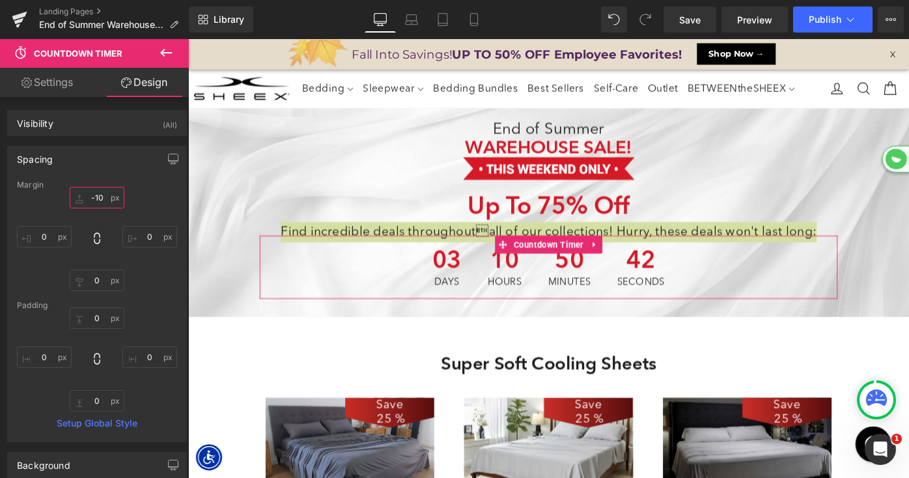
scroll to position [6653, 788]
click at [98, 198] on input "-10" at bounding box center [97, 197] width 55 height 21
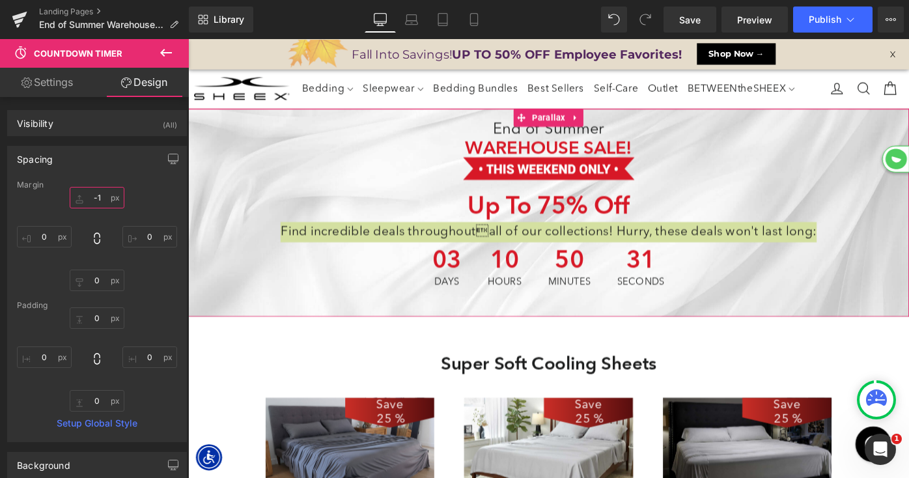
type input "-15"
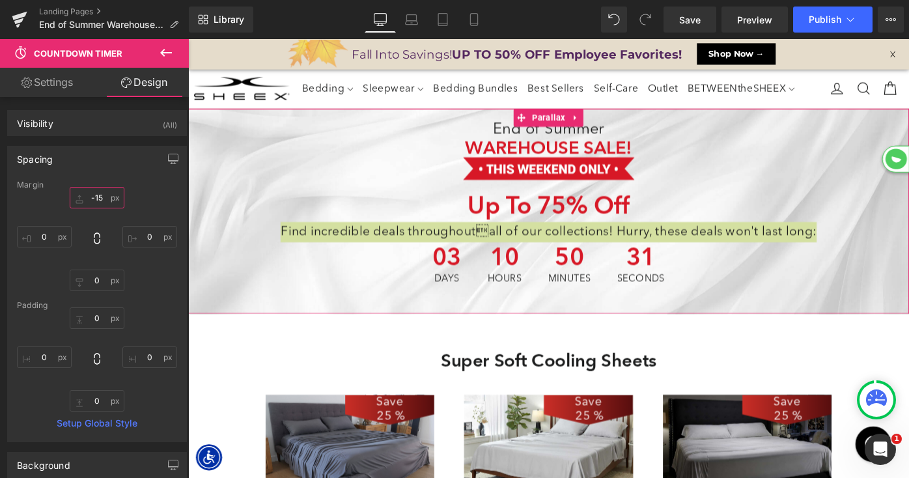
scroll to position [6650, 788]
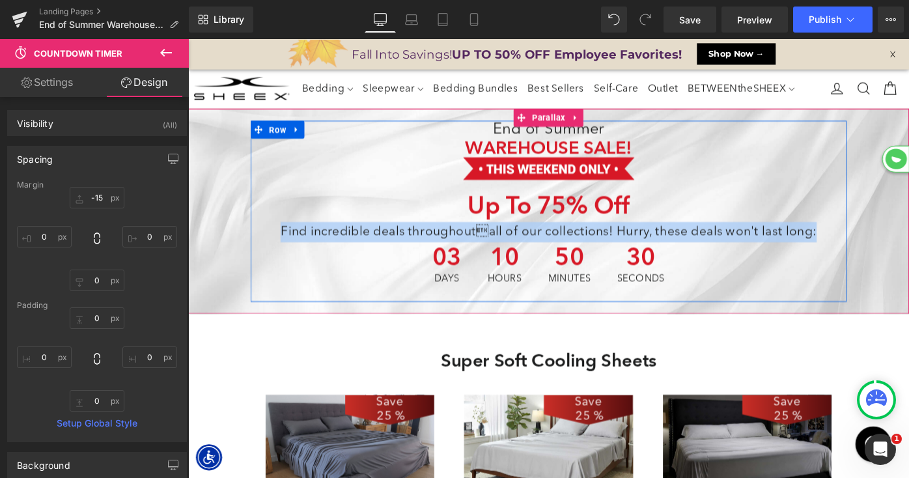
click at [402, 171] on div at bounding box center [581, 181] width 631 height 30
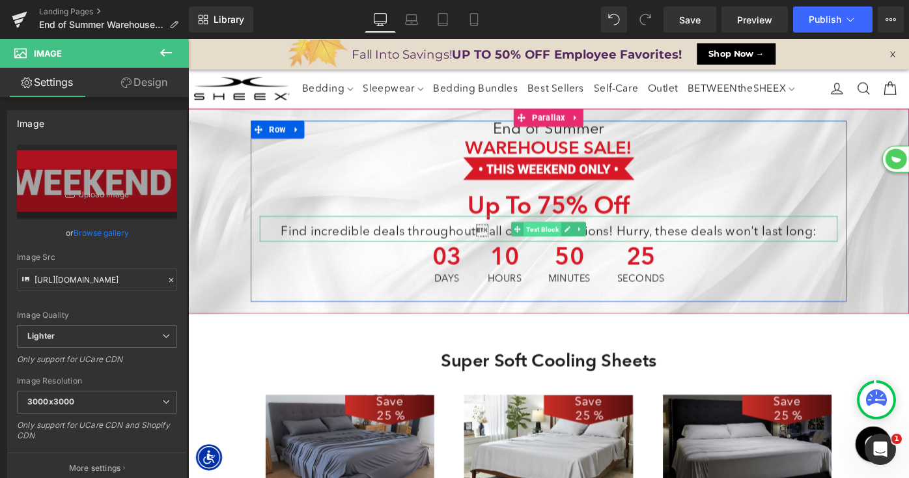
click at [566, 242] on span "Text Block" at bounding box center [575, 247] width 41 height 16
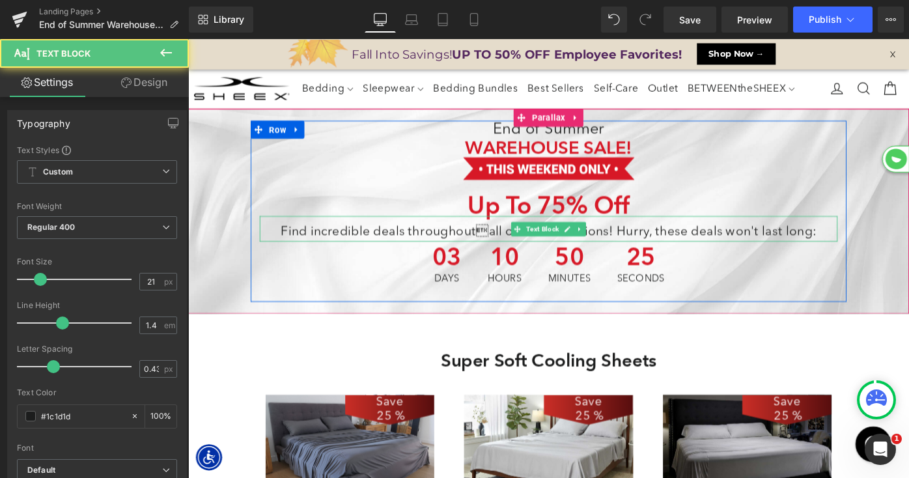
click at [143, 79] on link "Design" at bounding box center [144, 82] width 94 height 29
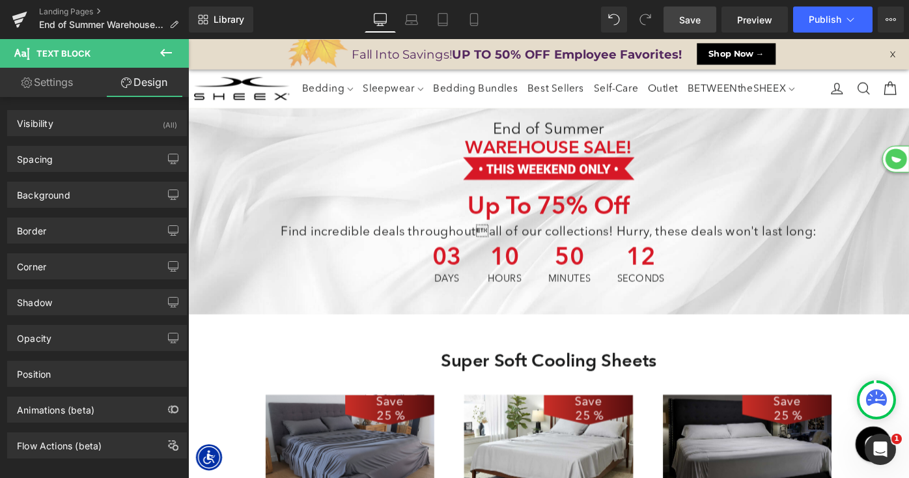
click at [680, 15] on span "Save" at bounding box center [689, 20] width 21 height 14
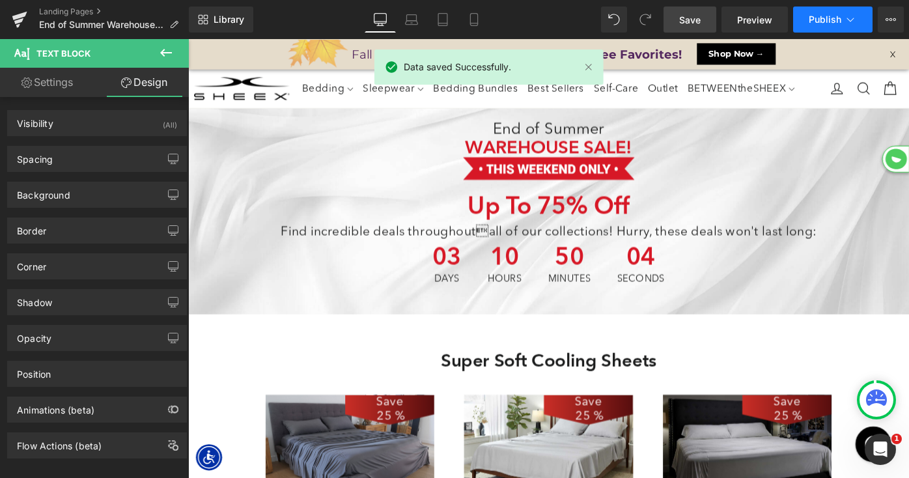
click at [824, 18] on span "Publish" at bounding box center [825, 19] width 33 height 10
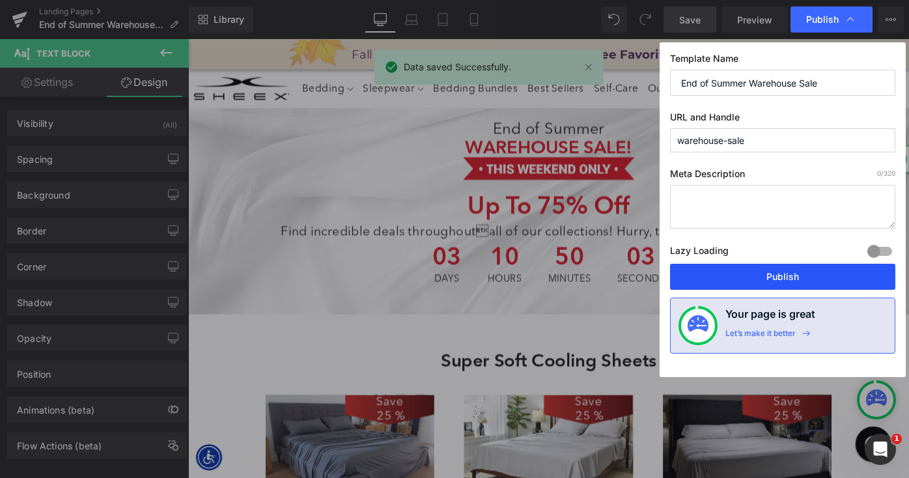
click at [743, 271] on button "Publish" at bounding box center [782, 277] width 225 height 26
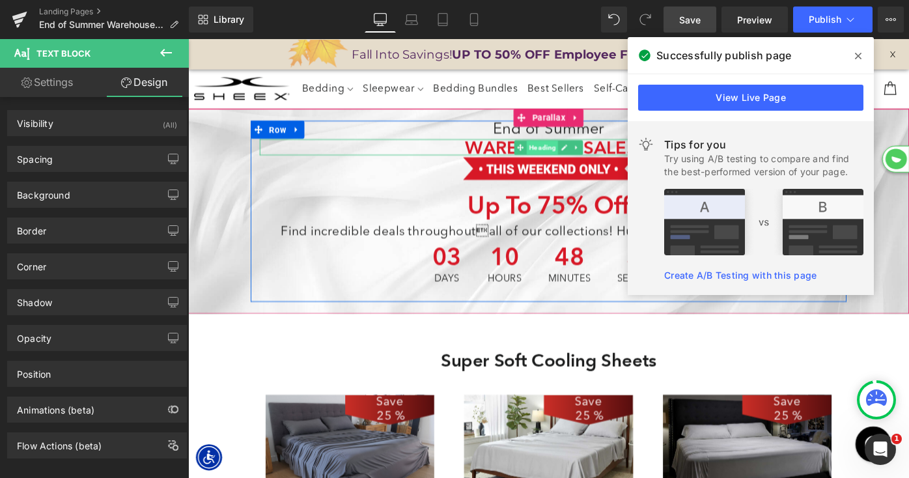
click at [576, 158] on span "Heading" at bounding box center [575, 158] width 35 height 16
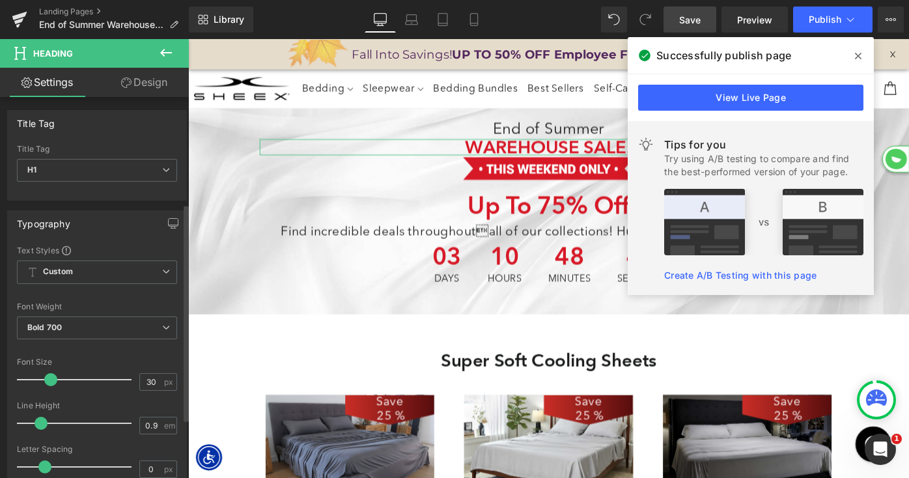
scroll to position [186, 0]
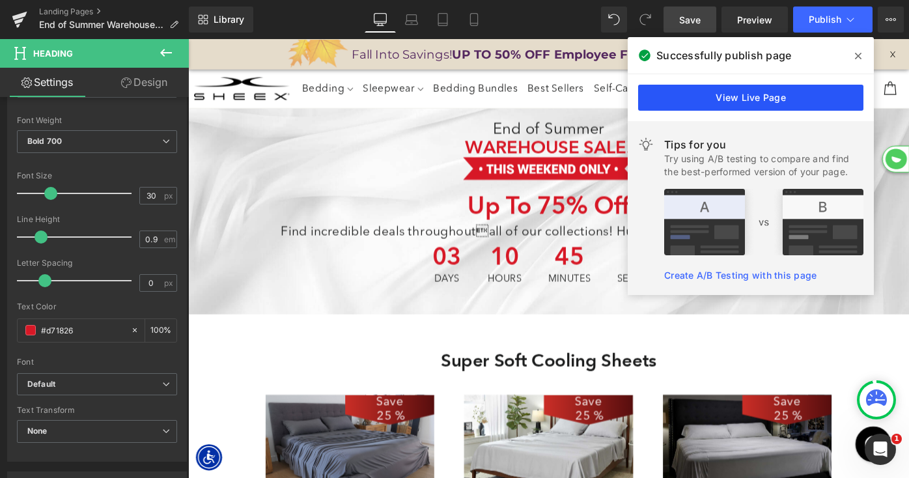
click at [815, 94] on link "View Live Page" at bounding box center [750, 98] width 225 height 26
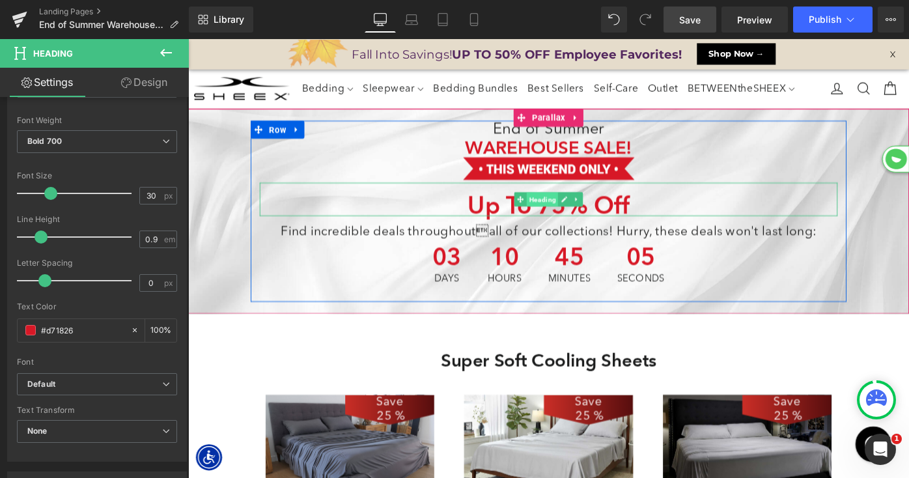
click at [579, 213] on span "Heading" at bounding box center [575, 214] width 35 height 16
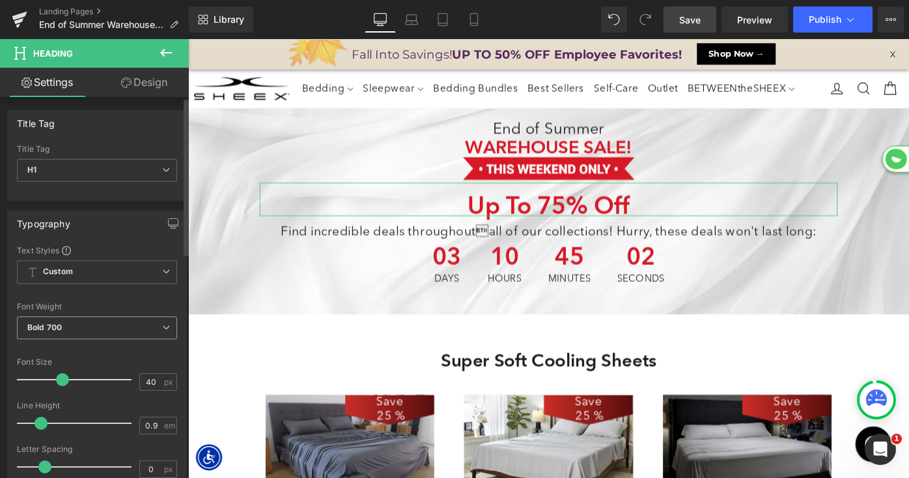
click at [98, 326] on span "Bold 700" at bounding box center [97, 327] width 160 height 23
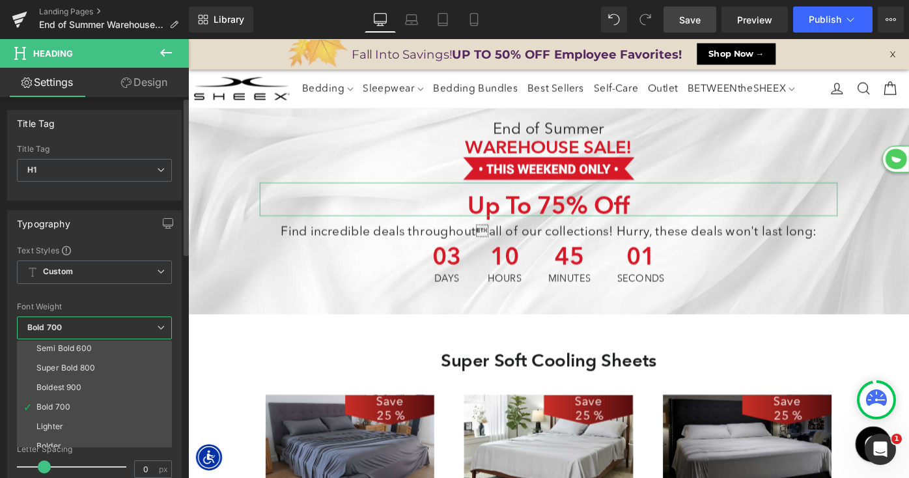
scroll to position [108, 0]
click at [79, 377] on div "Boldest 900" at bounding box center [59, 378] width 46 height 9
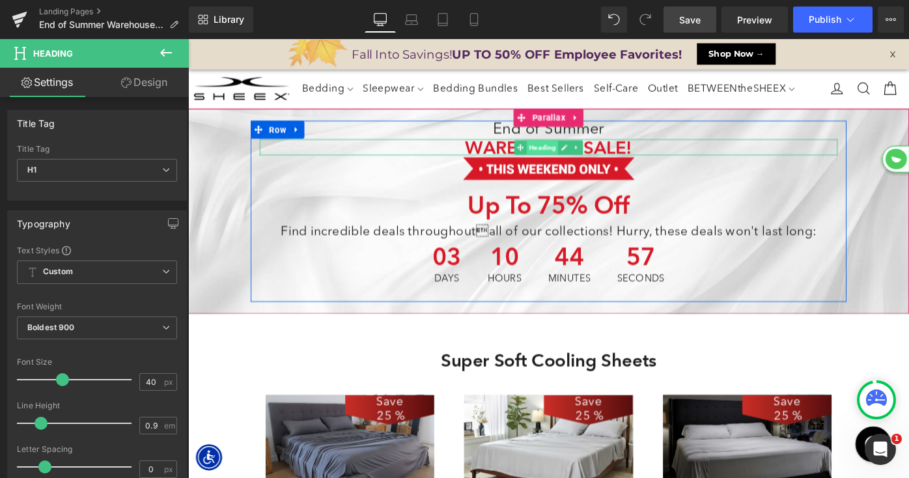
click at [581, 157] on span "Heading" at bounding box center [575, 158] width 35 height 16
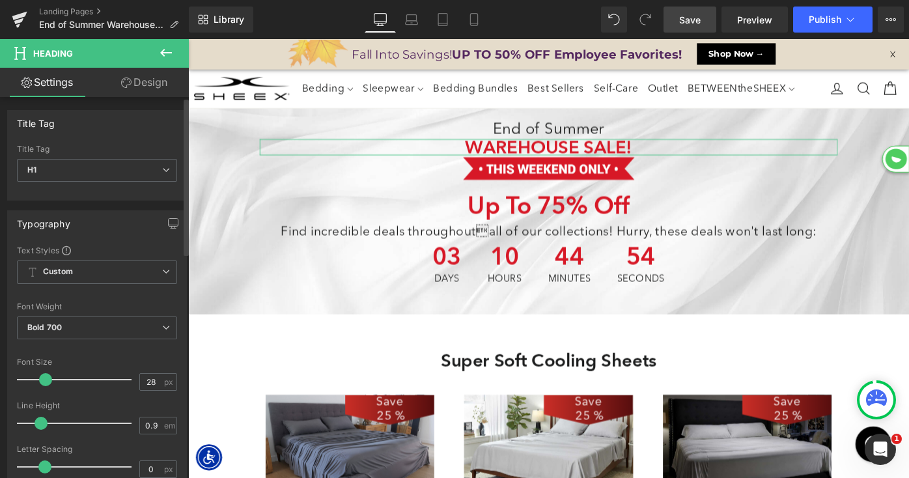
type input "25"
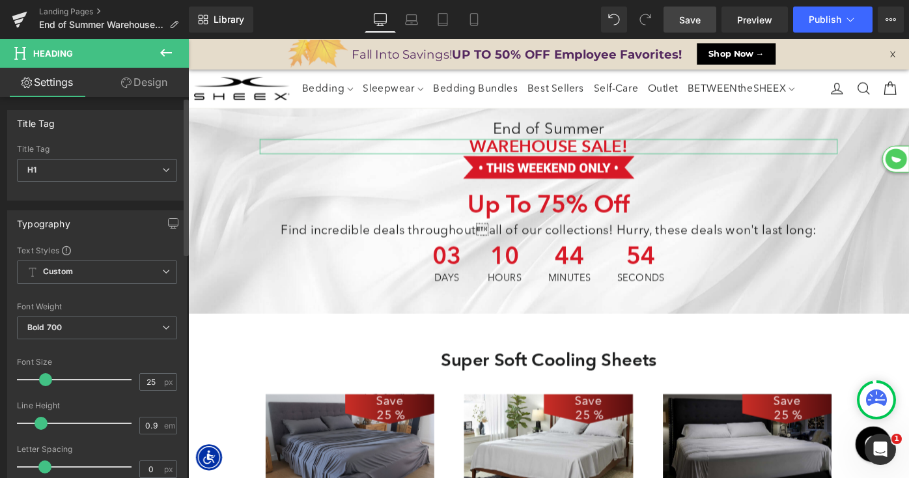
click at [45, 380] on span at bounding box center [45, 379] width 13 height 13
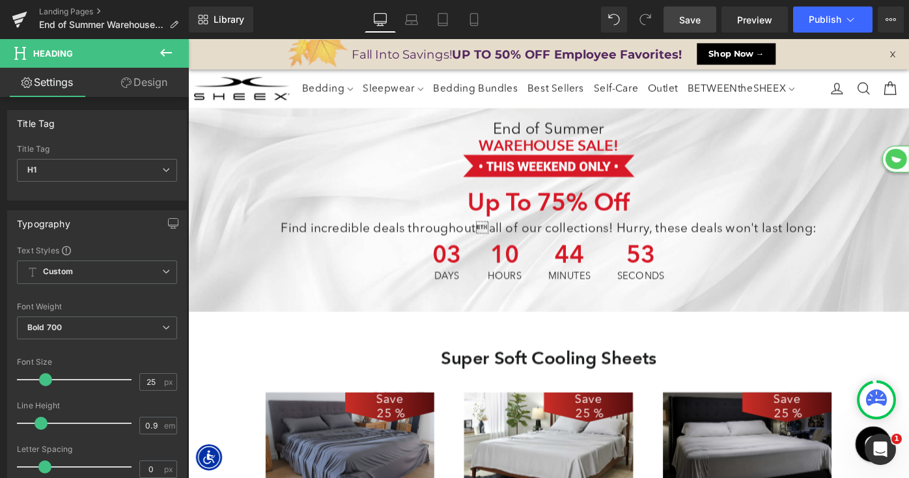
scroll to position [6, 7]
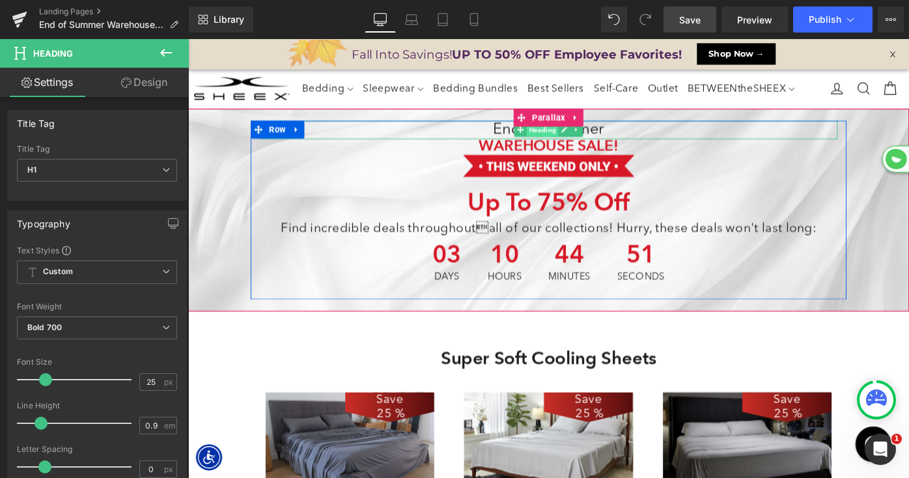
click at [574, 138] on span "Heading" at bounding box center [575, 138] width 35 height 16
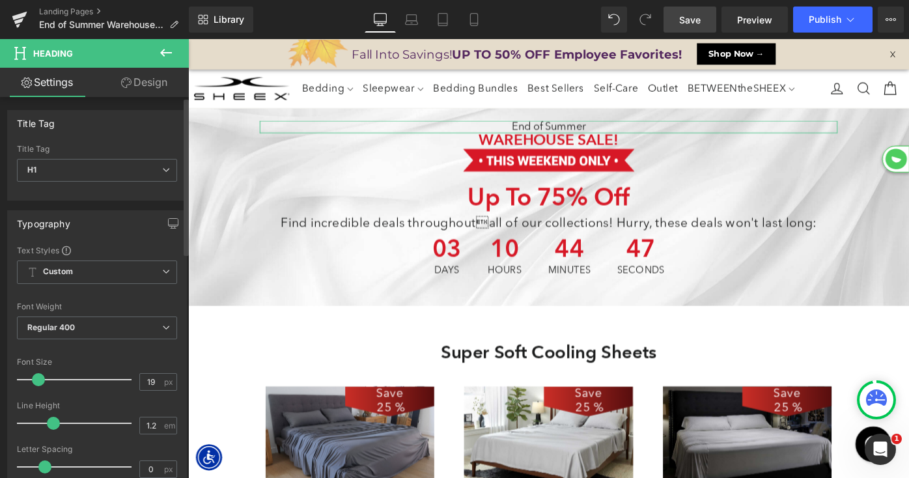
scroll to position [7, 7]
type input "20"
click at [38, 381] on span at bounding box center [38, 379] width 13 height 13
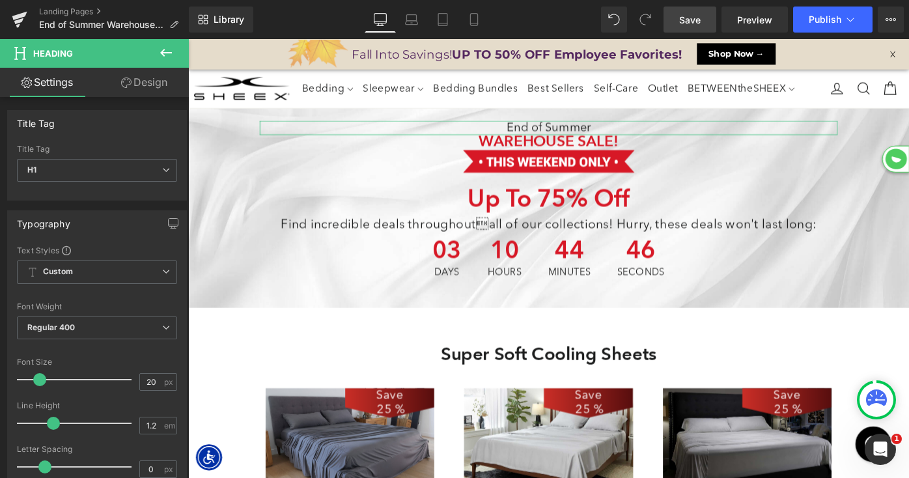
scroll to position [6642, 788]
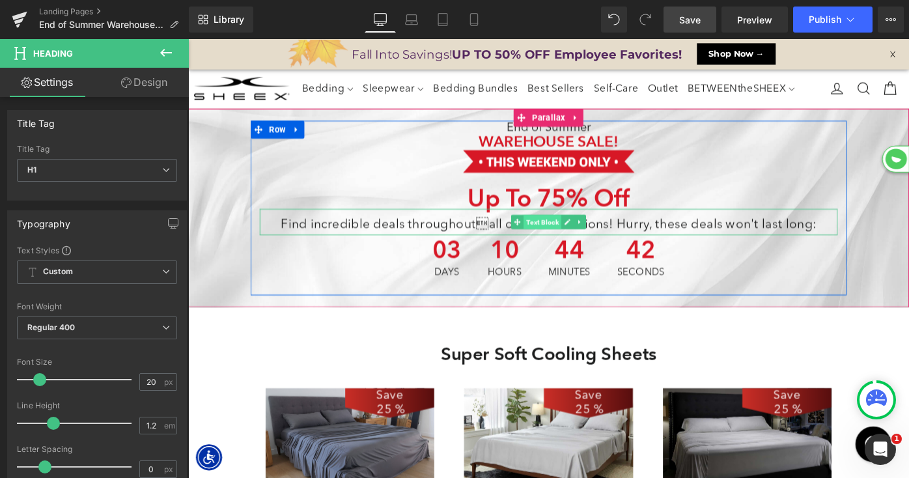
click at [573, 240] on span "Text Block" at bounding box center [575, 239] width 41 height 16
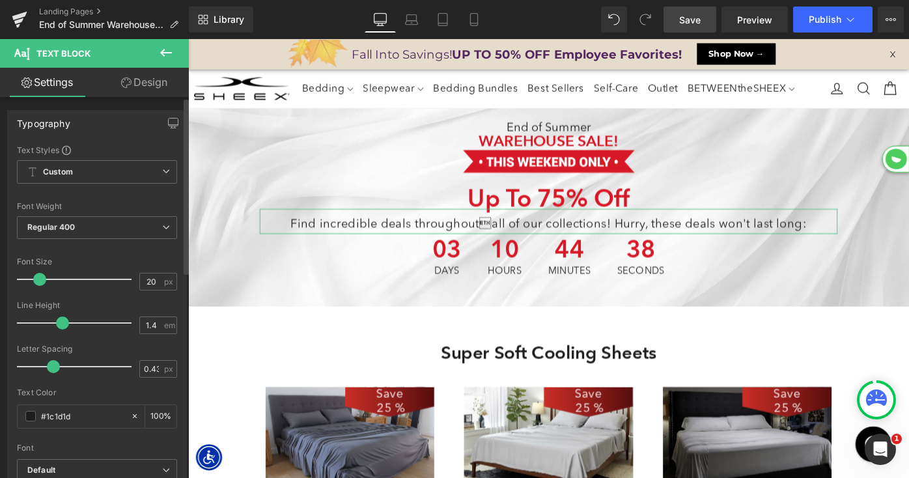
scroll to position [7, 7]
type input "19"
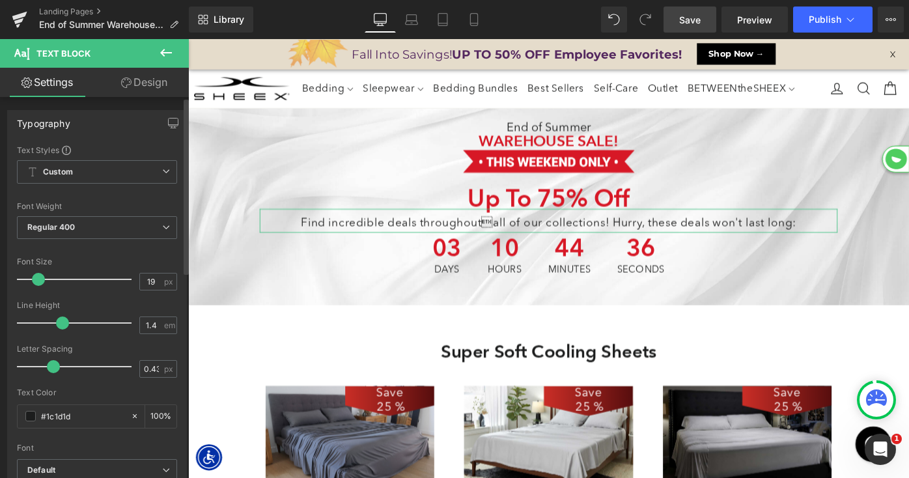
click at [37, 281] on span at bounding box center [38, 279] width 13 height 13
click at [684, 18] on span "Save" at bounding box center [689, 20] width 21 height 14
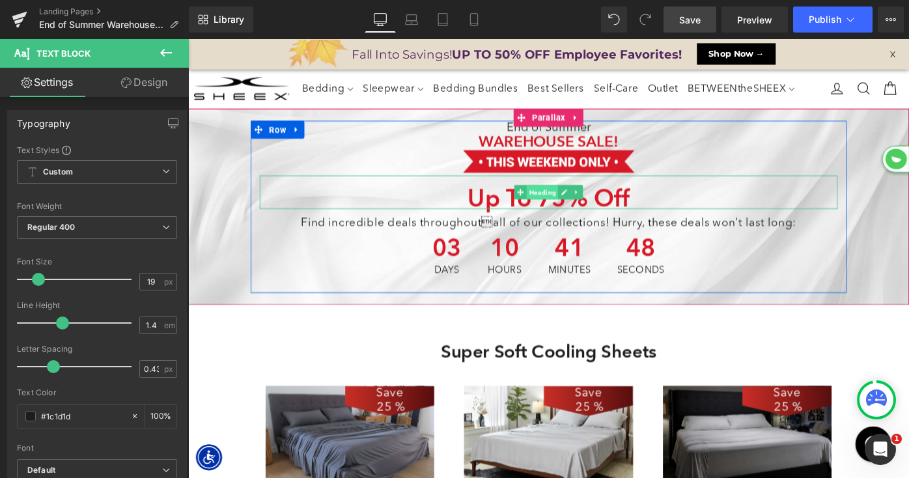
click at [579, 204] on span "Heading" at bounding box center [575, 207] width 35 height 16
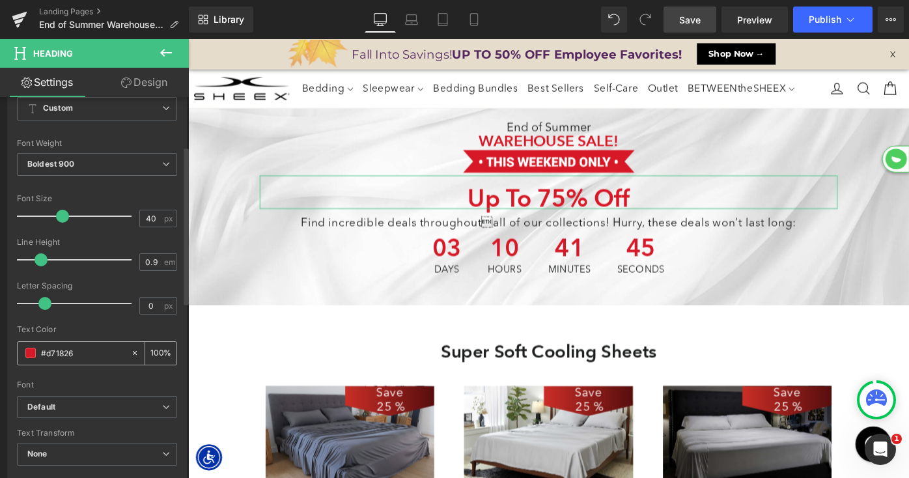
scroll to position [167, 0]
click at [64, 352] on input "#d71826" at bounding box center [82, 349] width 83 height 14
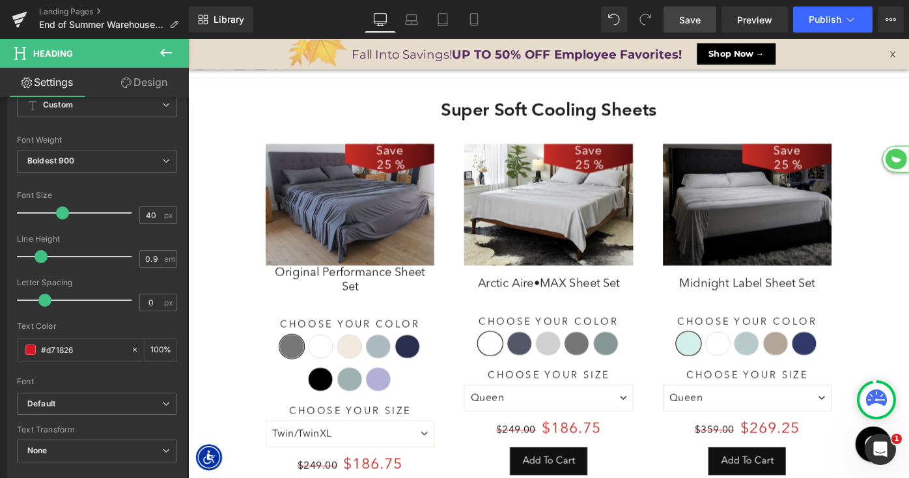
scroll to position [6, 7]
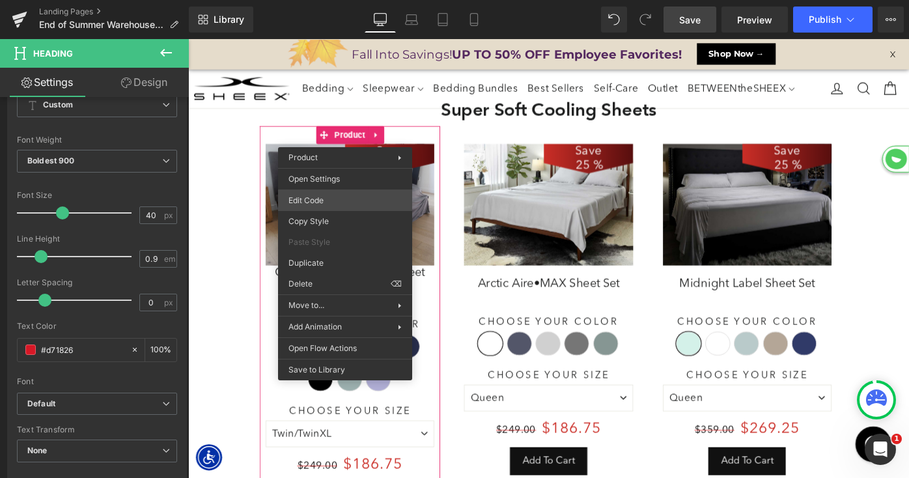
click at [333, 0] on div "Heading You are previewing how the will restyle your page. You can not edit Ele…" at bounding box center [454, 0] width 909 height 0
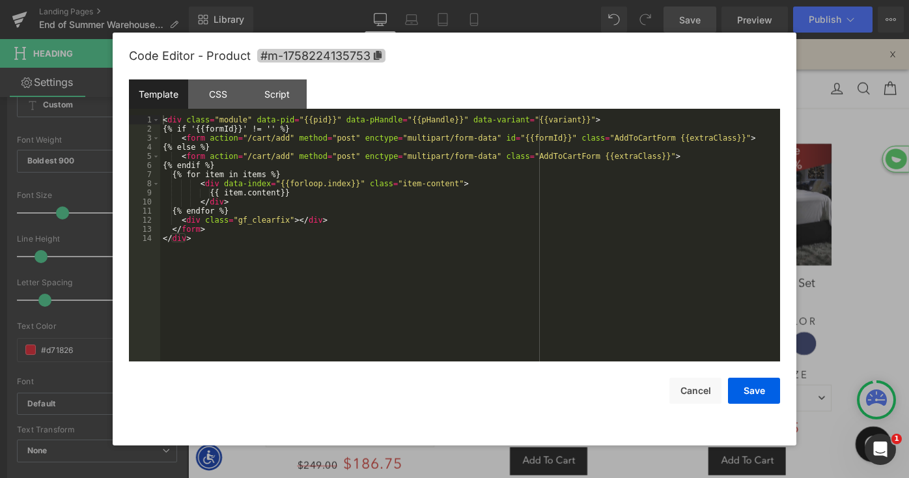
click at [359, 53] on span "#m-1758224135753" at bounding box center [321, 56] width 128 height 14
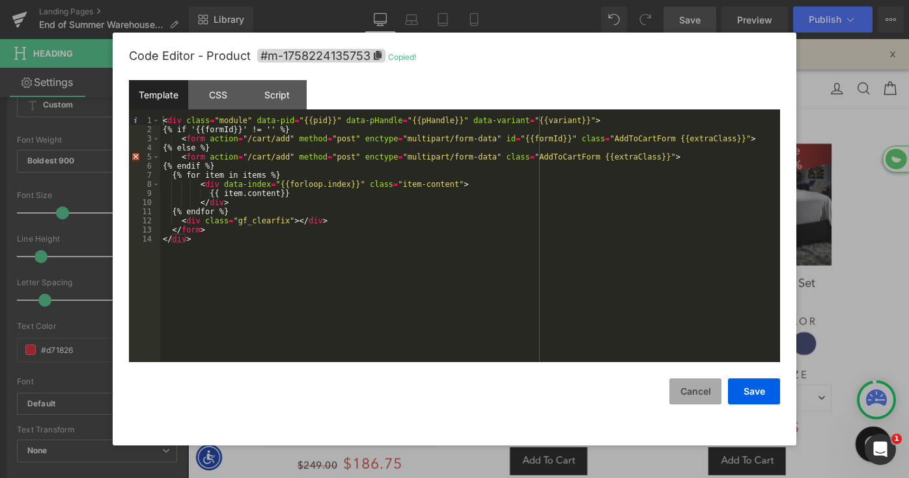
click at [702, 395] on button "Cancel" at bounding box center [695, 391] width 52 height 26
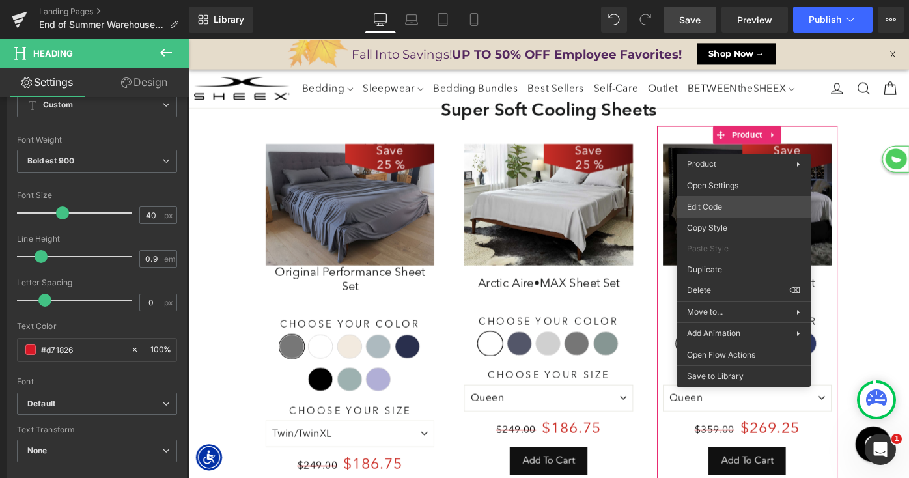
click at [710, 0] on div "Heading You are previewing how the will restyle your page. You can not edit Ele…" at bounding box center [454, 0] width 909 height 0
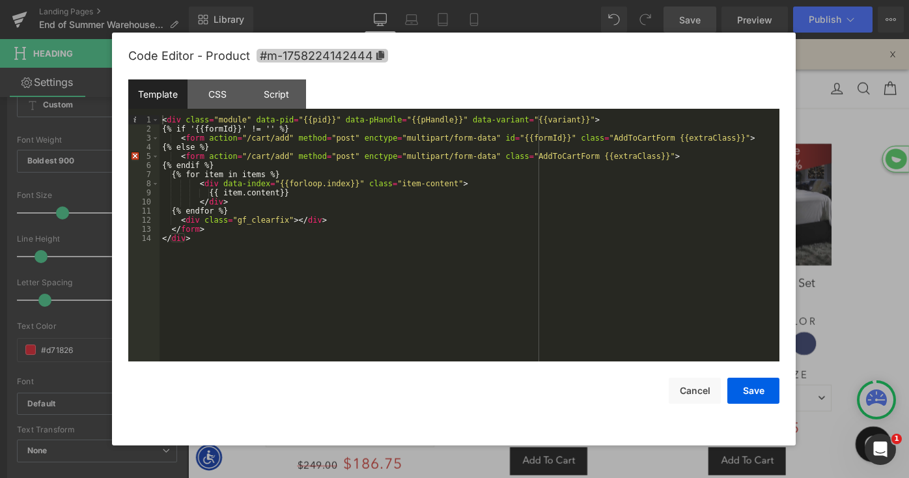
click at [376, 57] on icon at bounding box center [380, 55] width 9 height 9
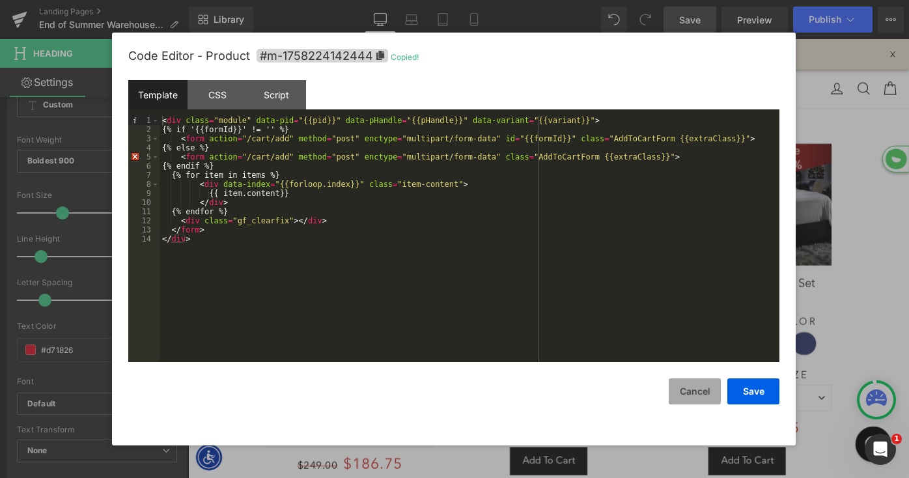
click at [697, 393] on button "Cancel" at bounding box center [695, 391] width 52 height 26
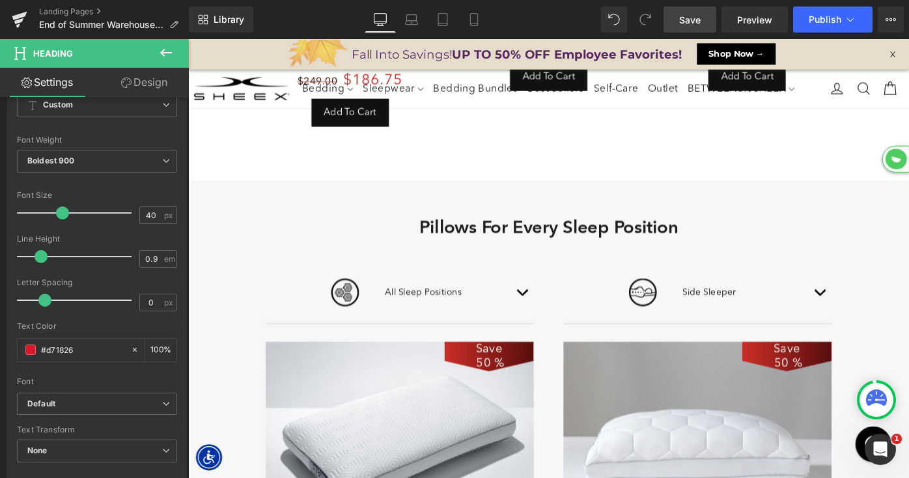
scroll to position [639, 0]
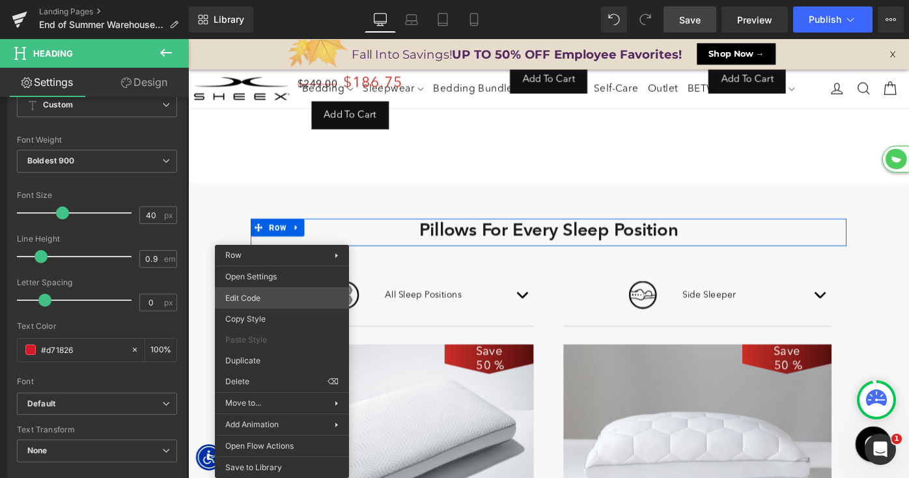
click at [262, 0] on div "Heading You are previewing how the will restyle your page. You can not edit Ele…" at bounding box center [454, 0] width 909 height 0
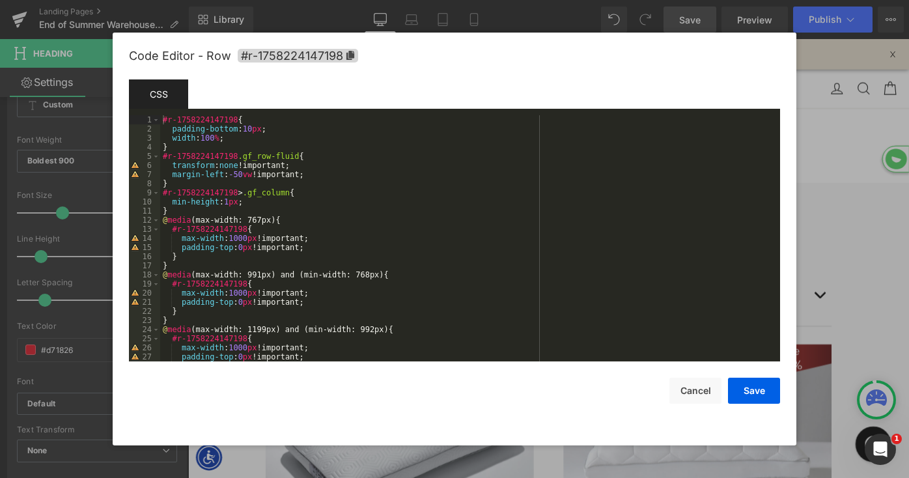
click at [323, 46] on div "Code Editor - Row #r-1758224147198" at bounding box center [454, 56] width 651 height 47
click at [324, 55] on span "#r-1758224147198" at bounding box center [298, 56] width 120 height 14
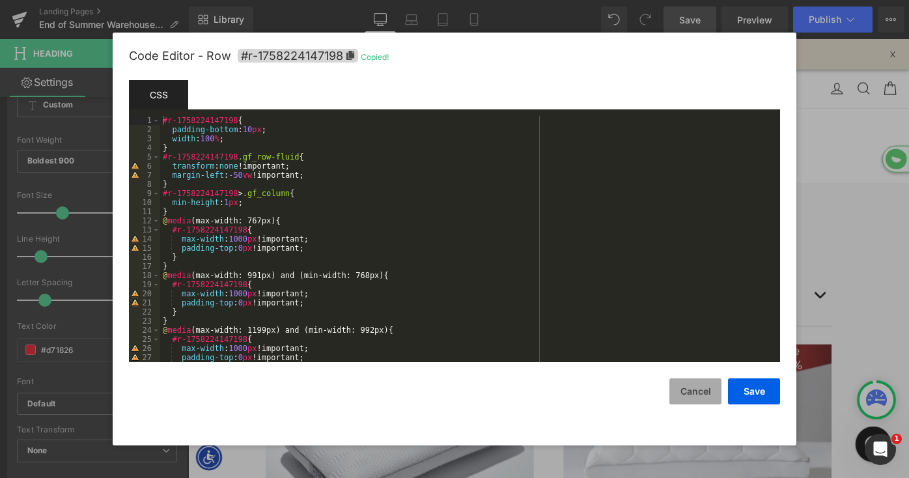
click at [695, 389] on button "Cancel" at bounding box center [695, 391] width 52 height 26
